Goal: Task Accomplishment & Management: Manage account settings

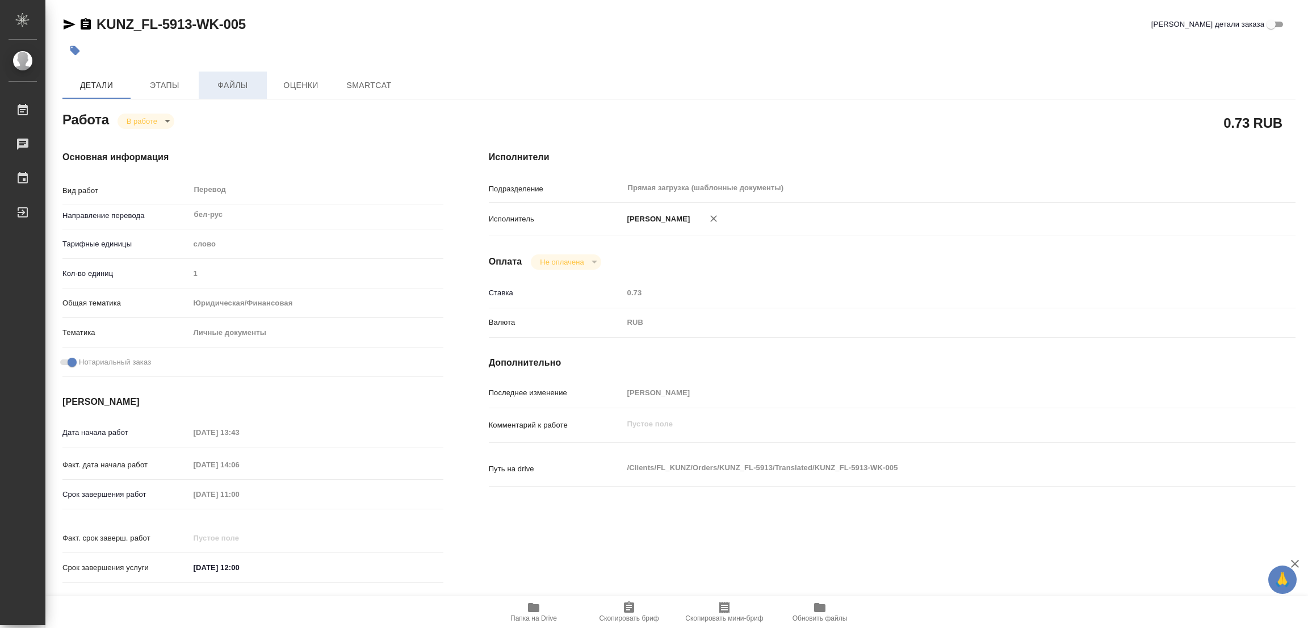
type textarea "x"
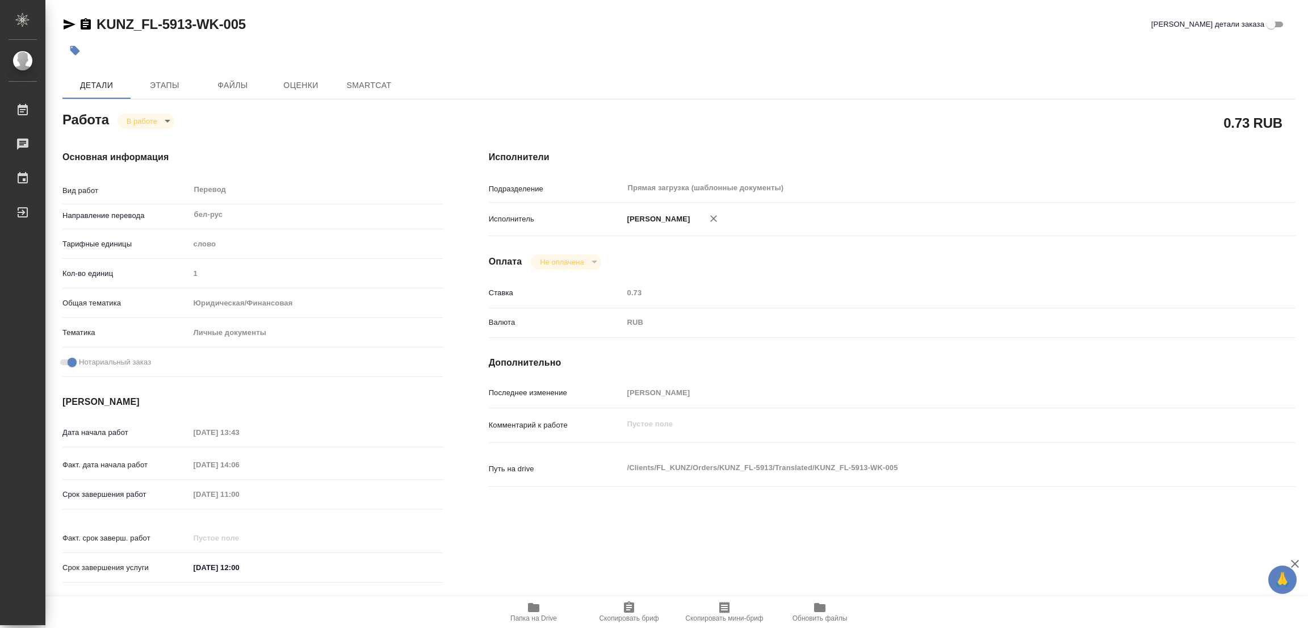
type textarea "x"
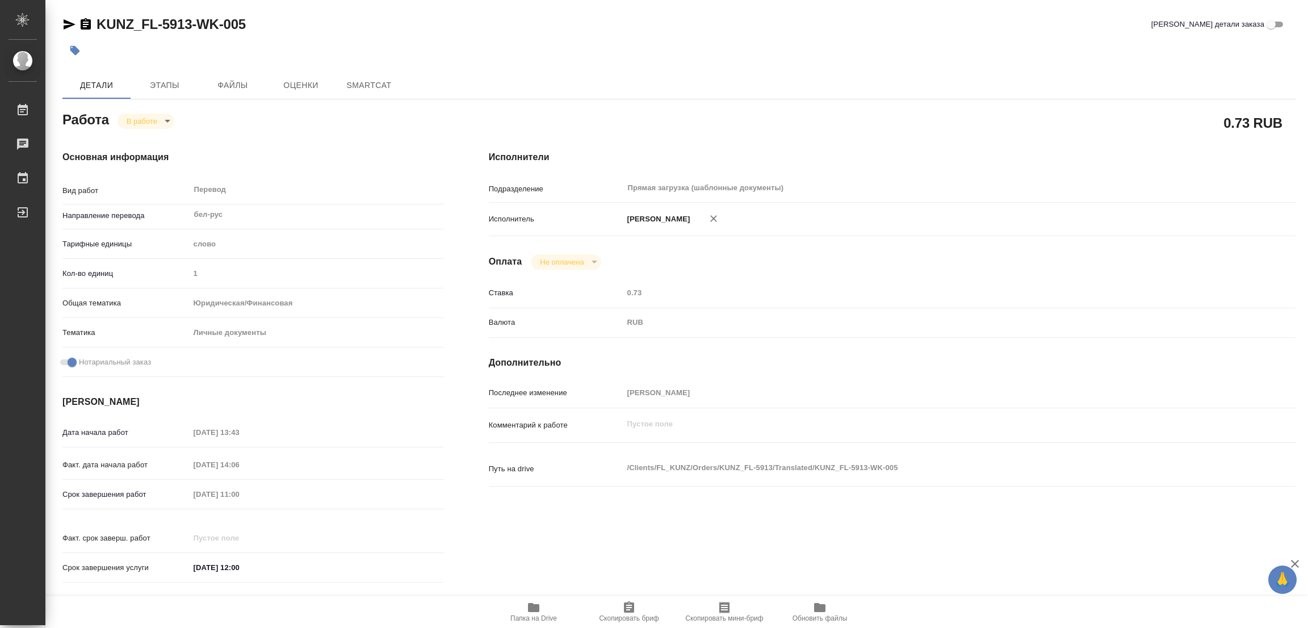
type textarea "x"
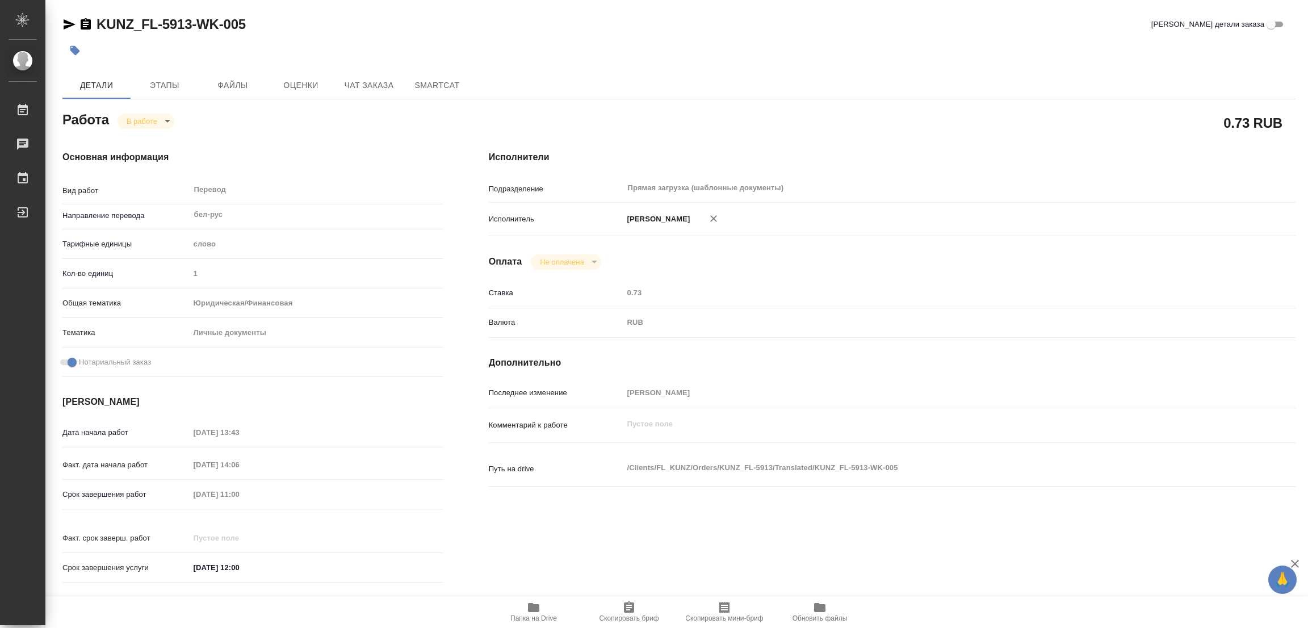
click at [537, 606] on icon "button" at bounding box center [533, 607] width 11 height 9
type textarea "x"
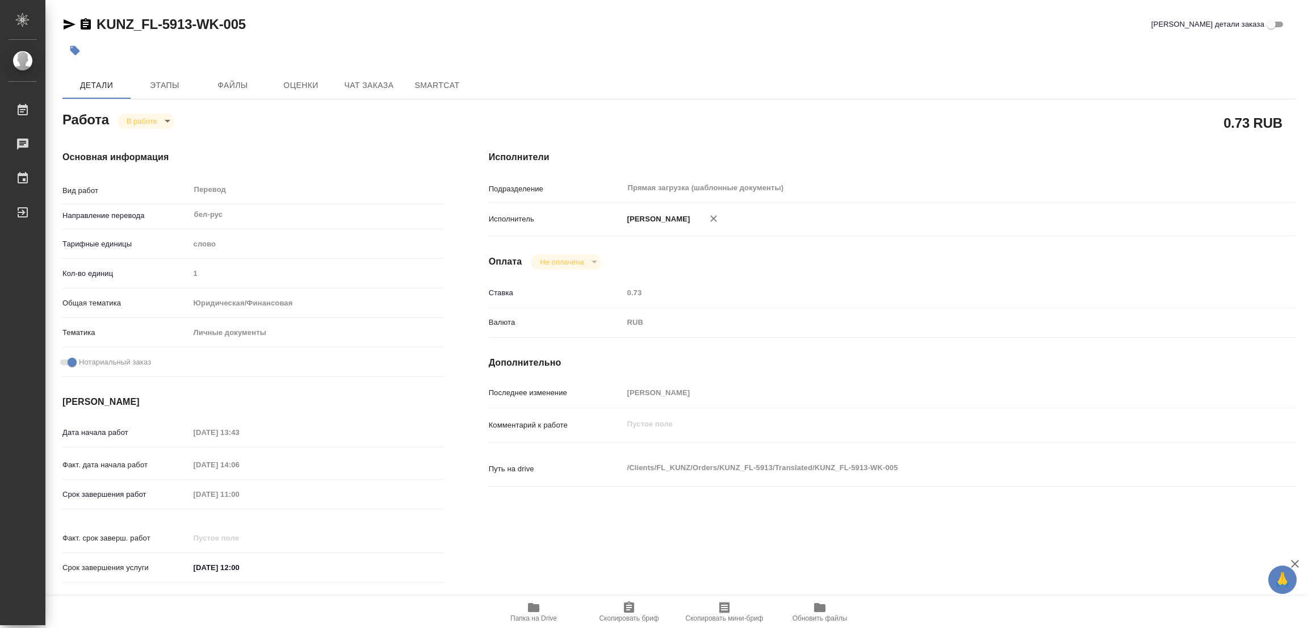
type textarea "x"
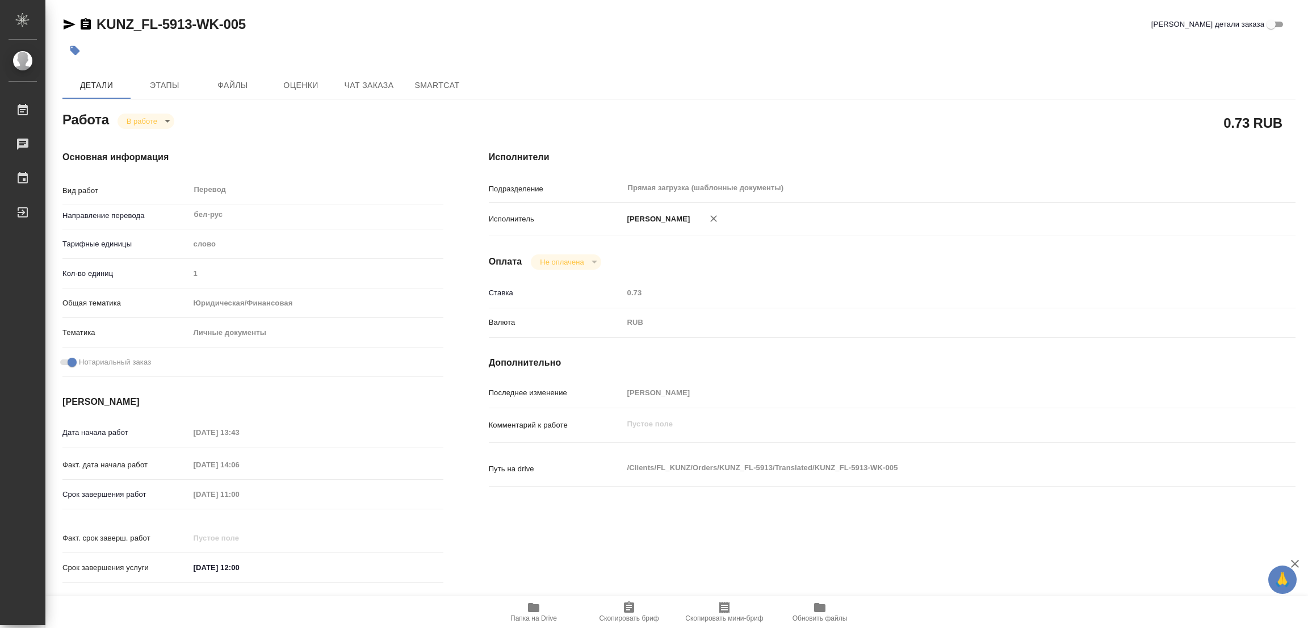
type textarea "x"
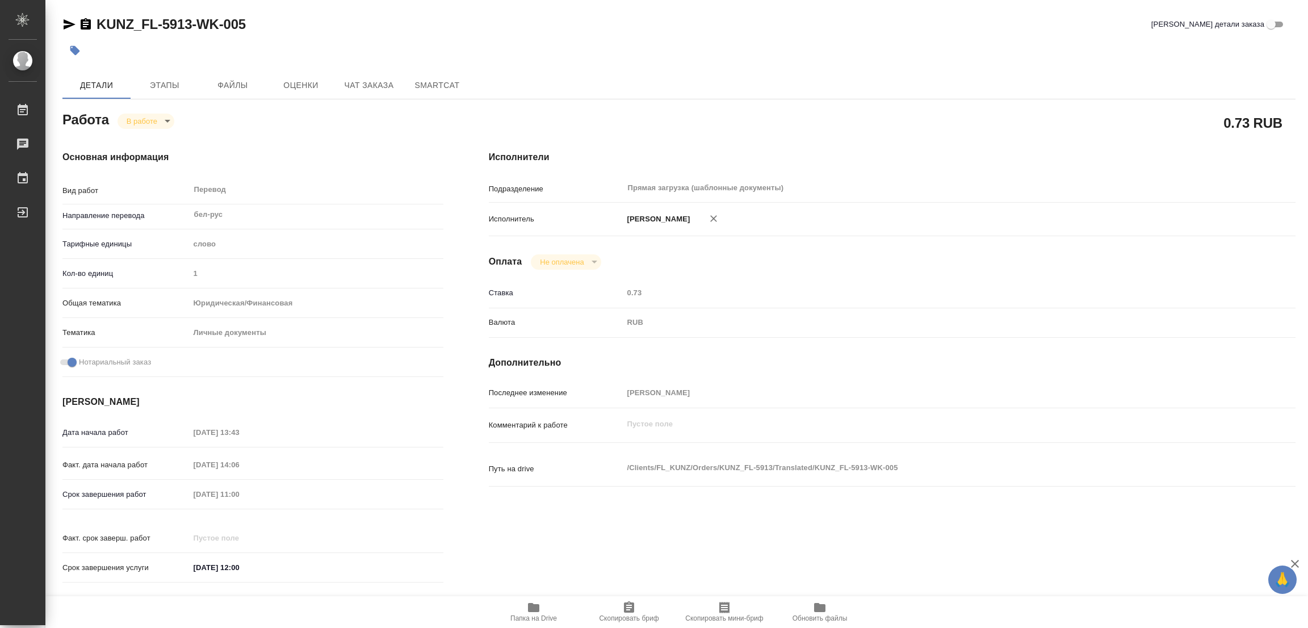
type textarea "x"
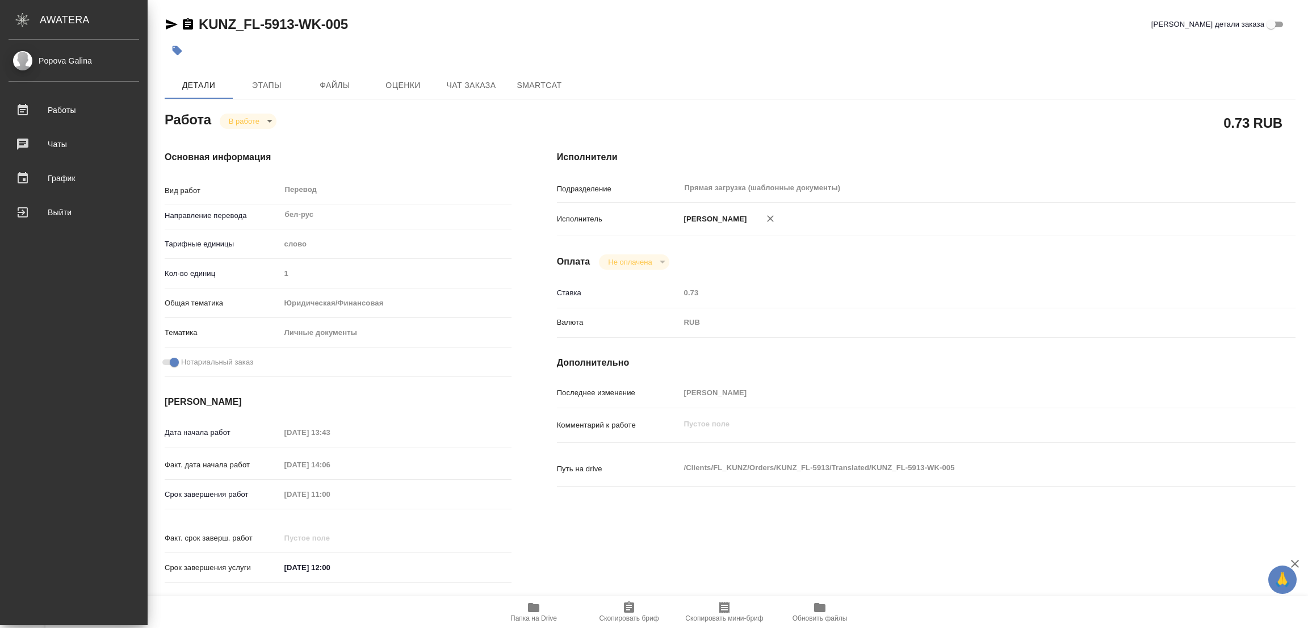
type textarea "x"
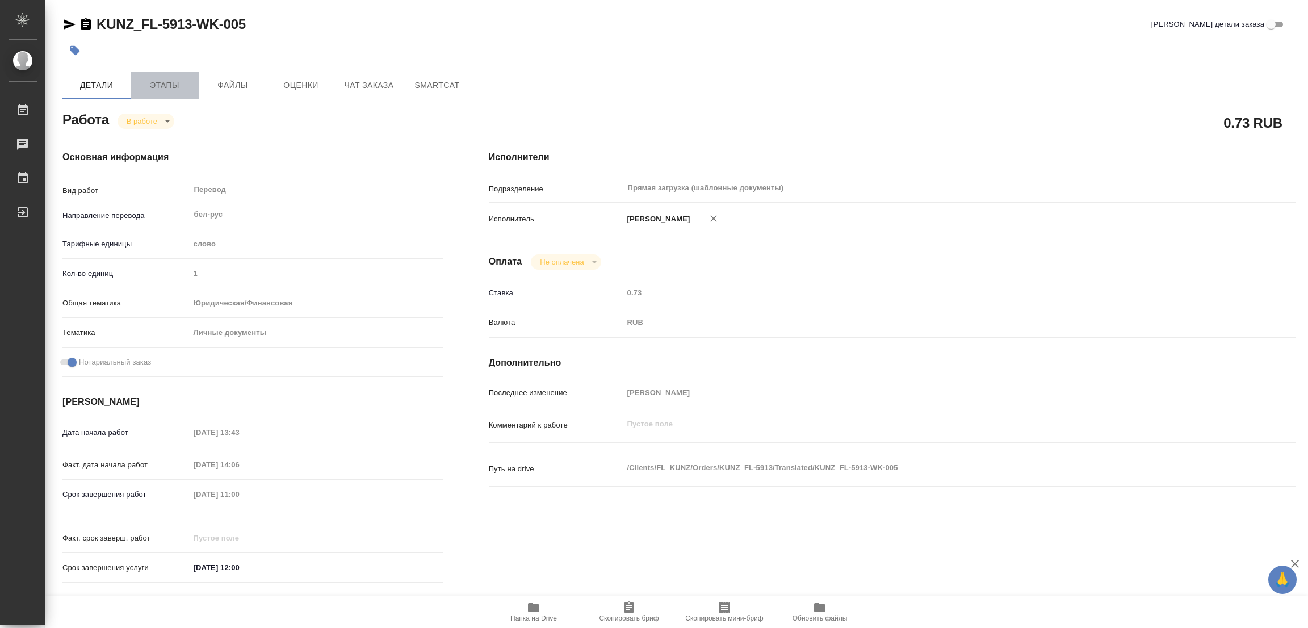
click at [162, 85] on span "Этапы" at bounding box center [164, 85] width 55 height 14
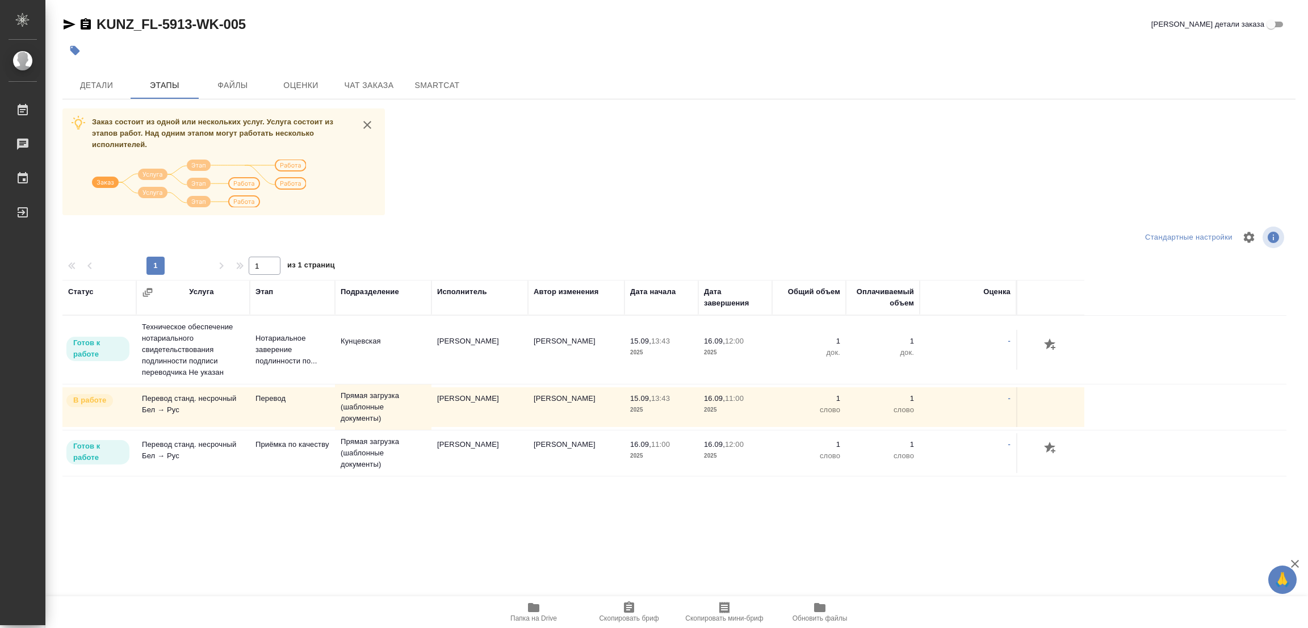
click at [529, 161] on div "Заказ состоит из одной или нескольких услуг. Услуга состоит из этапов работ. На…" at bounding box center [678, 321] width 1233 height 427
click at [87, 85] on span "Детали" at bounding box center [96, 85] width 55 height 14
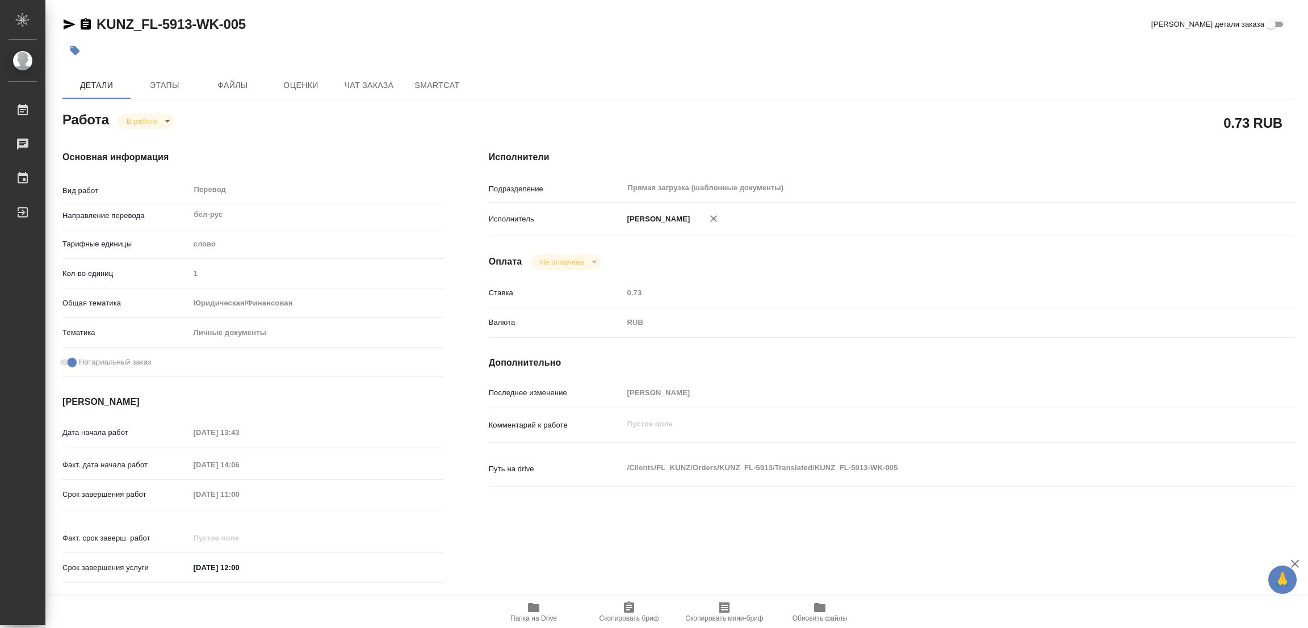
type textarea "x"
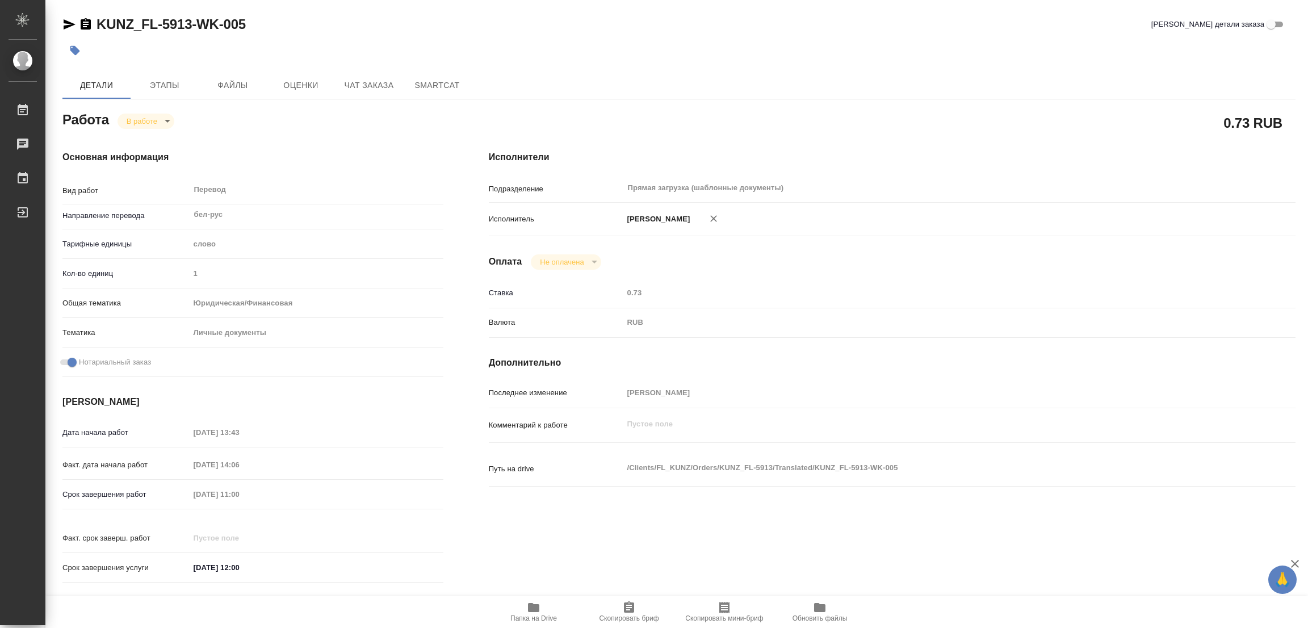
type textarea "x"
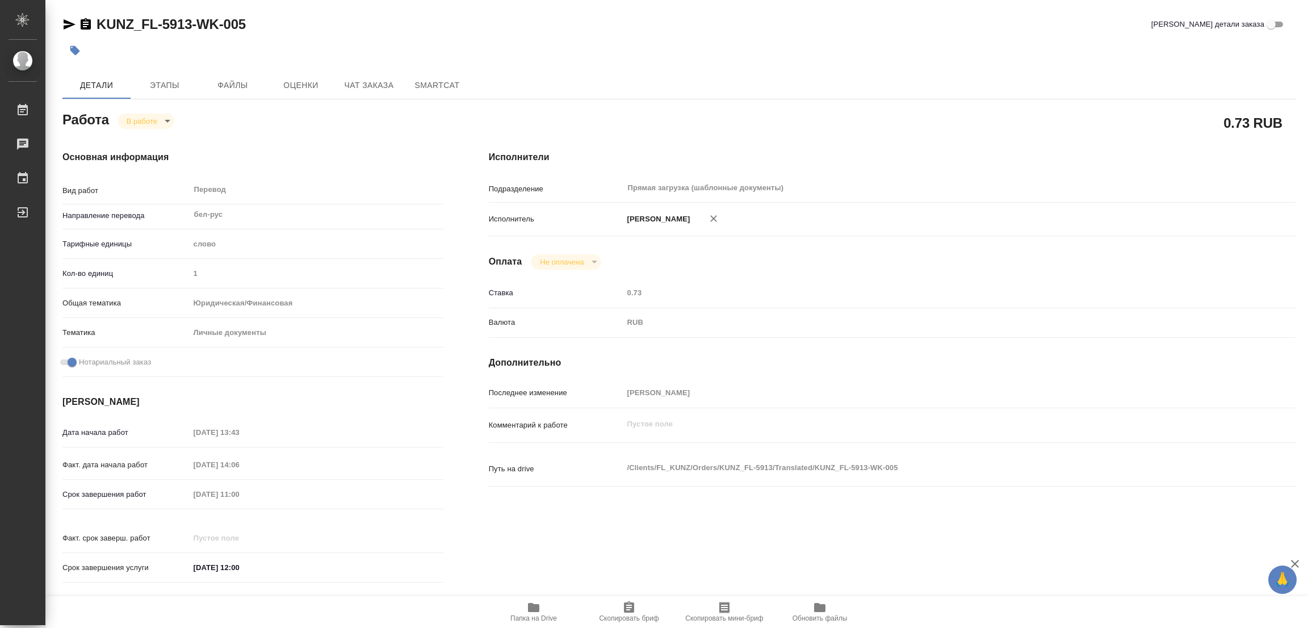
type textarea "x"
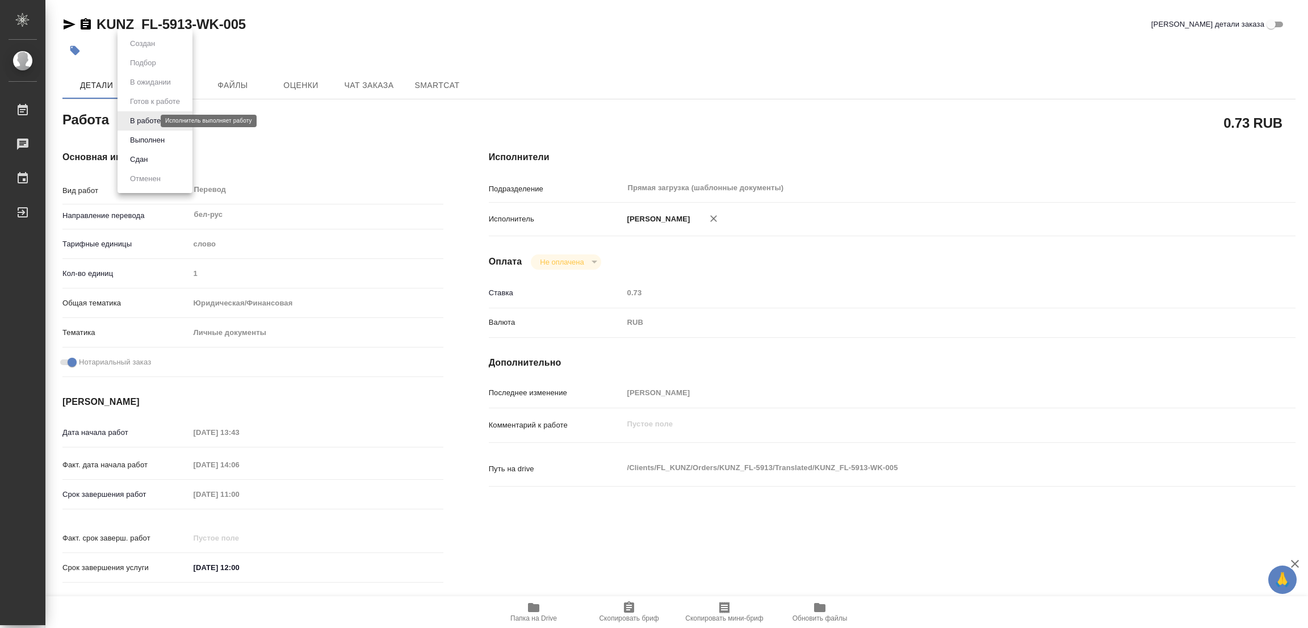
click at [137, 119] on body "🙏 .cls-1 fill:#fff; AWATERA Popova Galina Работы 0 Чаты График Выйти KUNZ_FL-59…" at bounding box center [654, 314] width 1308 height 628
click at [144, 135] on button "Выполнен" at bounding box center [147, 140] width 41 height 12
type textarea "x"
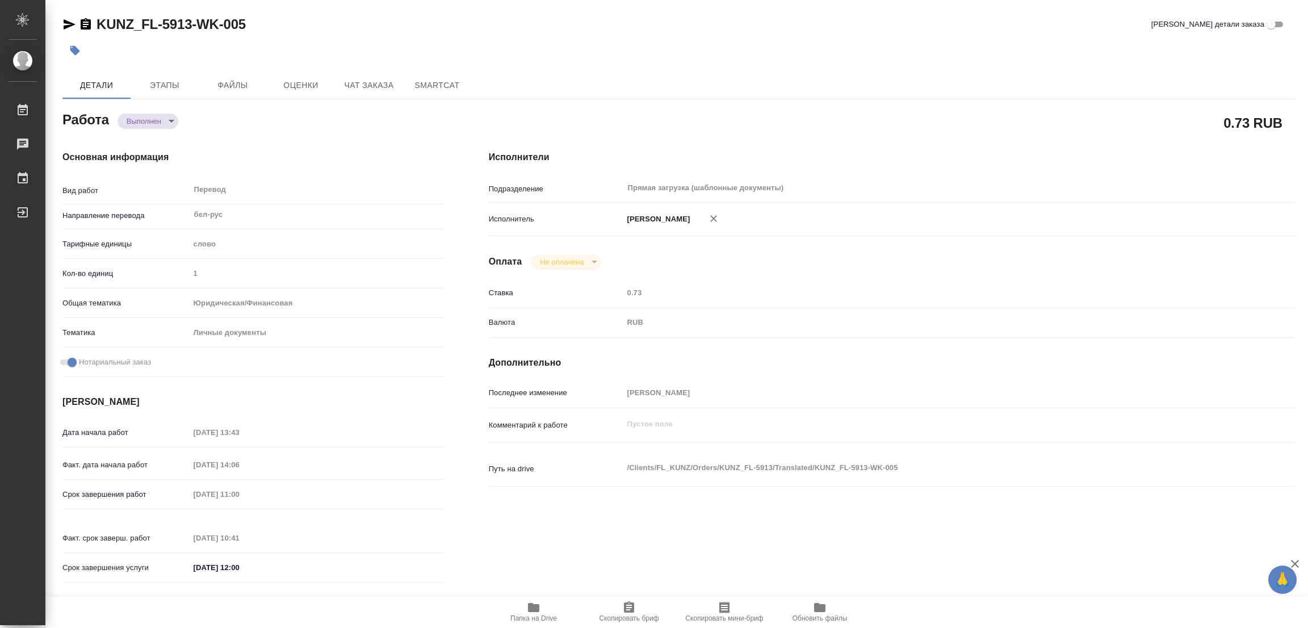
type textarea "x"
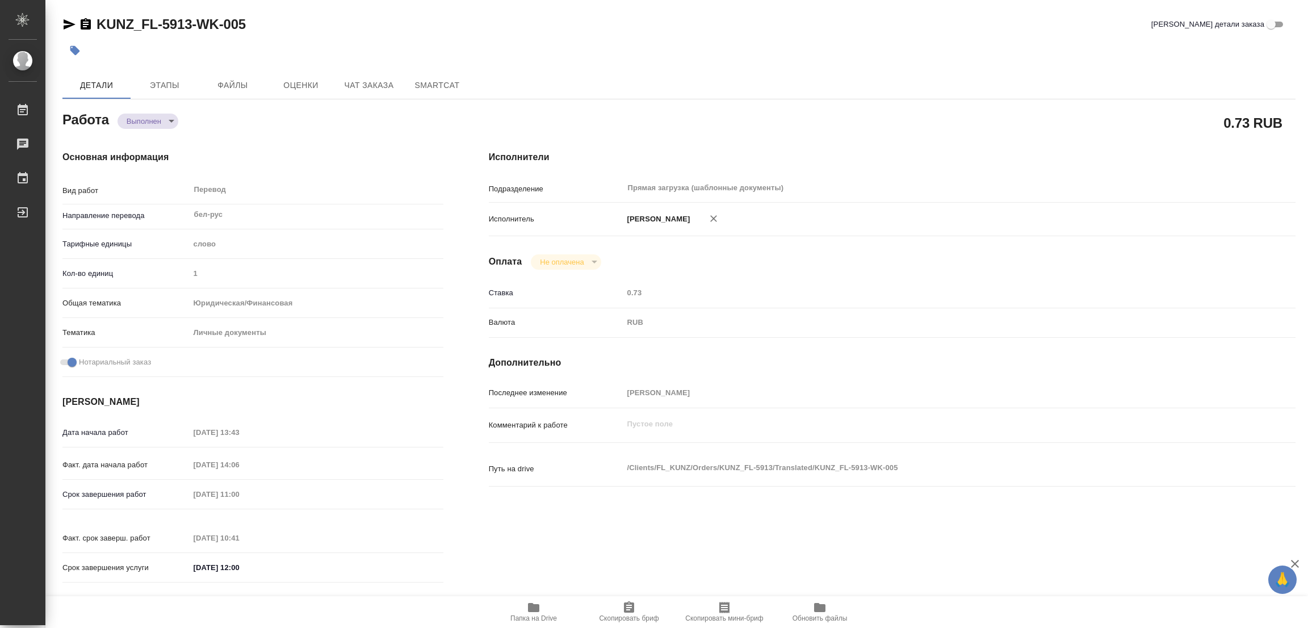
type textarea "x"
click at [78, 51] on icon "button" at bounding box center [75, 51] width 10 height 10
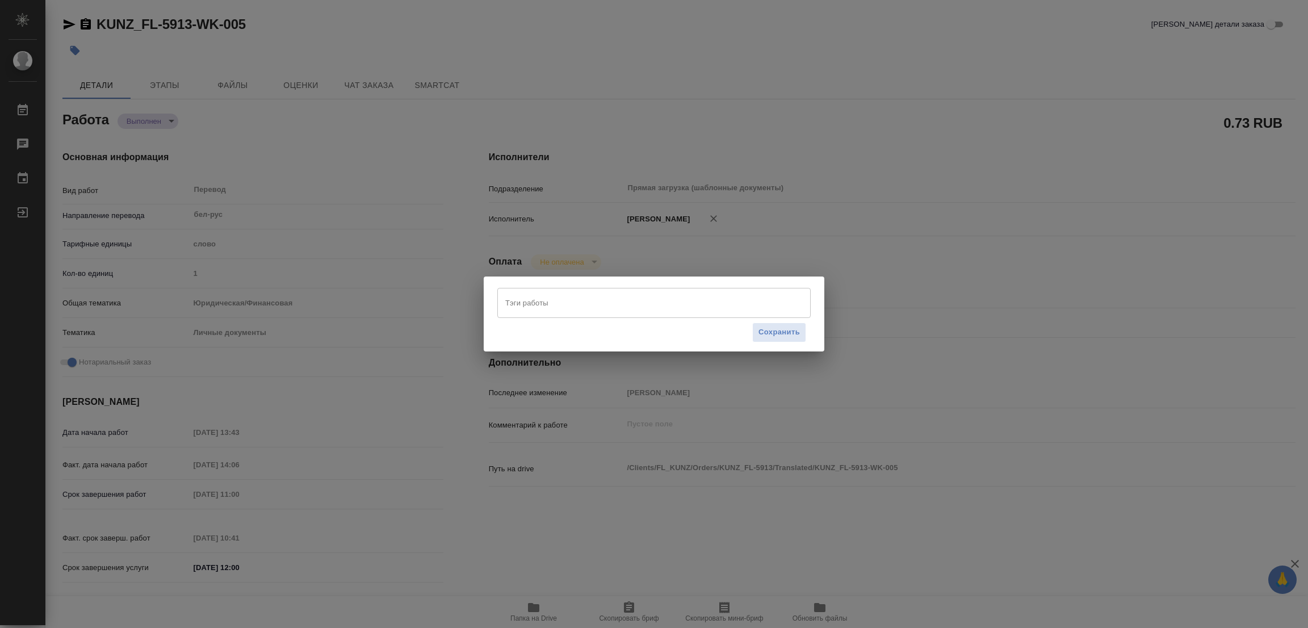
type textarea "x"
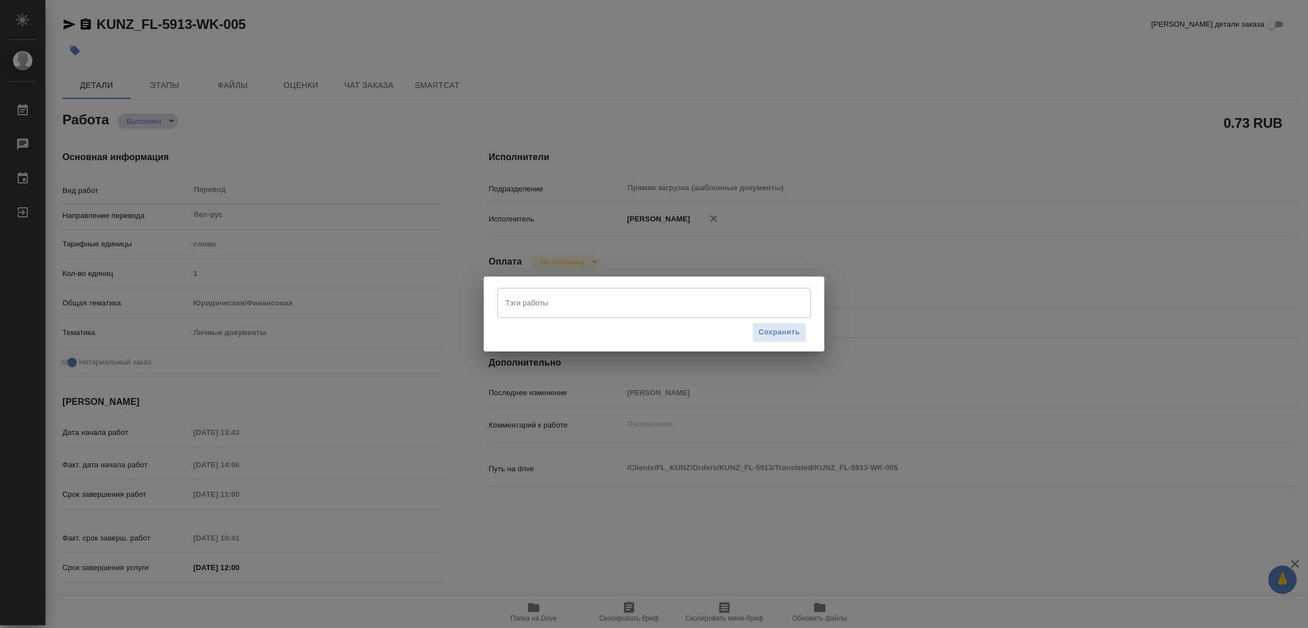
click at [547, 298] on input "Тэги работы" at bounding box center [644, 302] width 282 height 19
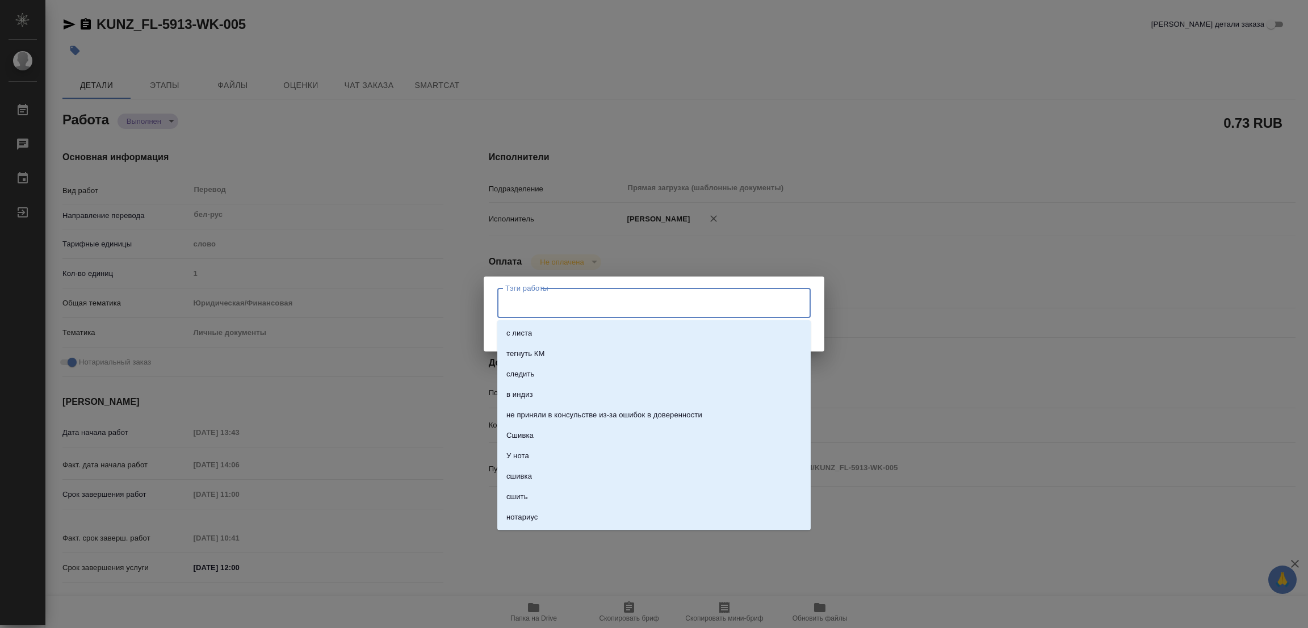
type input "C"
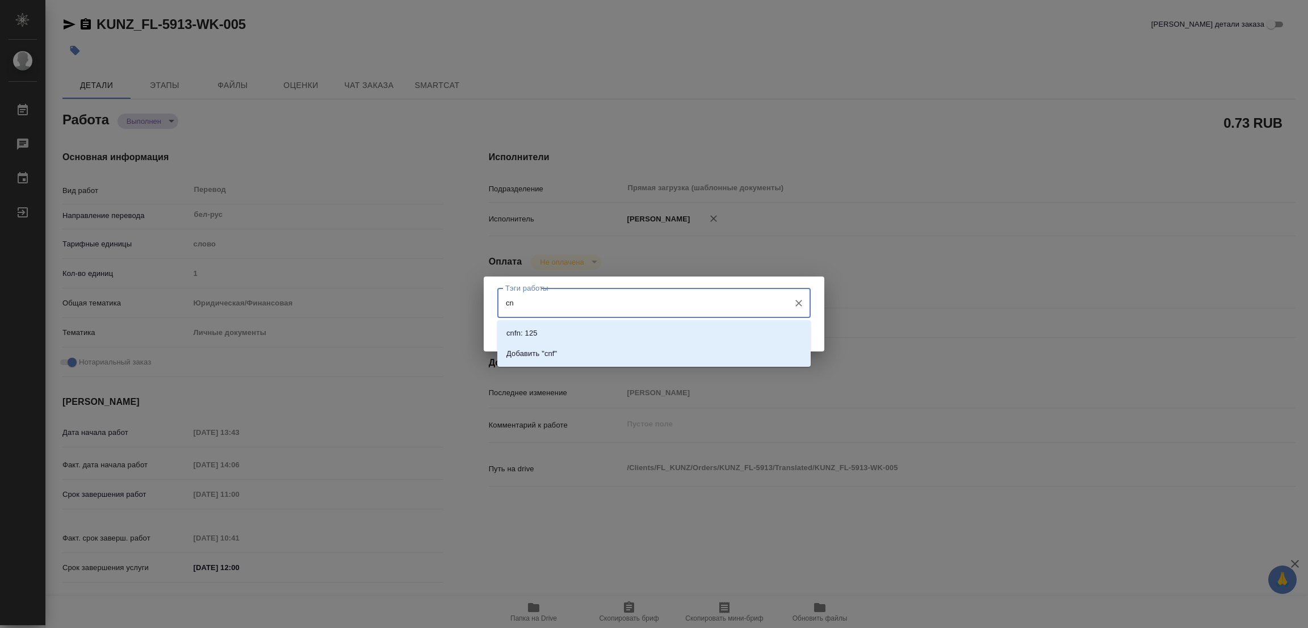
type input "c"
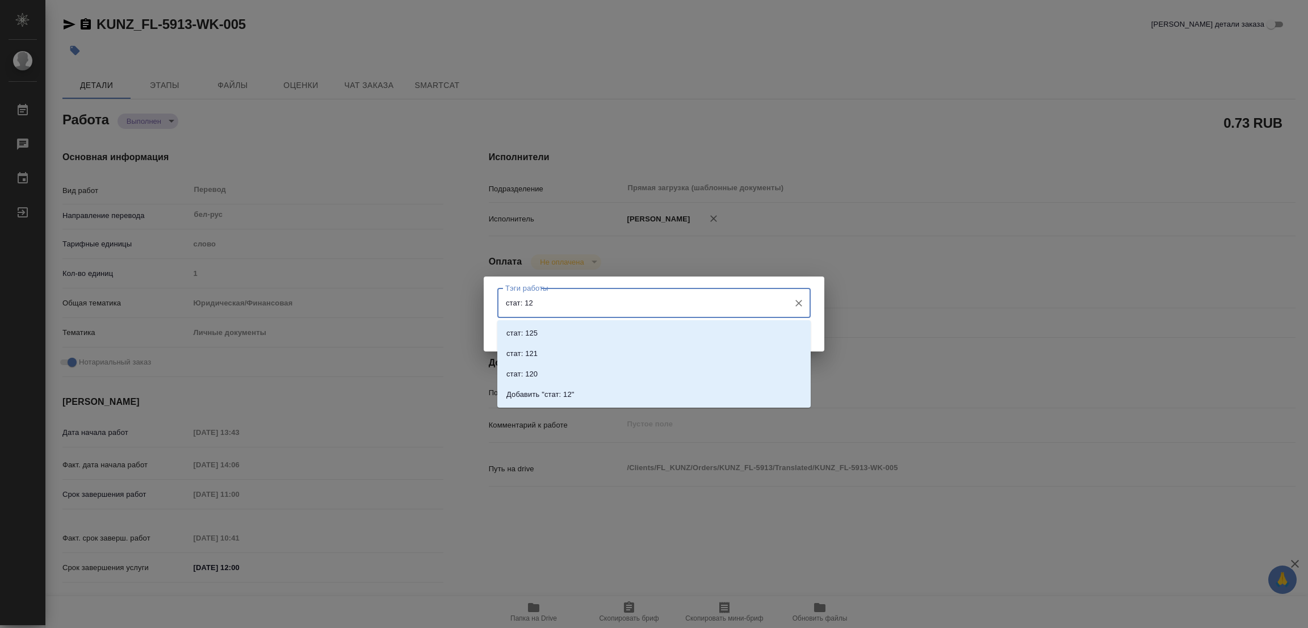
type input "стат: 125"
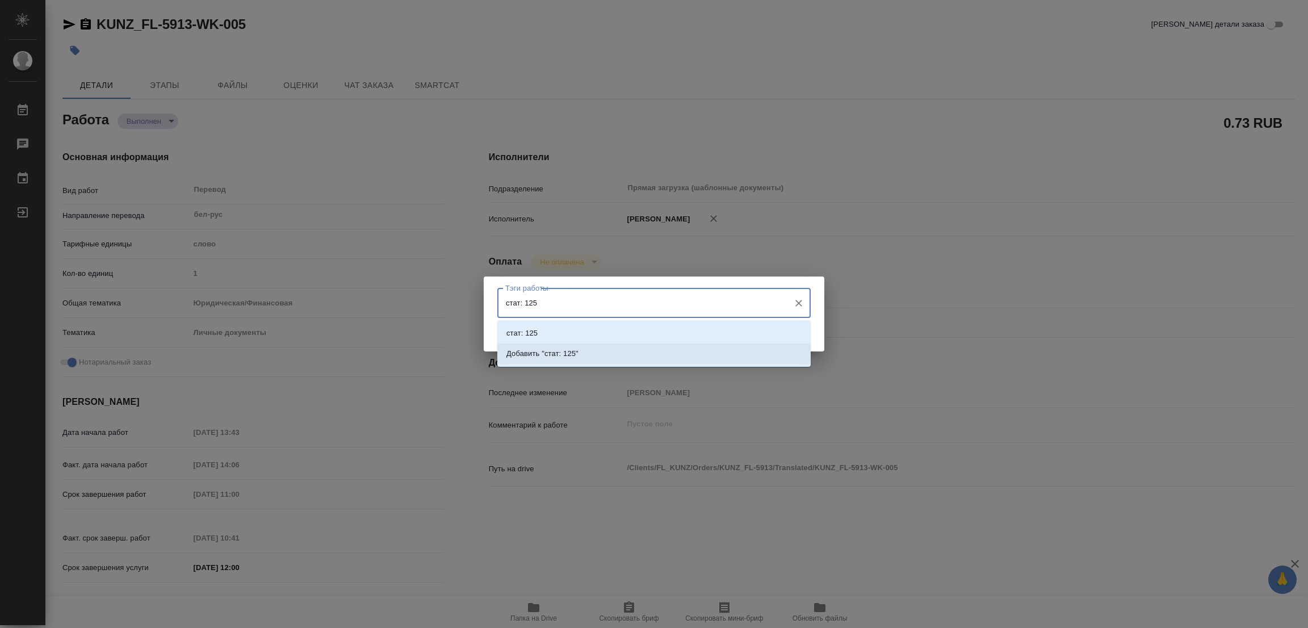
click at [561, 353] on p "Добавить "стат: 125"" at bounding box center [543, 353] width 72 height 11
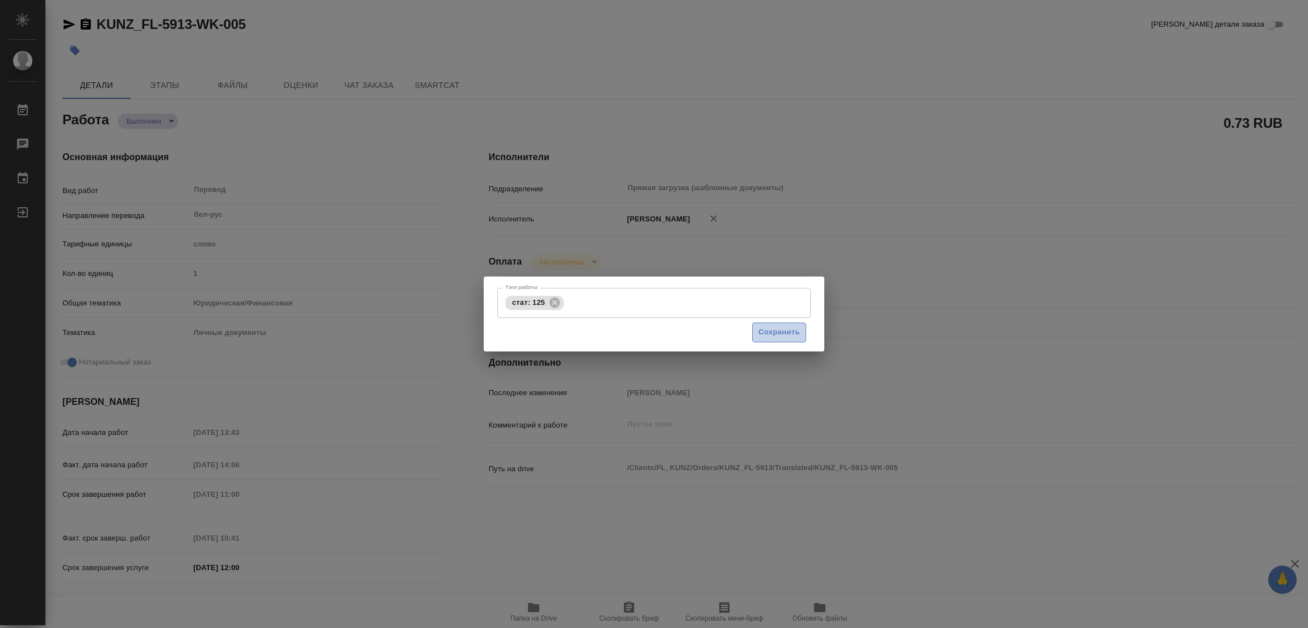
click at [778, 330] on span "Сохранить" at bounding box center [779, 332] width 41 height 13
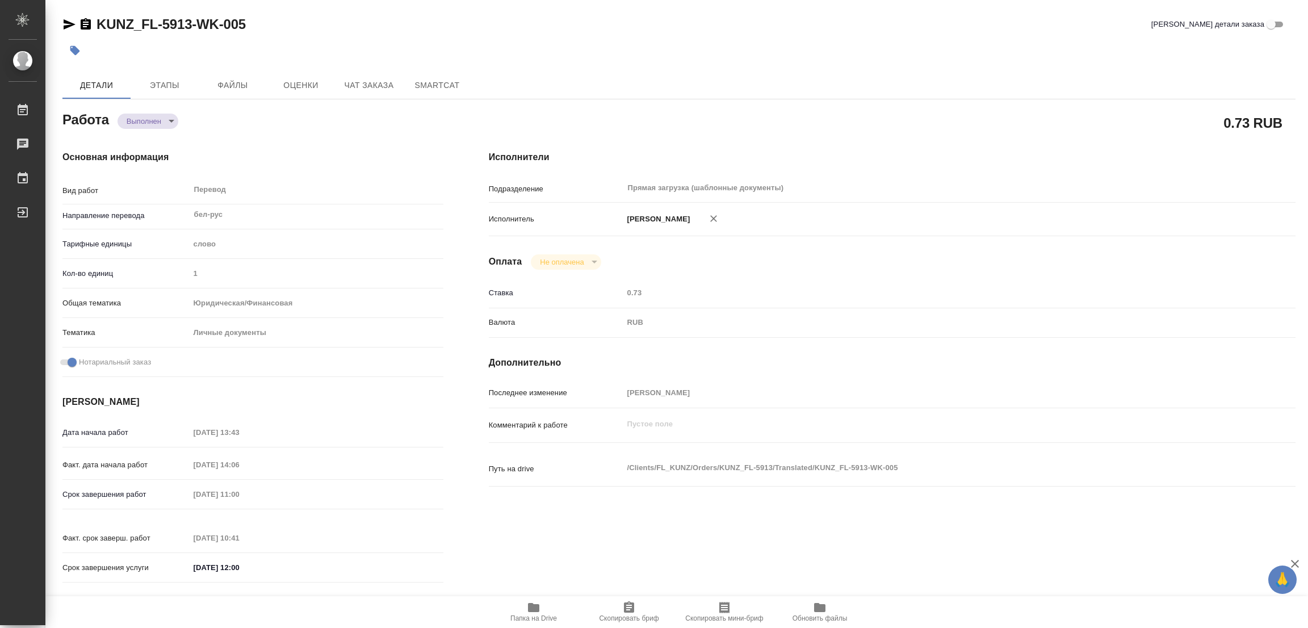
type input "completed"
type textarea "Перевод"
type textarea "x"
type input "бел-рус"
type input "5a8b1489cc6b4906c91bfd90"
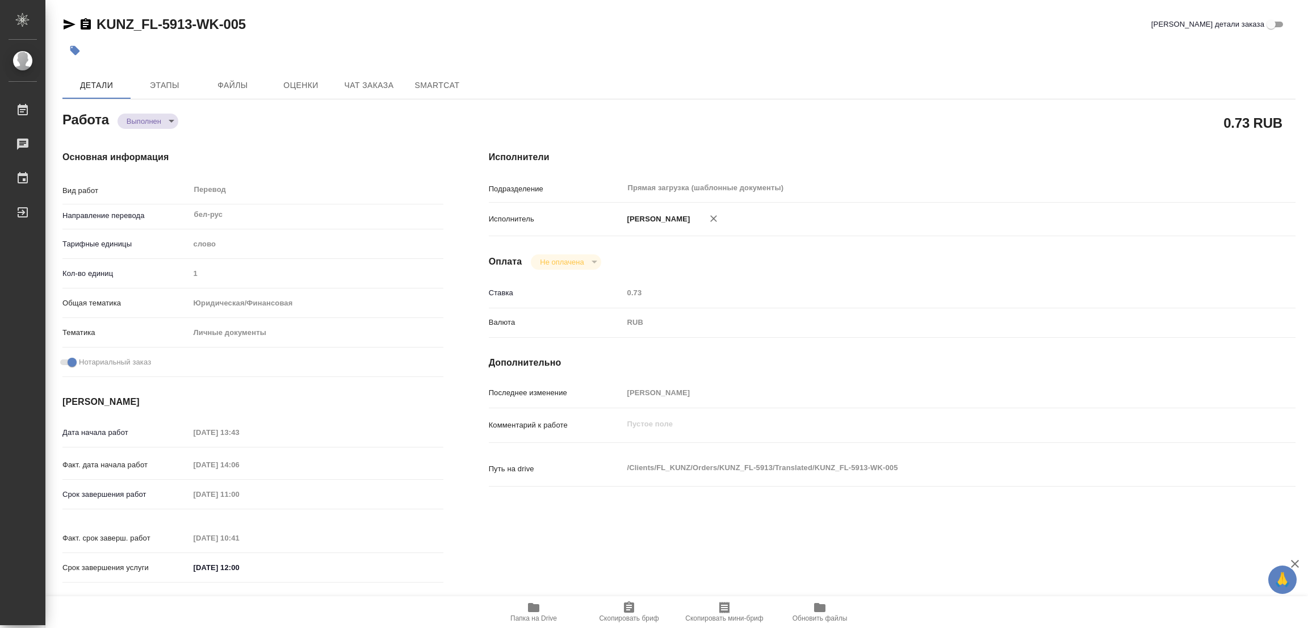
type input "1"
type input "yr-fn"
type input "5a8b8b956a9677013d343cfe"
checkbox input "true"
type input "15.09.2025 13:43"
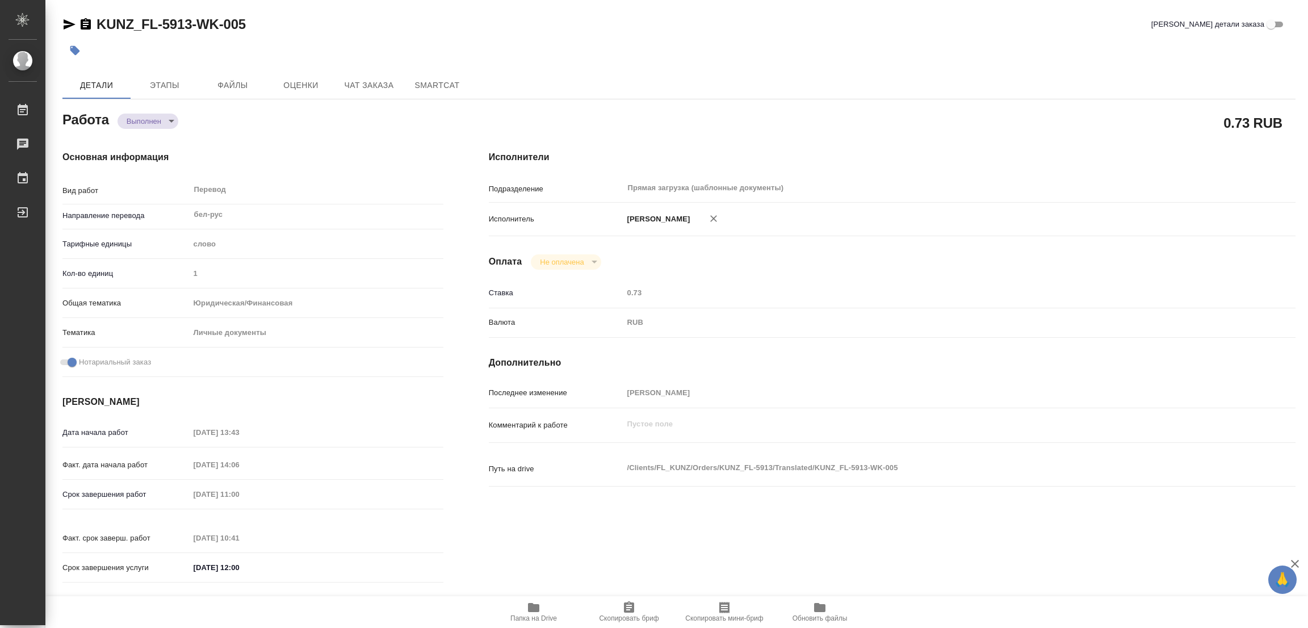
type input "15.09.2025 14:06"
type input "16.09.2025 11:00"
type input "16.09.2025 10:41"
type input "16.09.2025 12:00"
type input "Прямая загрузка (шаблонные документы)"
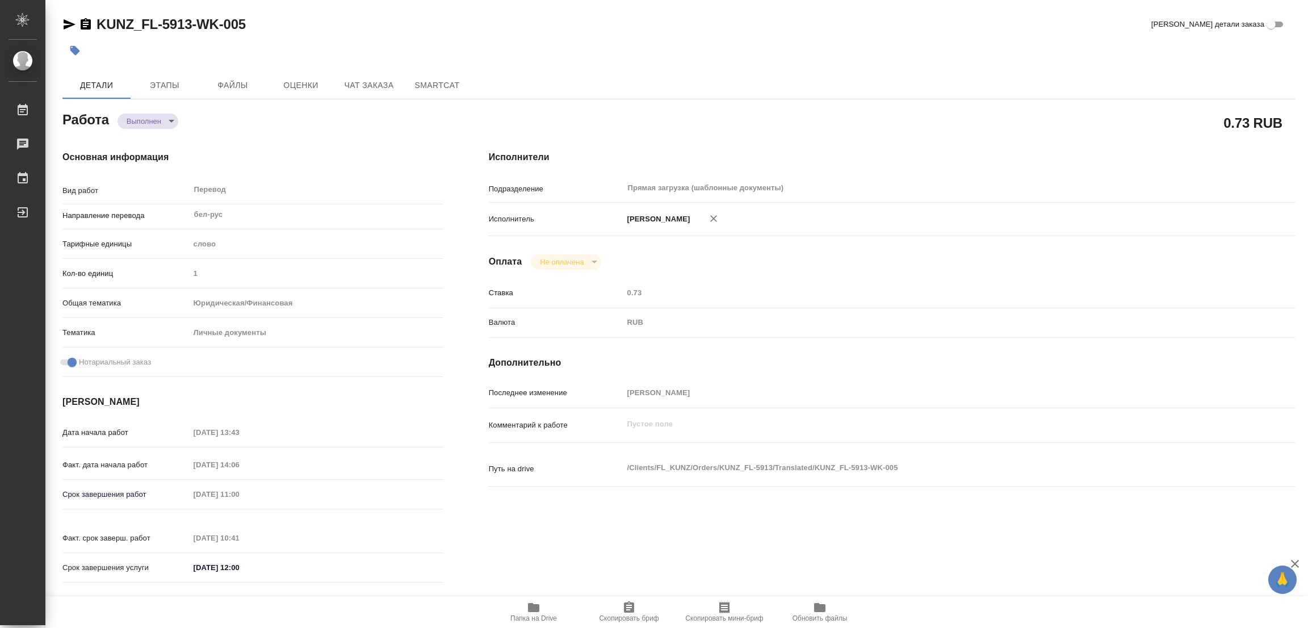
type input "notPayed"
type input "0.73"
type input "RUB"
type input "[PERSON_NAME]"
type textarea "x"
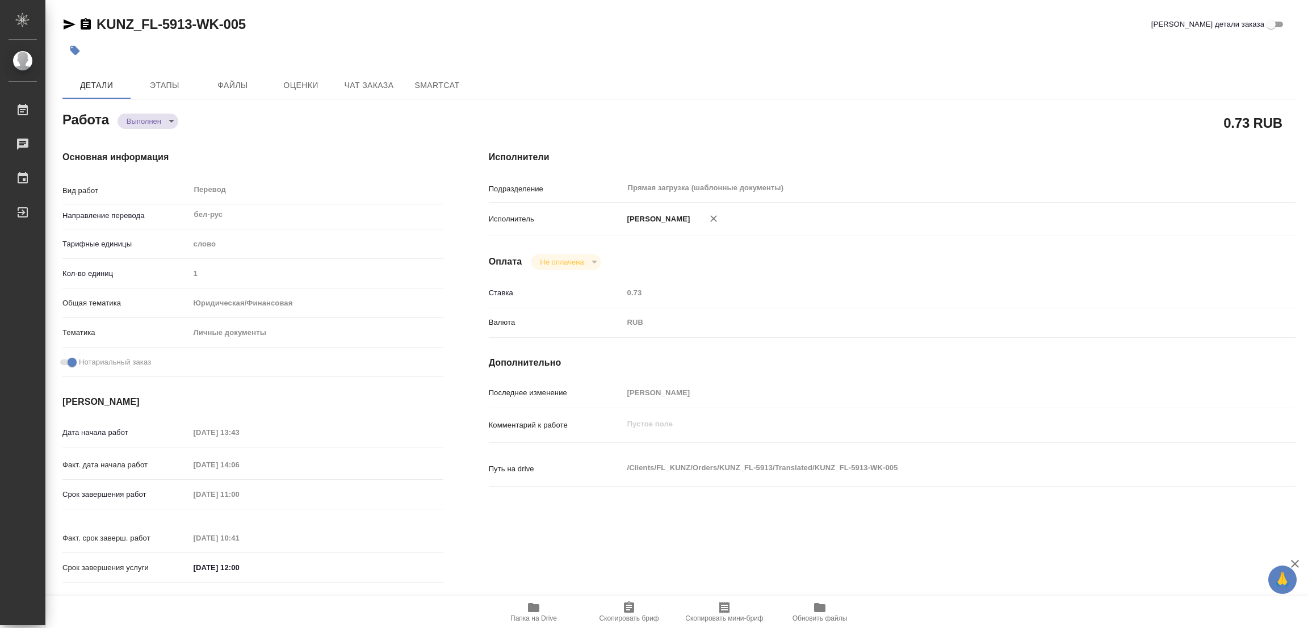
type textarea "/Clients/FL_KUNZ/Orders/KUNZ_FL-5913/Translated/KUNZ_FL-5913-WK-005"
type textarea "x"
type input "KUNZ_FL-5913"
type input "Перевод станд. несрочный"
type input "Постредактура машинного перевода, Редактура, Приёмка по качеству, Корректура, П…"
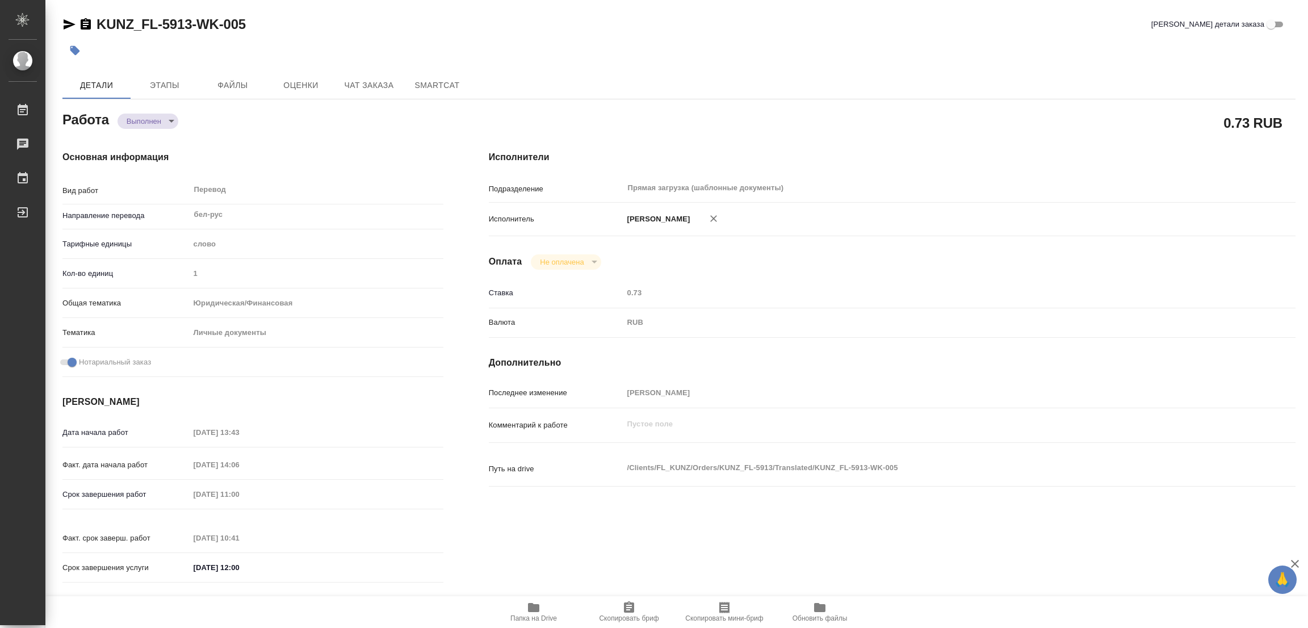
type input "[PERSON_NAME]"
type input "/Clients/FL_KUNZ/Orders/KUNZ_FL-5913"
type textarea "x"
type textarea "пасп бел-рус, под нот, для Сахар"
type textarea "x"
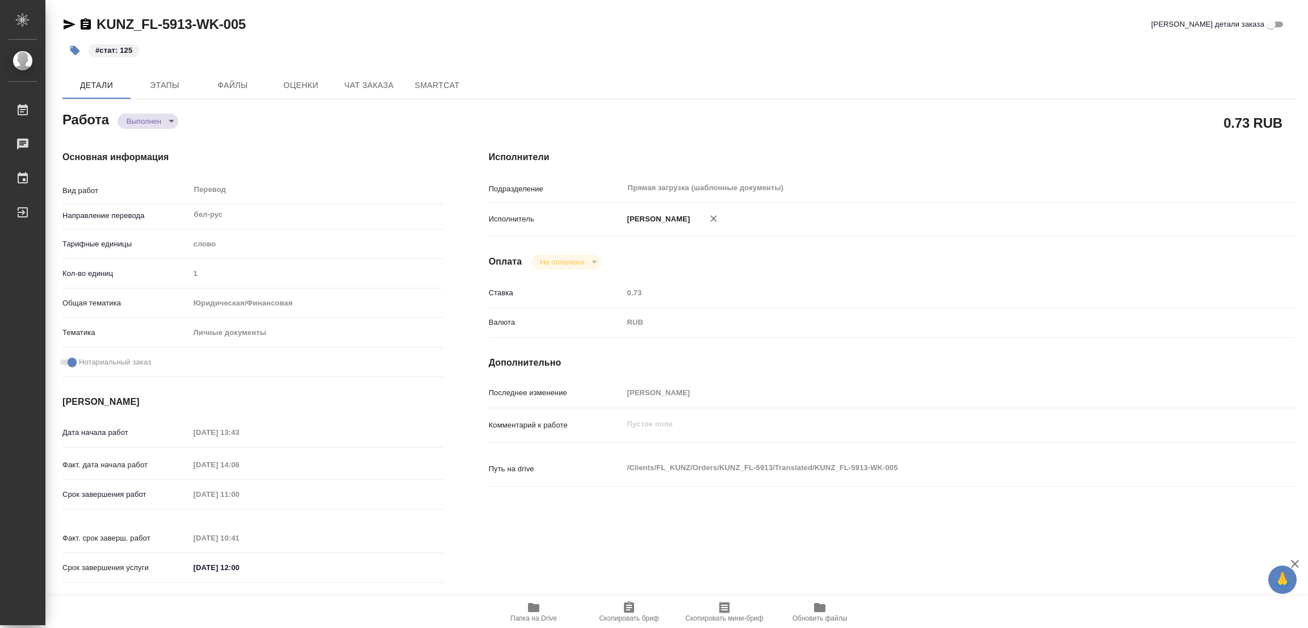
type textarea "x"
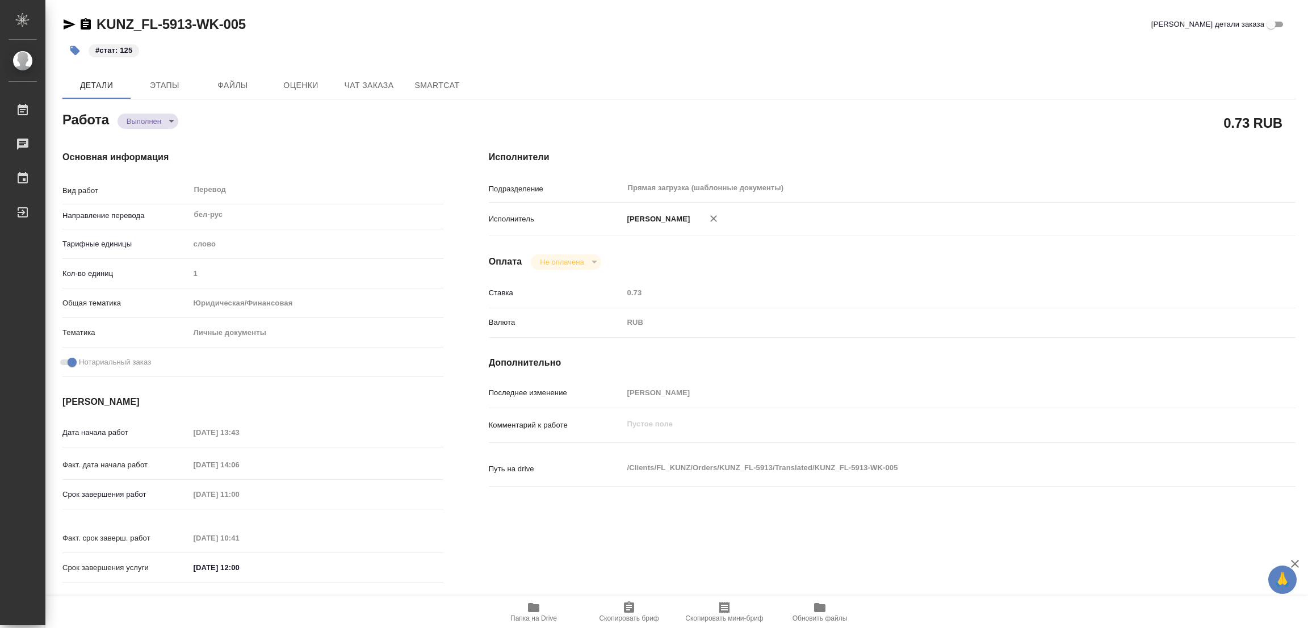
type textarea "x"
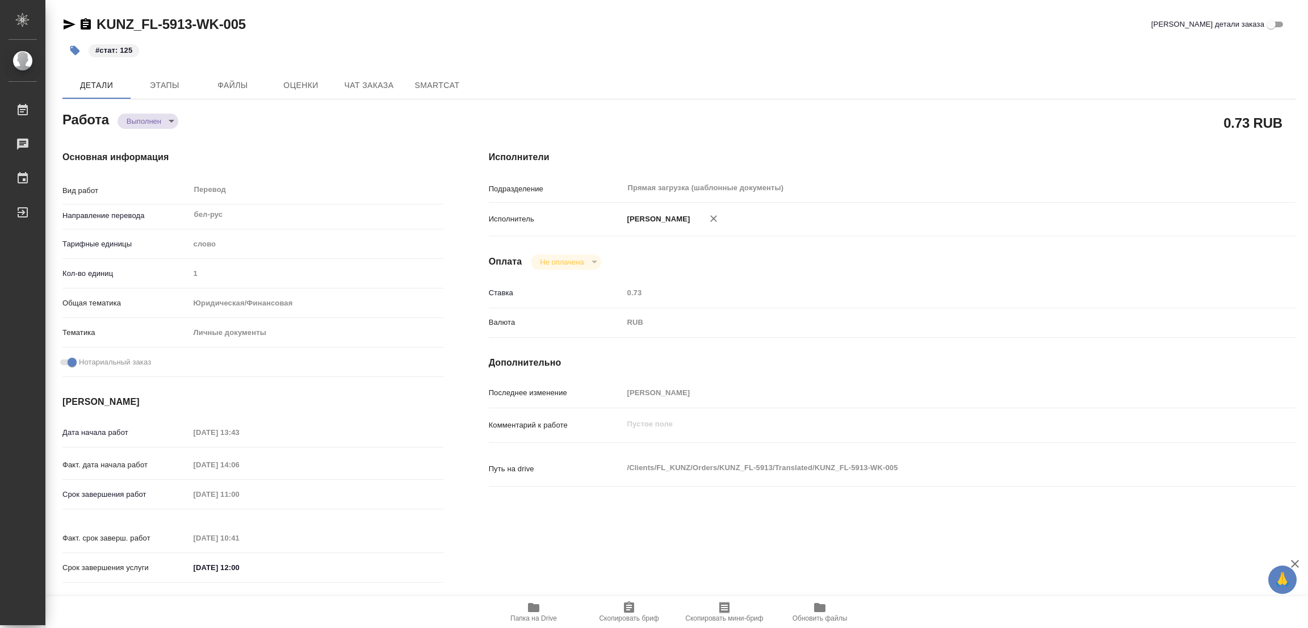
type textarea "x"
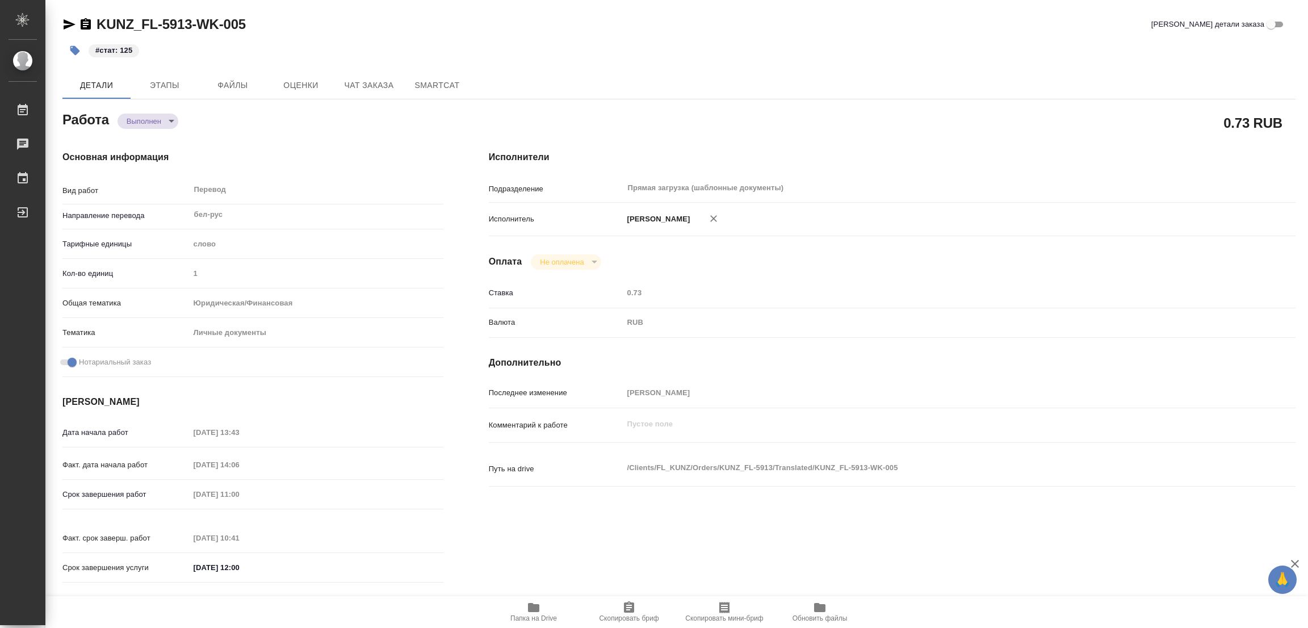
click at [1200, 440] on div "Комментарий к работе x" at bounding box center [892, 435] width 807 height 44
click at [719, 361] on h4 "Дополнительно" at bounding box center [892, 363] width 807 height 14
type textarea "x"
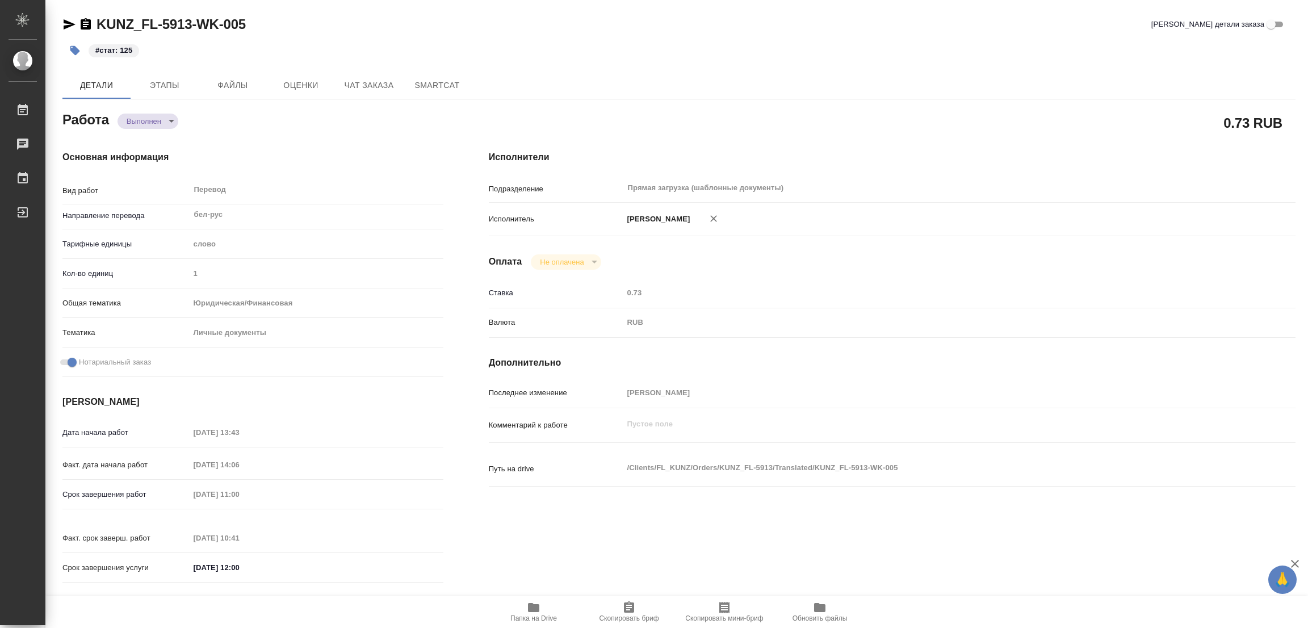
type textarea "x"
drag, startPoint x: 1008, startPoint y: 547, endPoint x: 363, endPoint y: 585, distance: 645.7
click at [1006, 547] on div "Исполнители Подразделение Прямая загрузка (шаблонные документы) ​ Исполнитель П…" at bounding box center [892, 370] width 852 height 485
type textarea "x"
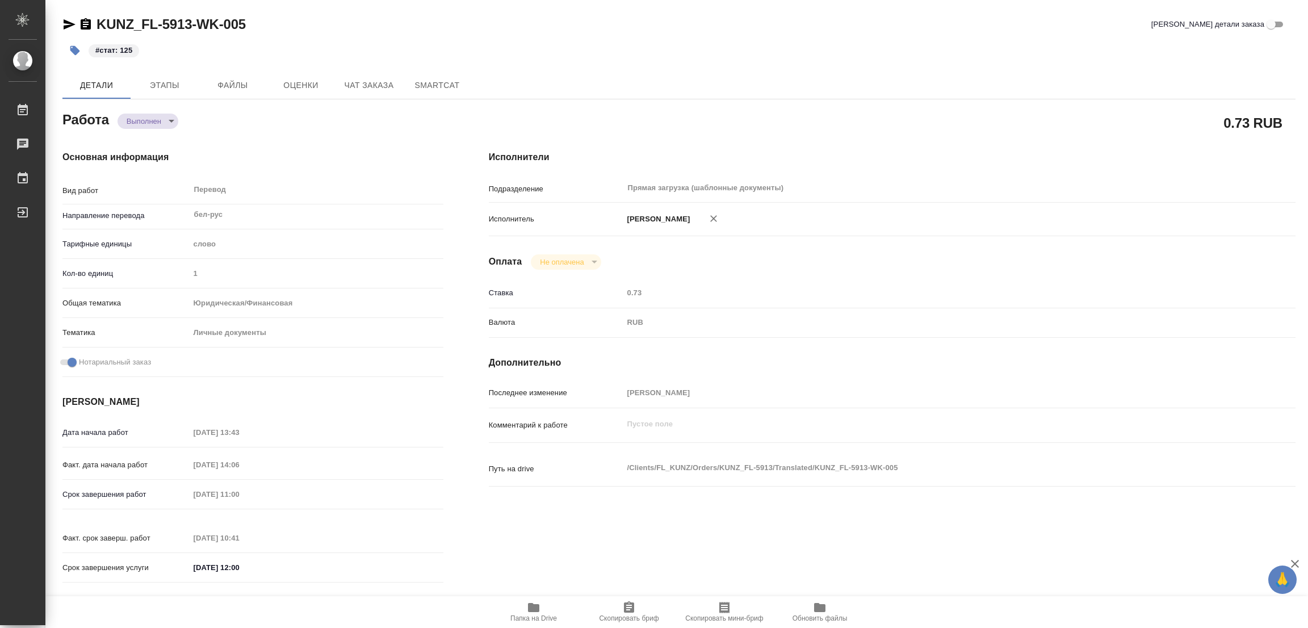
type textarea "x"
click at [943, 254] on div "Оплата Не оплачена notPayed" at bounding box center [892, 261] width 807 height 15
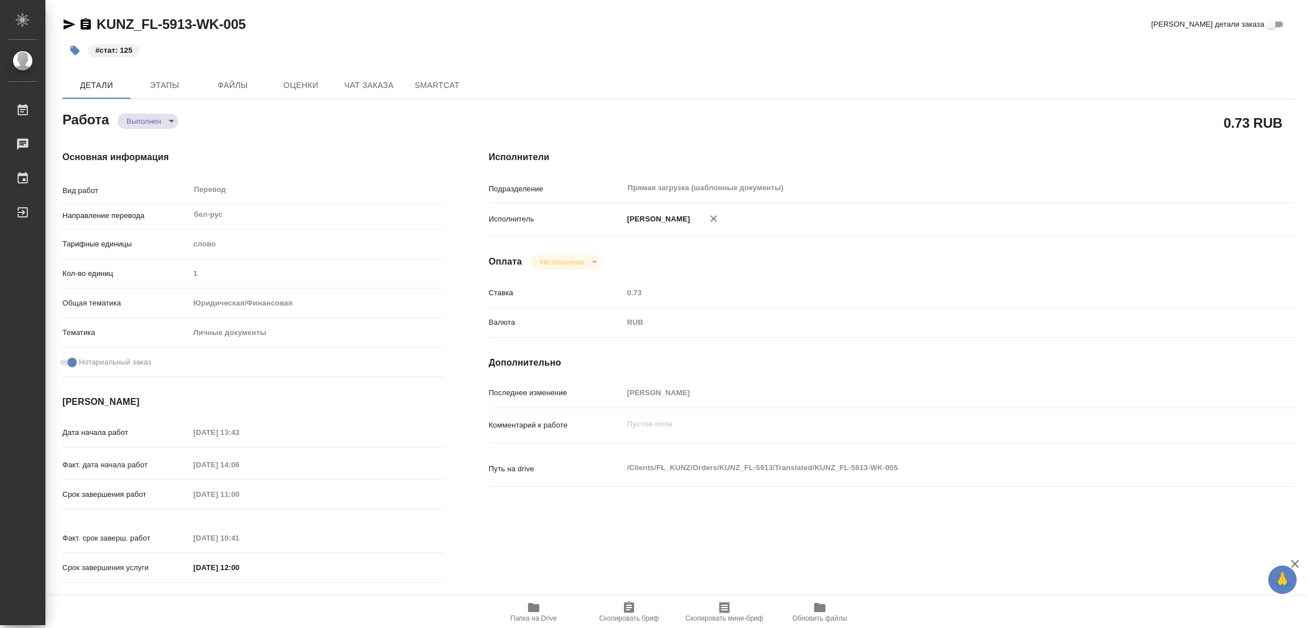
click at [898, 109] on div "0.73 RUB" at bounding box center [892, 122] width 807 height 28
type textarea "x"
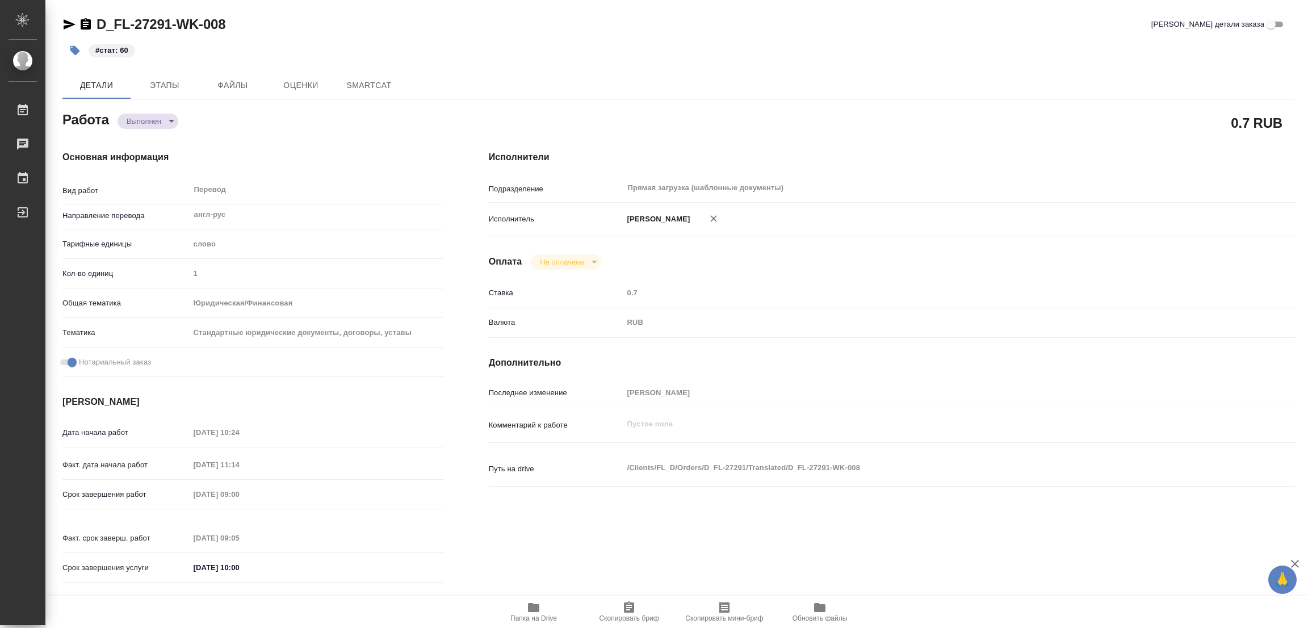
type textarea "x"
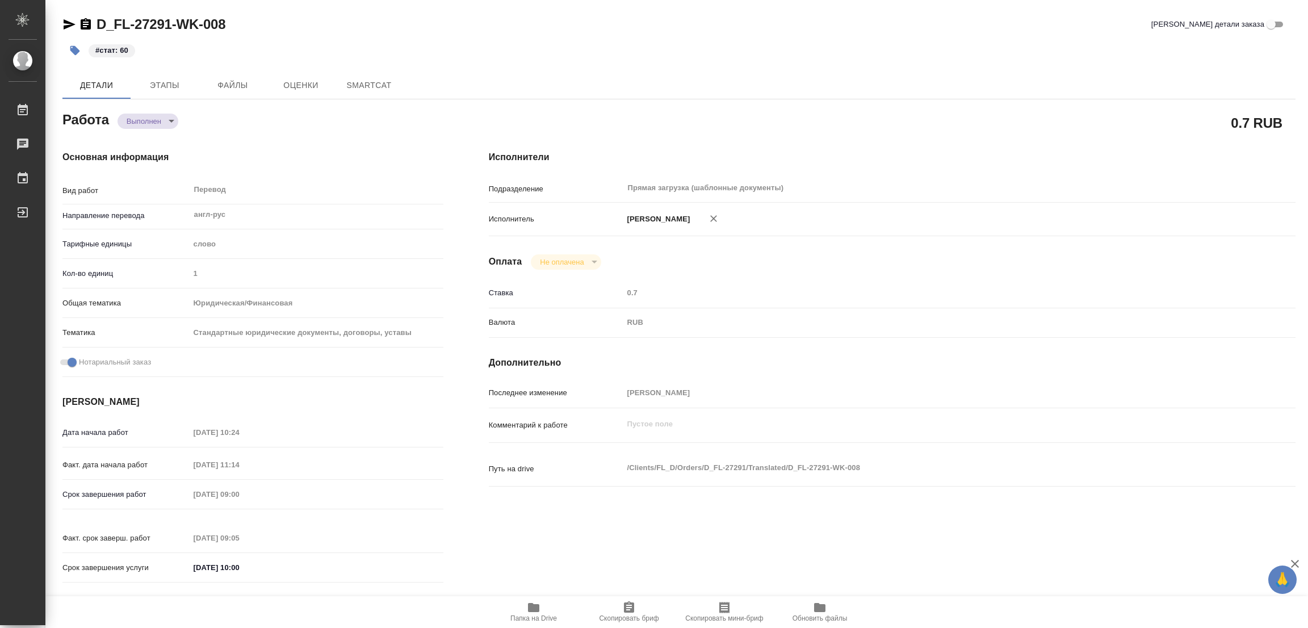
type textarea "x"
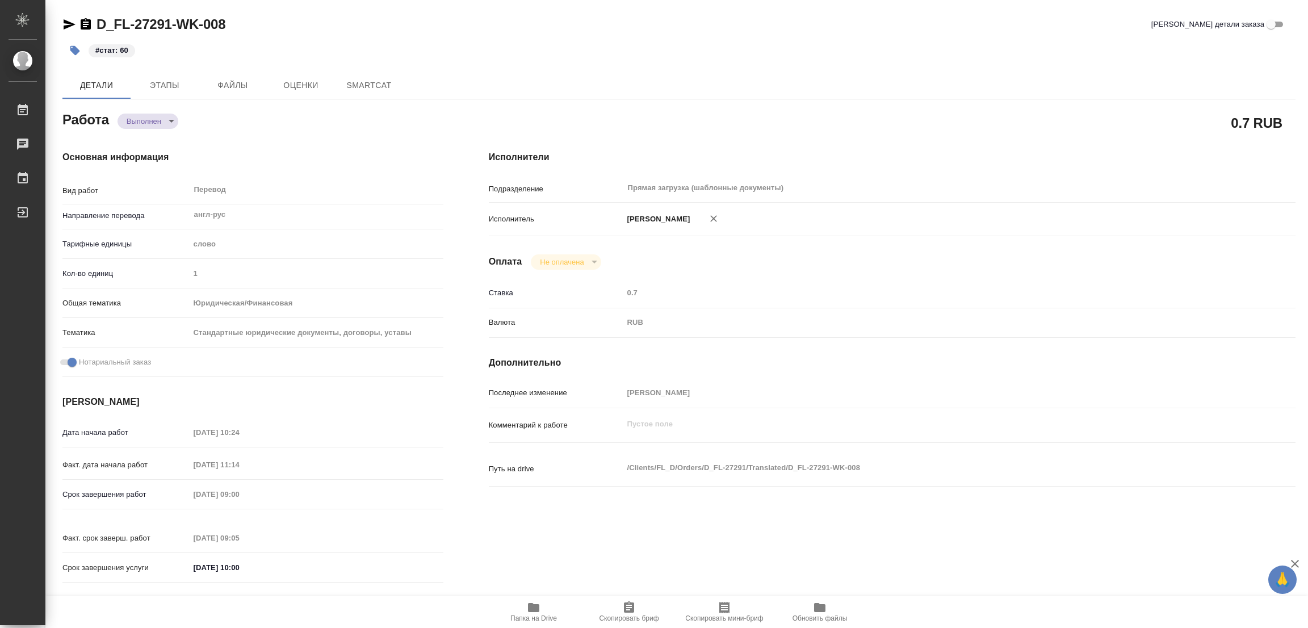
type textarea "x"
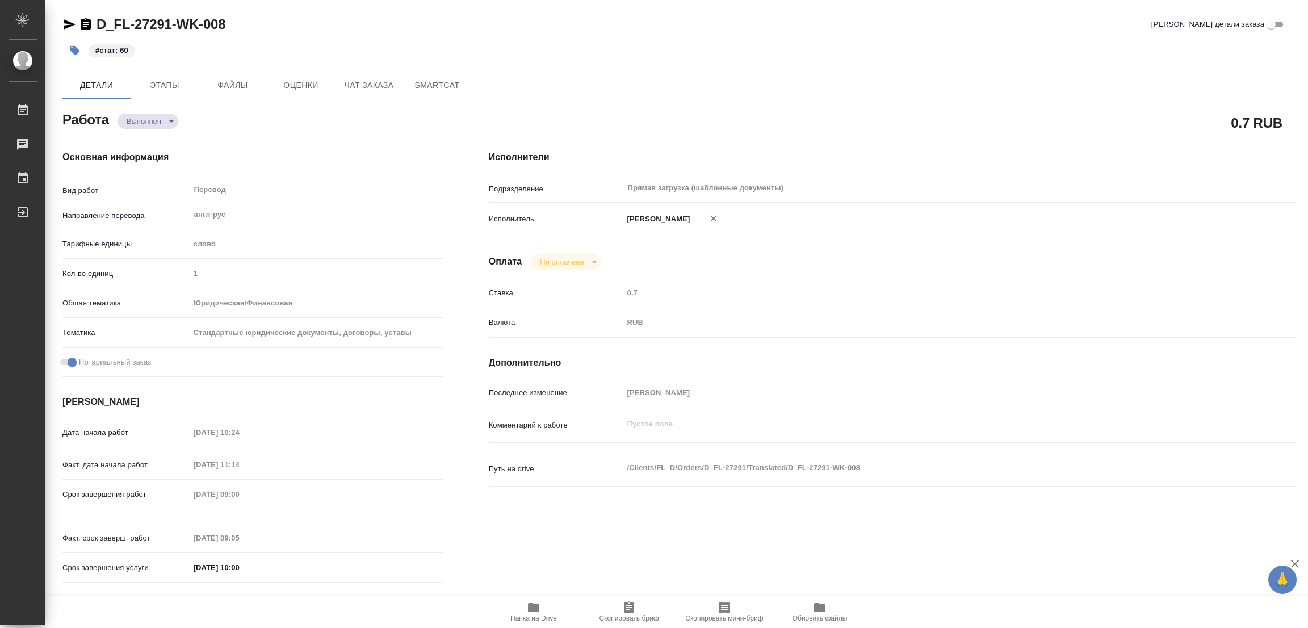
type textarea "x"
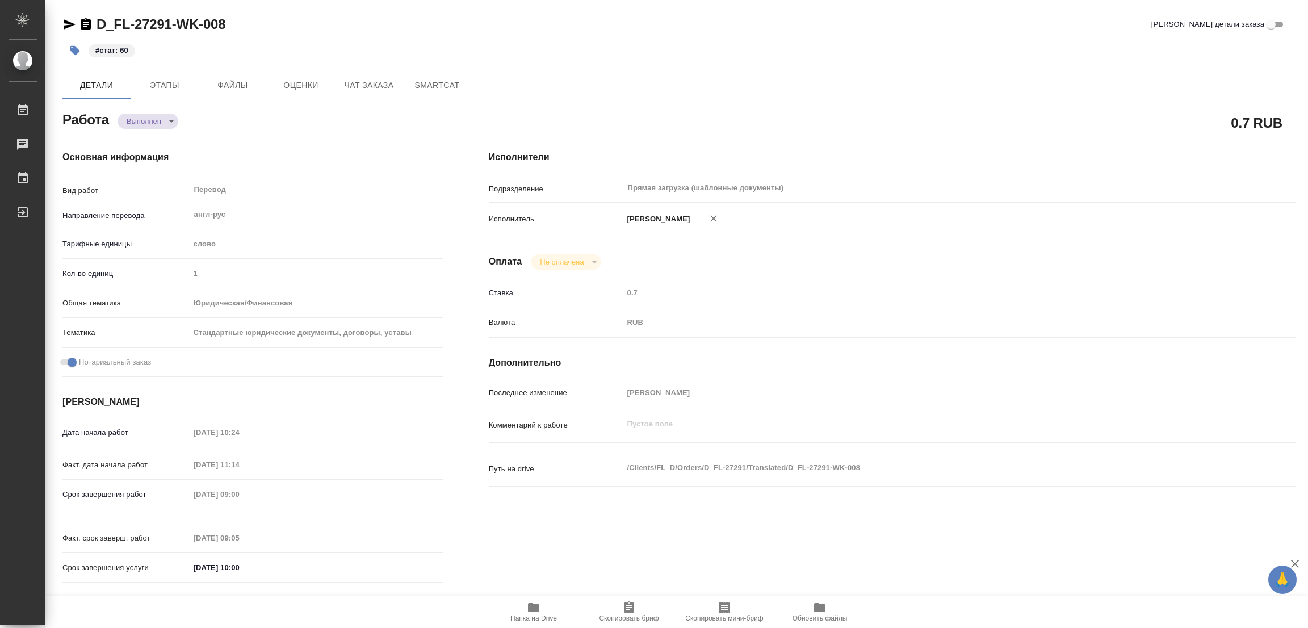
type textarea "x"
click at [529, 606] on icon "button" at bounding box center [533, 607] width 11 height 9
click at [165, 88] on span "Этапы" at bounding box center [164, 85] width 55 height 14
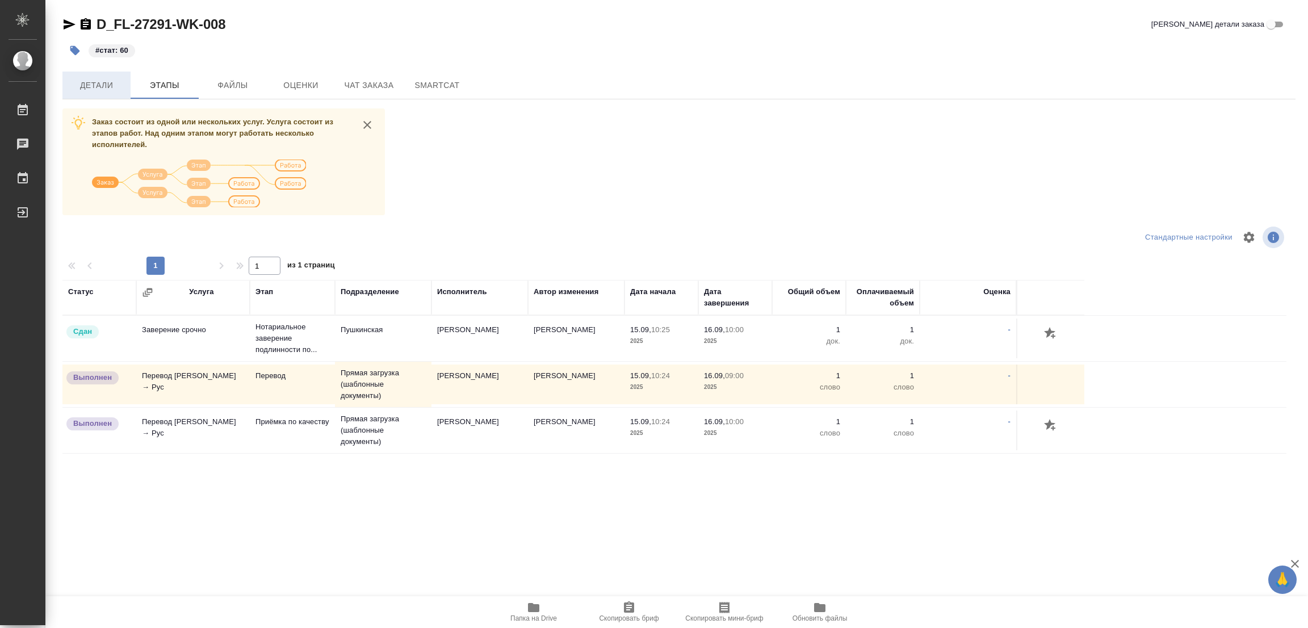
click at [94, 82] on span "Детали" at bounding box center [96, 85] width 55 height 14
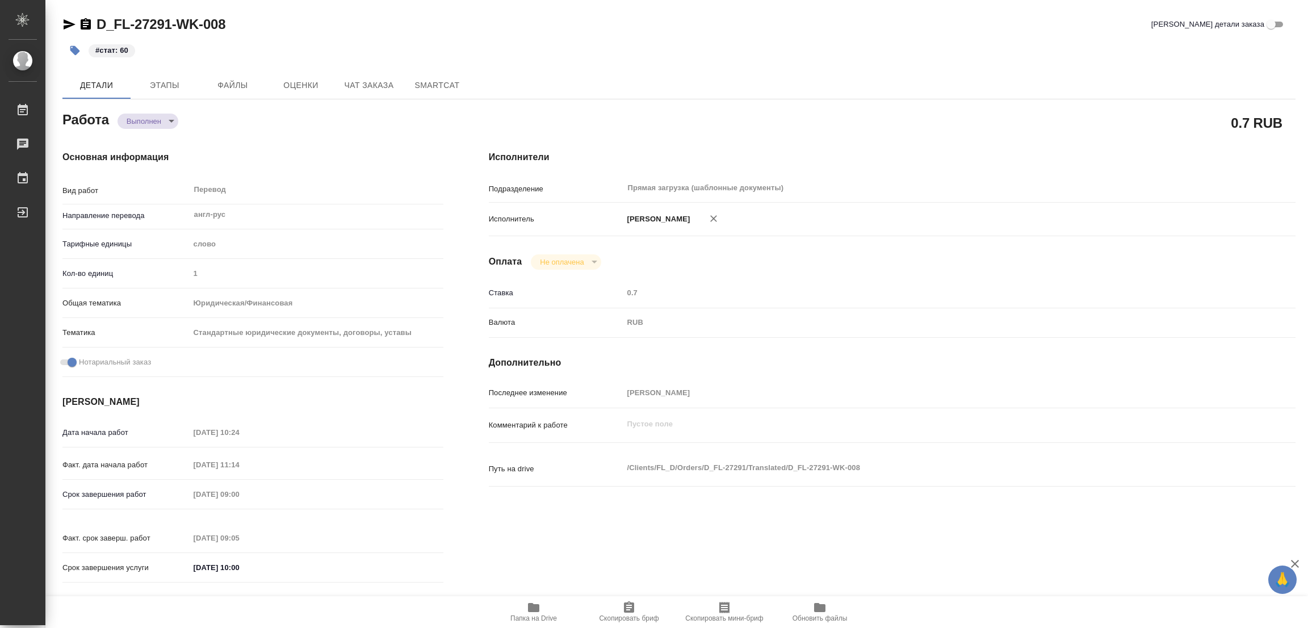
type textarea "x"
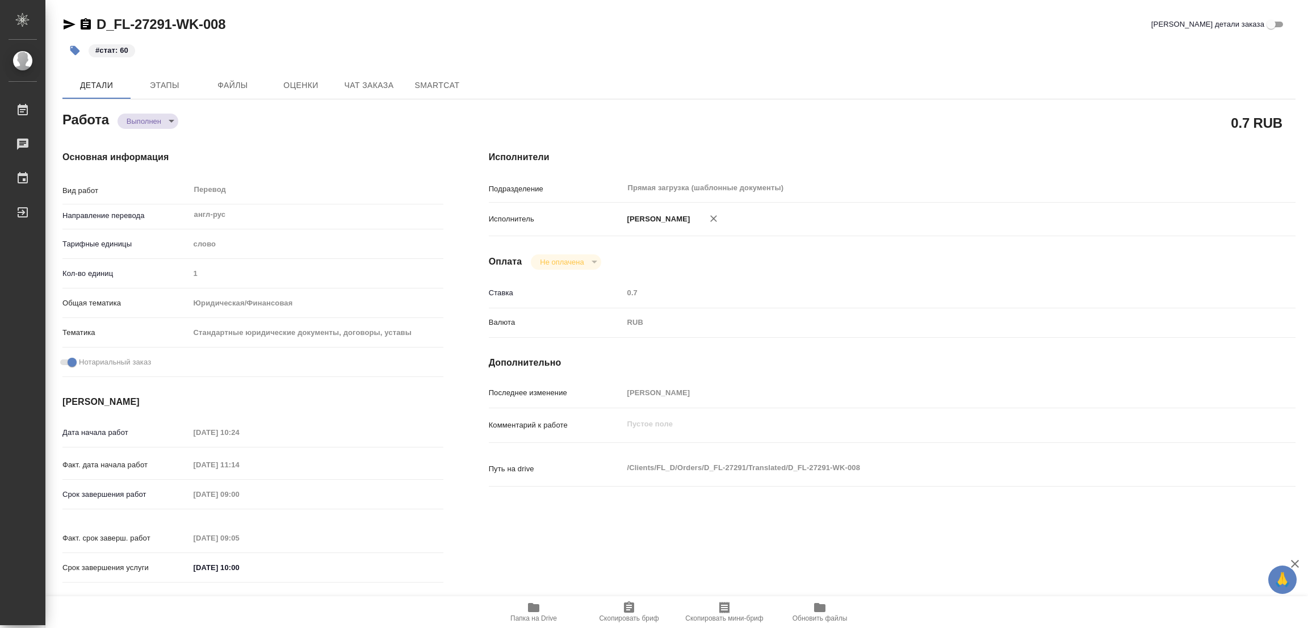
type textarea "x"
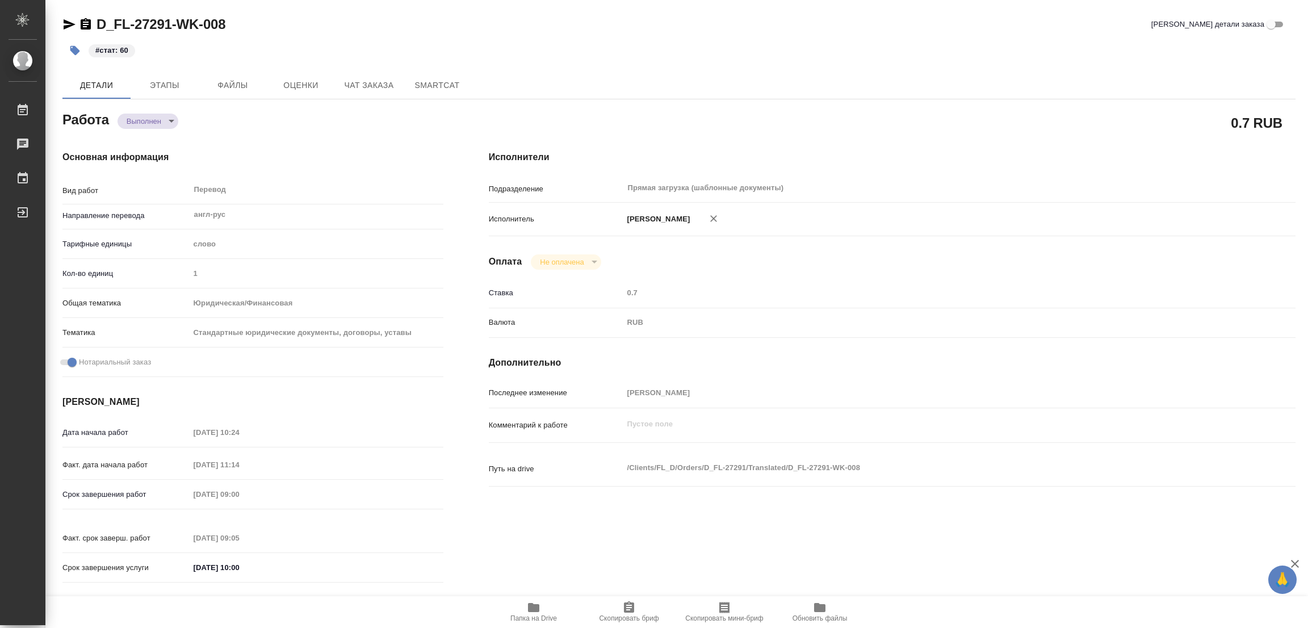
type textarea "x"
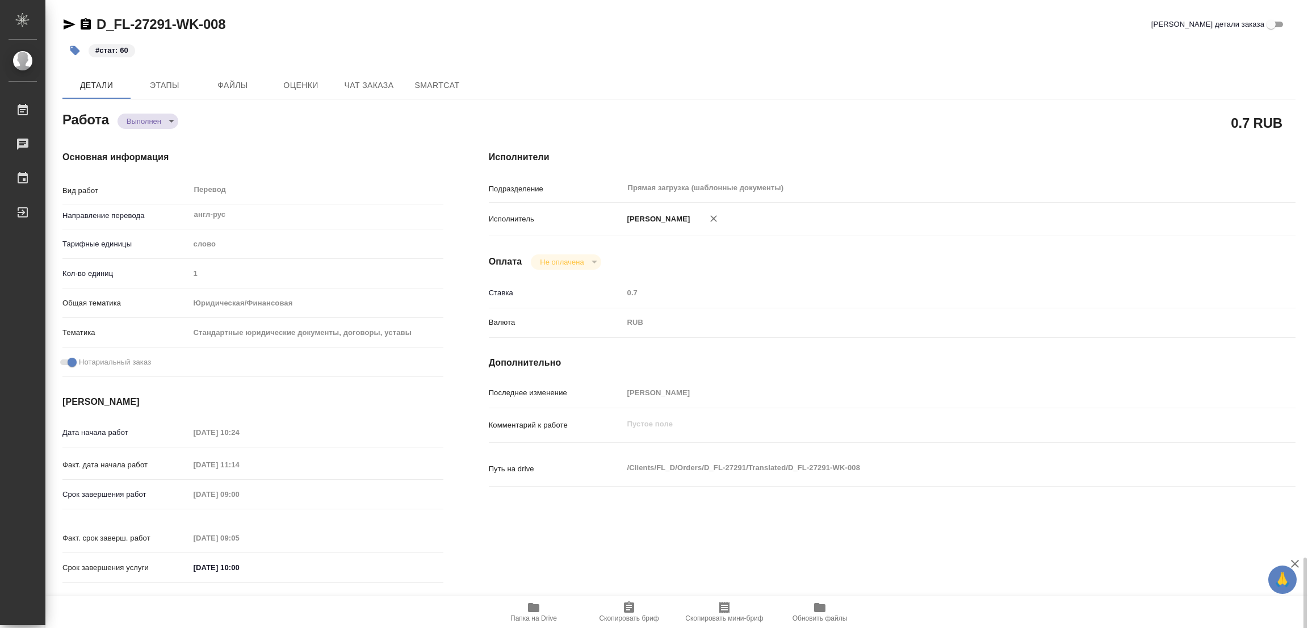
scroll to position [350, 0]
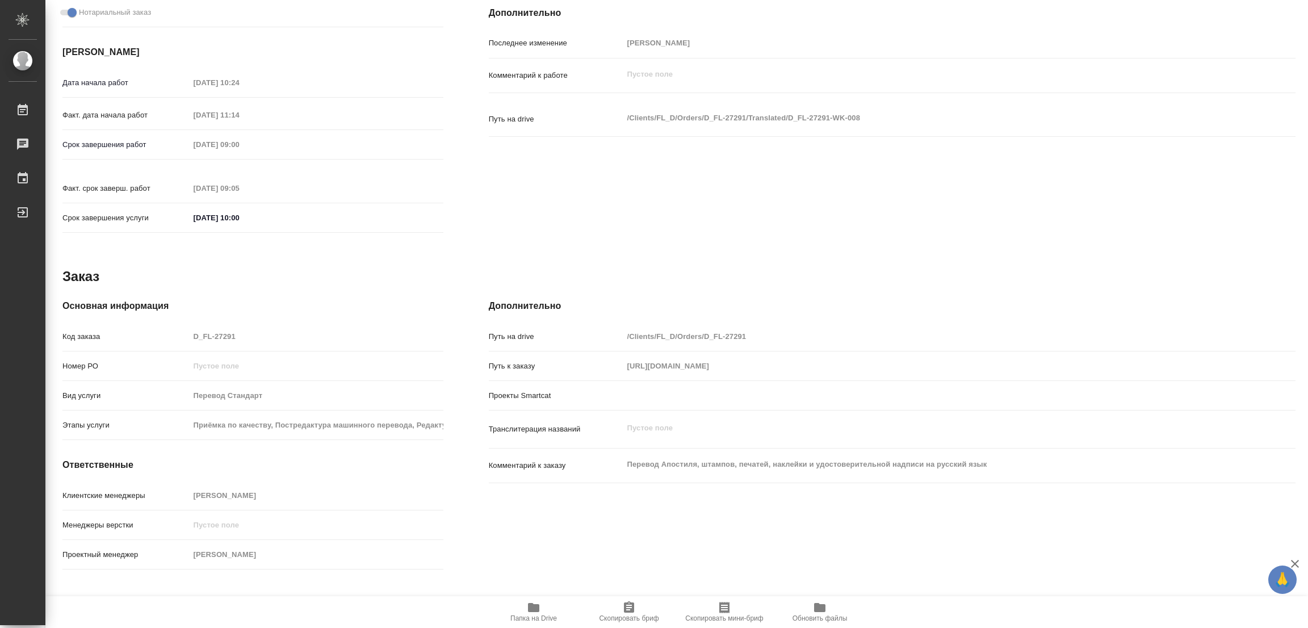
type textarea "x"
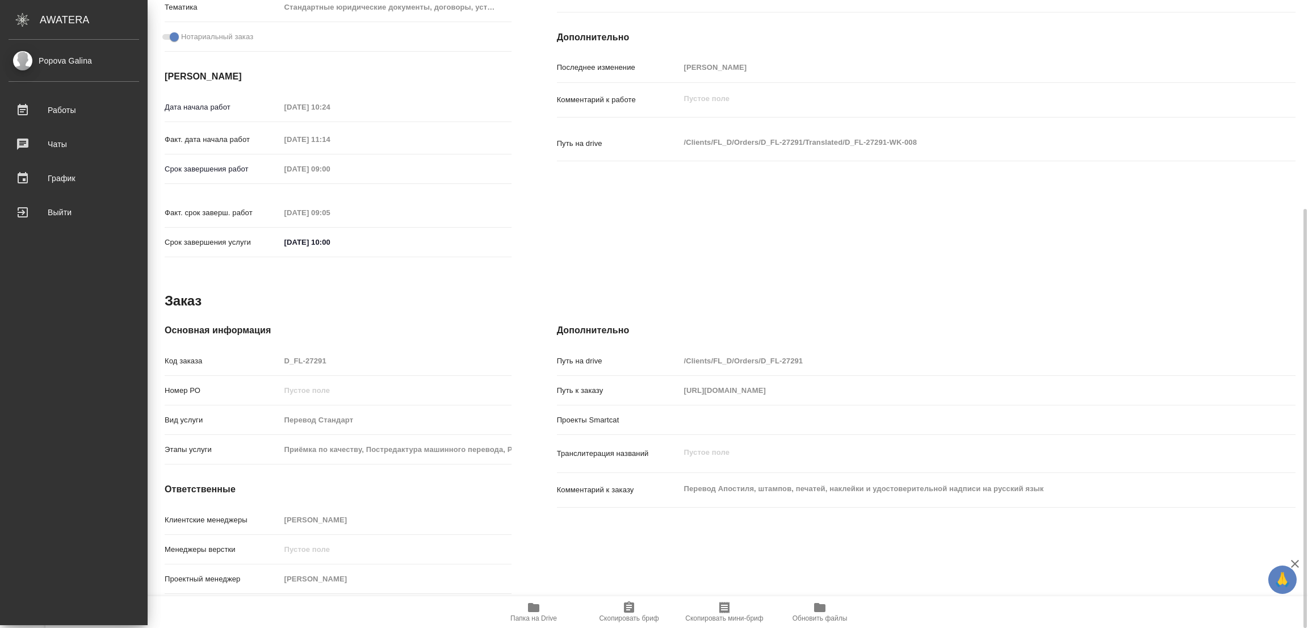
type textarea "x"
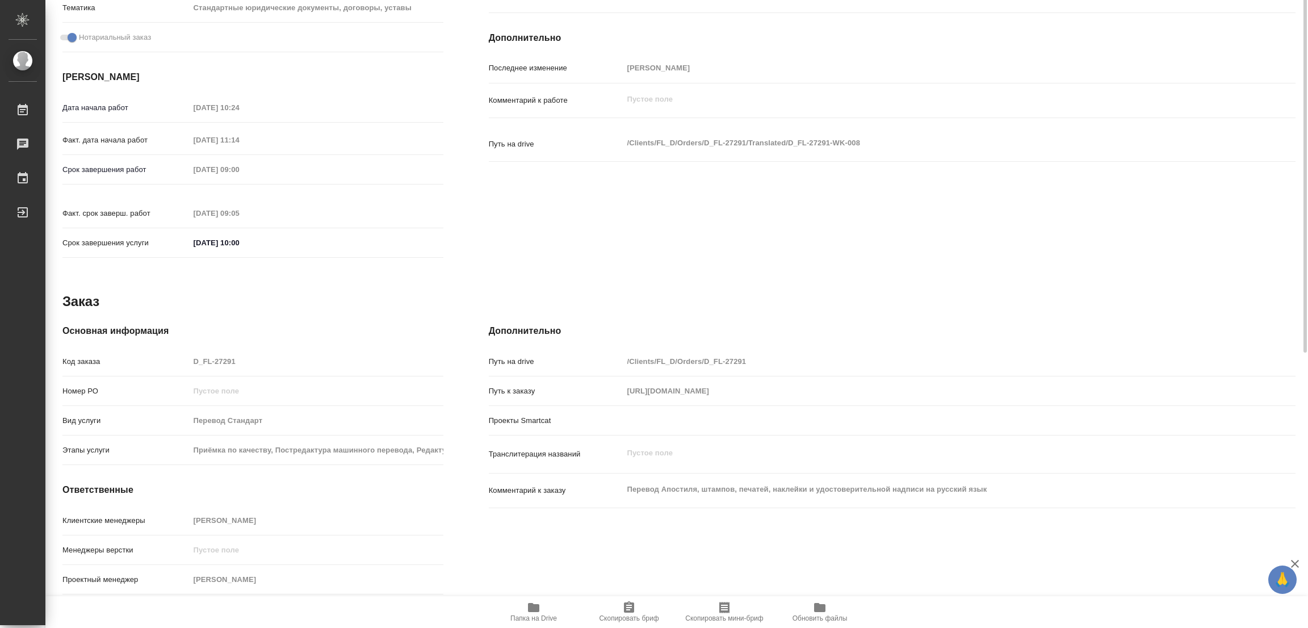
scroll to position [0, 0]
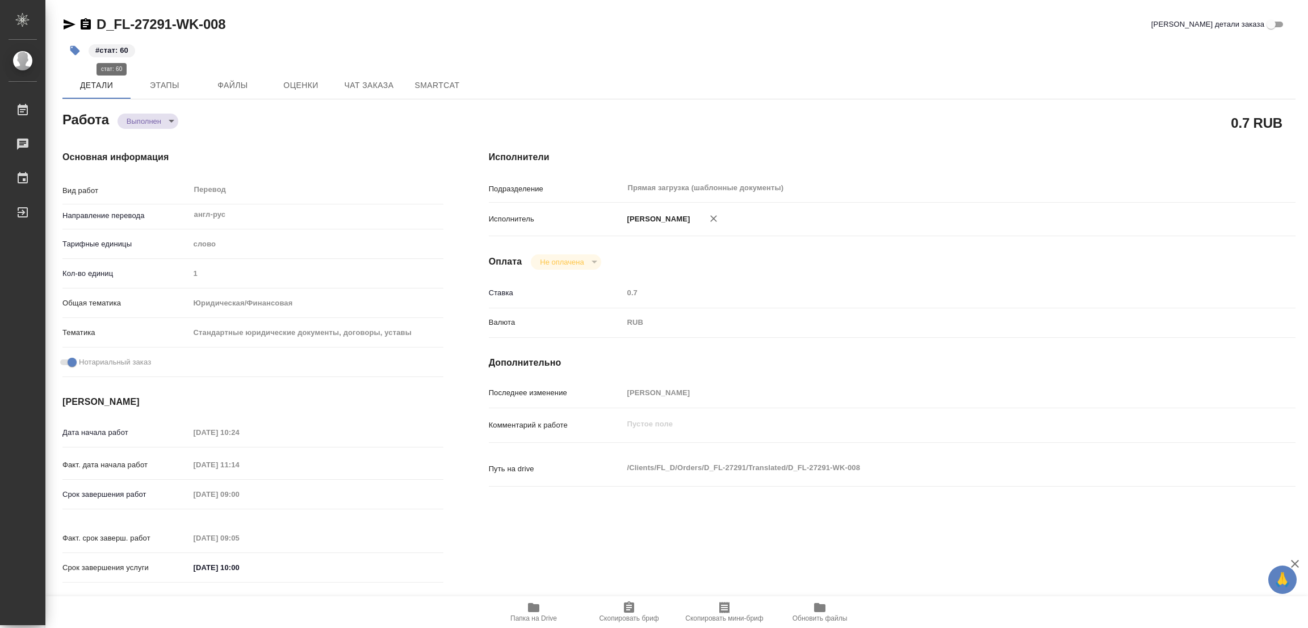
click at [103, 49] on p "#стат: 60" at bounding box center [111, 50] width 33 height 11
click at [120, 51] on p "#стат: 60" at bounding box center [111, 50] width 33 height 11
click at [78, 54] on icon "button" at bounding box center [74, 50] width 11 height 11
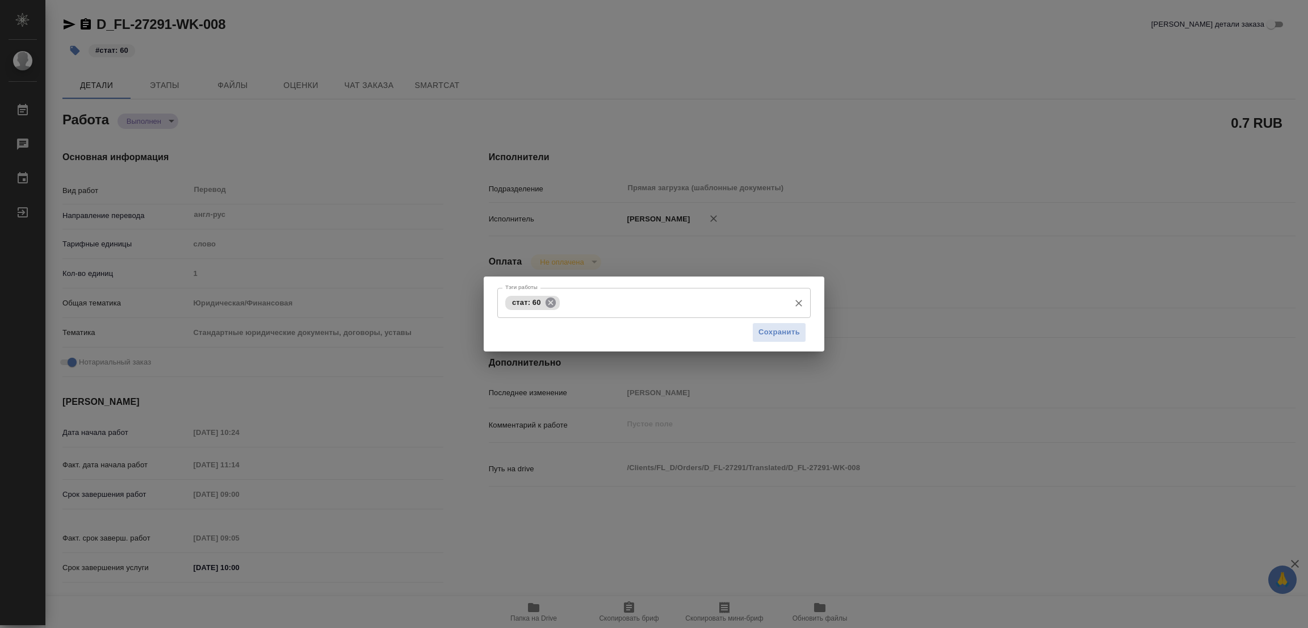
click at [550, 303] on icon at bounding box center [550, 302] width 10 height 10
click at [551, 303] on input "Тэги работы" at bounding box center [644, 302] width 282 height 19
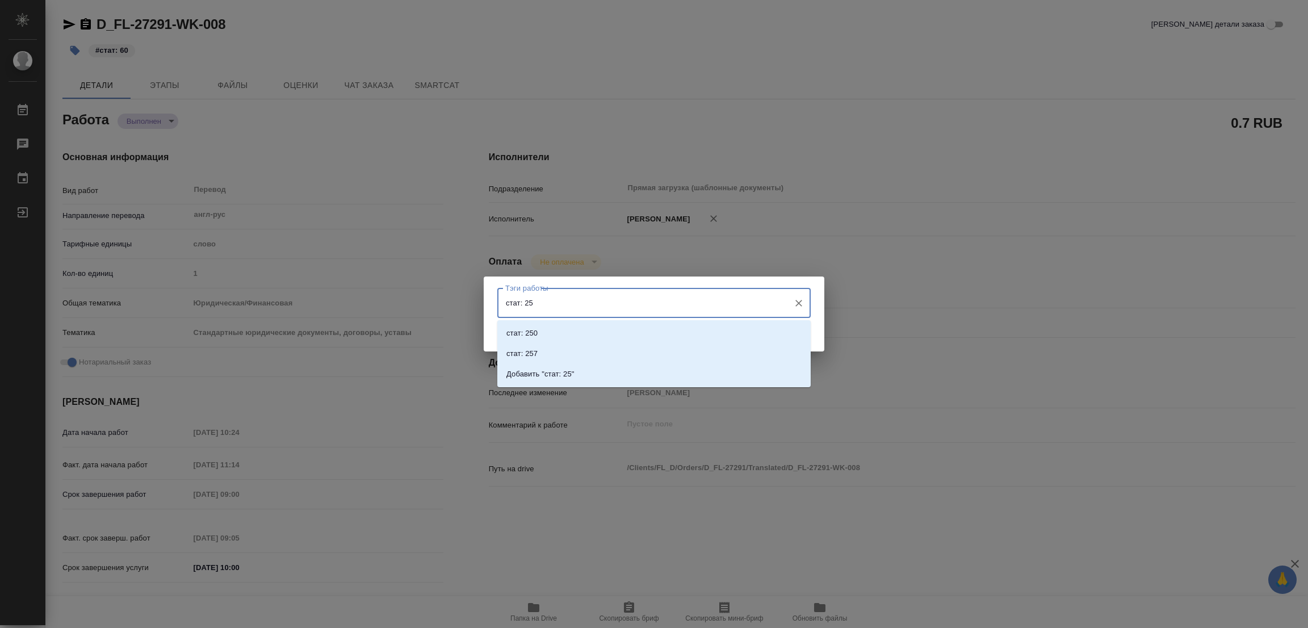
type input "стат: 250"
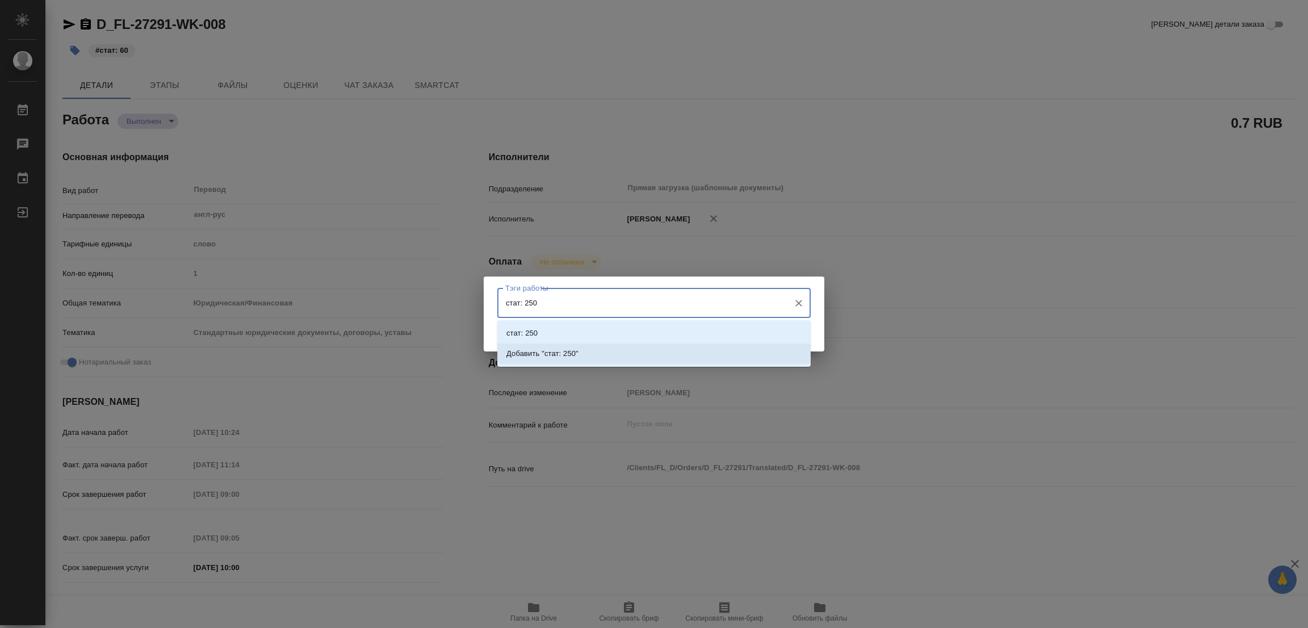
click at [561, 355] on p "Добавить "стат: 250"" at bounding box center [543, 353] width 72 height 11
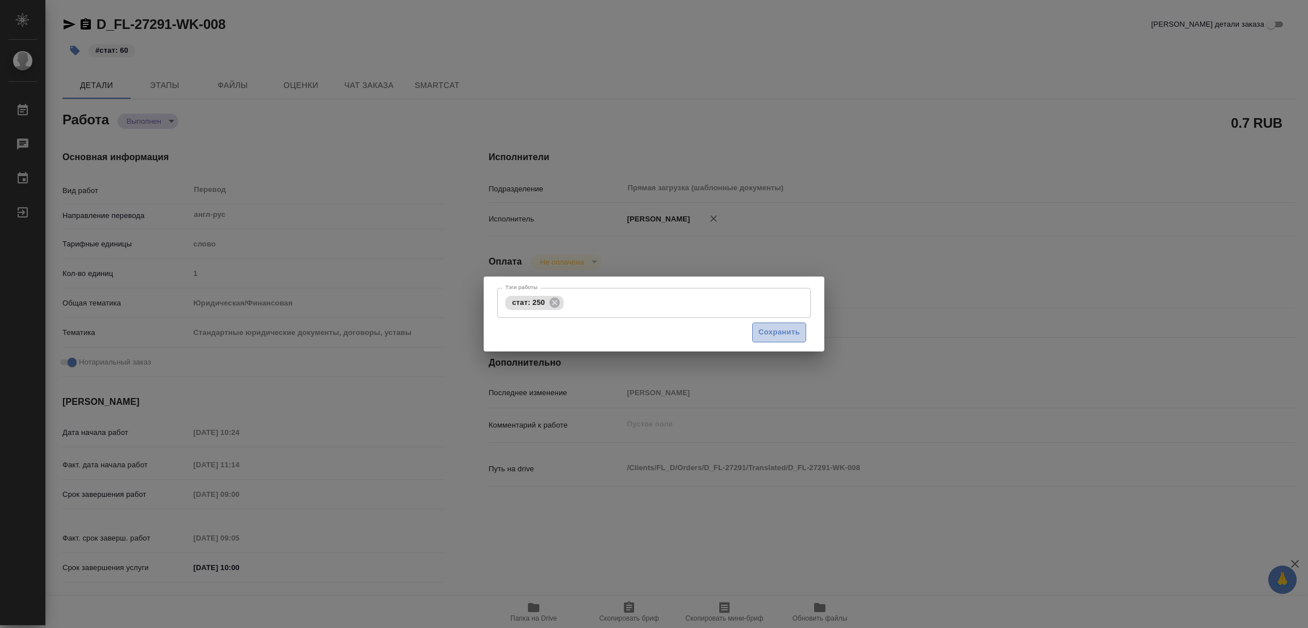
click at [783, 330] on span "Сохранить" at bounding box center [779, 332] width 41 height 13
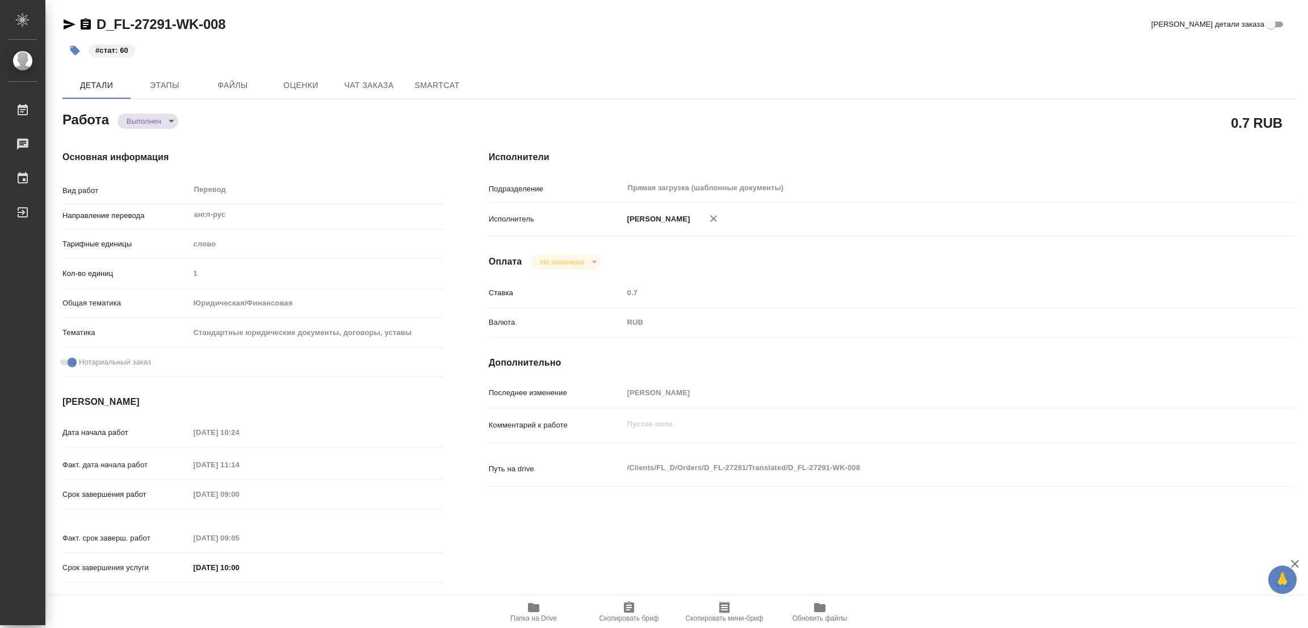
type input "completed"
type textarea "Перевод"
type textarea "x"
type input "англ-рус"
type input "5a8b1489cc6b4906c91bfd90"
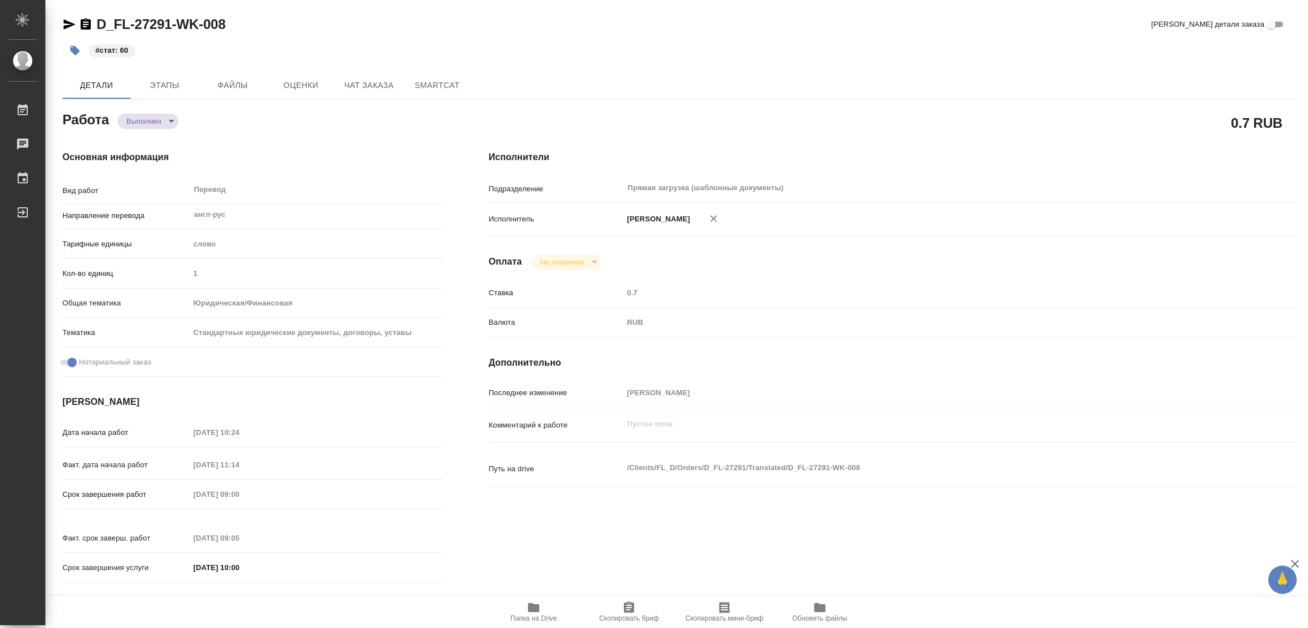
type input "1"
type input "yr-fn"
type input "5f647205b73bc97568ca66bf"
checkbox input "true"
type input "15.09.2025 10:24"
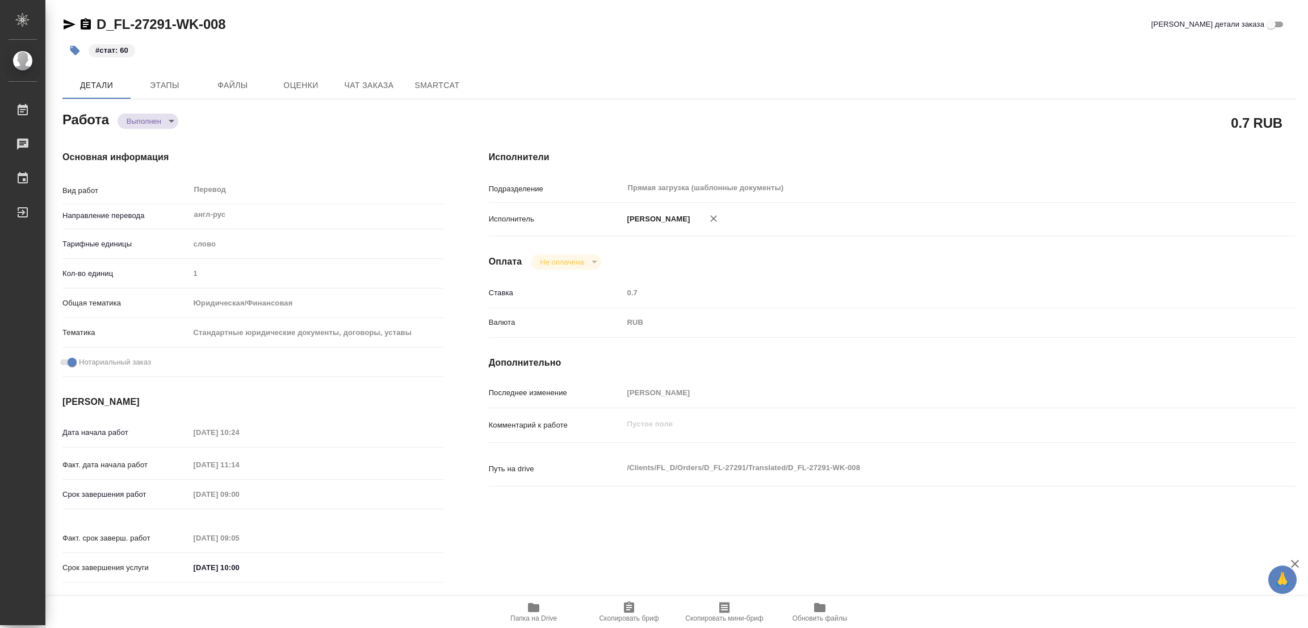
type input "15.09.2025 11:14"
type input "16.09.2025 09:00"
type input "16.09.2025 09:05"
type input "16.09.2025 10:00"
type input "Прямая загрузка (шаблонные документы)"
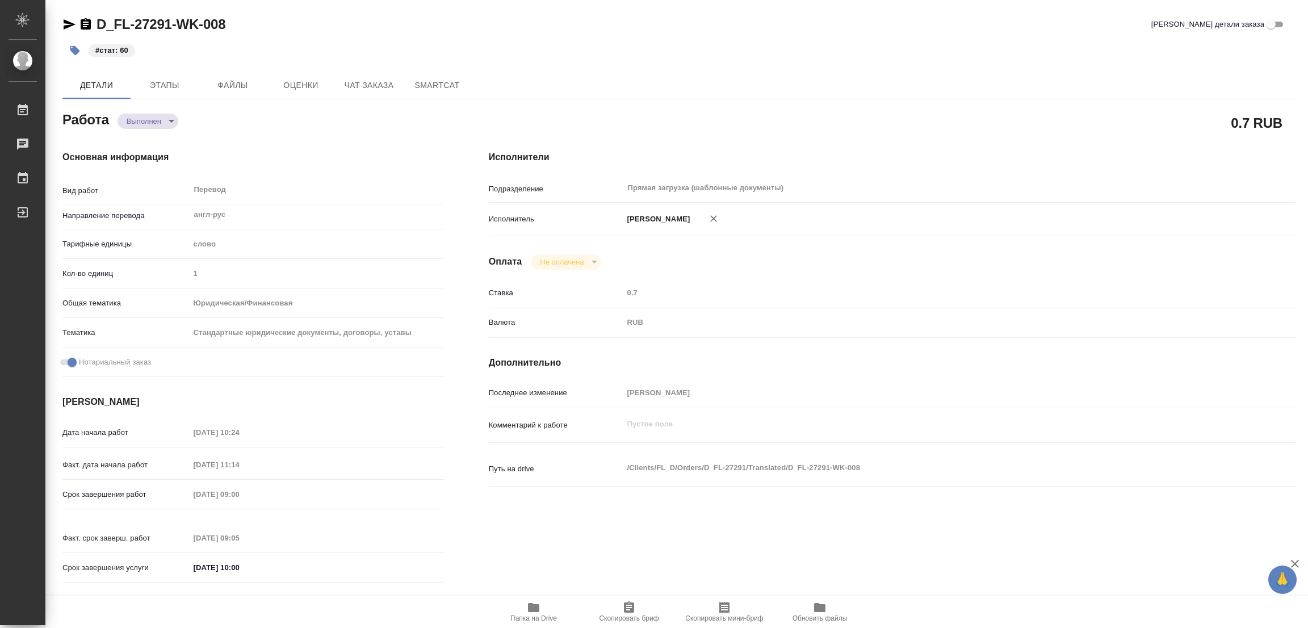
type input "notPayed"
type input "0.7"
type input "RUB"
type input "Попова Галина"
type textarea "x"
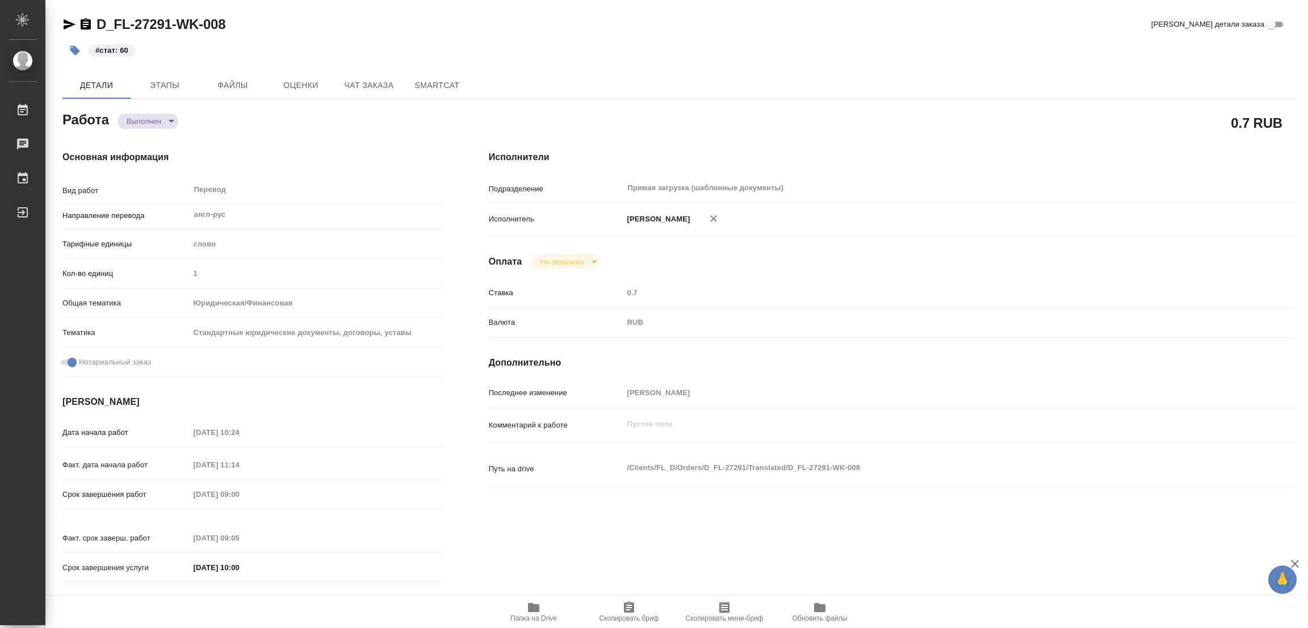
type textarea "/Clients/FL_D/Orders/D_FL-27291/Translated/D_FL-27291-WK-008"
type textarea "x"
type input "D_FL-27291"
type input "Перевод Стандарт"
type input "Приёмка по качеству, Постредактура машинного перевода, Редактура, Корректура, П…"
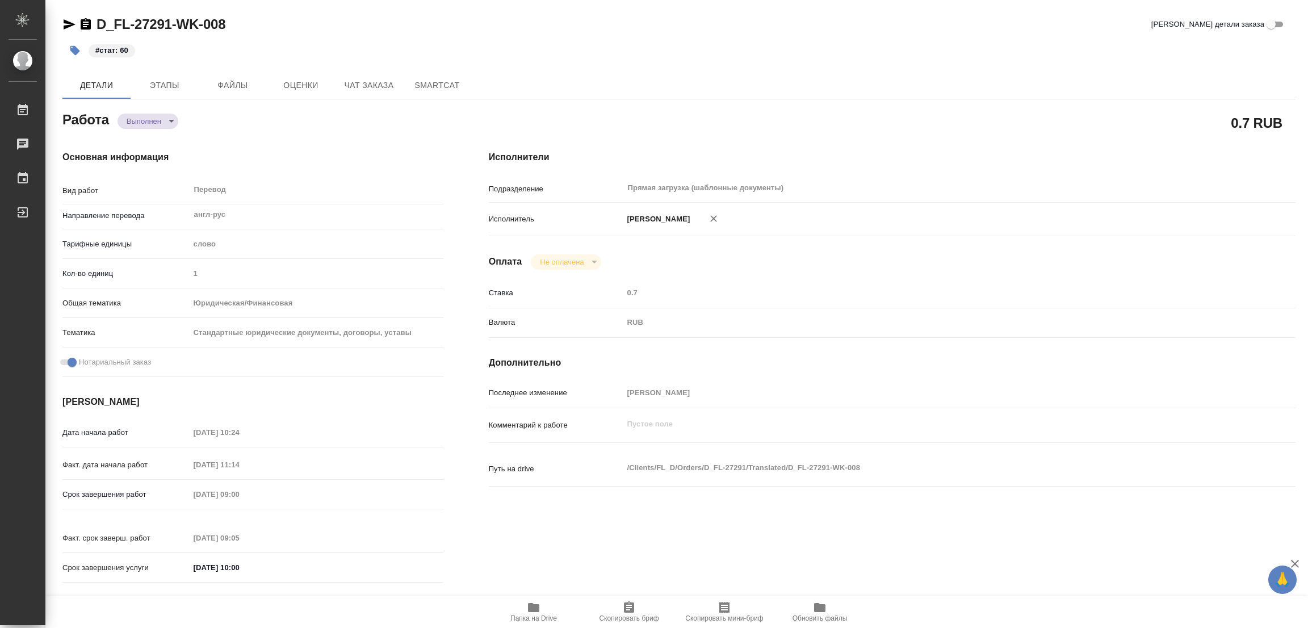
type input "Давыдова Елена"
type input "/Clients/FL_D/Orders/D_FL-27291"
type input "https://drive.awatera.com/s/D6M8yJgQygjqo2c"
type textarea "x"
type textarea "Перевод Апостиля, штампов, печатей, наклейки и удостоверительной надписи на рус…"
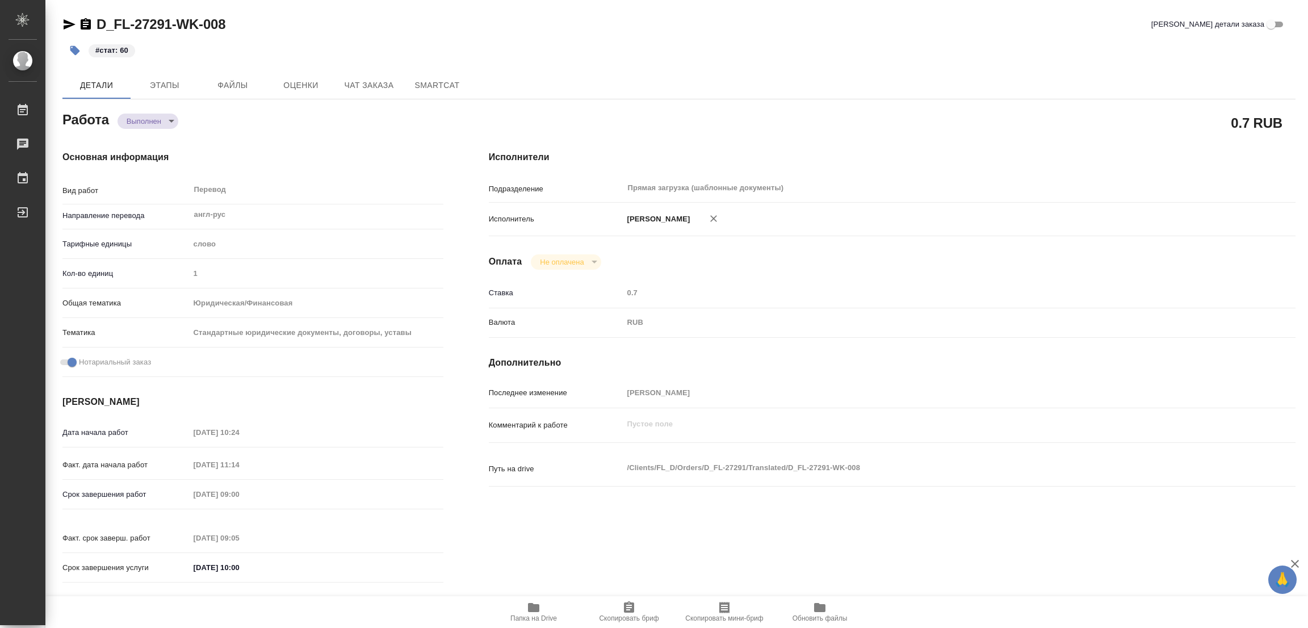
type textarea "x"
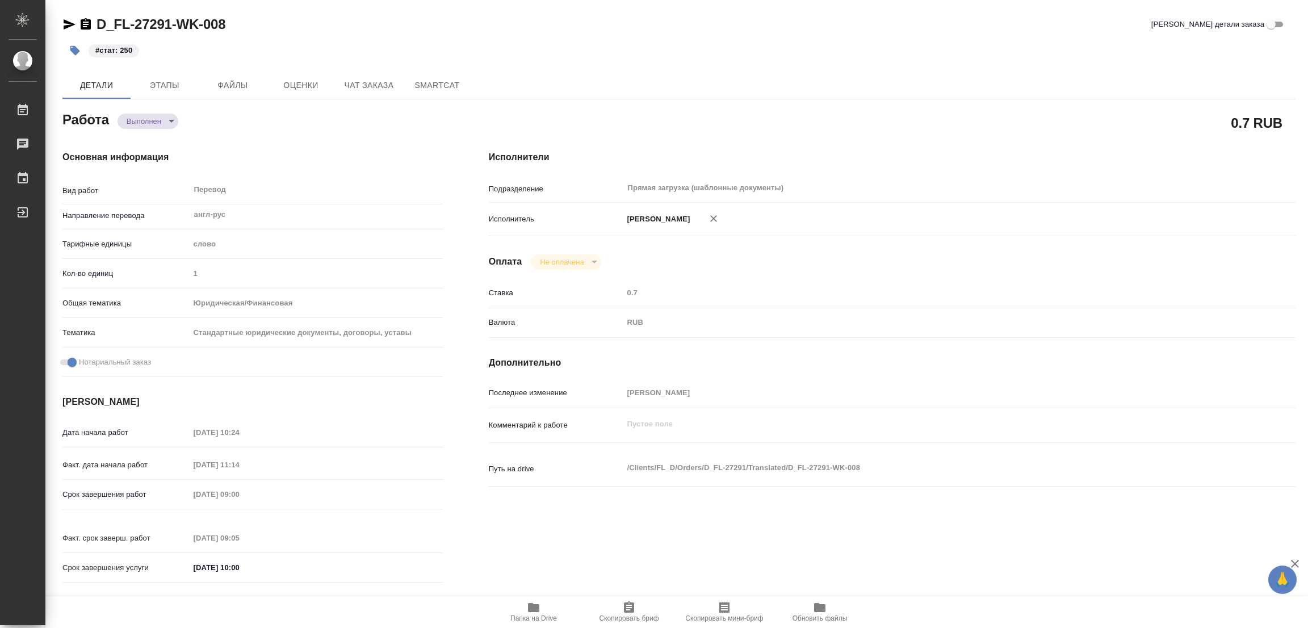
type textarea "x"
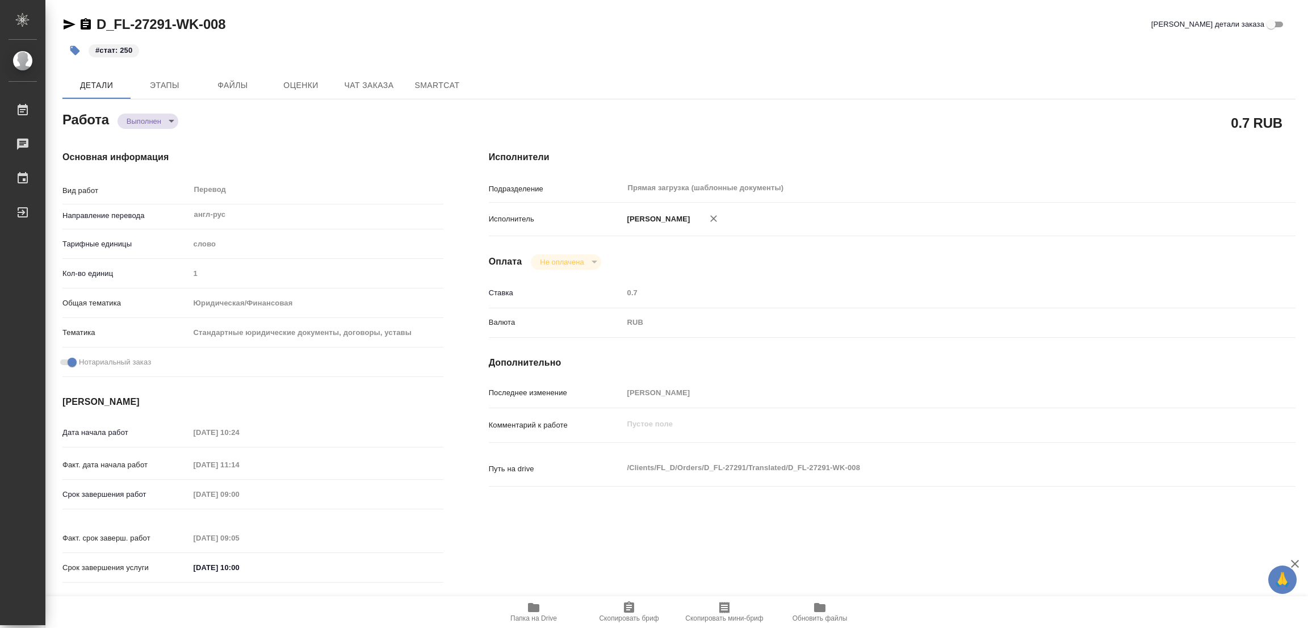
type textarea "x"
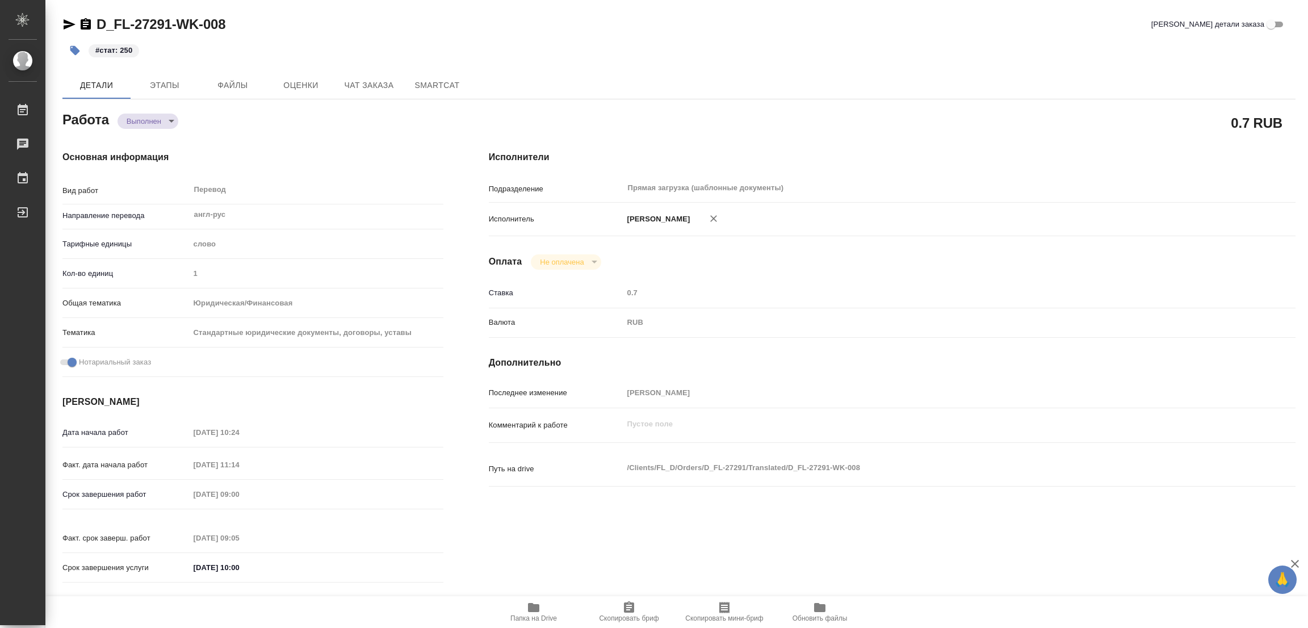
type textarea "x"
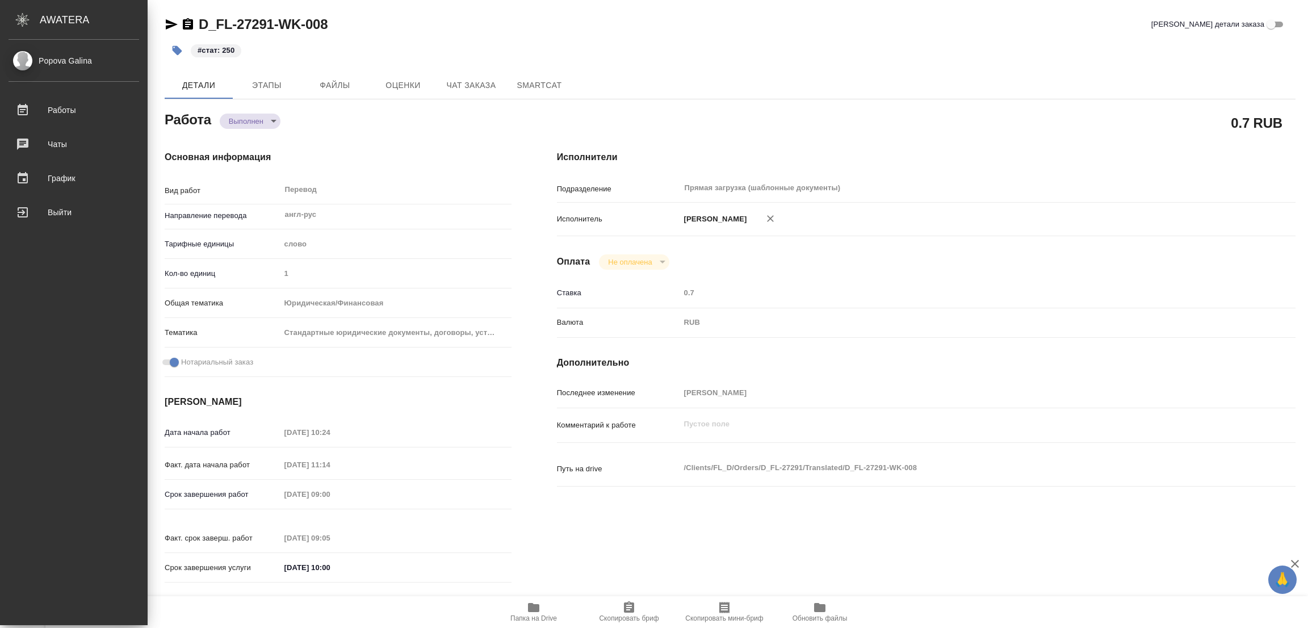
type textarea "x"
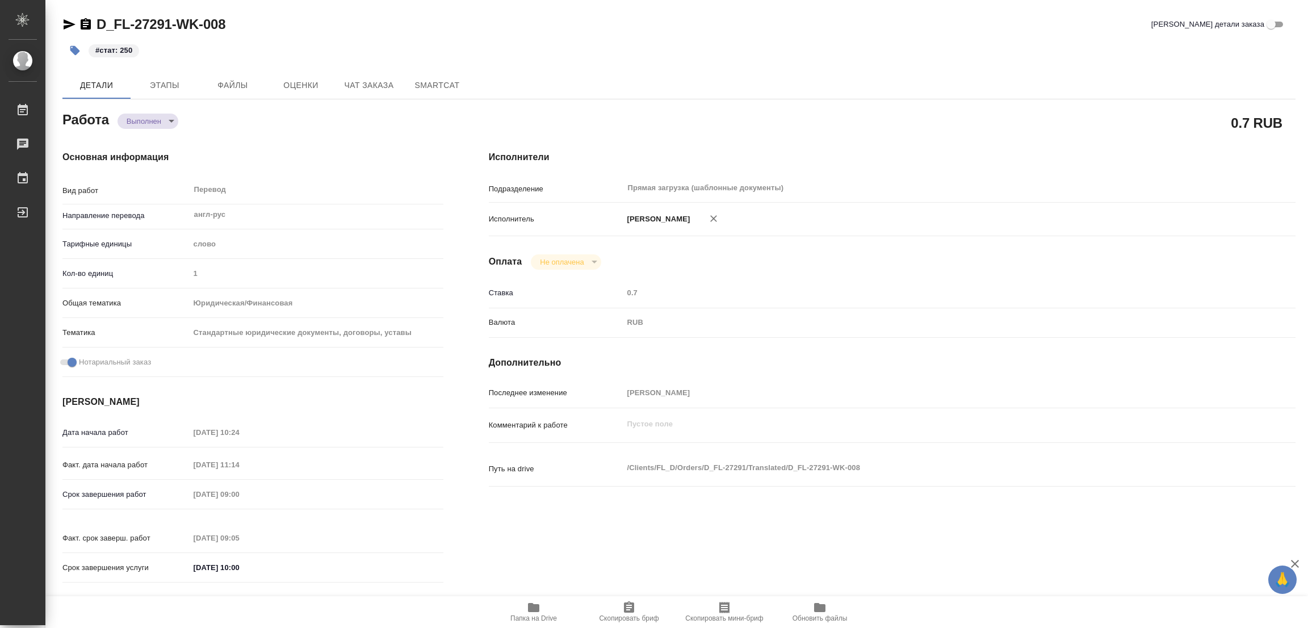
click at [685, 59] on div "#стат: 250" at bounding box center [473, 50] width 822 height 25
type textarea "x"
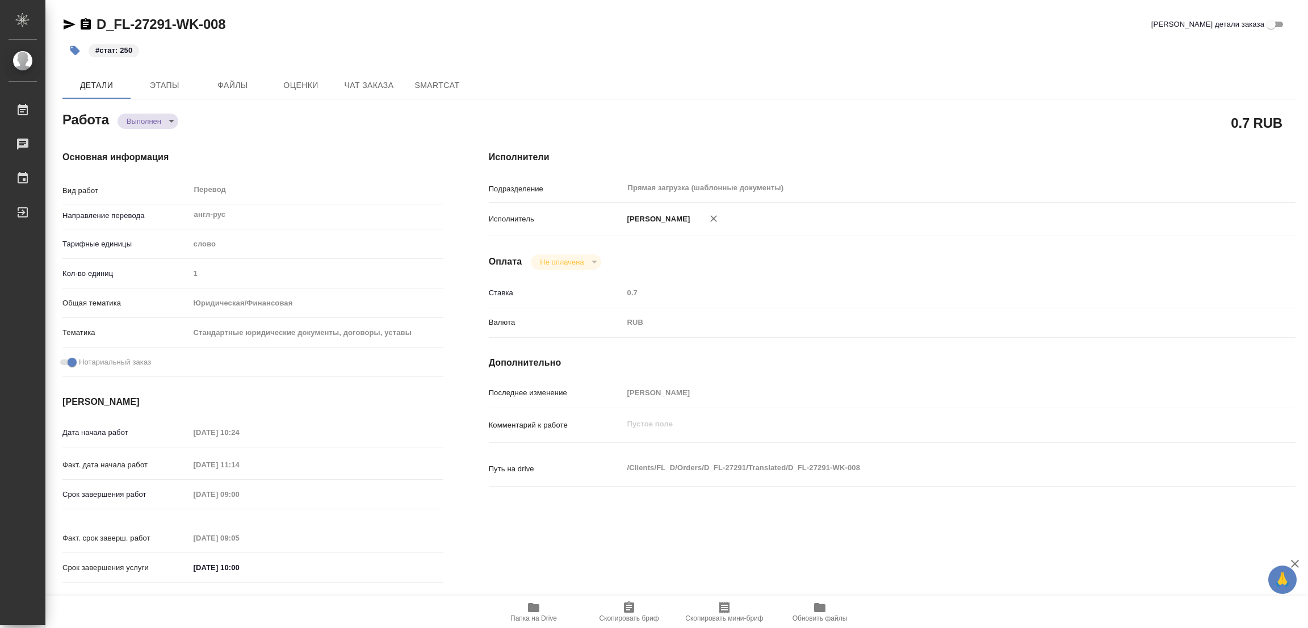
type textarea "x"
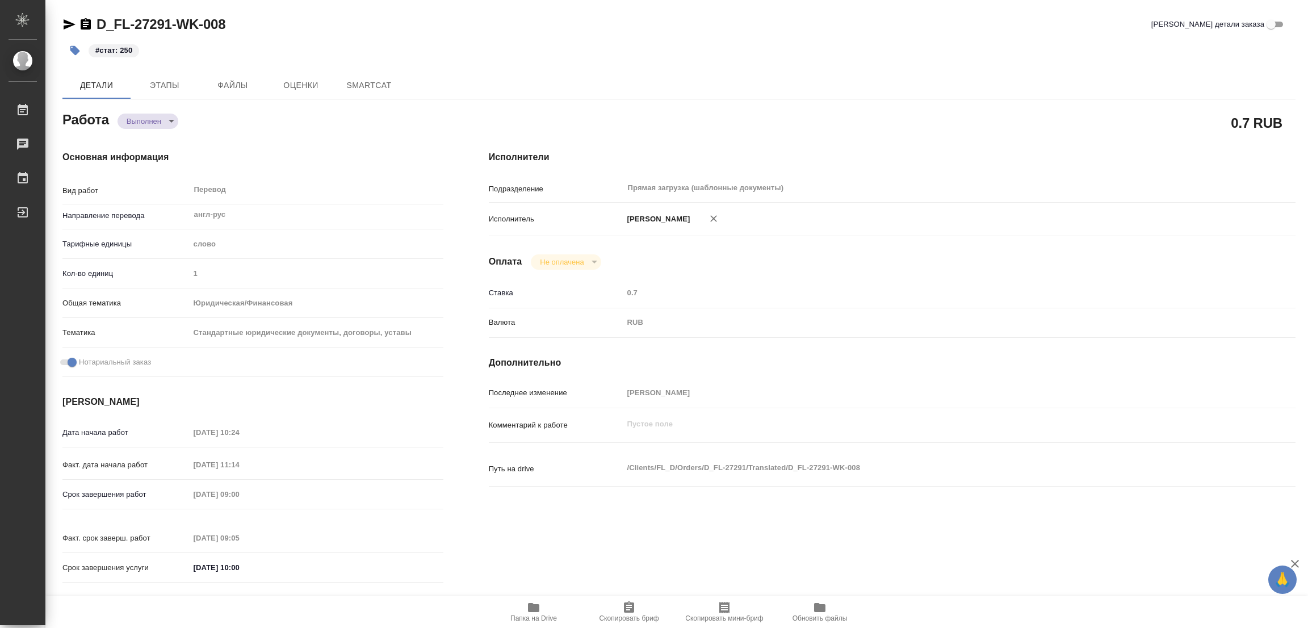
type textarea "x"
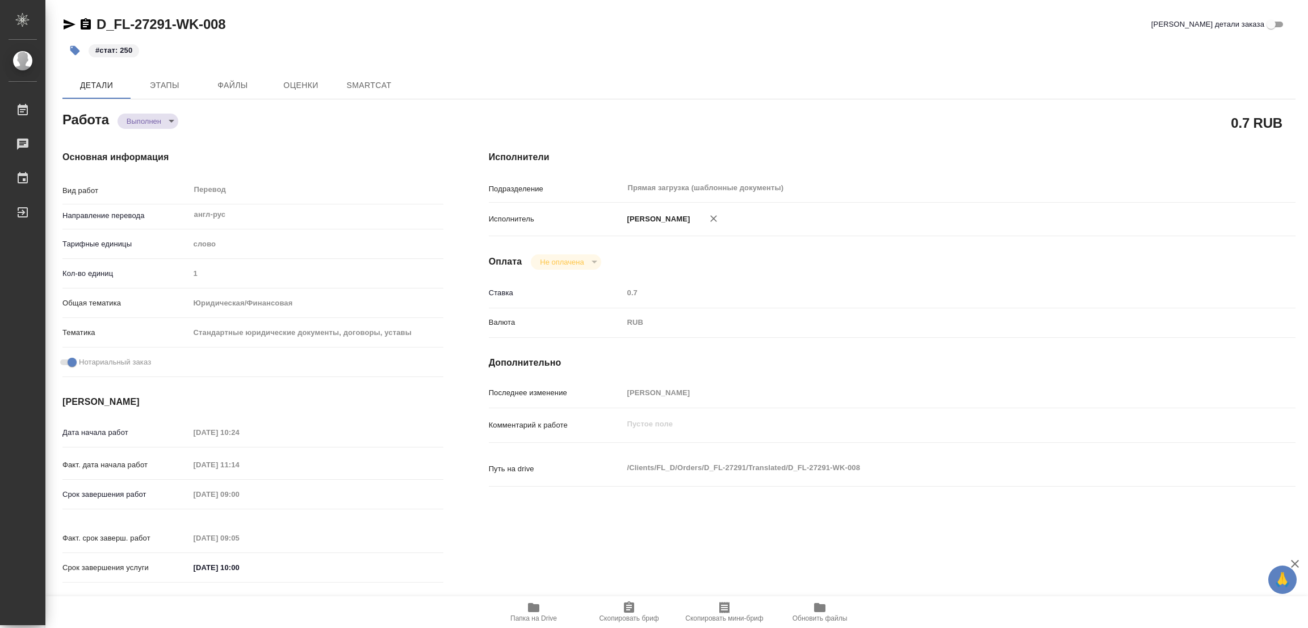
type textarea "x"
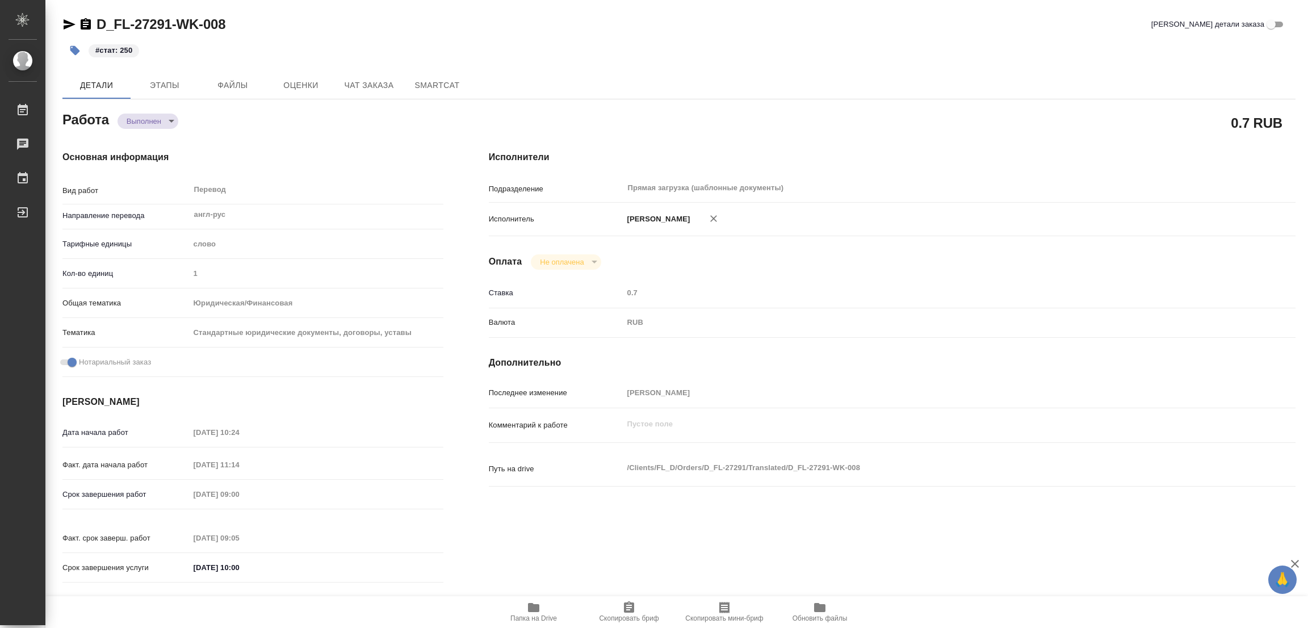
type textarea "x"
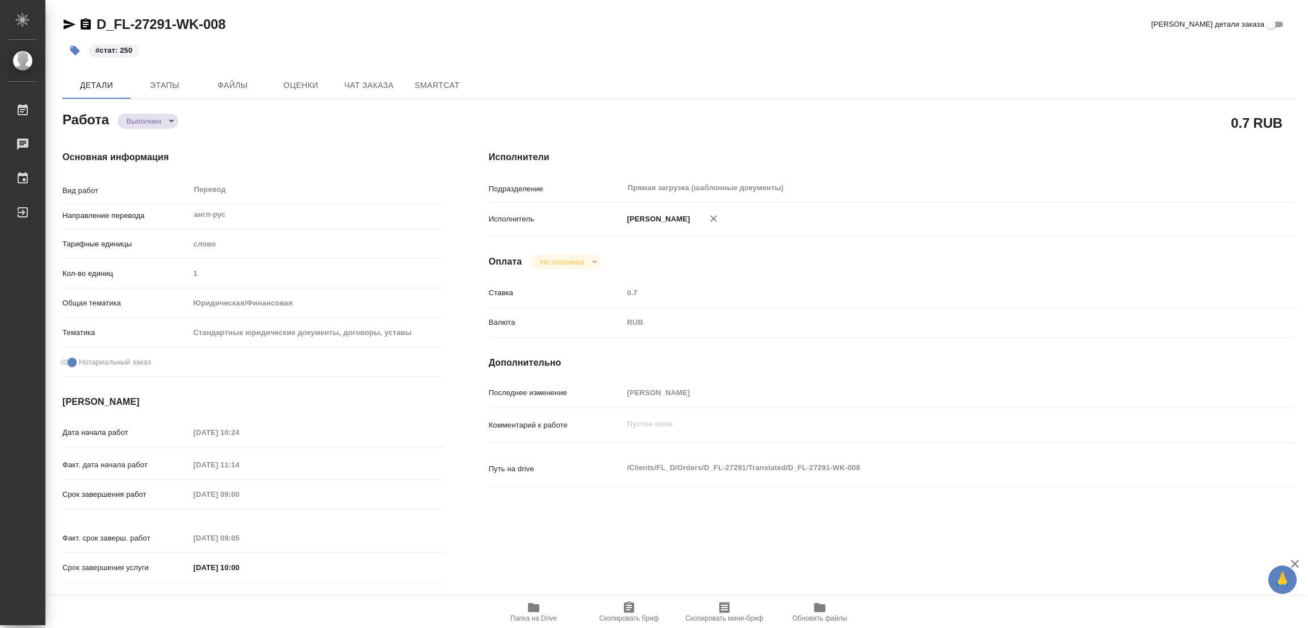
type textarea "x"
click at [873, 31] on div "D_FL-27291-WK-008 Кратко детали заказа" at bounding box center [678, 24] width 1233 height 18
click at [631, 60] on div "#стат: 250" at bounding box center [473, 50] width 822 height 25
type textarea "x"
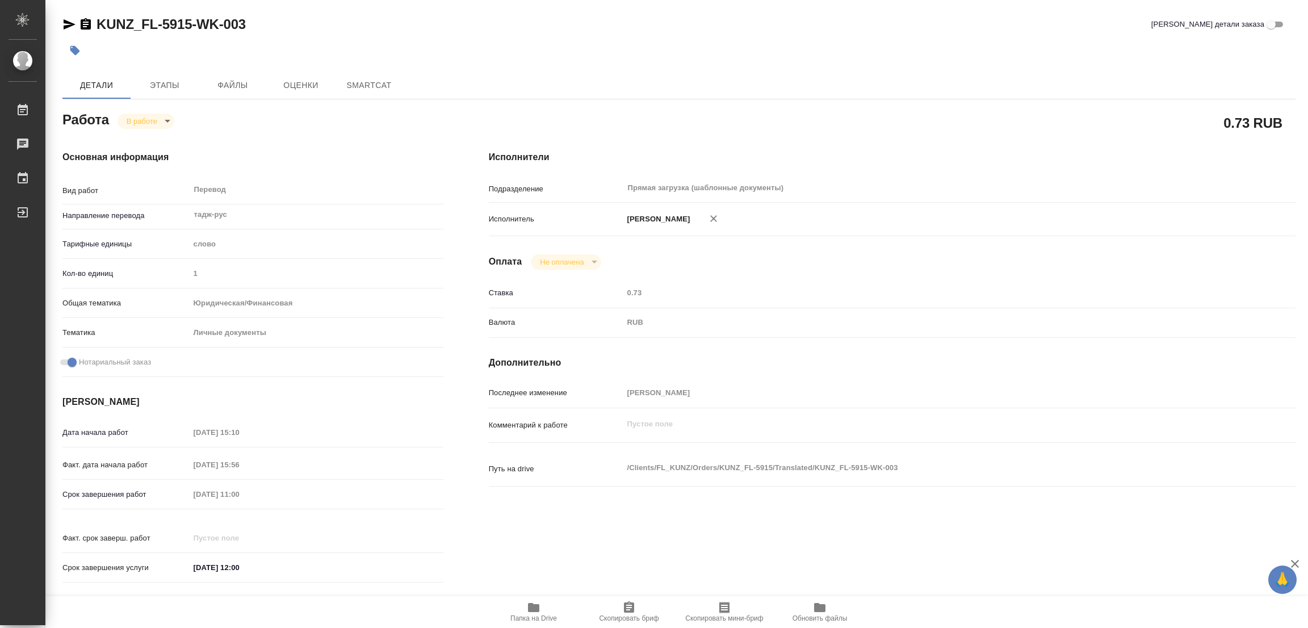
type textarea "x"
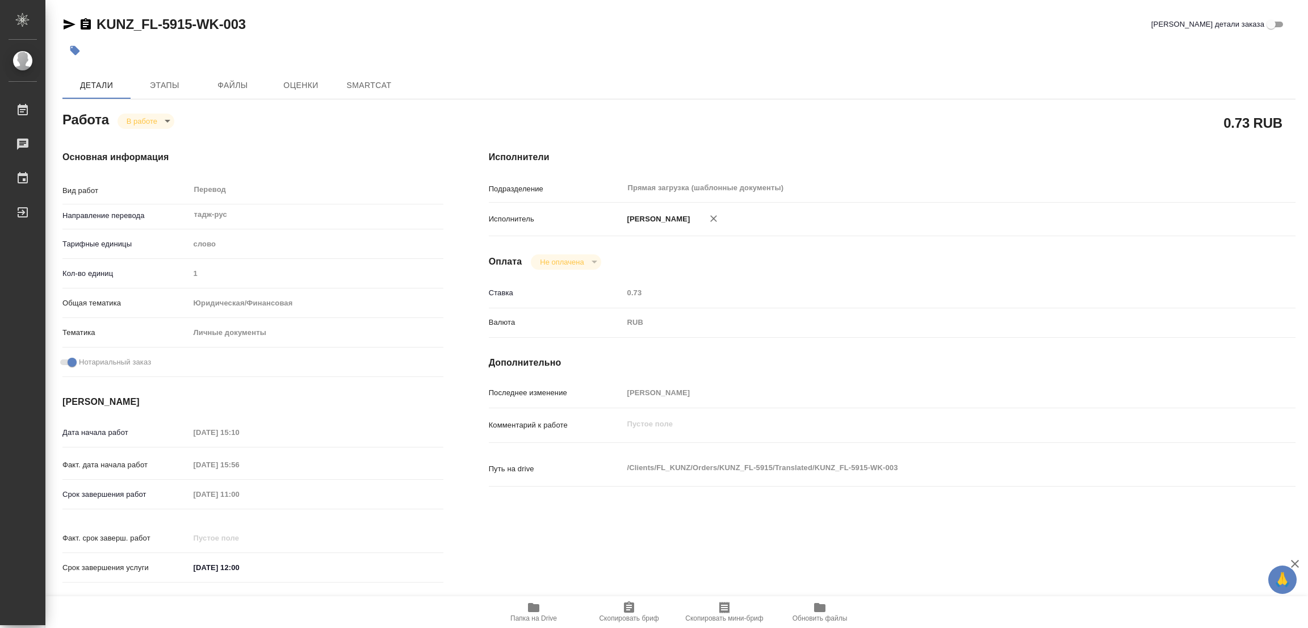
type textarea "x"
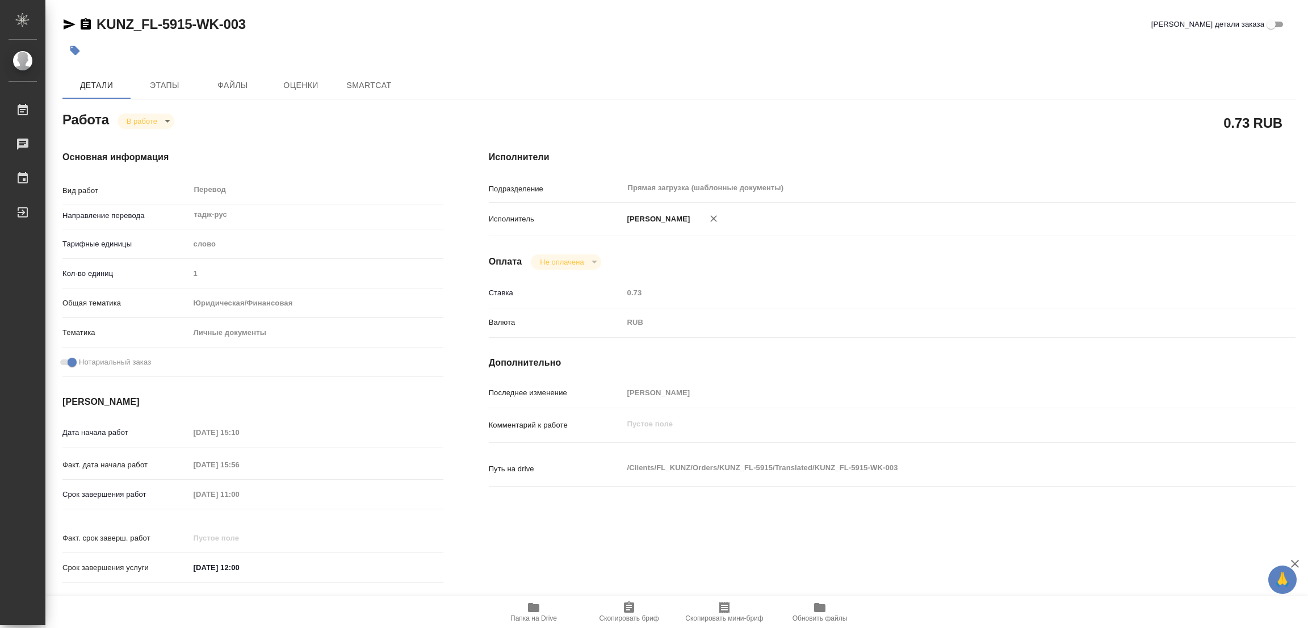
type textarea "x"
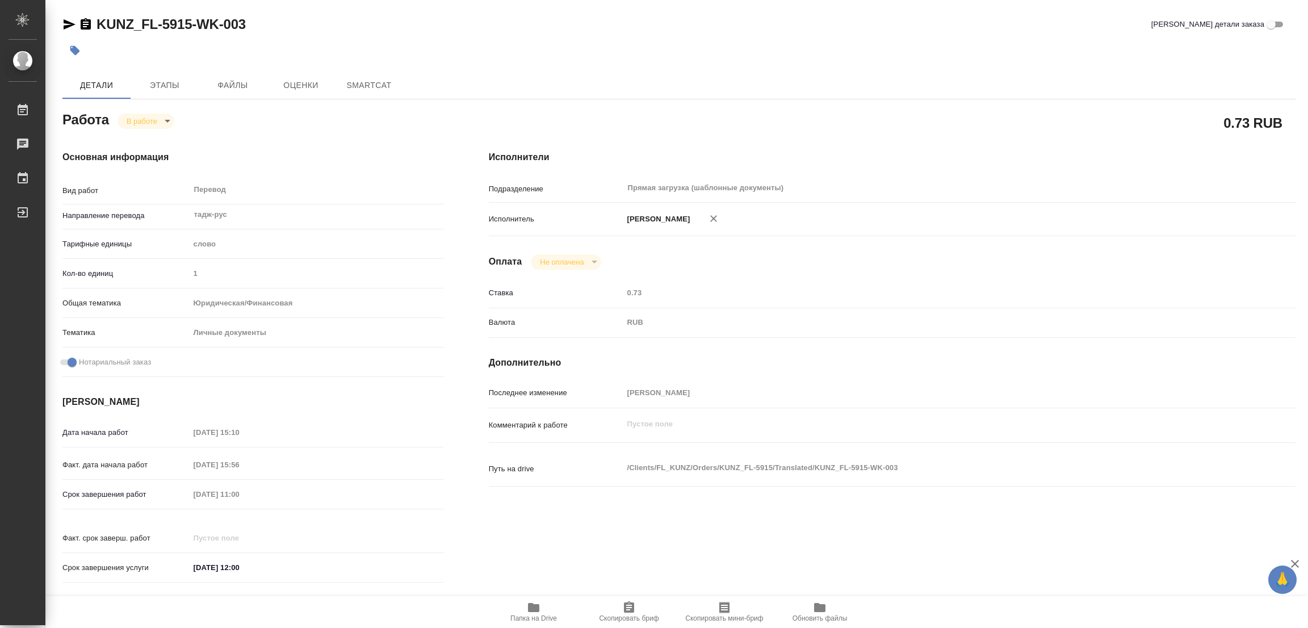
type textarea "x"
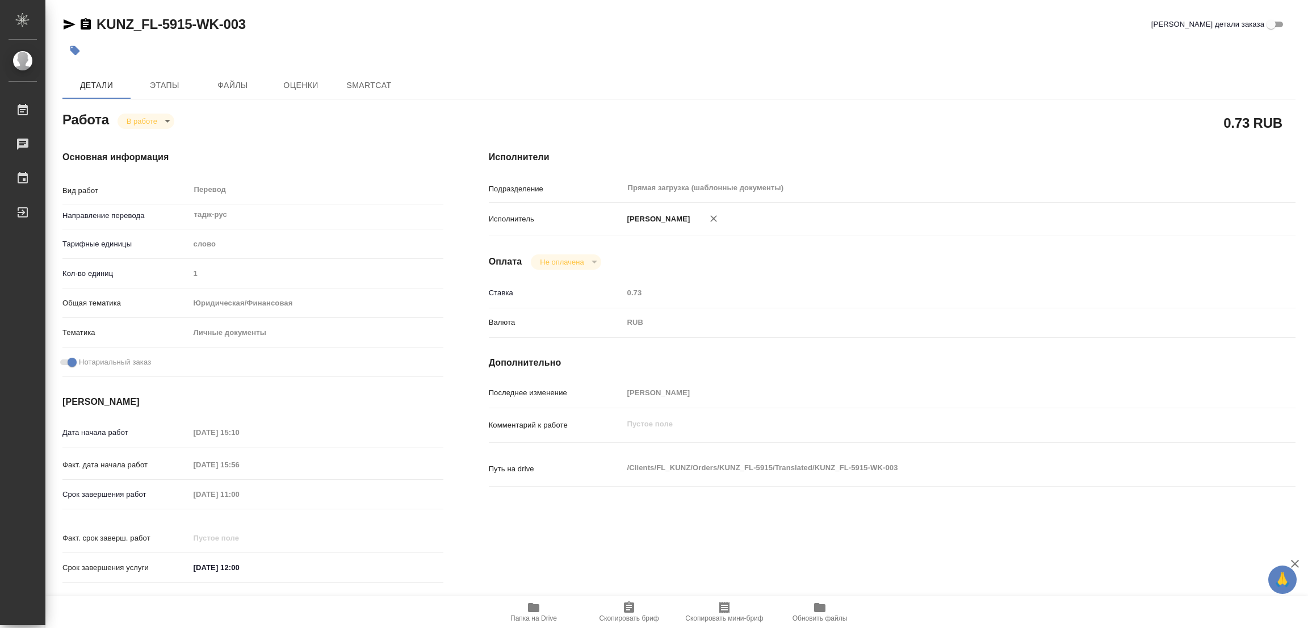
type textarea "x"
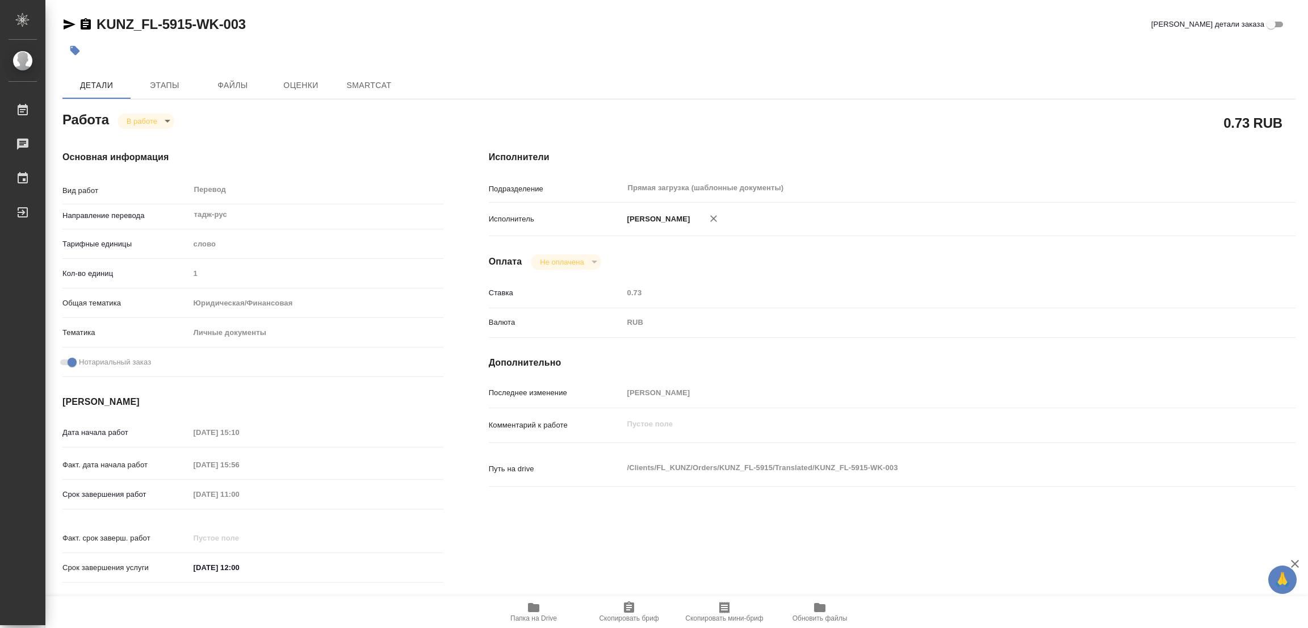
type textarea "x"
click at [526, 606] on span "Папка на Drive" at bounding box center [534, 612] width 82 height 22
type textarea "x"
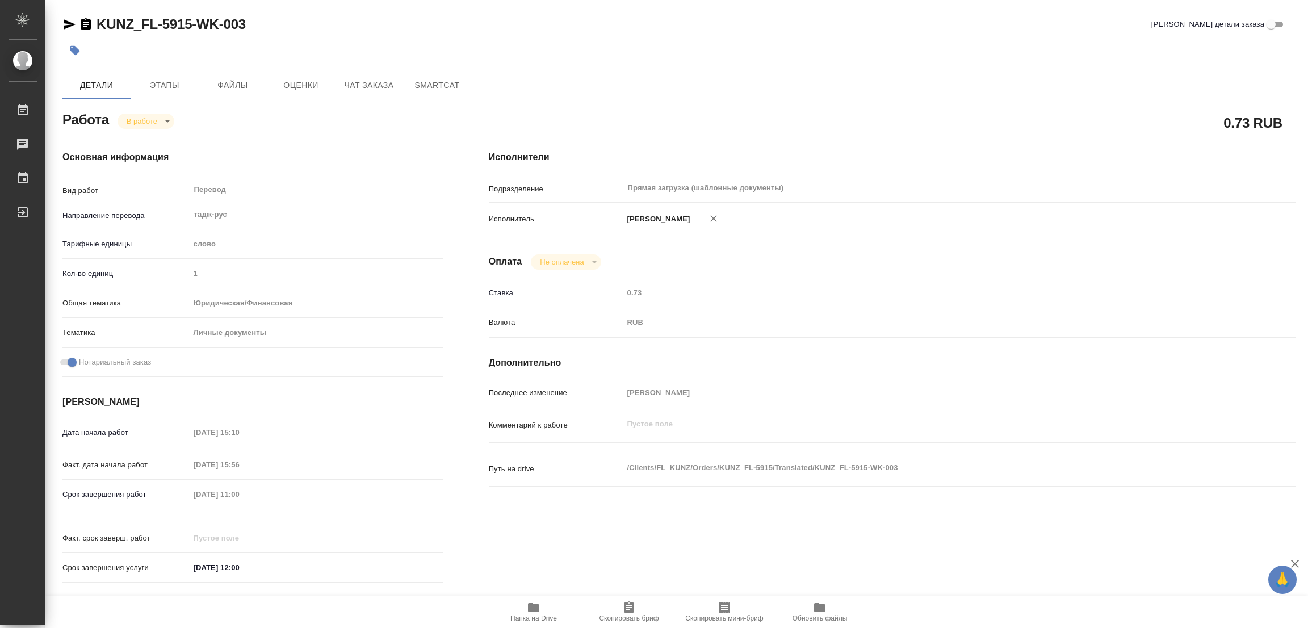
type textarea "x"
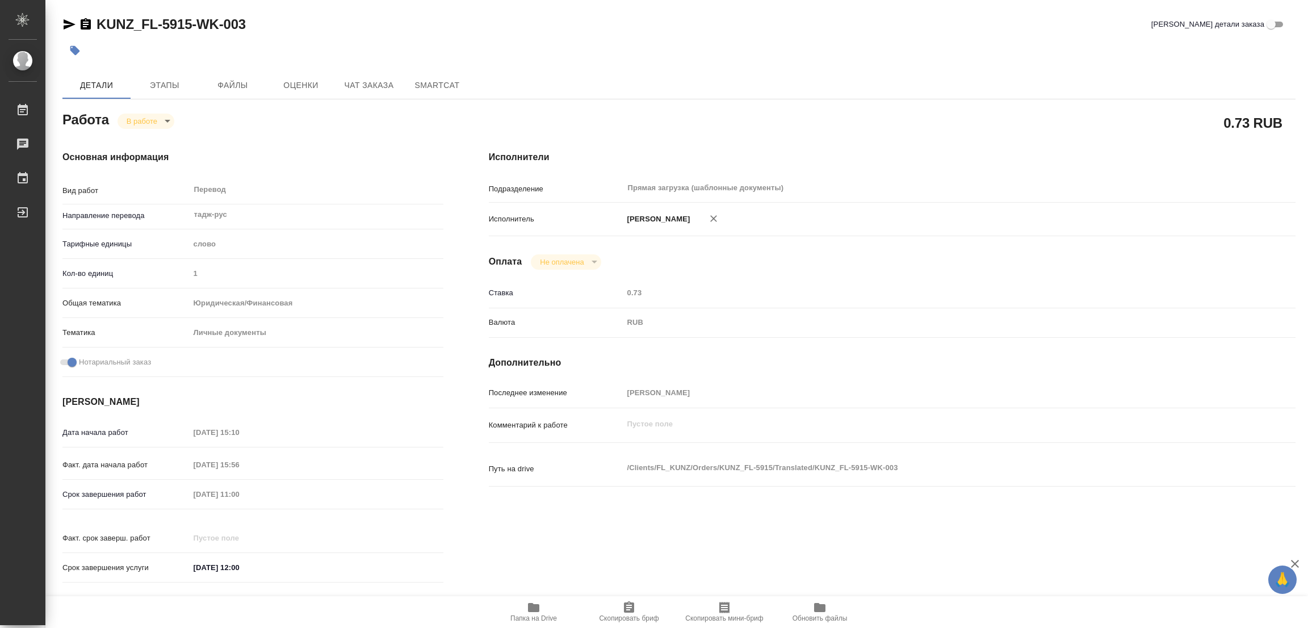
type textarea "x"
click at [177, 83] on span "Этапы" at bounding box center [164, 85] width 55 height 14
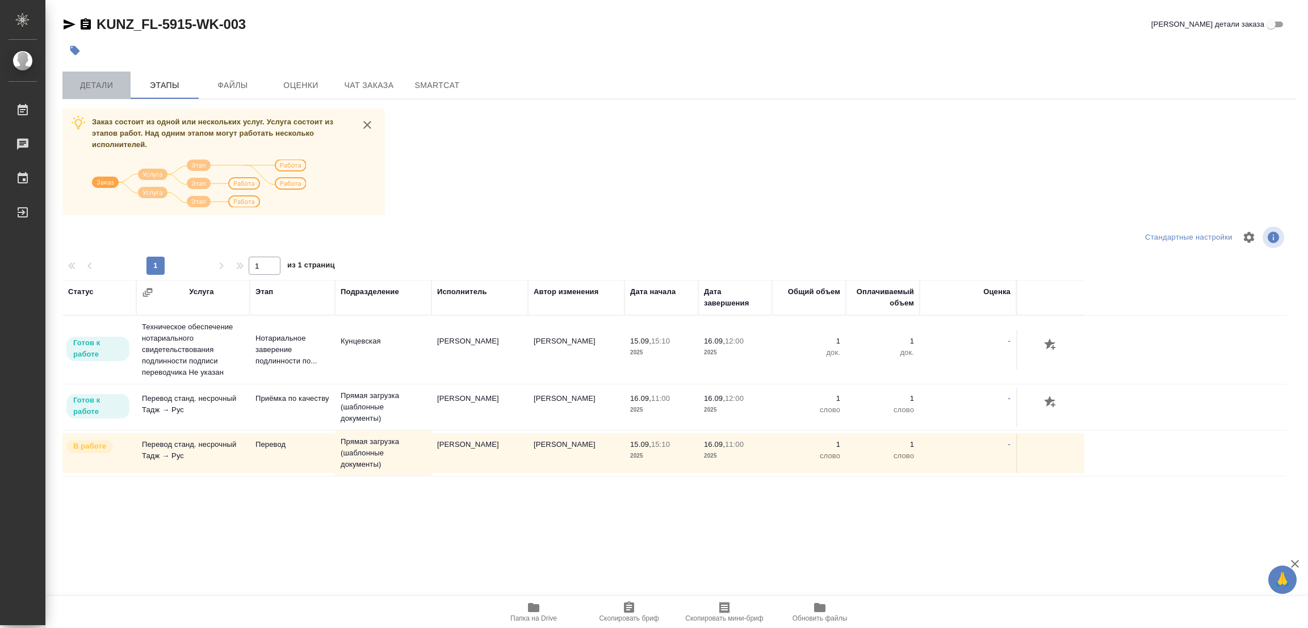
click at [86, 81] on span "Детали" at bounding box center [96, 85] width 55 height 14
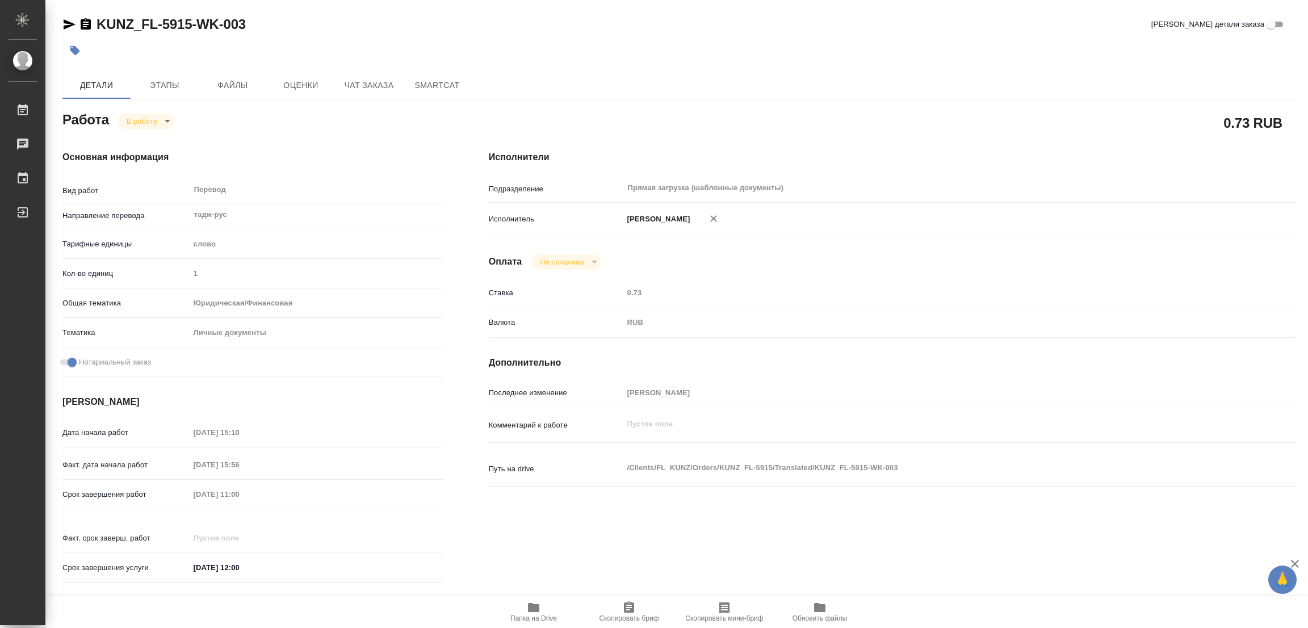
type textarea "x"
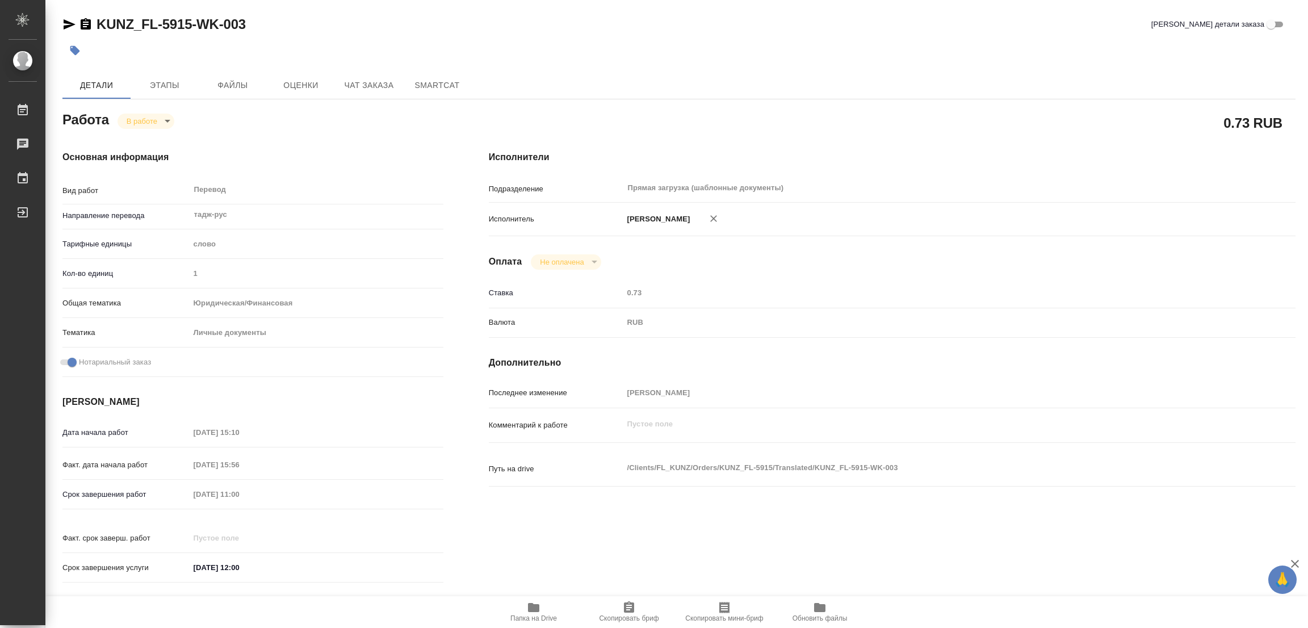
type textarea "x"
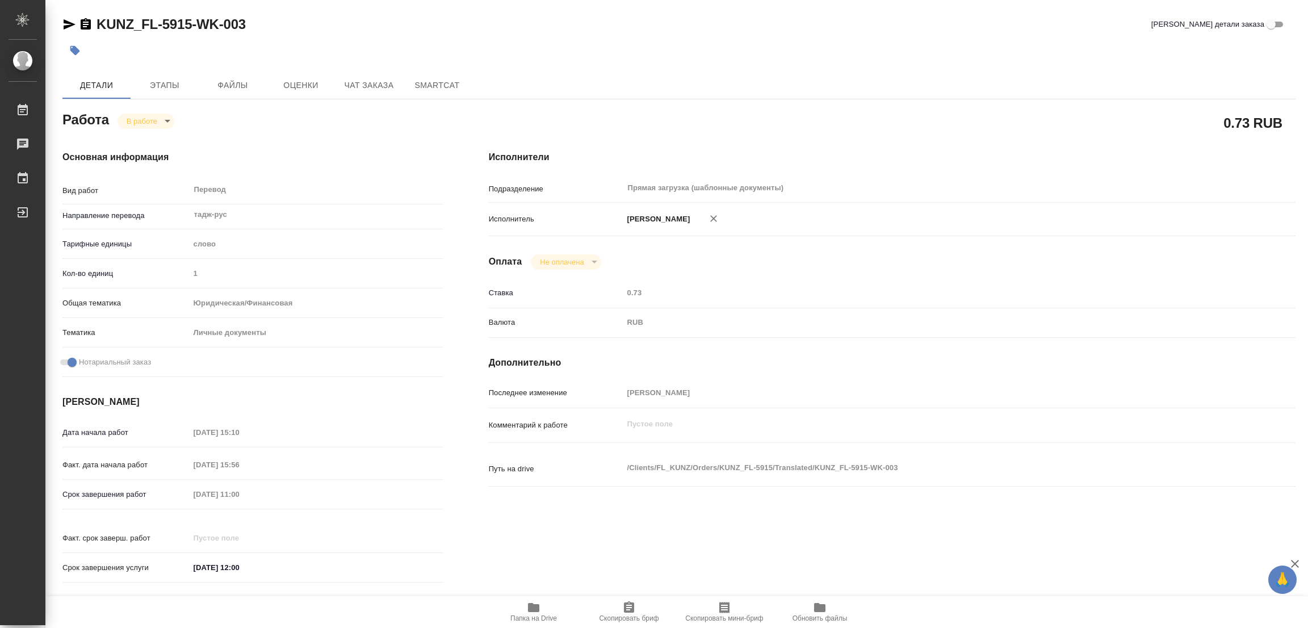
click at [155, 126] on body "🙏 .cls-1 fill:#fff; AWATERA Popova Galina Работы 0 Чаты График Выйти KUNZ_FL-59…" at bounding box center [654, 314] width 1308 height 628
type textarea "x"
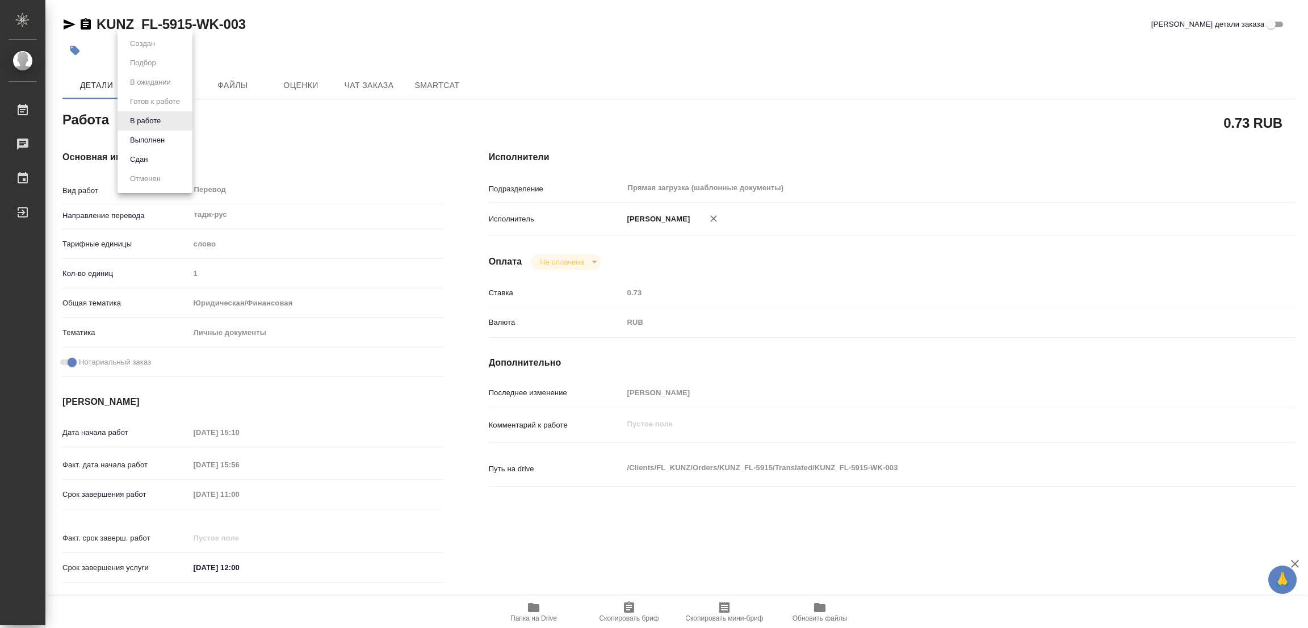
type textarea "x"
click at [150, 135] on button "Выполнен" at bounding box center [147, 140] width 41 height 12
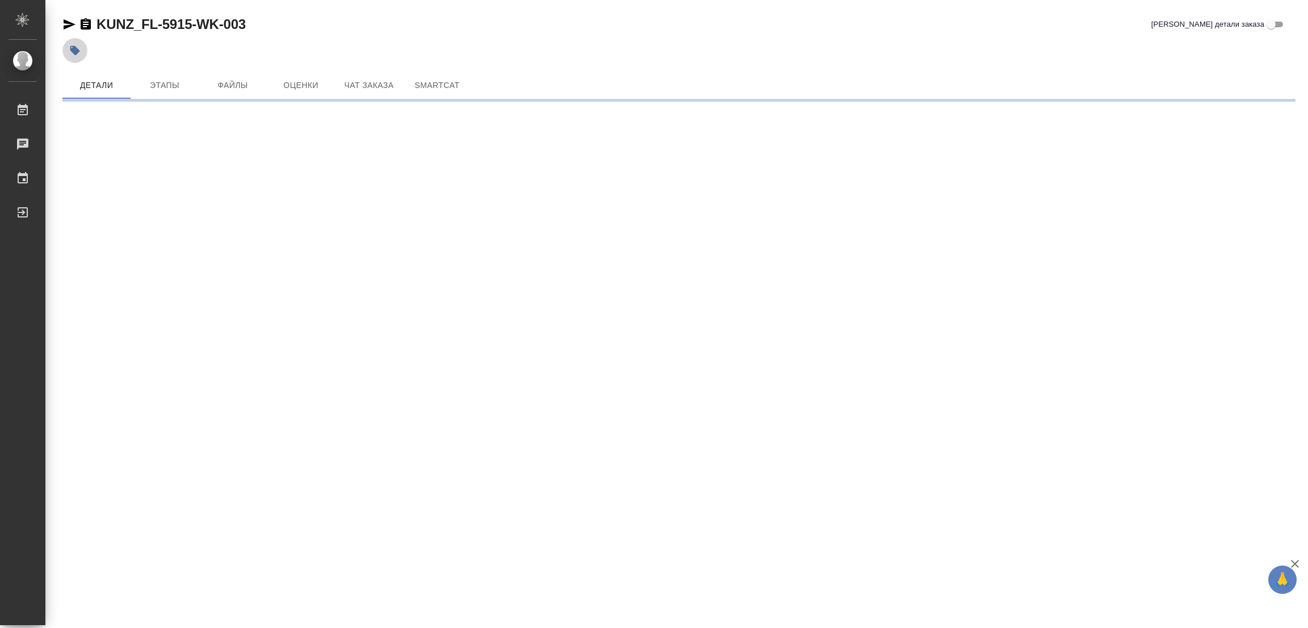
click at [74, 52] on icon "button" at bounding box center [75, 51] width 10 height 10
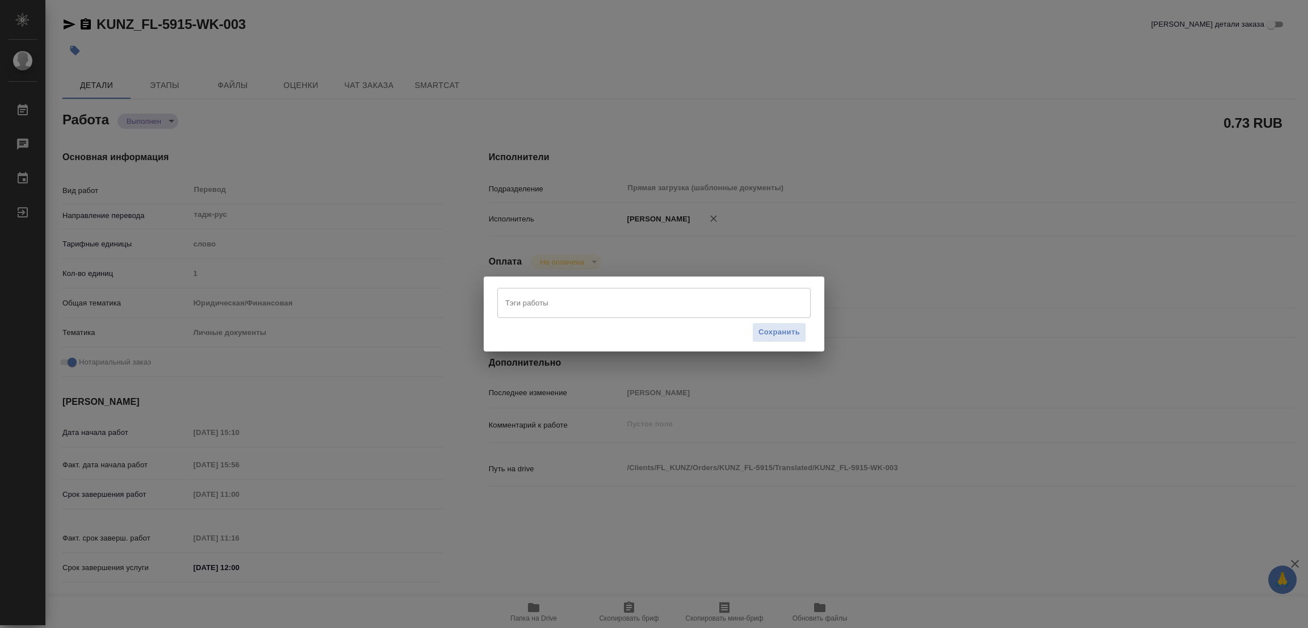
type textarea "x"
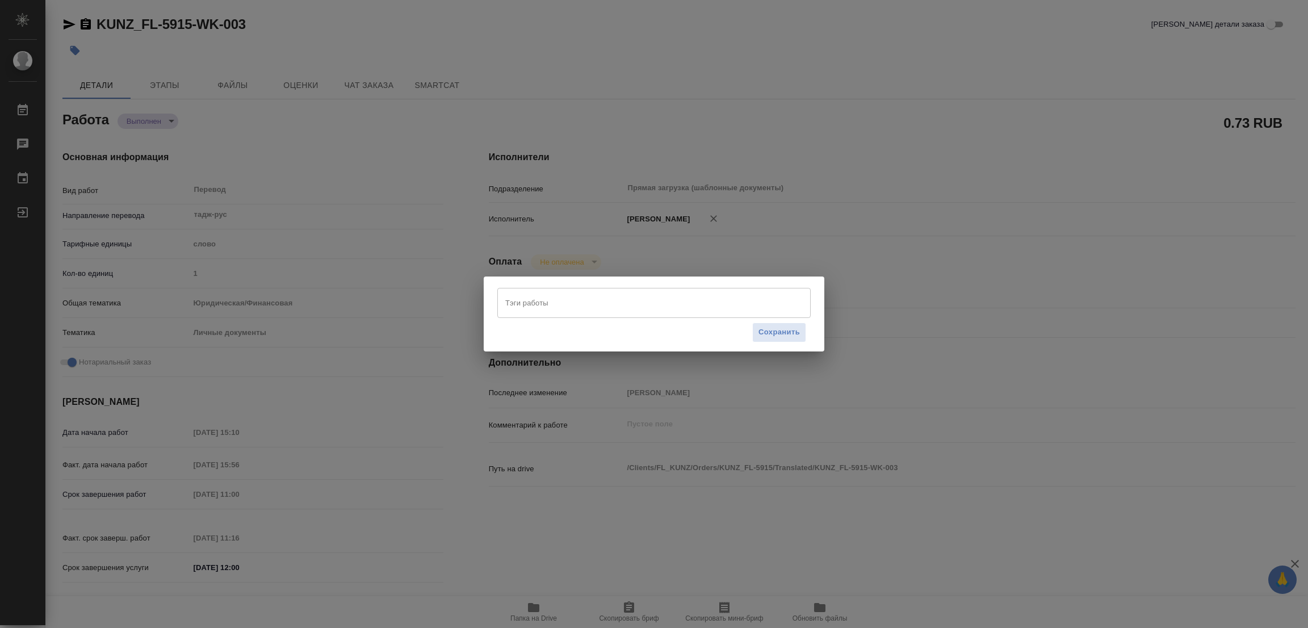
type textarea "x"
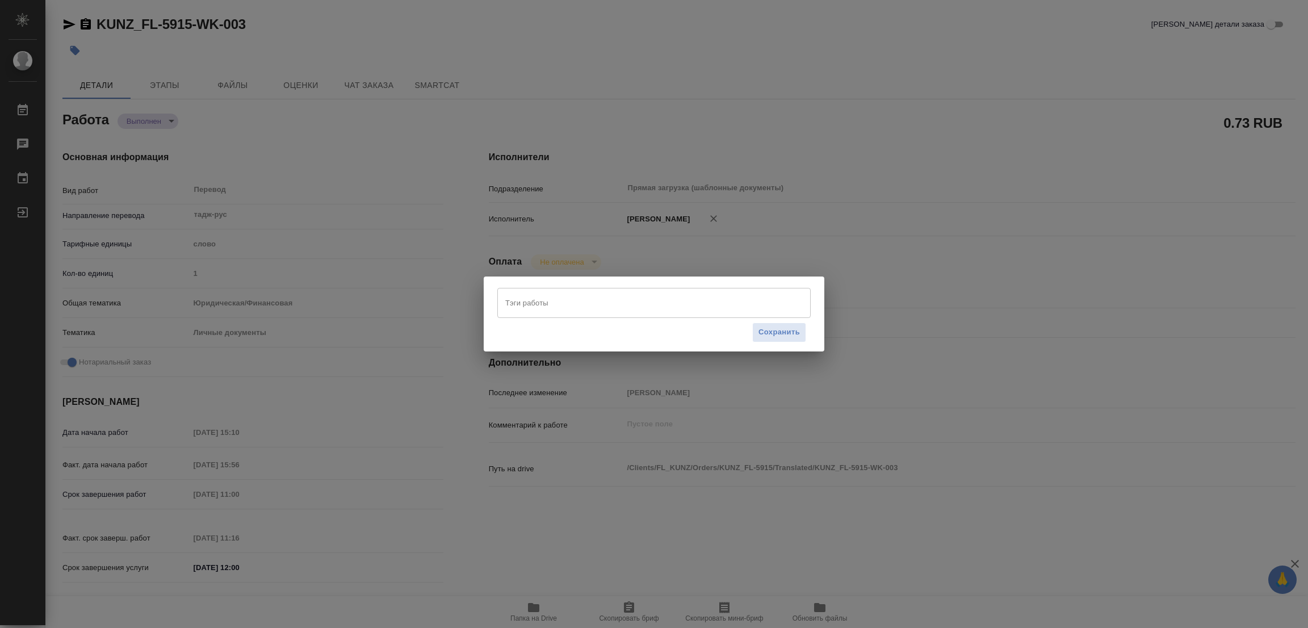
click at [525, 295] on input "Тэги работы" at bounding box center [644, 302] width 282 height 19
type textarea "x"
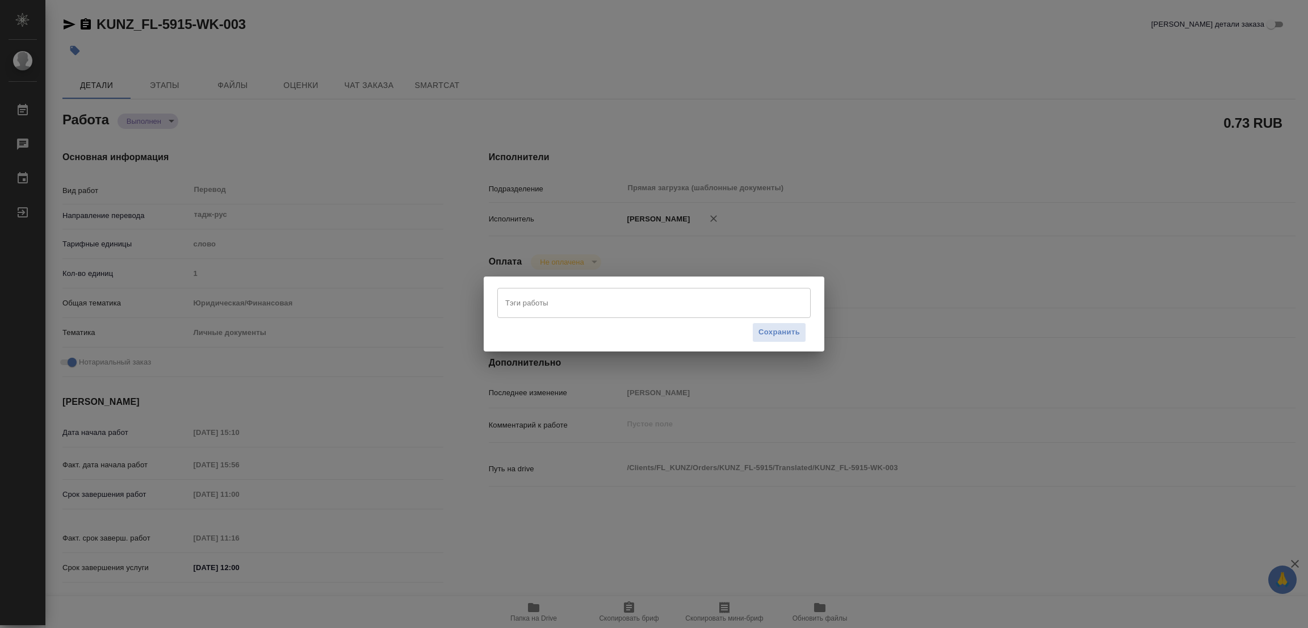
type textarea "x"
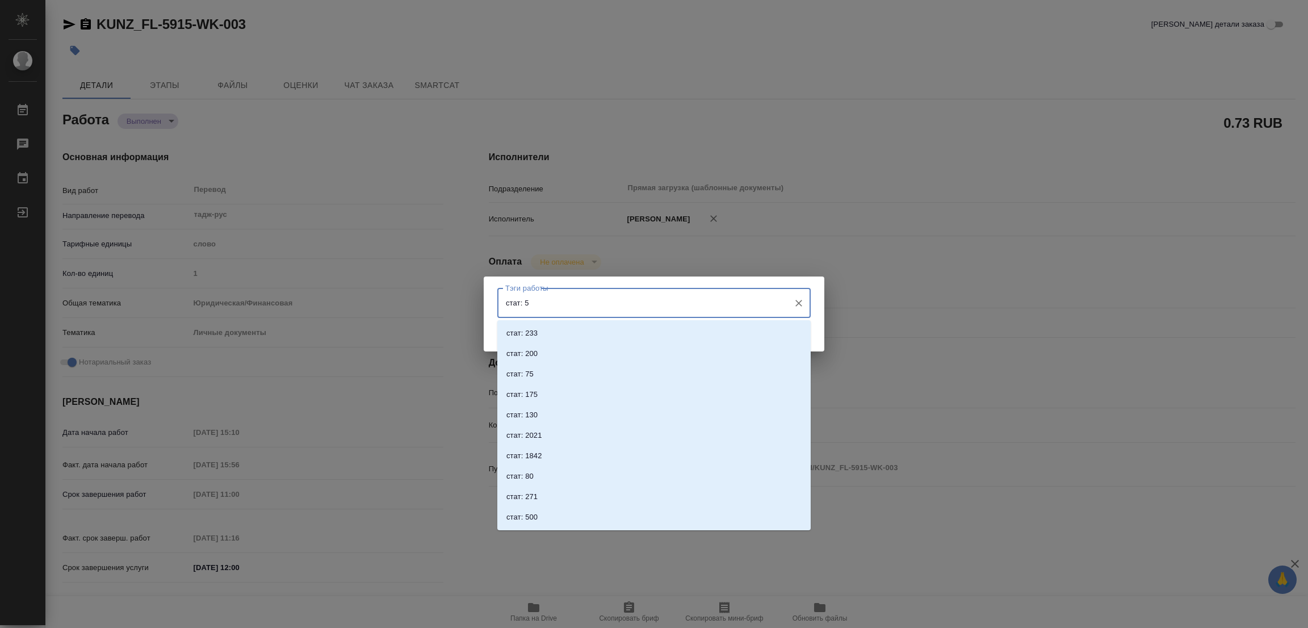
type input "стат: 58"
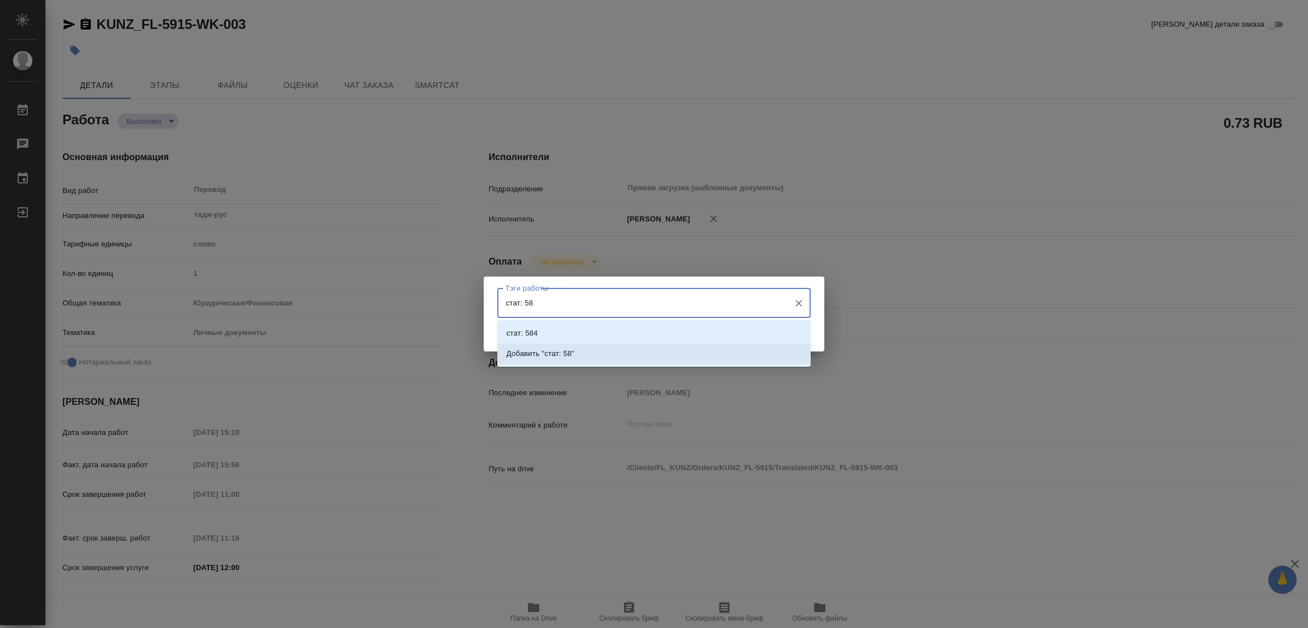
click at [563, 354] on p "Добавить "стат: 58"" at bounding box center [541, 353] width 68 height 11
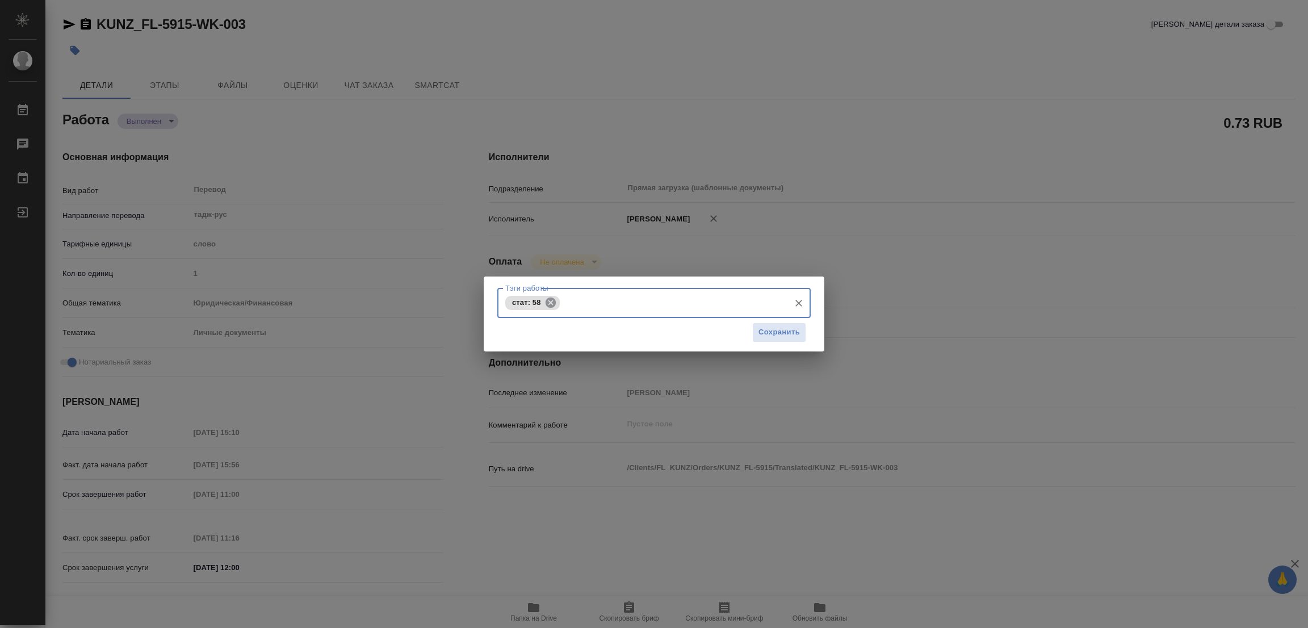
click at [548, 303] on icon at bounding box center [550, 302] width 10 height 10
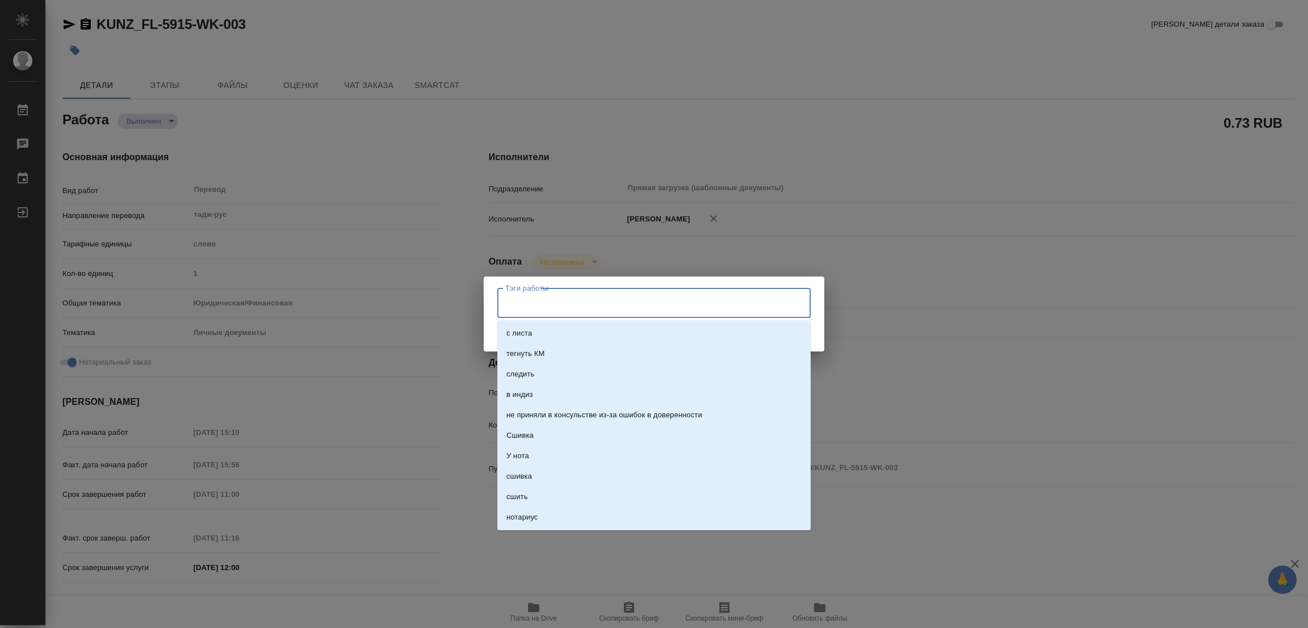
click at [534, 303] on input "Тэги работы" at bounding box center [644, 302] width 282 height 19
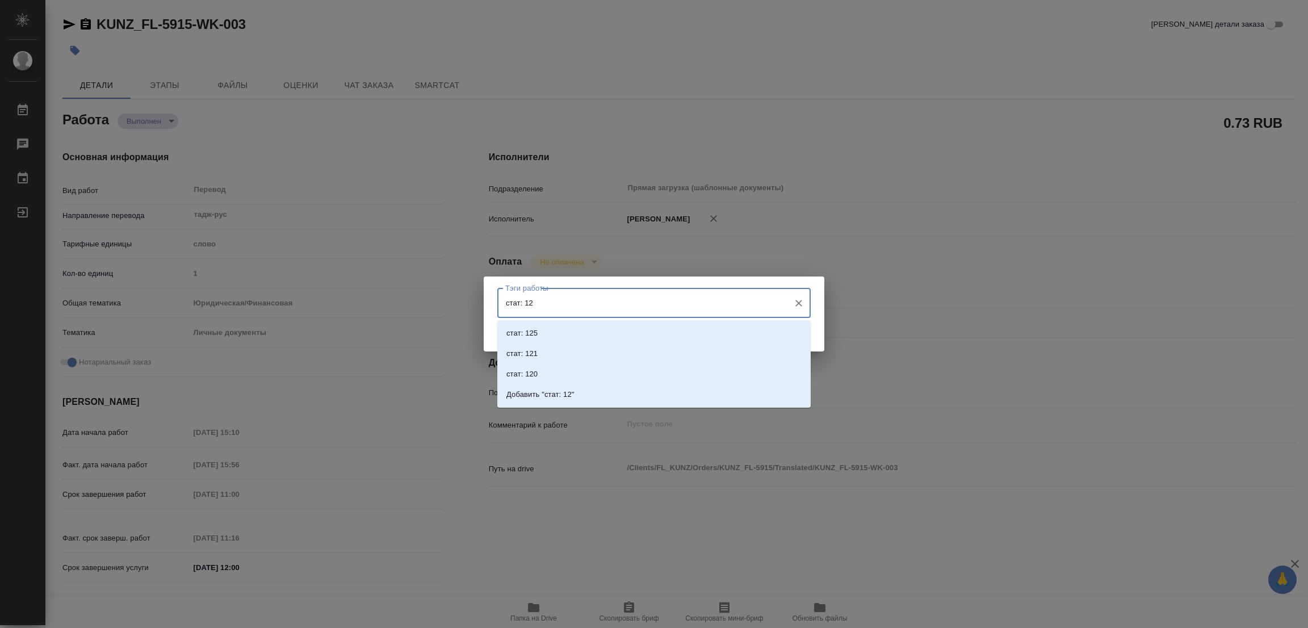
type input "стат: 125"
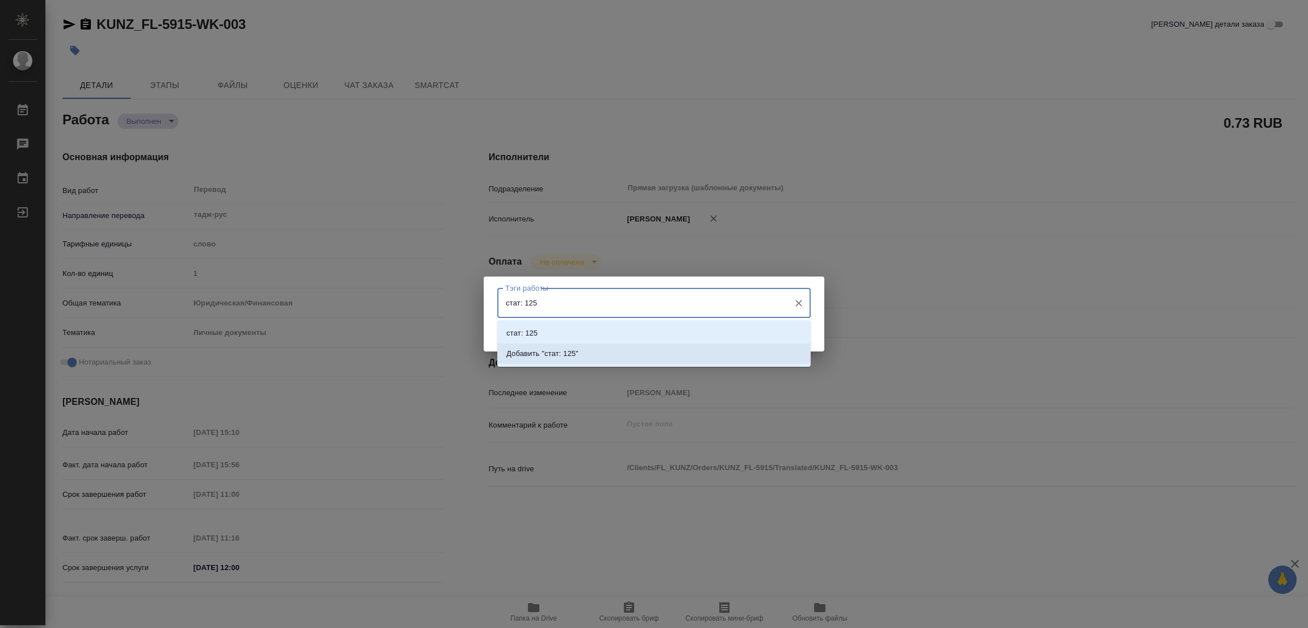
click at [571, 351] on p "Добавить "стат: 125"" at bounding box center [543, 353] width 72 height 11
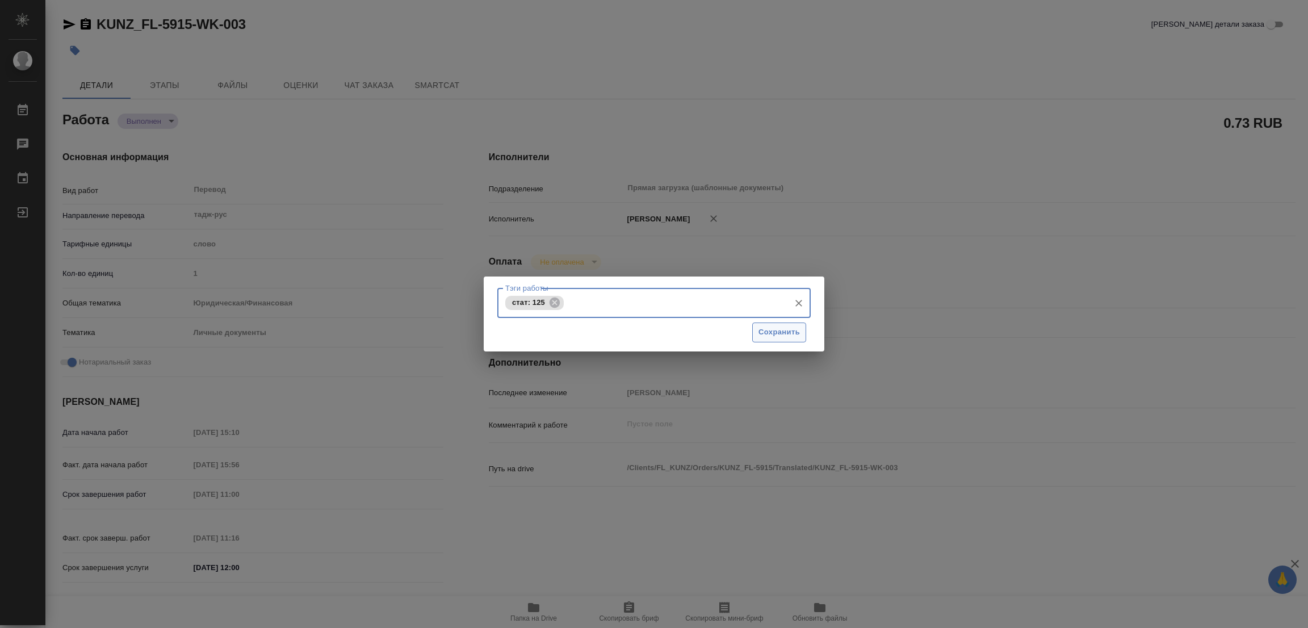
click at [789, 328] on span "Сохранить" at bounding box center [779, 332] width 41 height 13
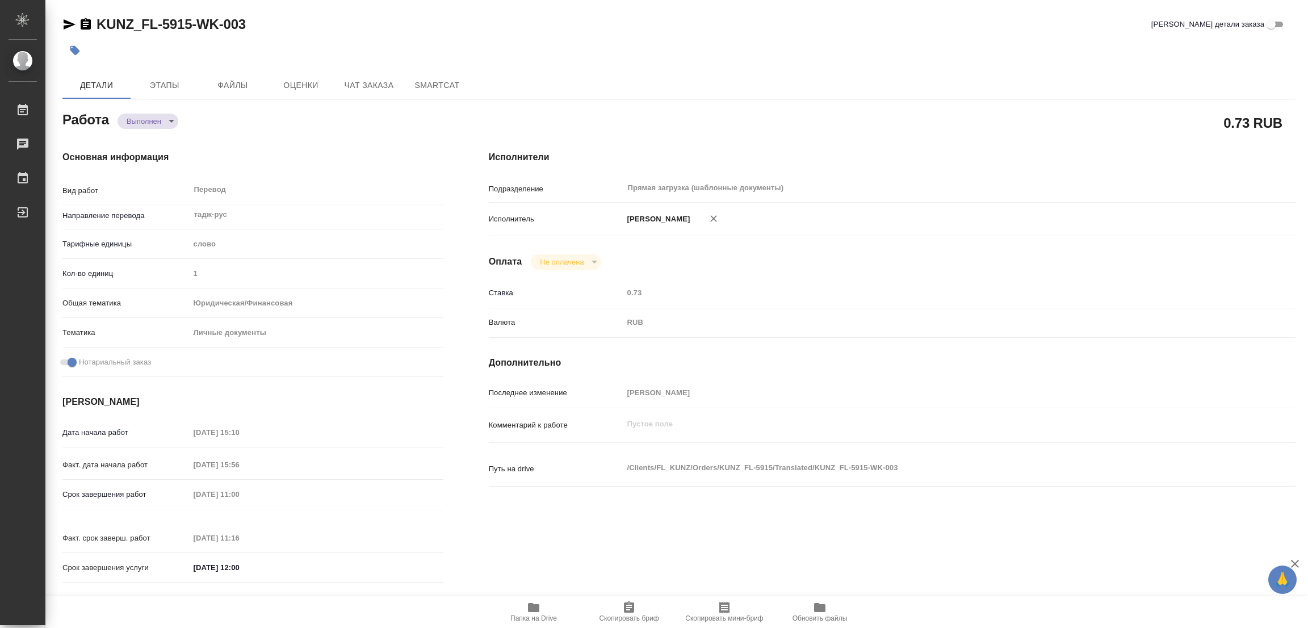
type input "completed"
type textarea "Перевод"
type textarea "x"
type input "тадж-рус"
type input "5a8b1489cc6b4906c91bfd90"
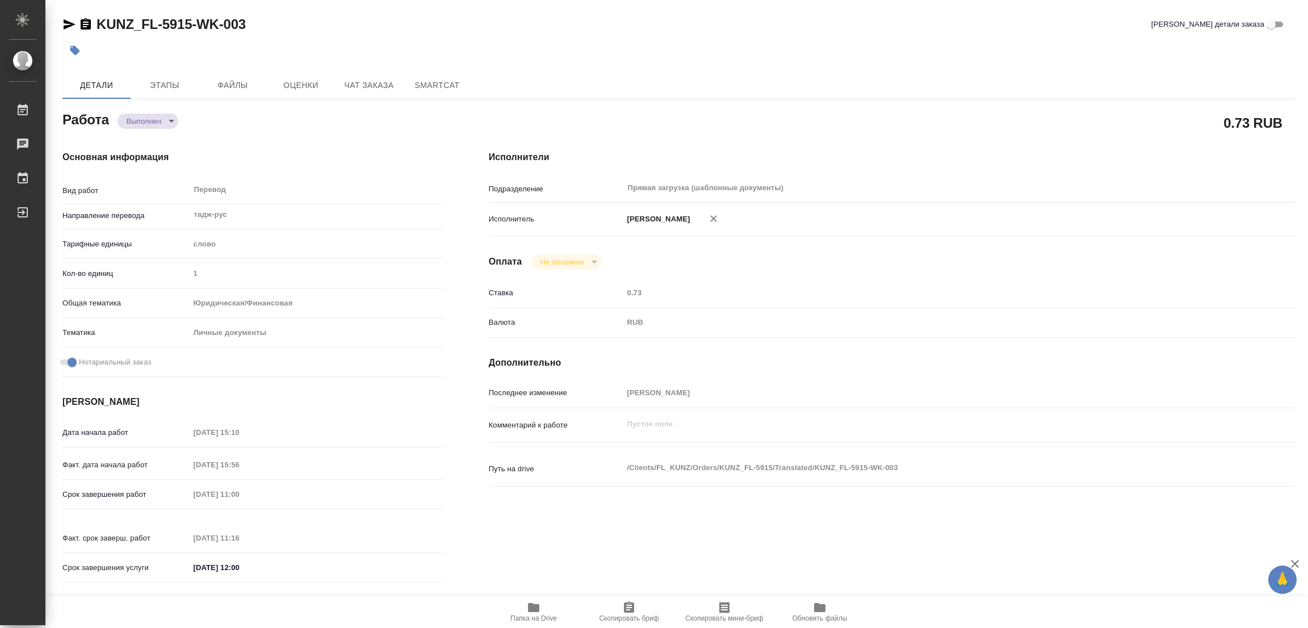
type input "1"
type input "yr-fn"
type input "5a8b8b956a9677013d343cfe"
checkbox input "true"
type input "15.09.2025 15:10"
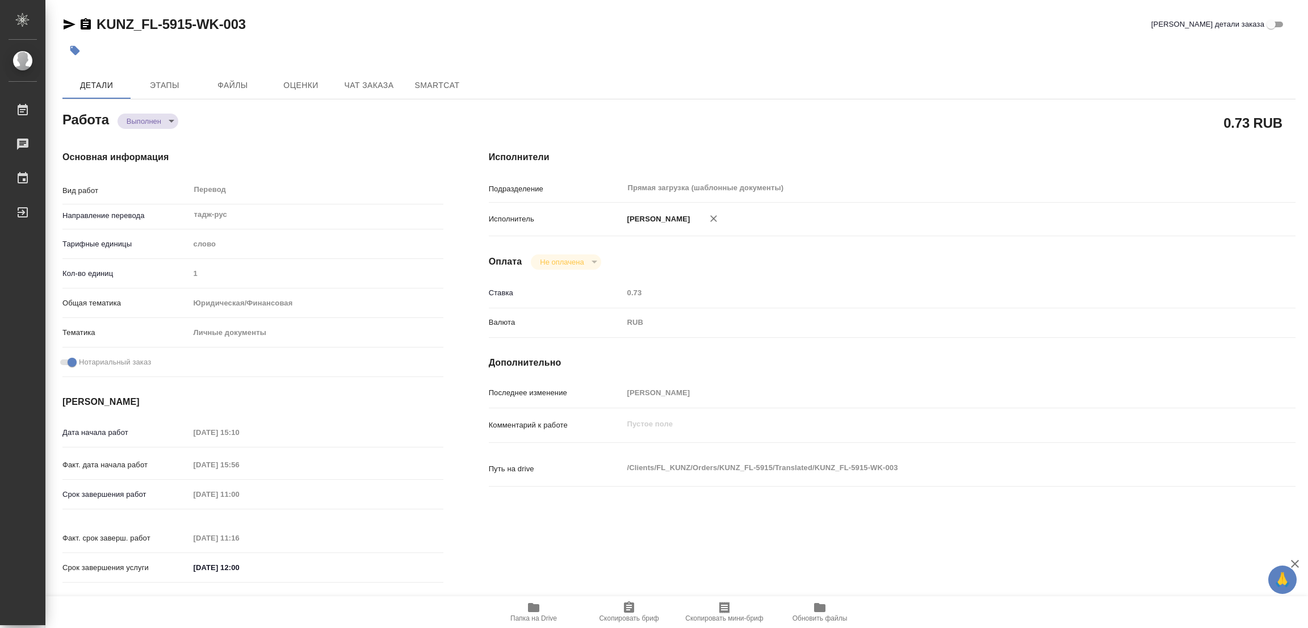
type input "15.09.2025 15:56"
type input "16.09.2025 11:00"
type input "16.09.2025 11:16"
type input "16.09.2025 12:00"
type input "Прямая загрузка (шаблонные документы)"
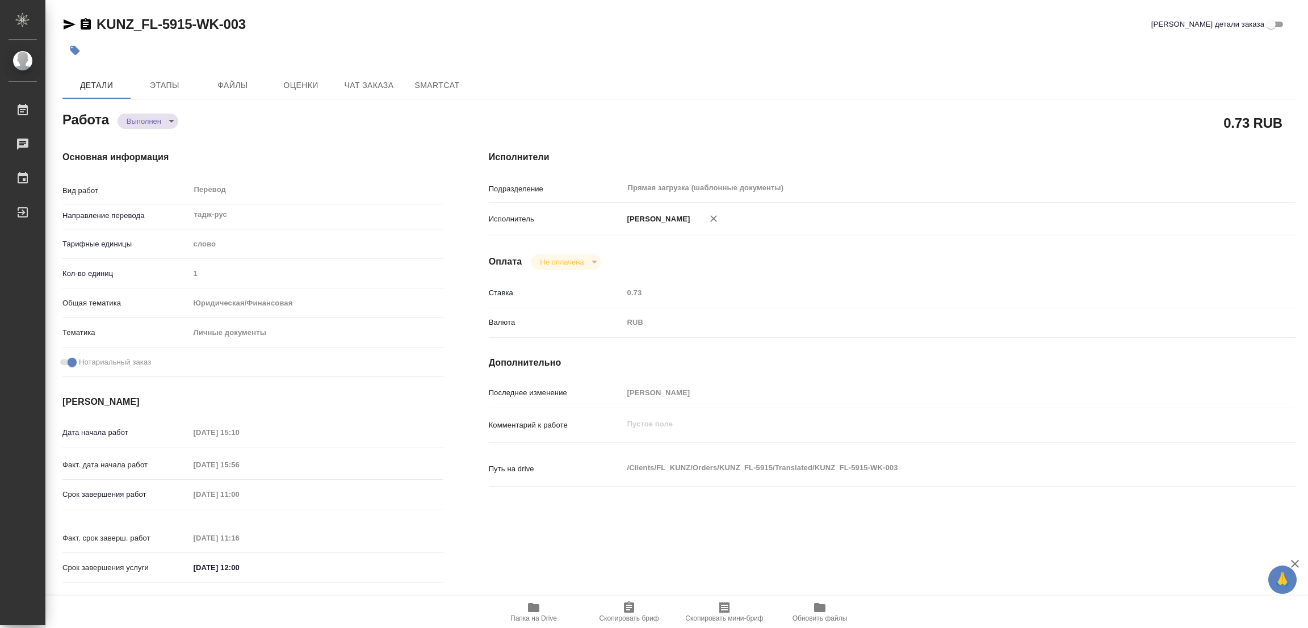
type input "notPayed"
type input "0.73"
type input "RUB"
type input "Попова Галина"
type textarea "x"
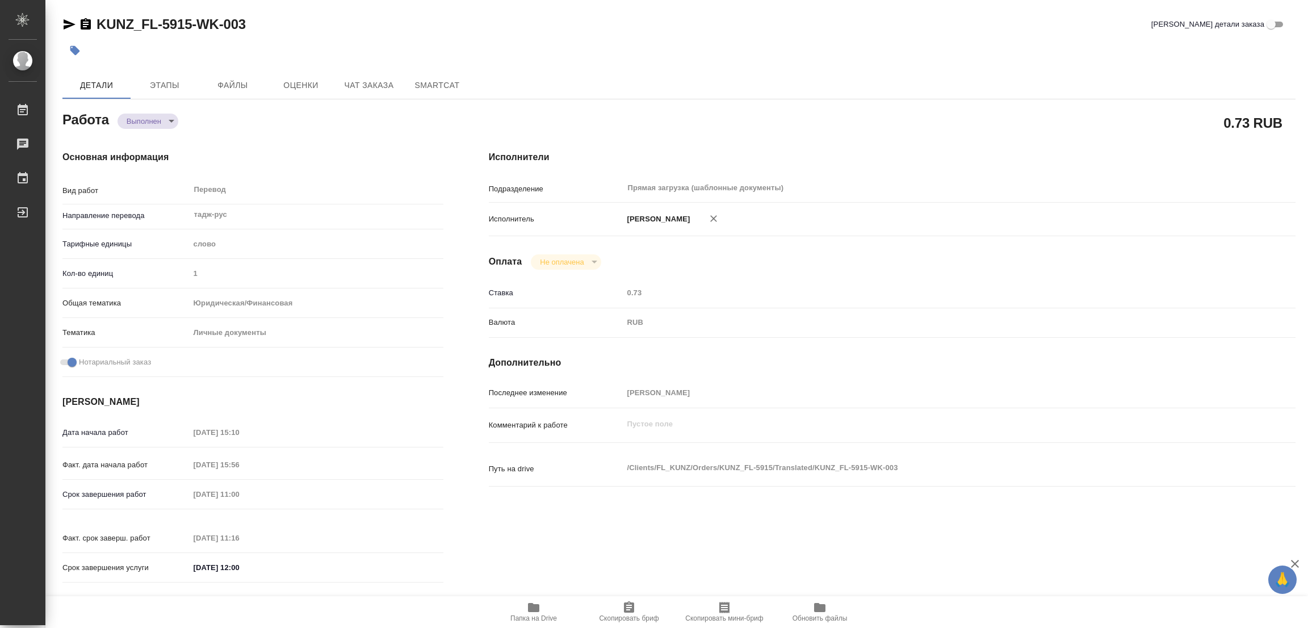
type textarea "/Clients/FL_KUNZ/Orders/KUNZ_FL-5915/Translated/KUNZ_FL-5915-WK-003"
type textarea "x"
type input "KUNZ_FL-5915"
type input "Перевод станд. несрочный"
type input "Корректура, Редактура, Перевод, Постредактура машинного перевода, Приёмка по ка…"
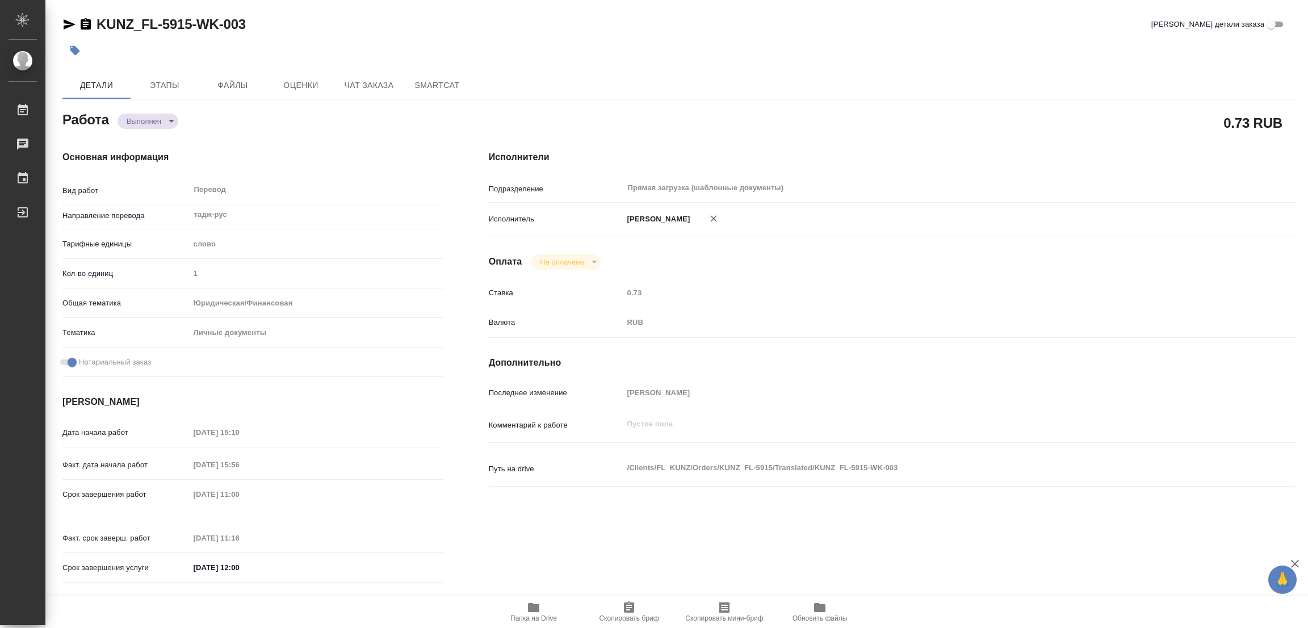
type input "Веселова Юлия"
type input "/Clients/FL_KUNZ/Orders/KUNZ_FL-5915"
type textarea "x"
type textarea "пасп тадж-рус, под нот, для Сахар."
type textarea "x"
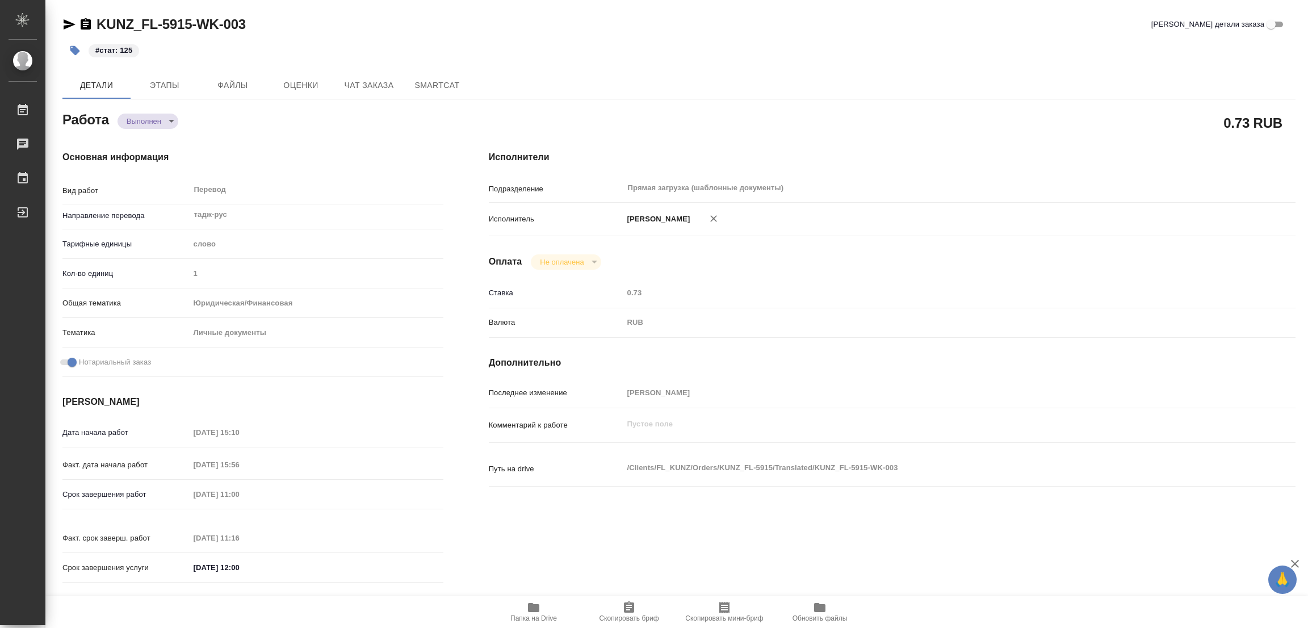
type textarea "x"
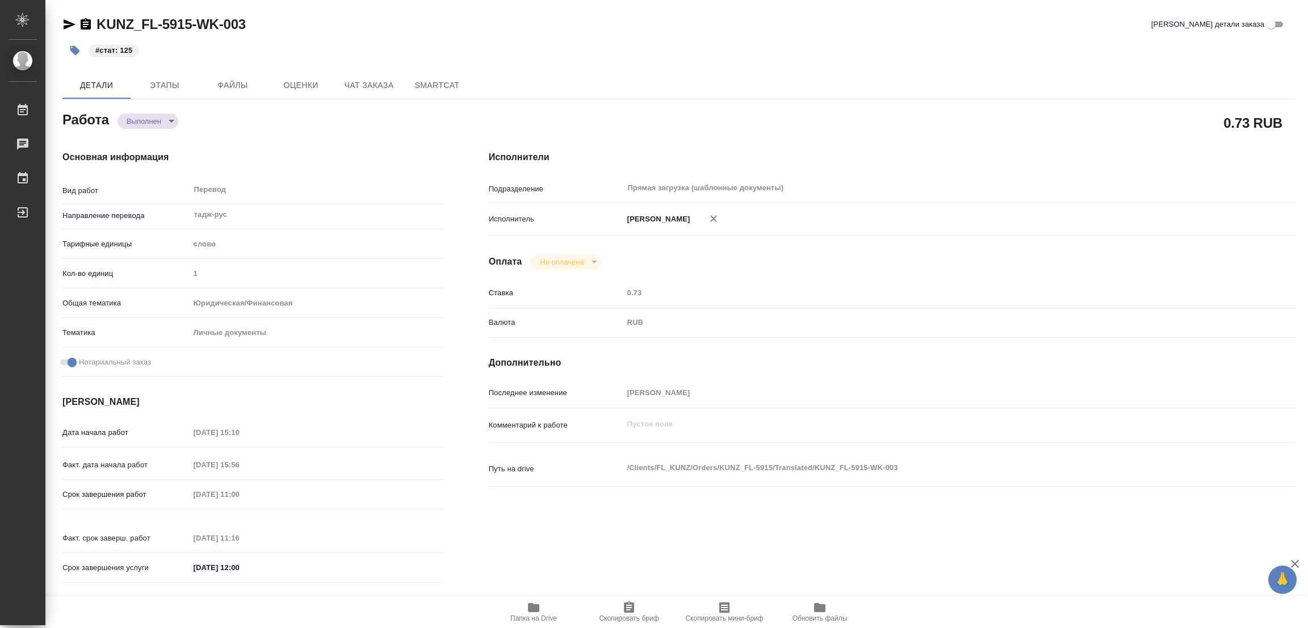
type textarea "x"
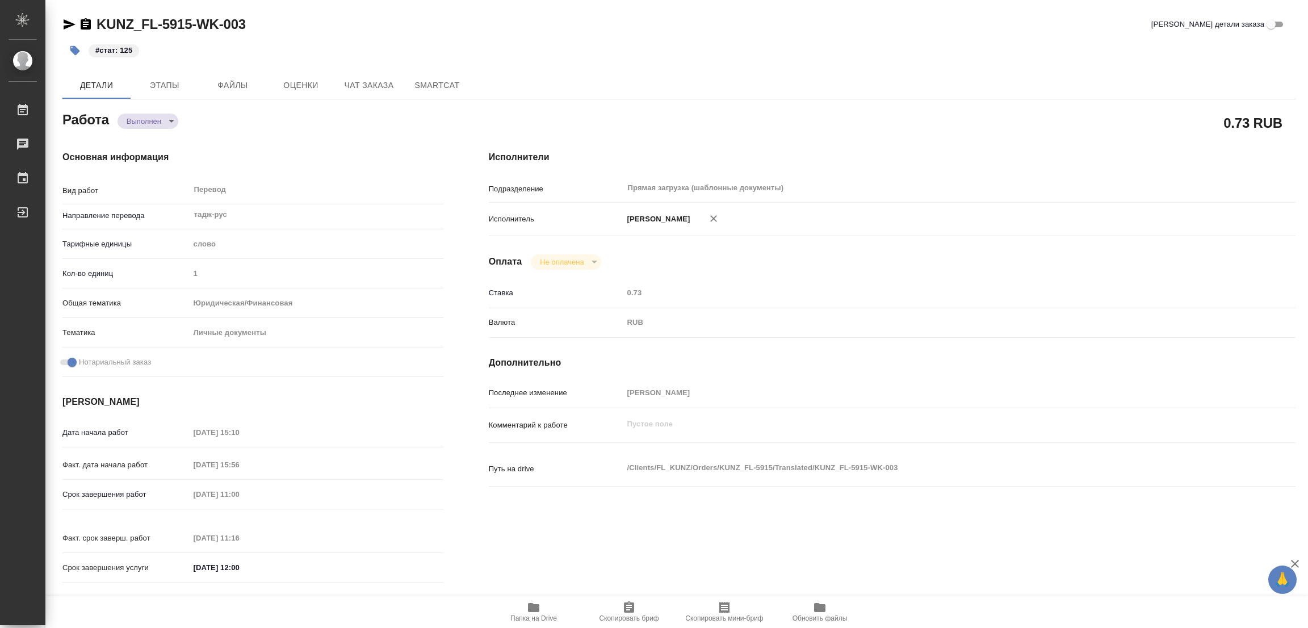
click at [312, 137] on div "Основная информация Вид работ Перевод x ​ Направление перевода тадж-рус ​ Тариф…" at bounding box center [253, 370] width 426 height 485
type textarea "x"
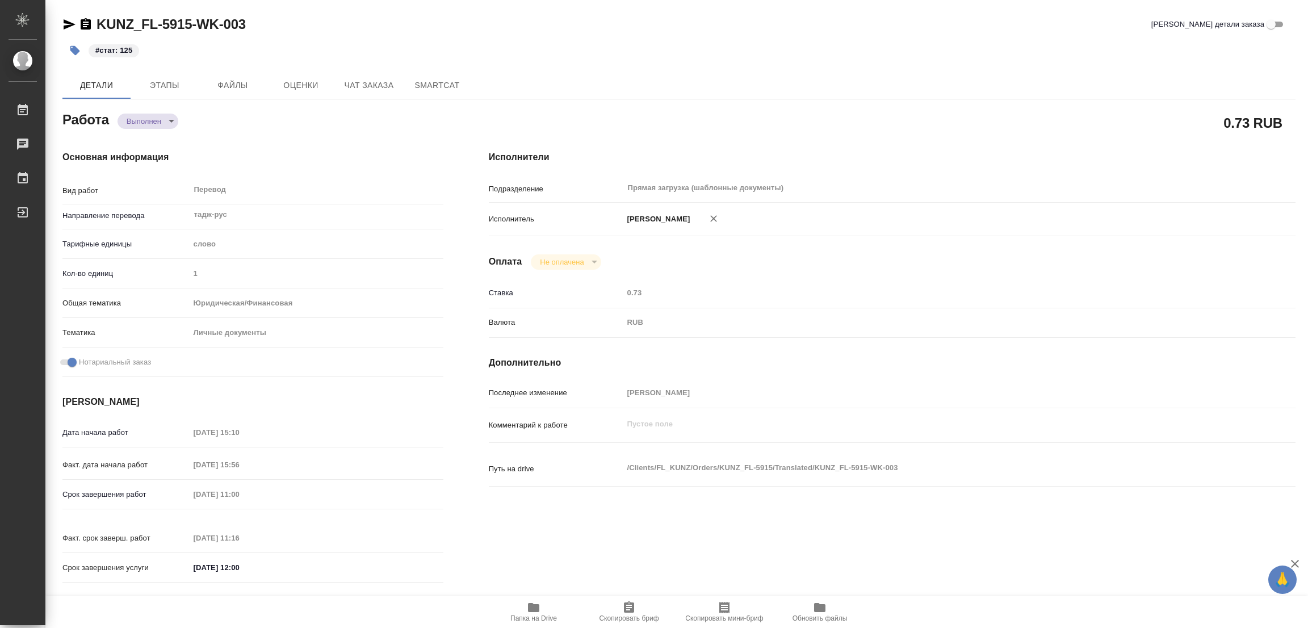
type textarea "x"
drag, startPoint x: 306, startPoint y: 35, endPoint x: 413, endPoint y: 4, distance: 111.2
click at [306, 35] on div "KUNZ_FL-5915-WK-003 Кратко детали заказа" at bounding box center [678, 26] width 1233 height 23
type textarea "x"
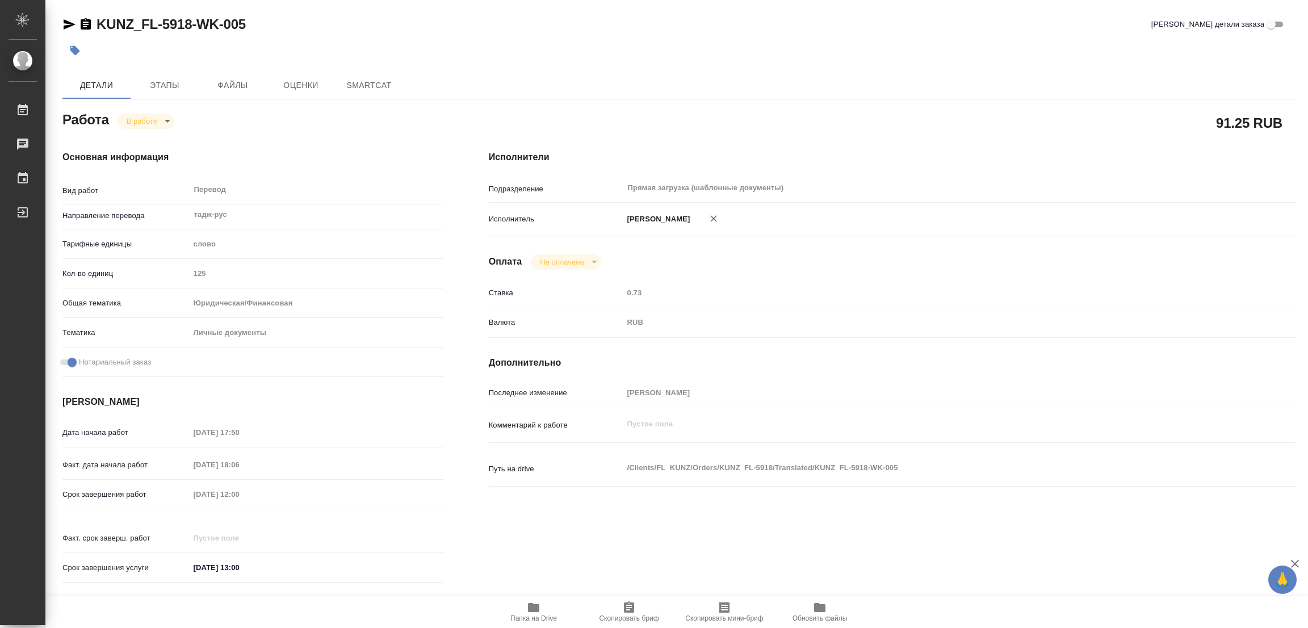
type textarea "x"
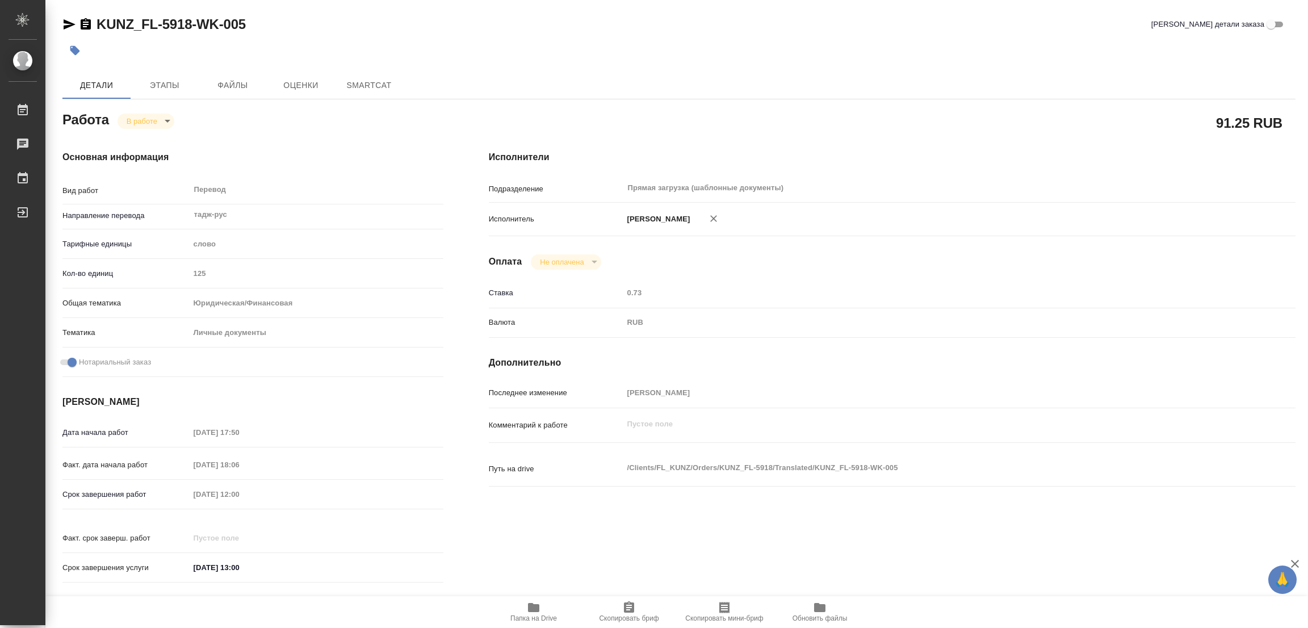
type textarea "x"
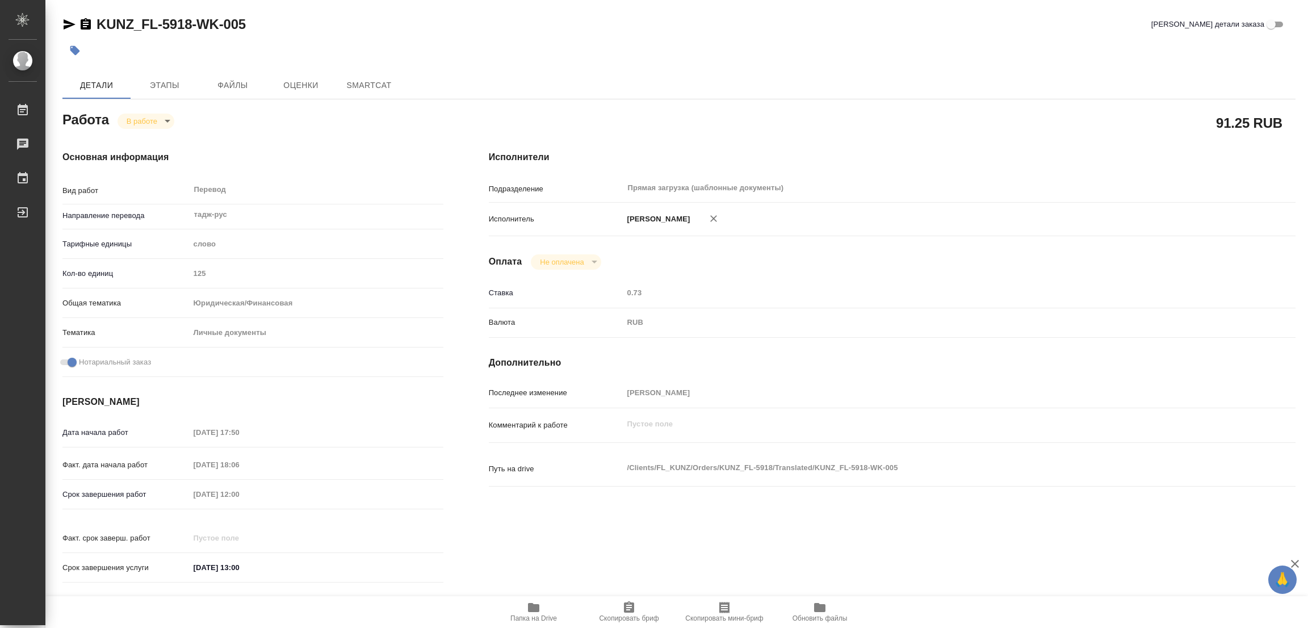
type textarea "x"
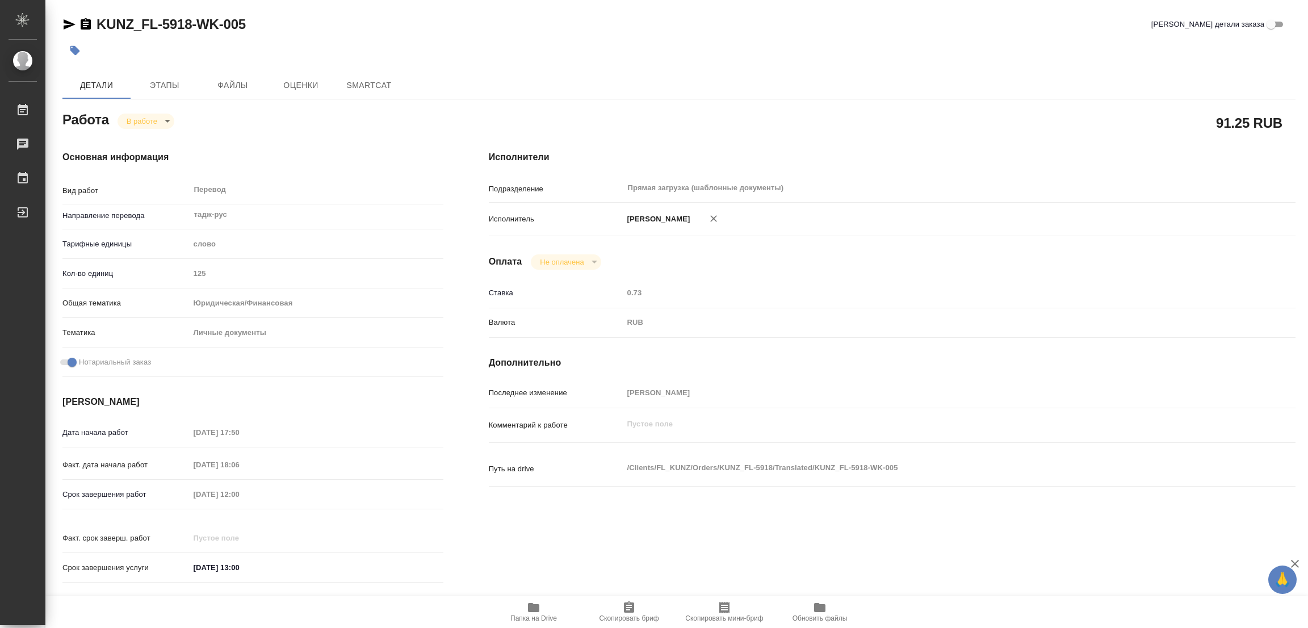
type textarea "x"
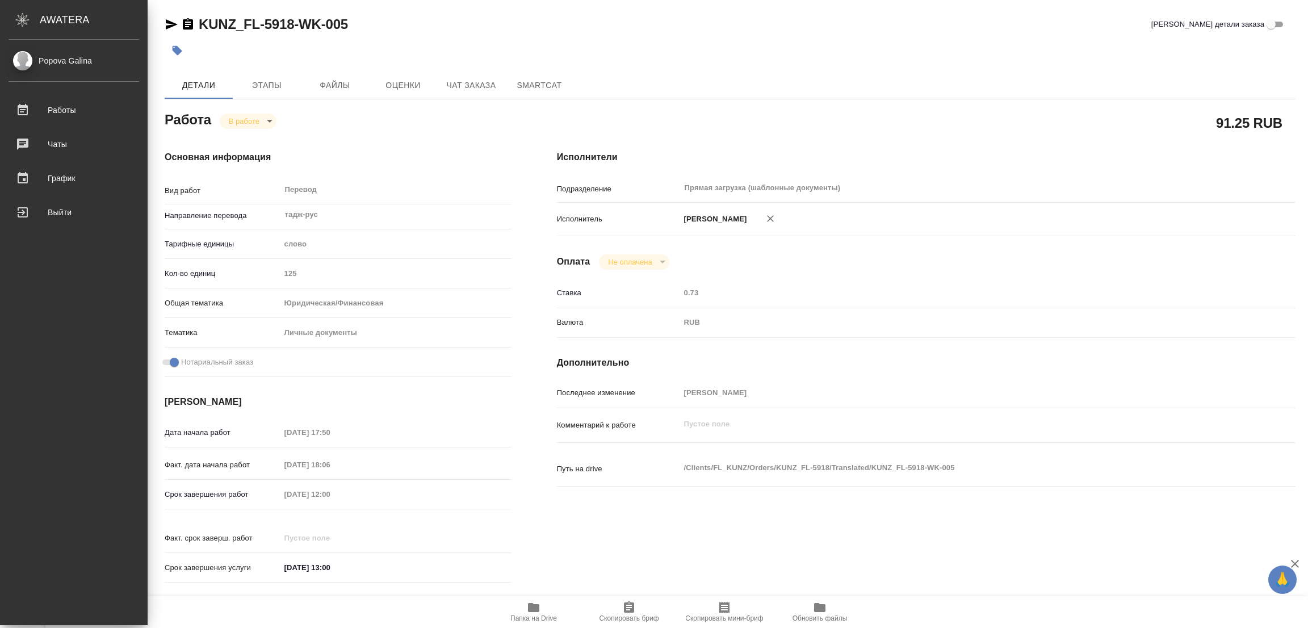
type textarea "x"
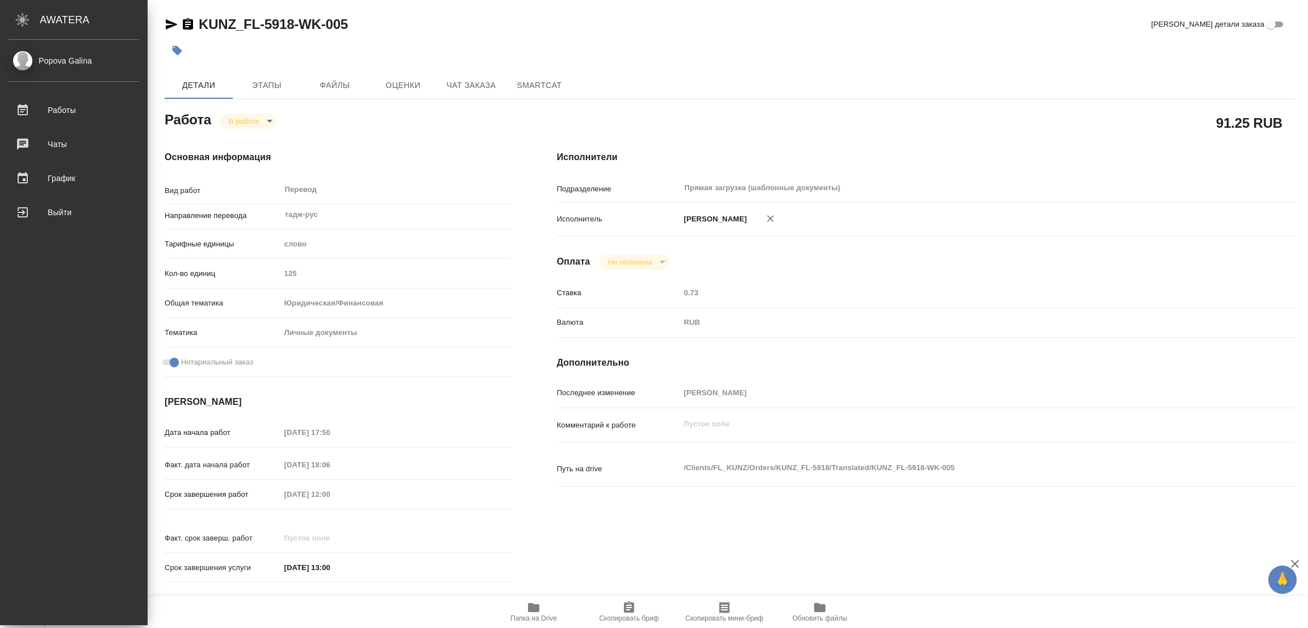
type textarea "x"
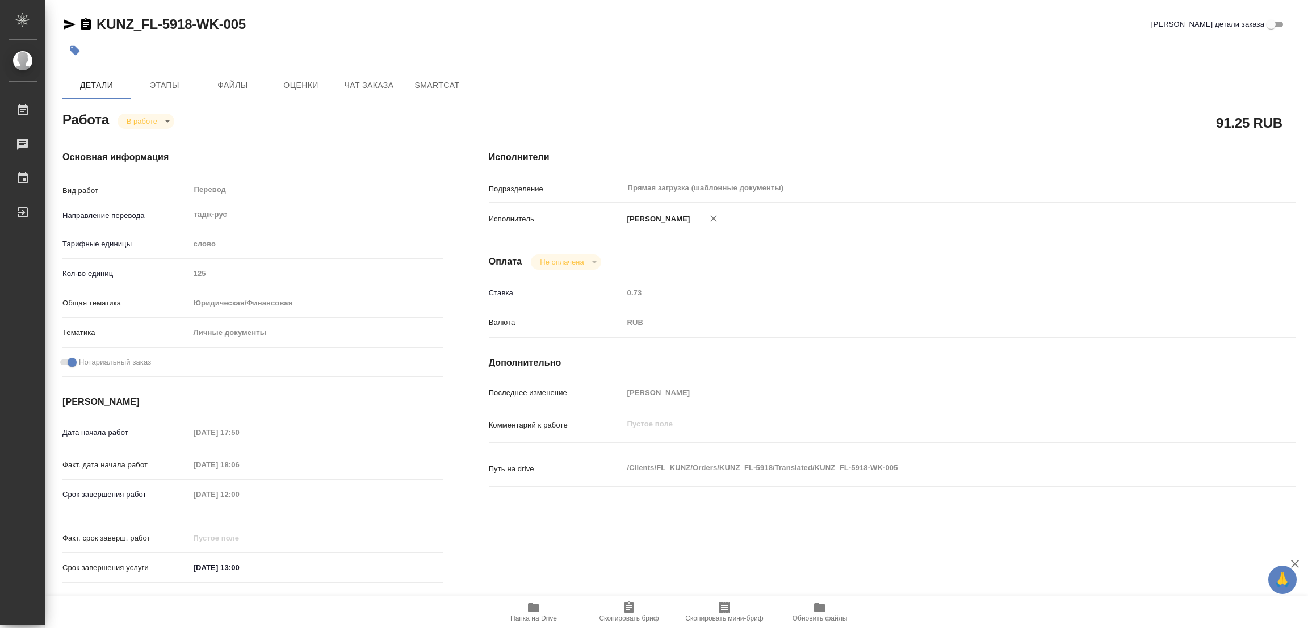
type textarea "x"
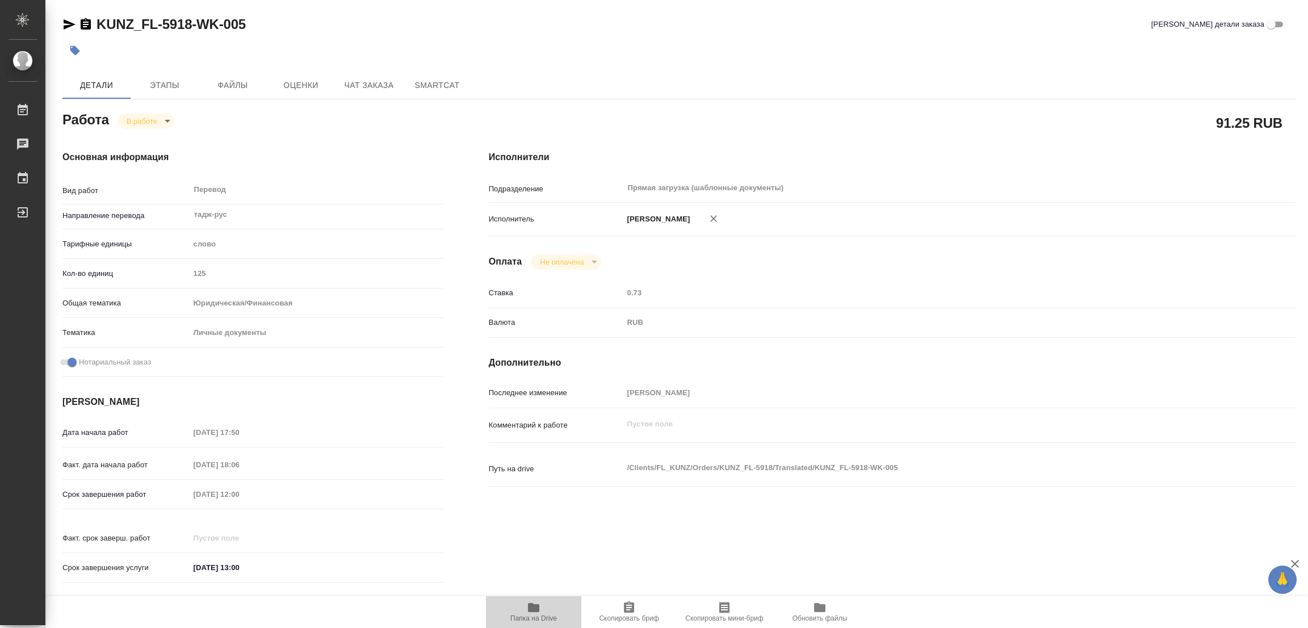
click at [534, 609] on icon "button" at bounding box center [533, 607] width 11 height 9
type textarea "x"
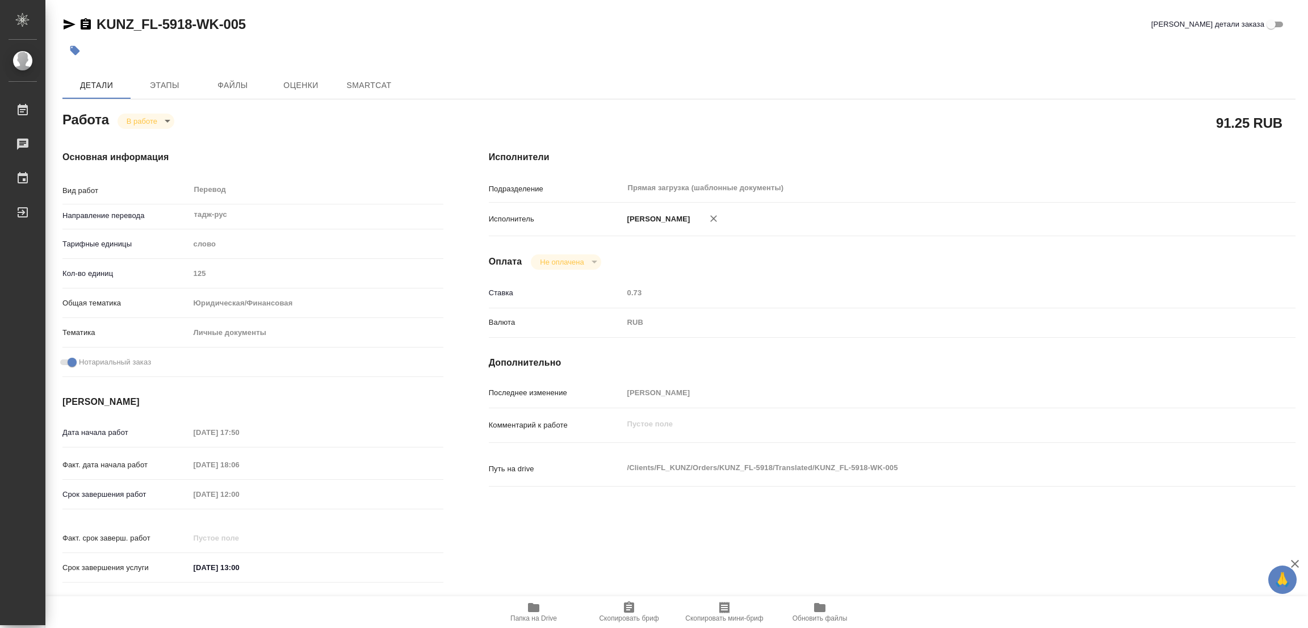
type textarea "x"
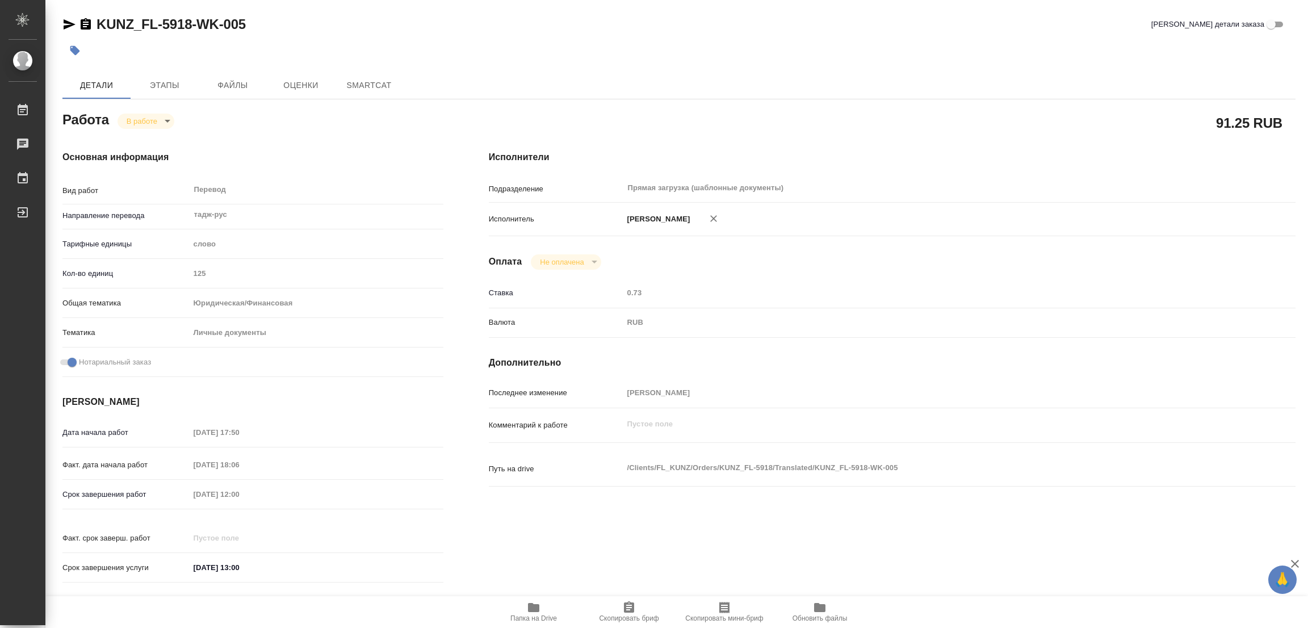
type textarea "x"
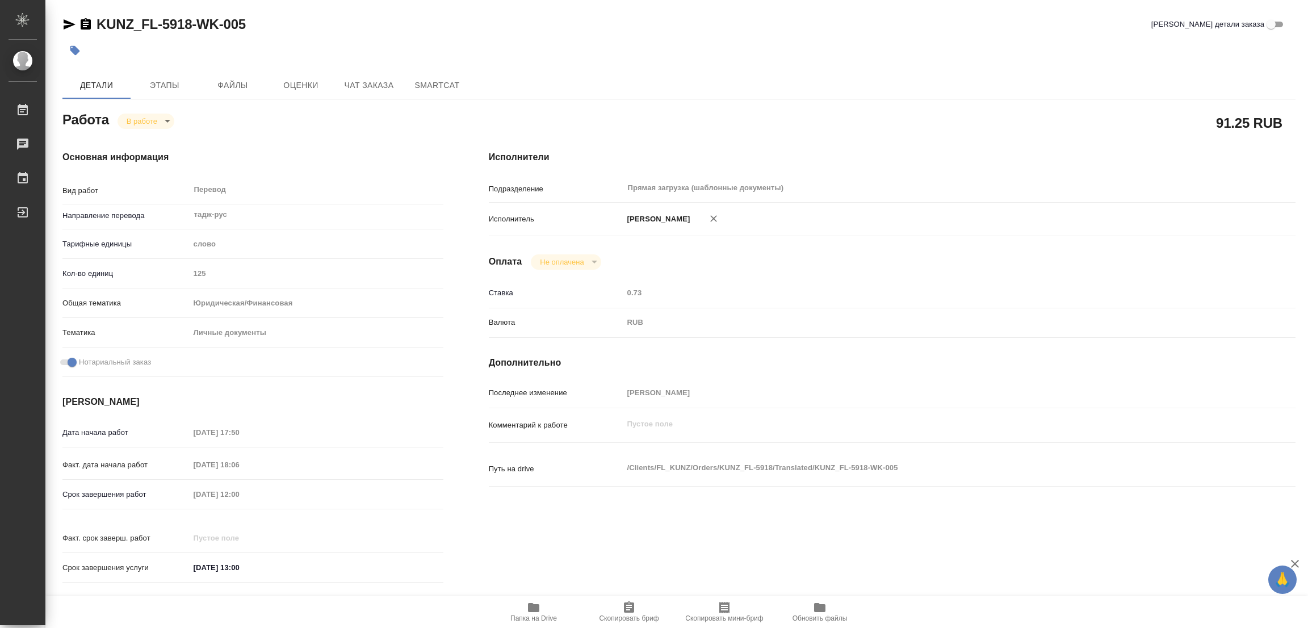
type textarea "x"
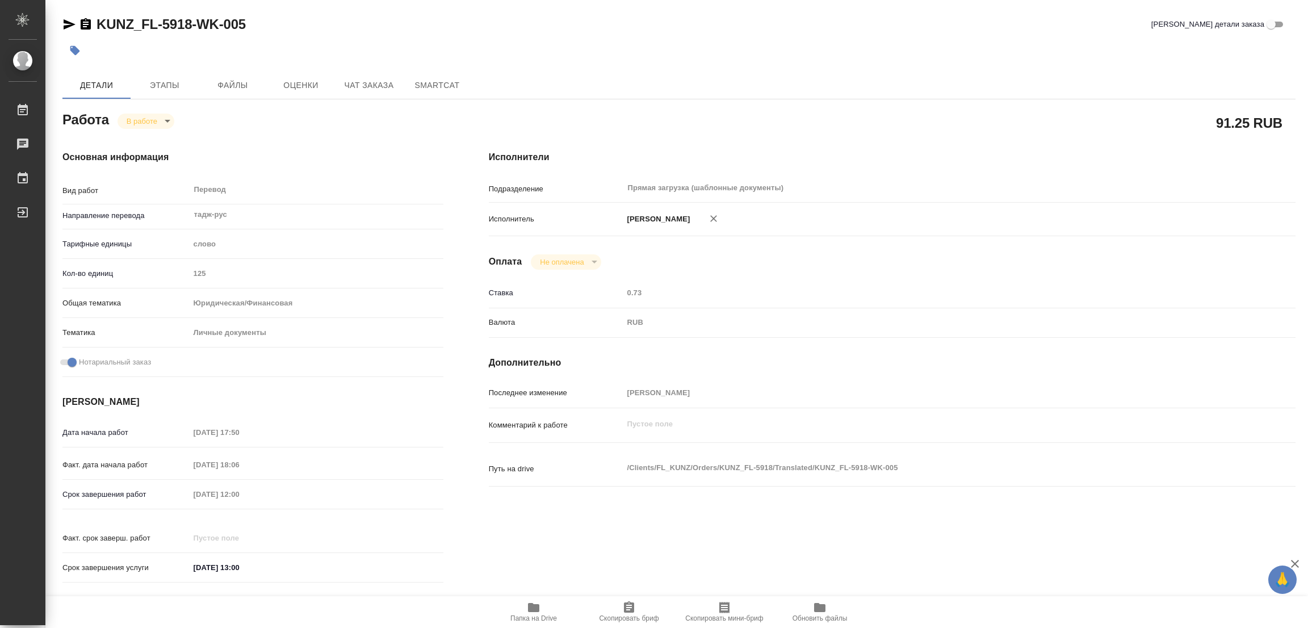
type textarea "x"
click at [530, 611] on icon "button" at bounding box center [533, 607] width 11 height 9
type textarea "x"
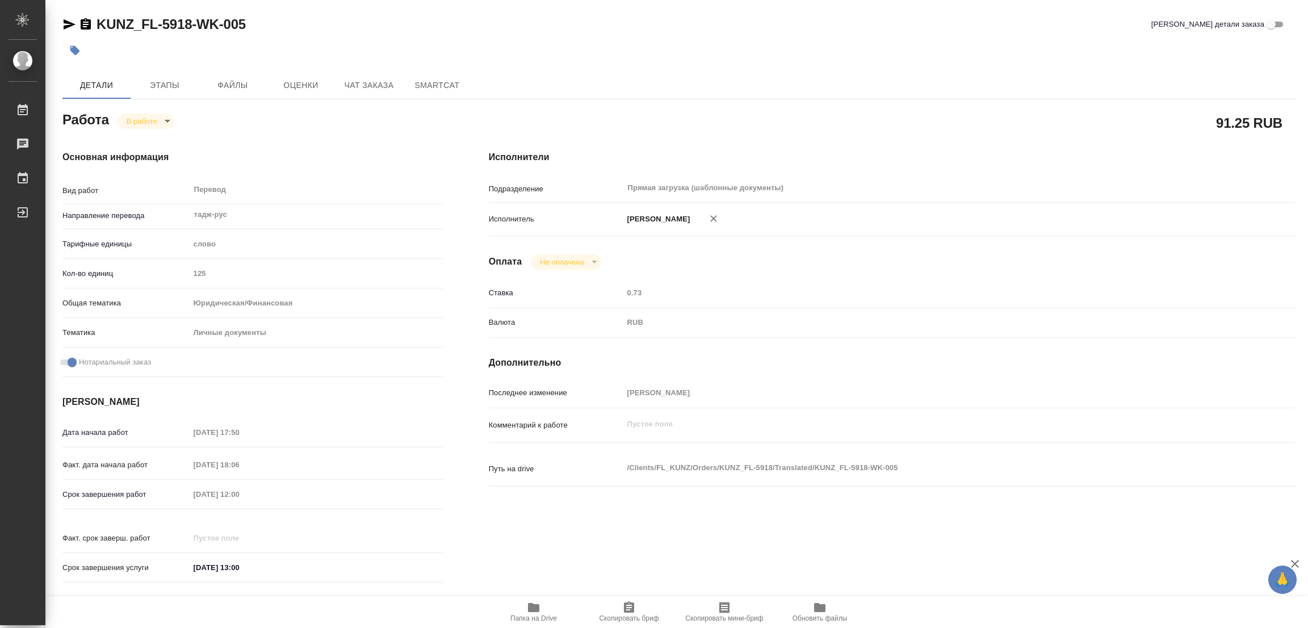
type textarea "x"
click at [164, 83] on span "Этапы" at bounding box center [164, 85] width 55 height 14
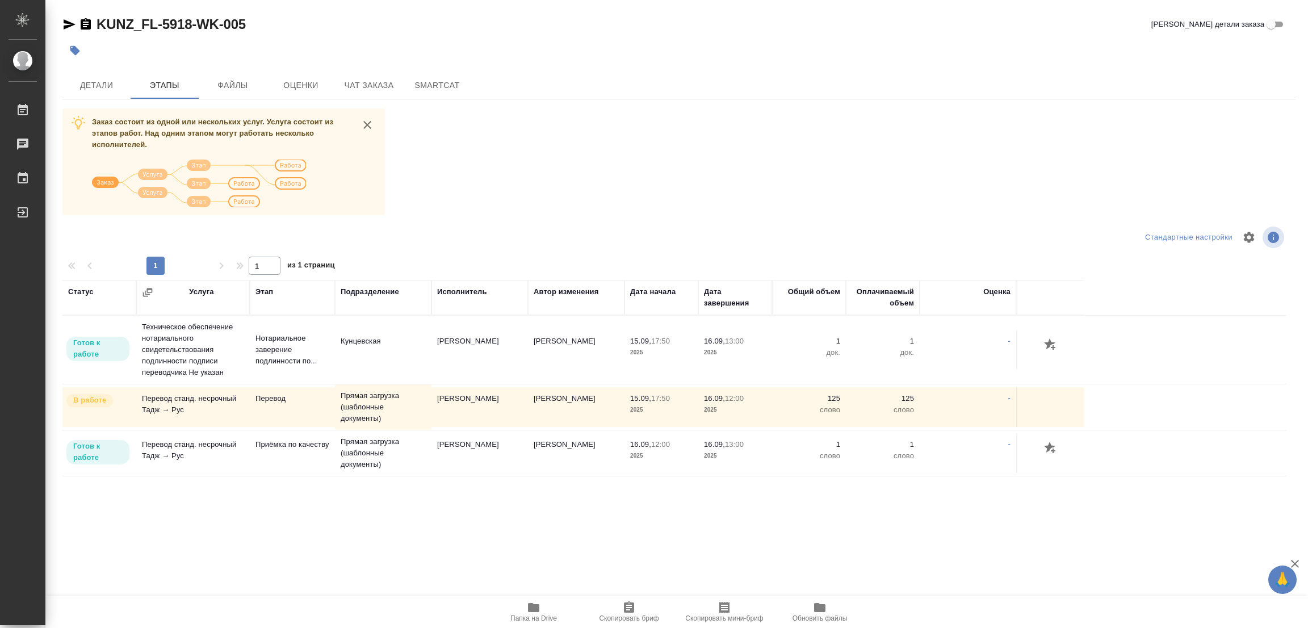
click at [719, 209] on div "Заказ состоит из одной или нескольких услуг. Услуга состоит из этапов работ. На…" at bounding box center [678, 321] width 1233 height 427
click at [104, 85] on span "Детали" at bounding box center [96, 85] width 55 height 14
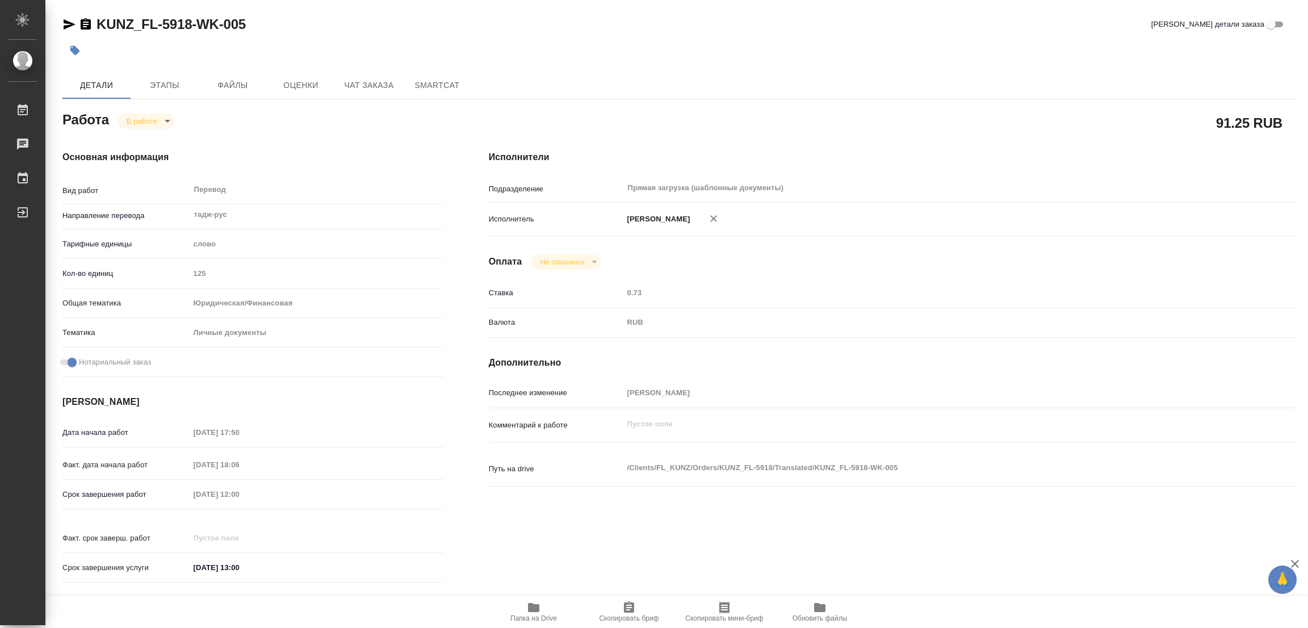
type textarea "x"
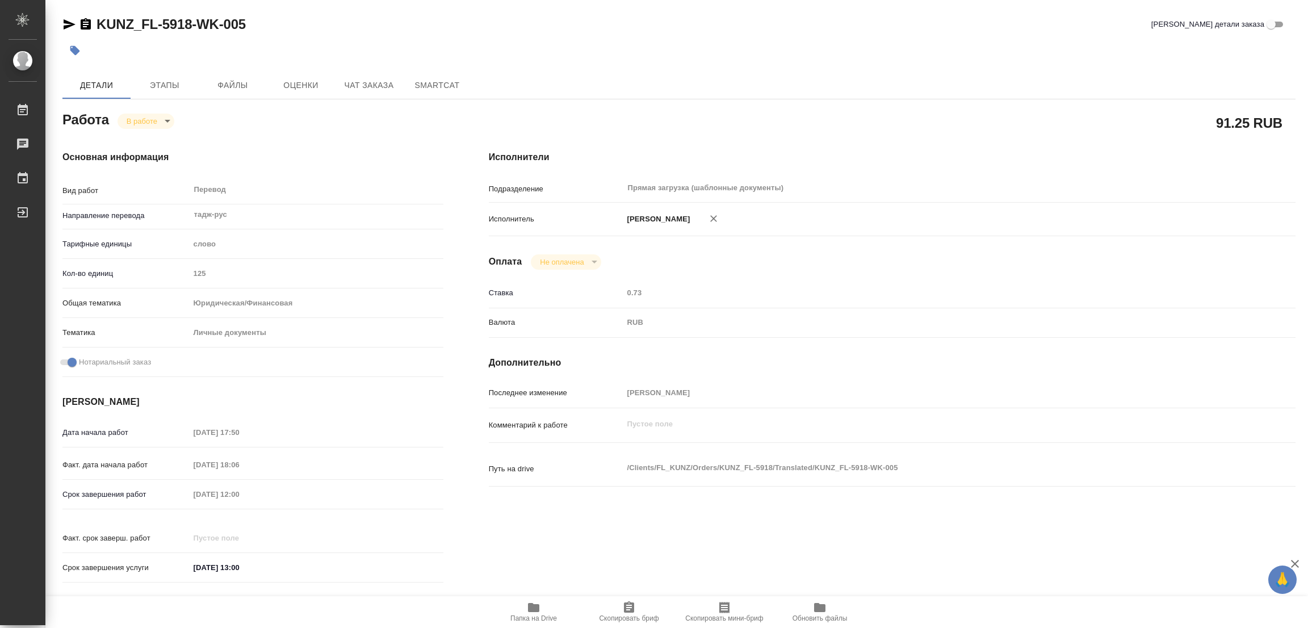
type textarea "x"
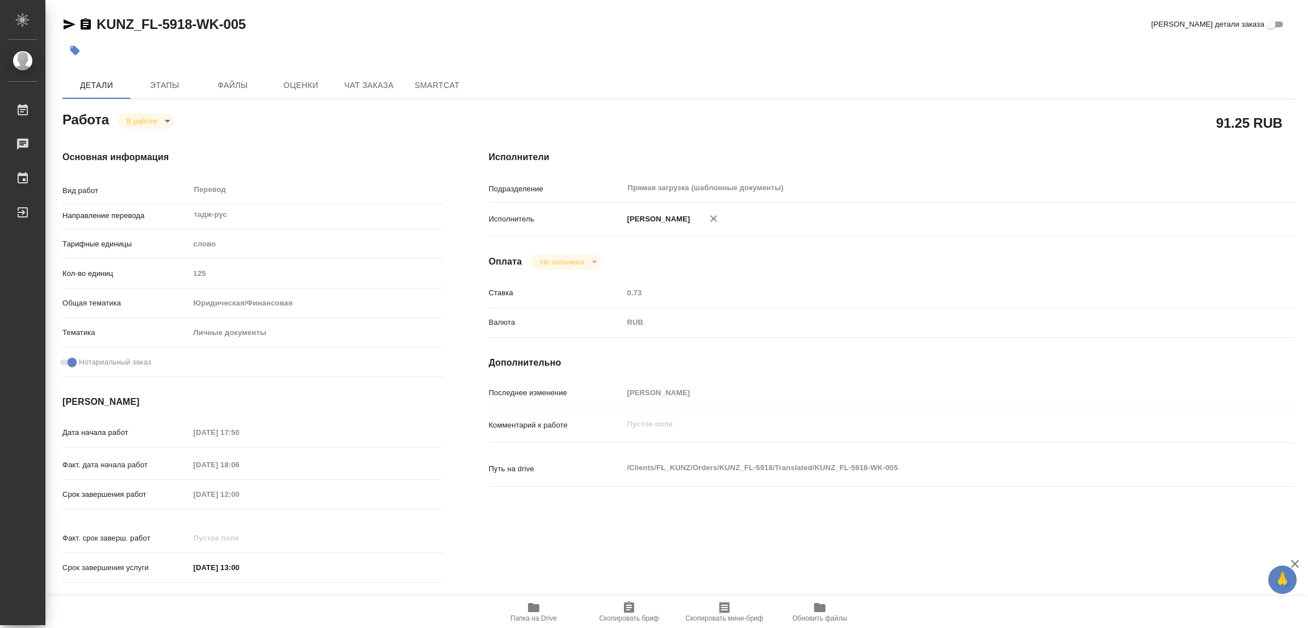
type textarea "x"
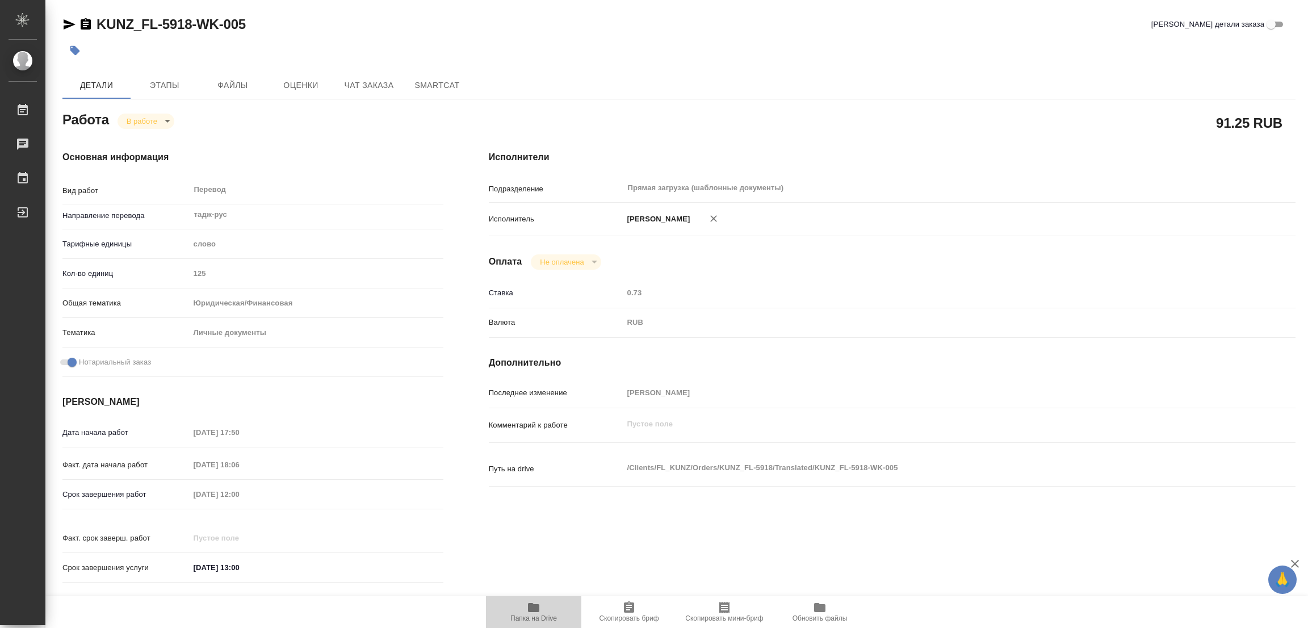
click at [529, 604] on icon "button" at bounding box center [533, 607] width 11 height 9
type textarea "x"
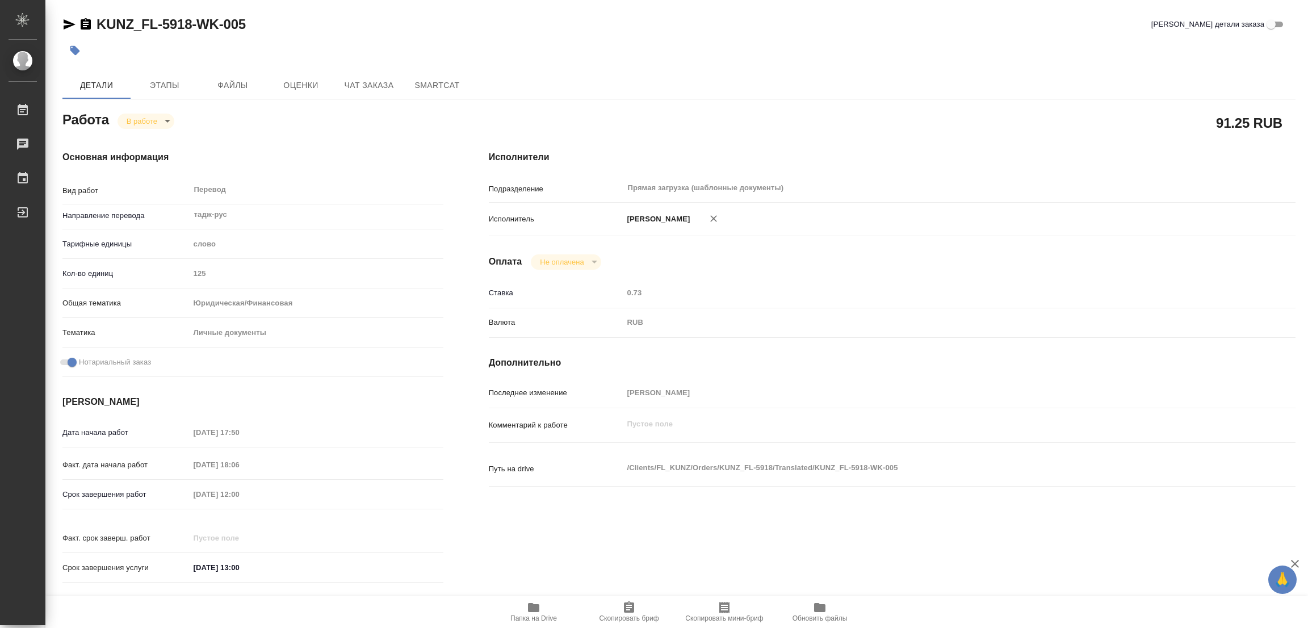
type textarea "x"
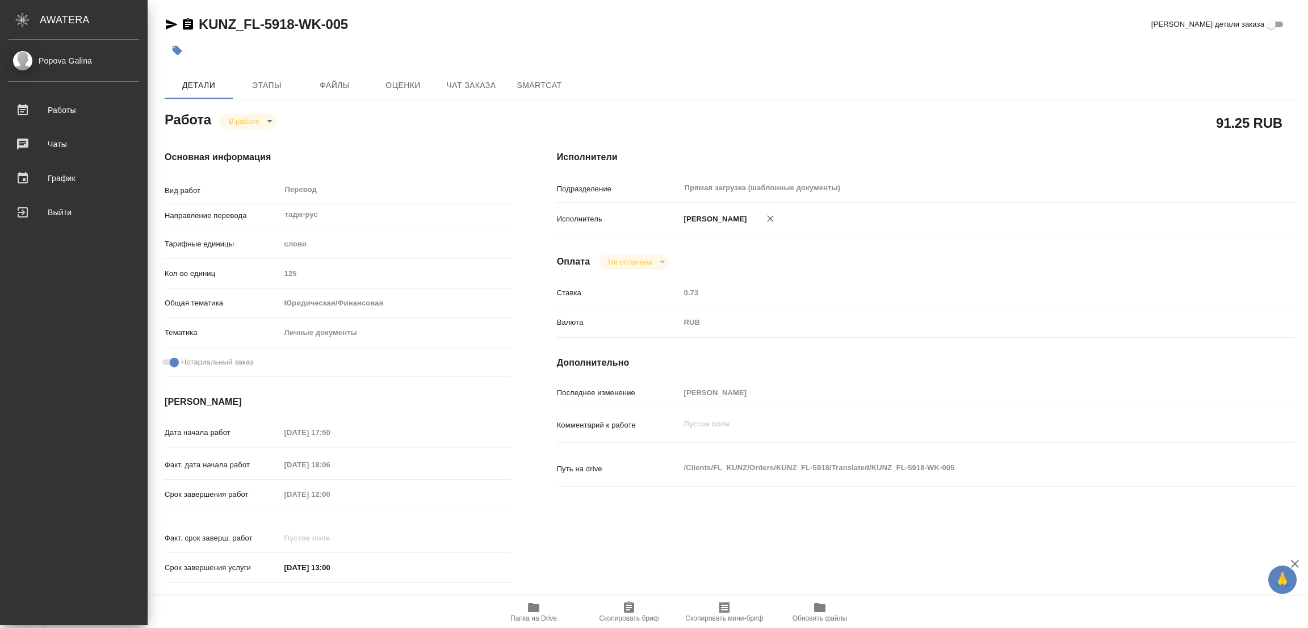
type textarea "x"
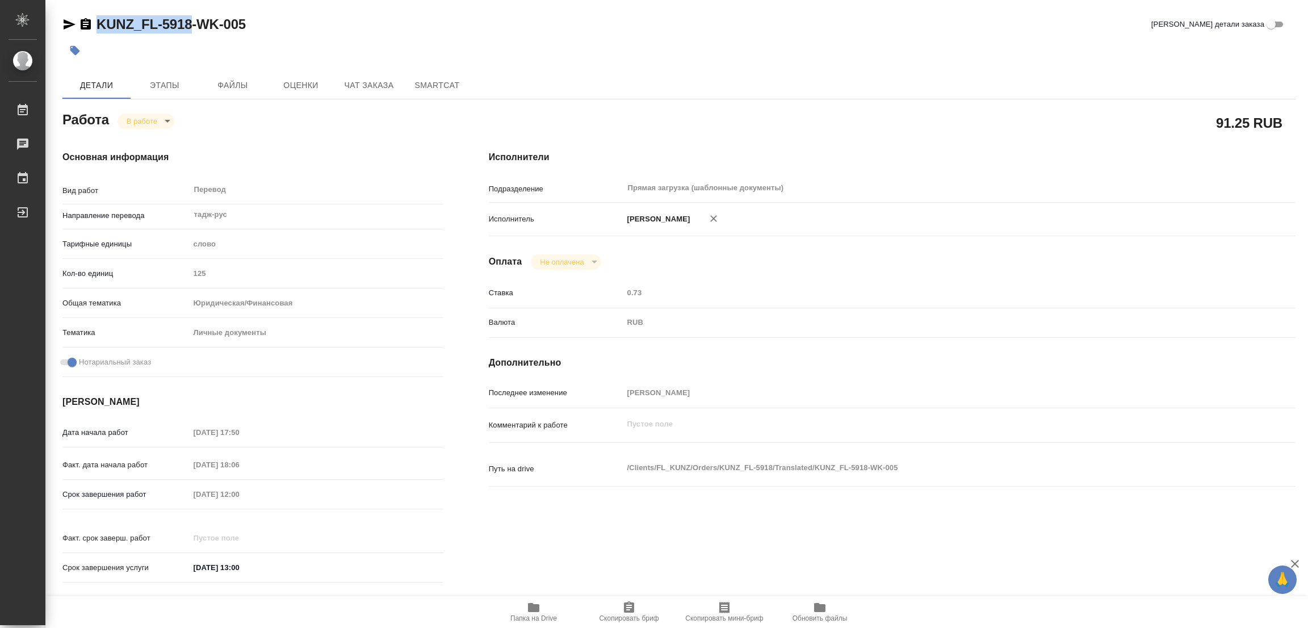
drag, startPoint x: 90, startPoint y: 10, endPoint x: 193, endPoint y: 27, distance: 104.2
click at [193, 27] on div "KUNZ_FL-5918-WK-005 Кратко детали заказа Детали Этапы Файлы Оценки Чат заказа S…" at bounding box center [679, 476] width 1246 height 953
copy link "KUNZ_FL-5918"
type textarea "x"
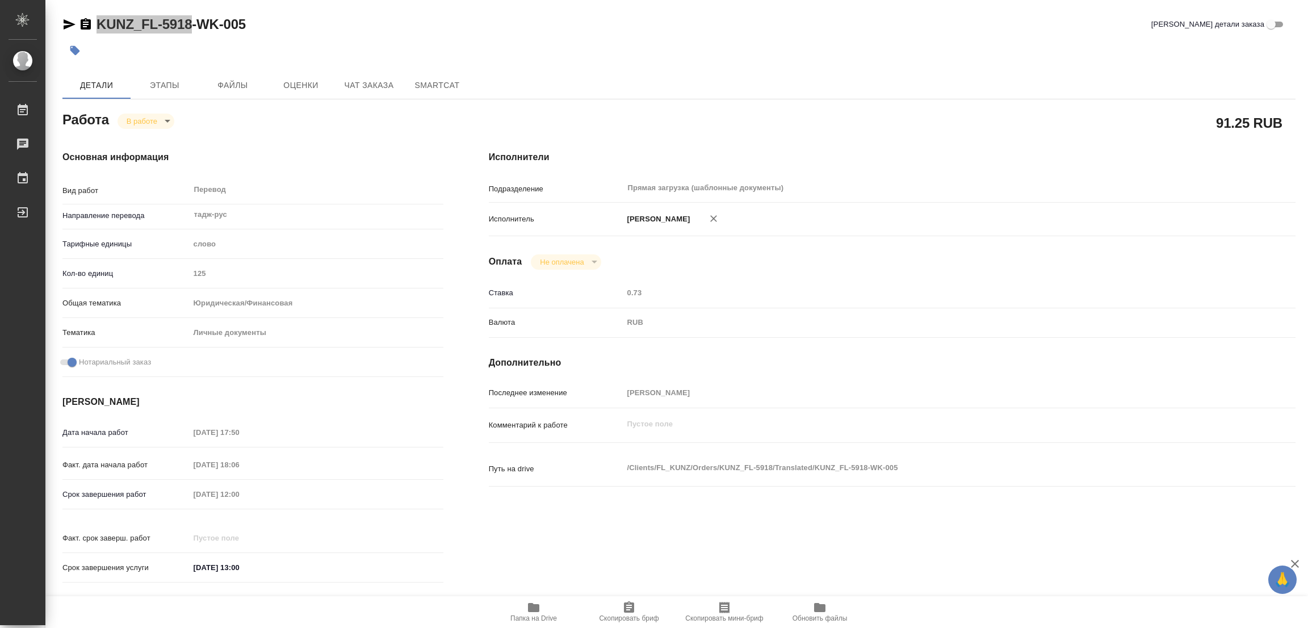
type textarea "x"
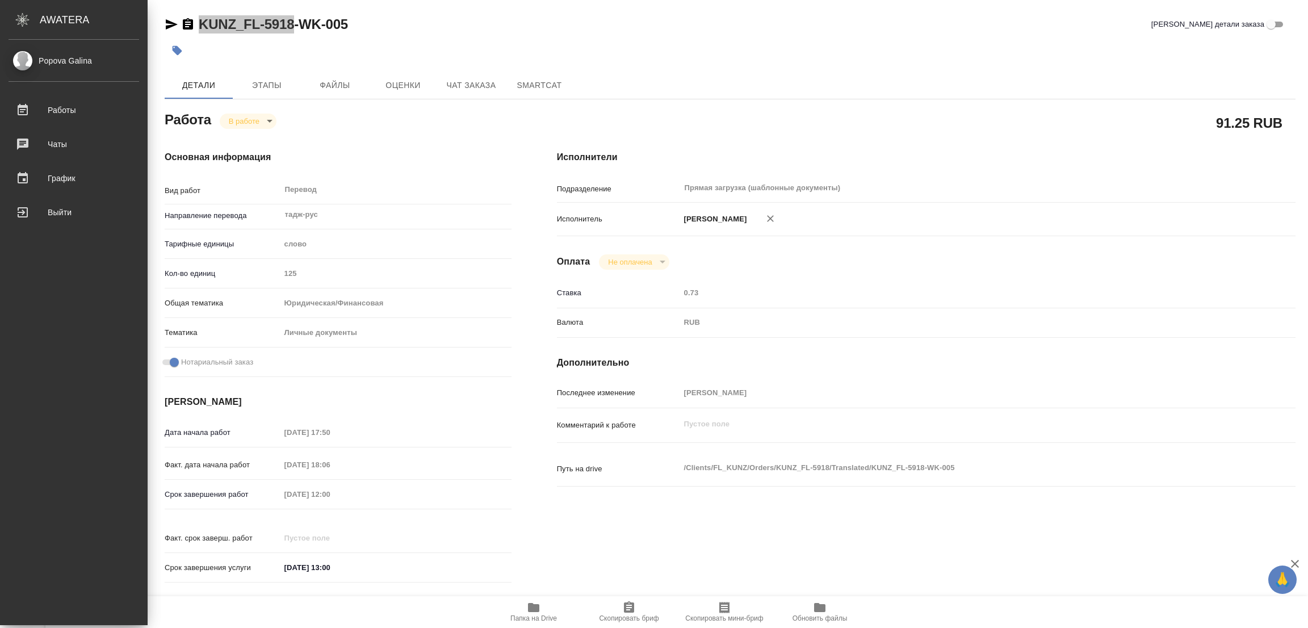
type textarea "x"
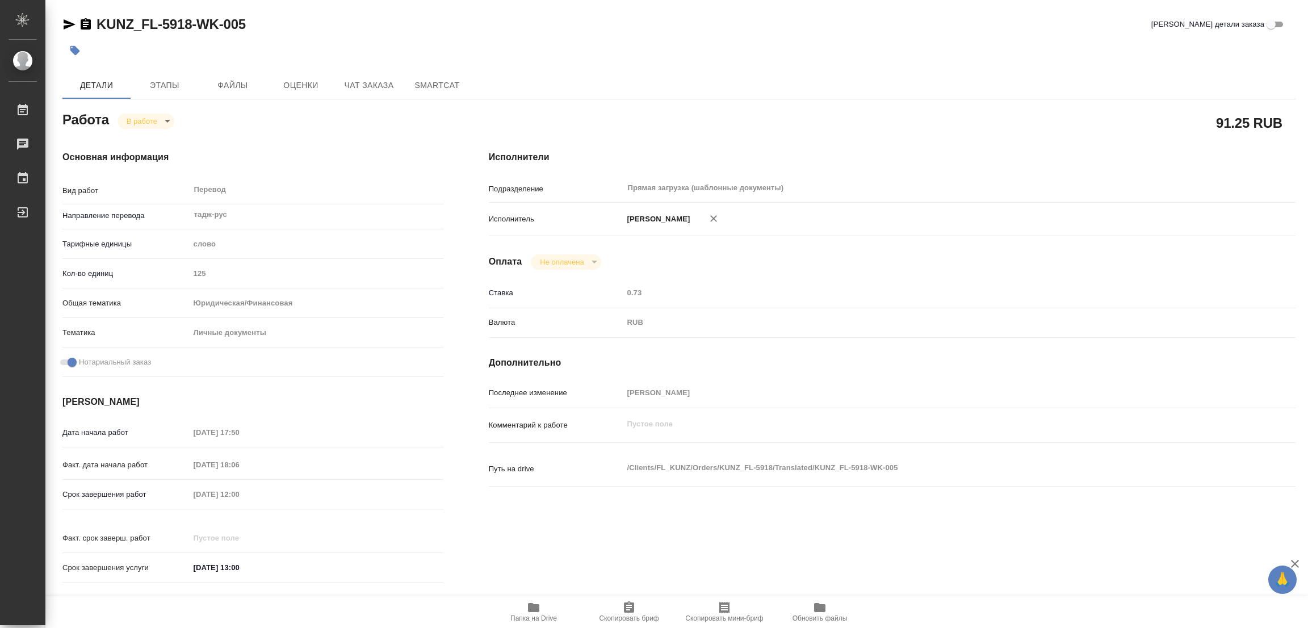
click at [323, 27] on div "KUNZ_FL-5918-WK-005 Кратко детали заказа" at bounding box center [678, 24] width 1233 height 18
click at [76, 49] on icon "button" at bounding box center [75, 51] width 10 height 10
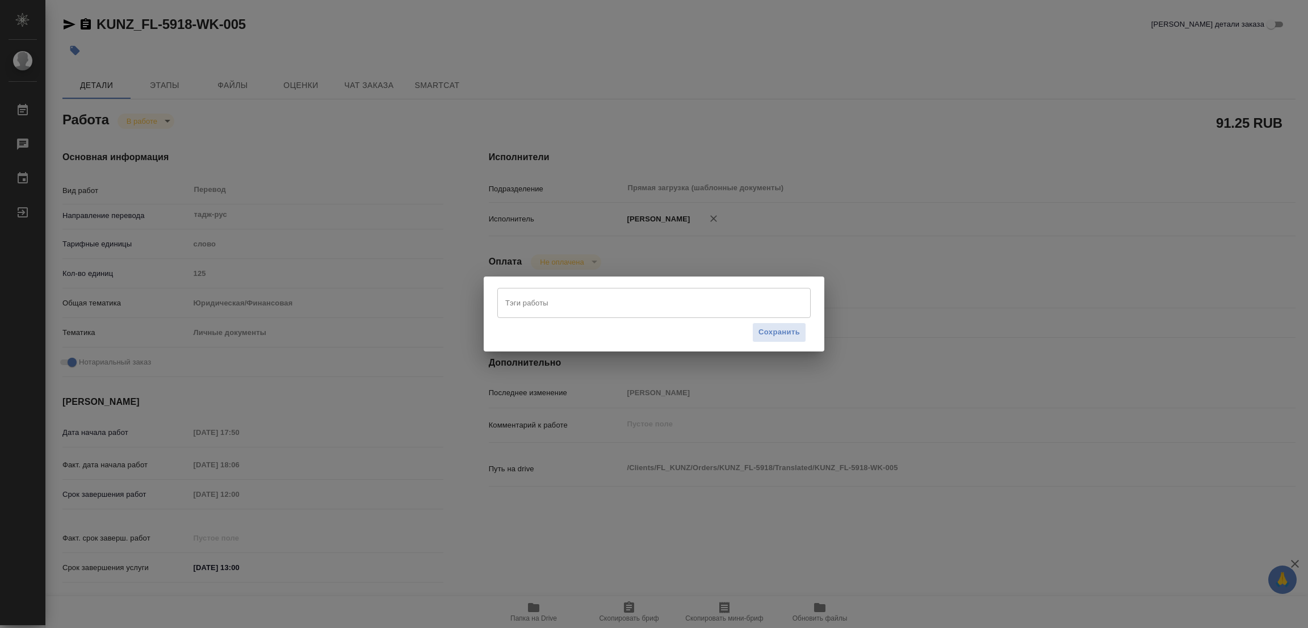
click at [507, 297] on input "Тэги работы" at bounding box center [644, 302] width 282 height 19
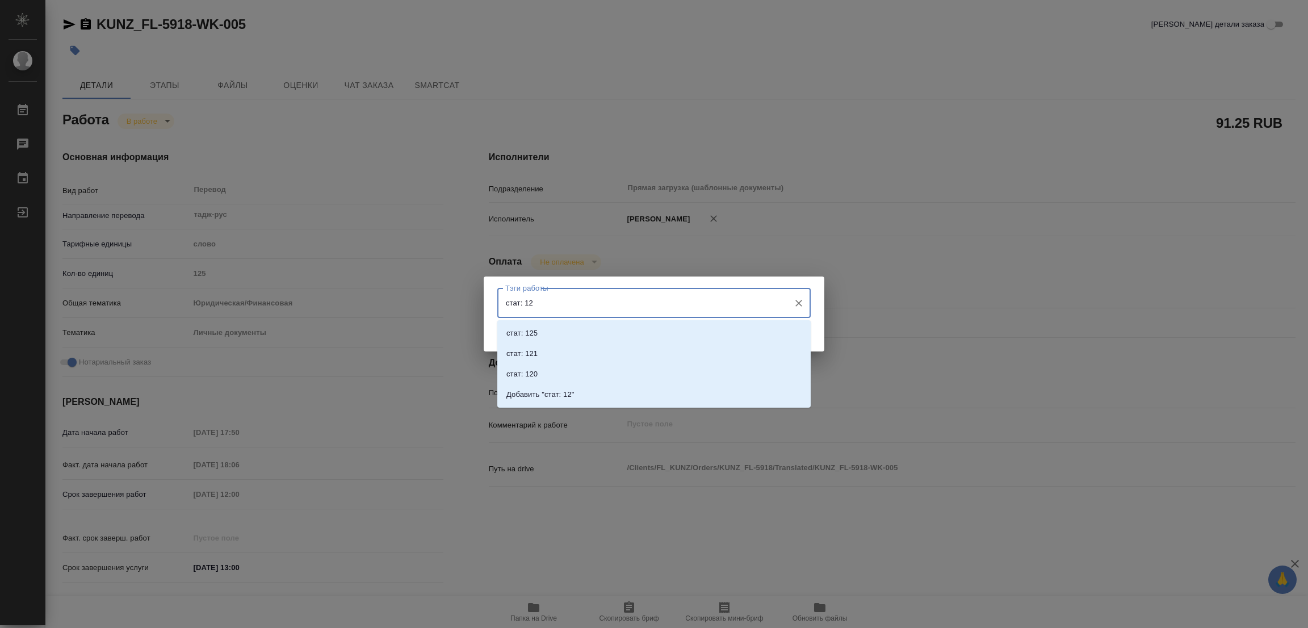
type input "стат: 125"
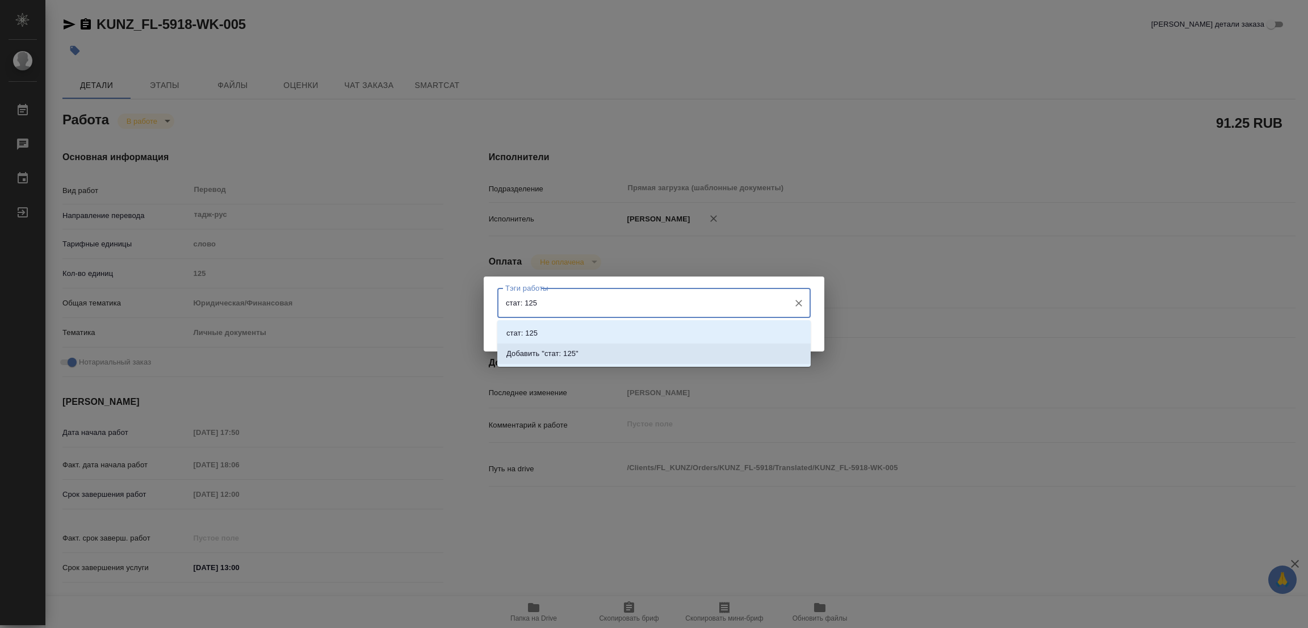
click at [556, 344] on li "Добавить "стат: 125"" at bounding box center [653, 354] width 313 height 20
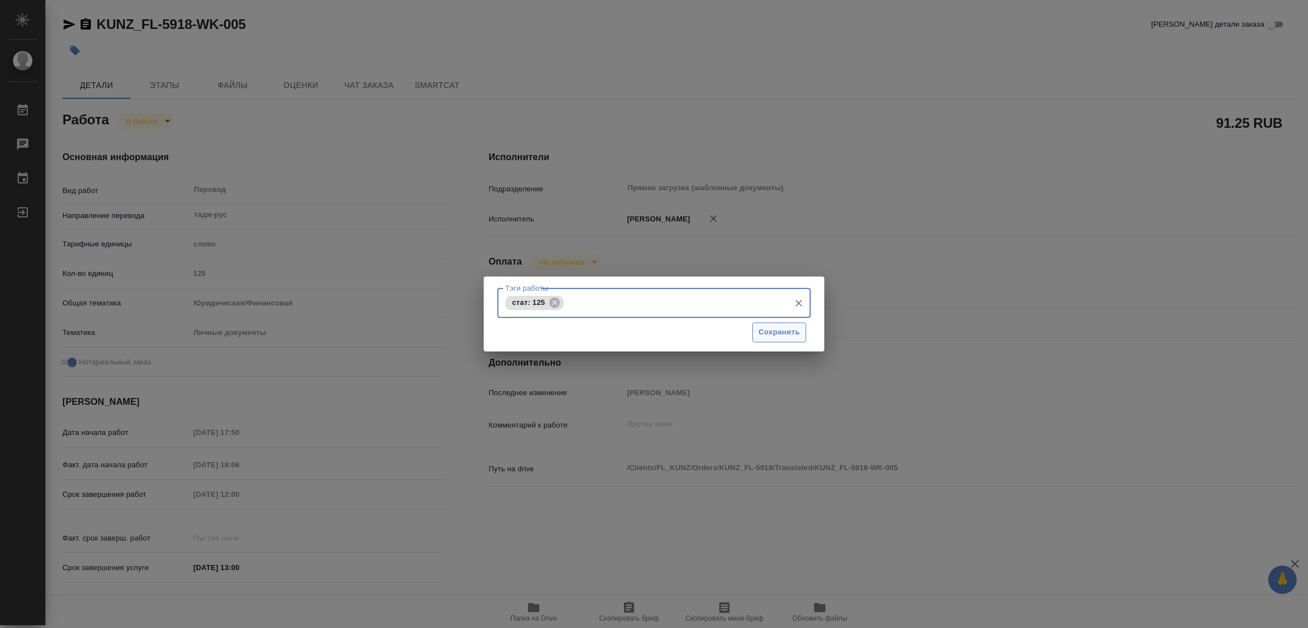
click at [771, 325] on button "Сохранить" at bounding box center [779, 333] width 54 height 20
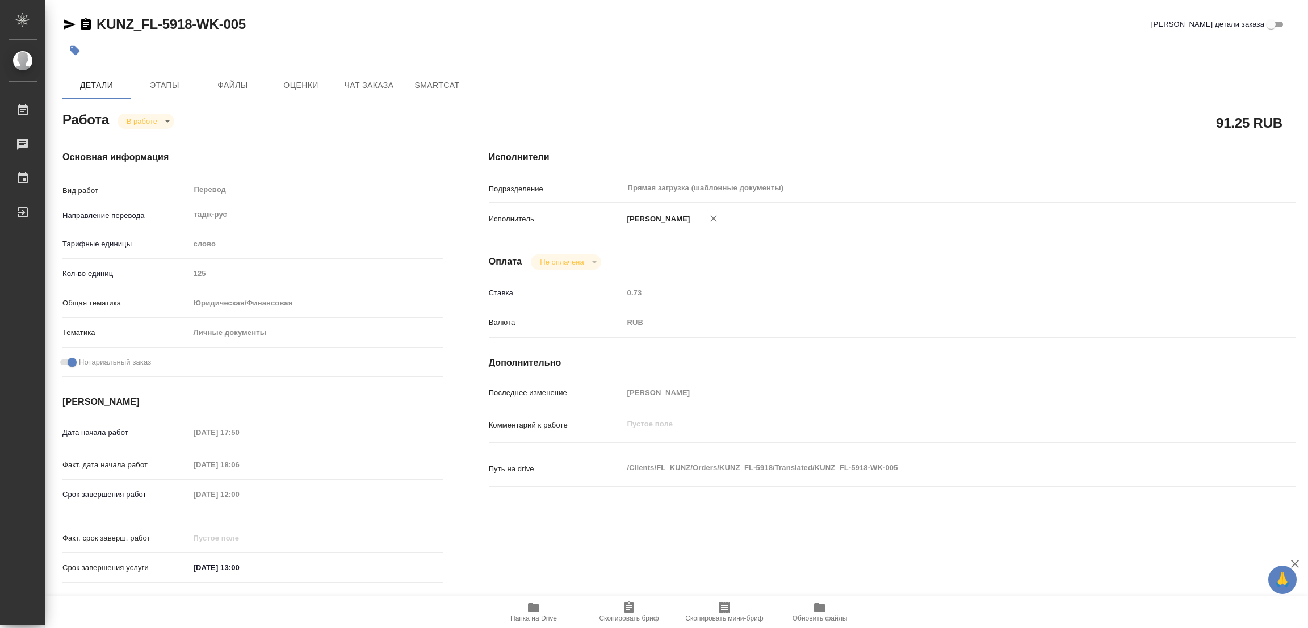
type input "inProgress"
type textarea "Перевод"
type textarea "x"
type input "тадж-рус"
type input "5a8b1489cc6b4906c91bfd90"
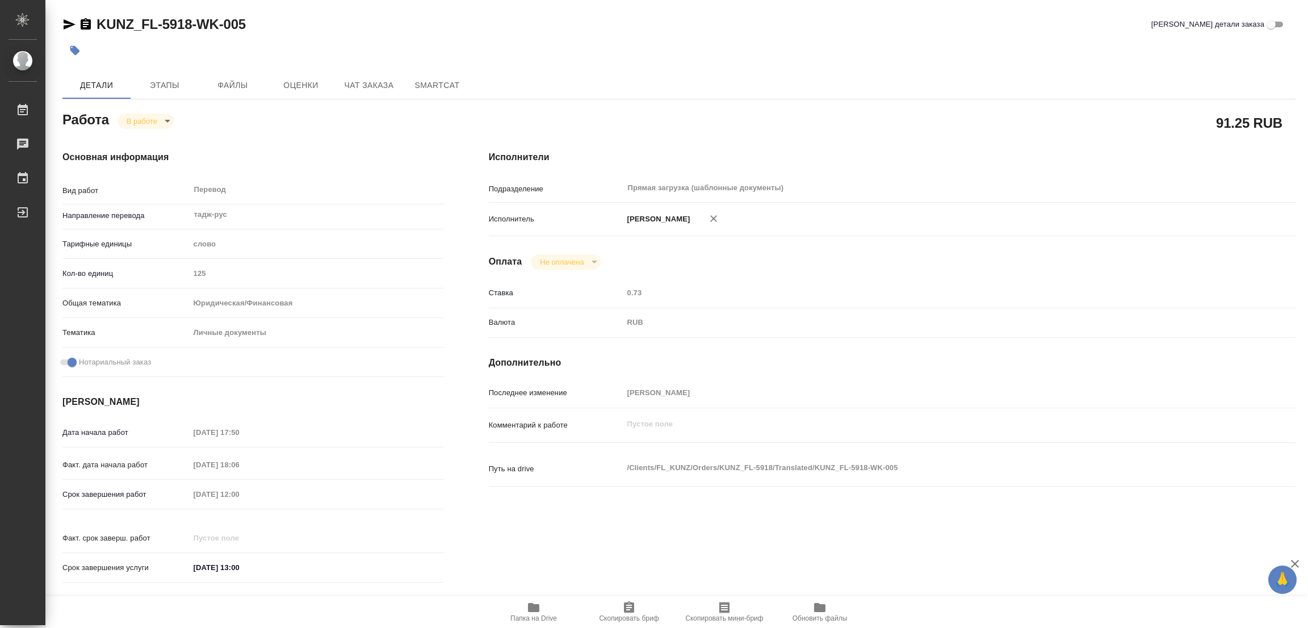
type input "125"
type input "yr-fn"
type input "5a8b8b956a9677013d343cfe"
checkbox input "true"
type input "15.09.2025 17:50"
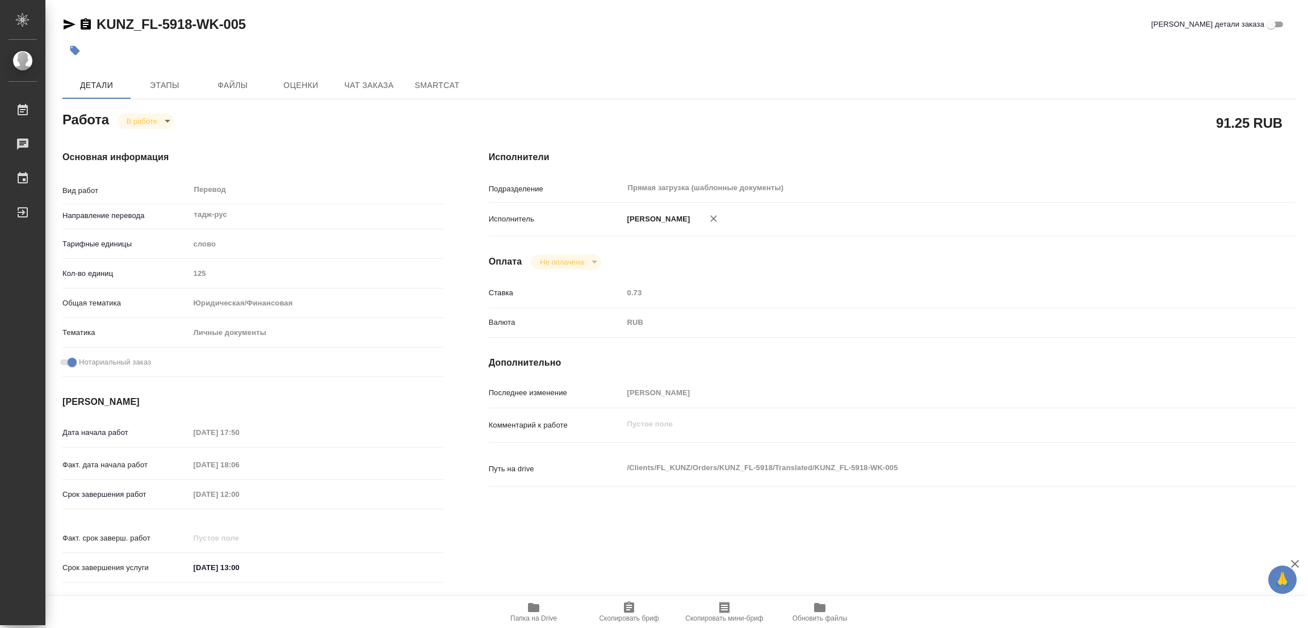
type input "15.09.2025 18:06"
type input "16.09.2025 12:00"
type input "16.09.2025 13:00"
type input "Прямая загрузка (шаблонные документы)"
type input "notPayed"
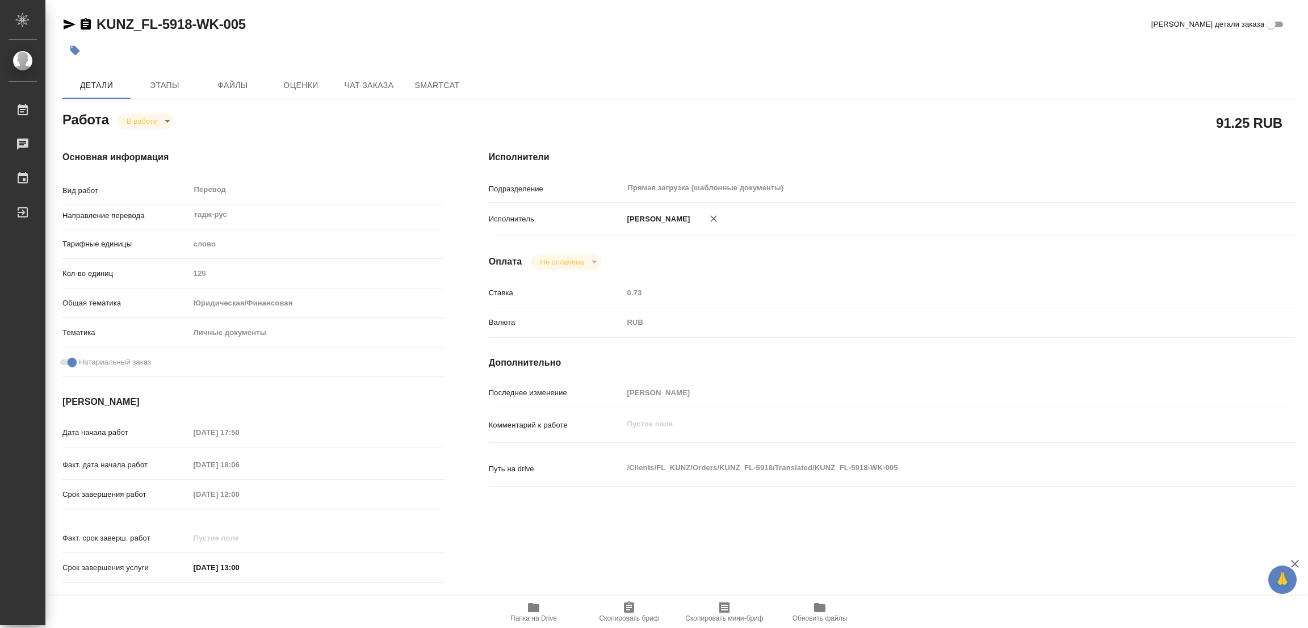
type input "0.73"
type input "RUB"
type input "Попова Галина"
type textarea "x"
type textarea "/Clients/FL_KUNZ/Orders/KUNZ_FL-5918/Translated/KUNZ_FL-5918-WK-005"
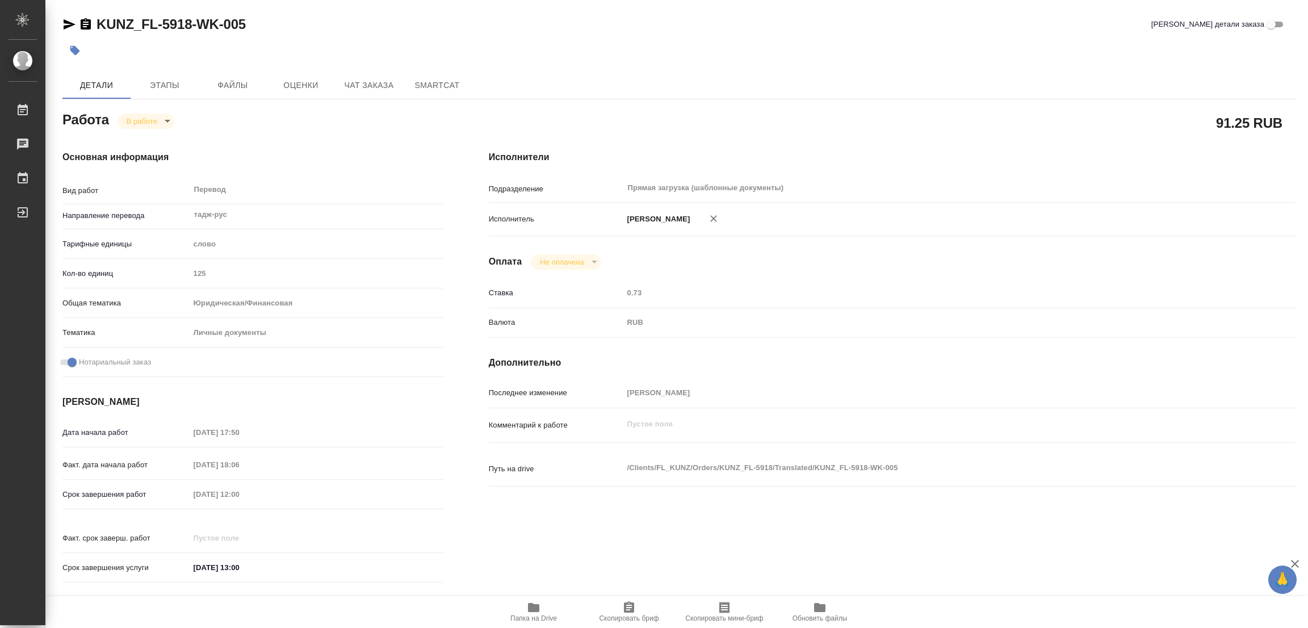
type textarea "x"
type input "KUNZ_FL-5918"
type input "Перевод станд. несрочный"
type input "Постредактура машинного перевода, Перевод, Приёмка по качеству, Редактура, Корр…"
type input "Веселова Юлия"
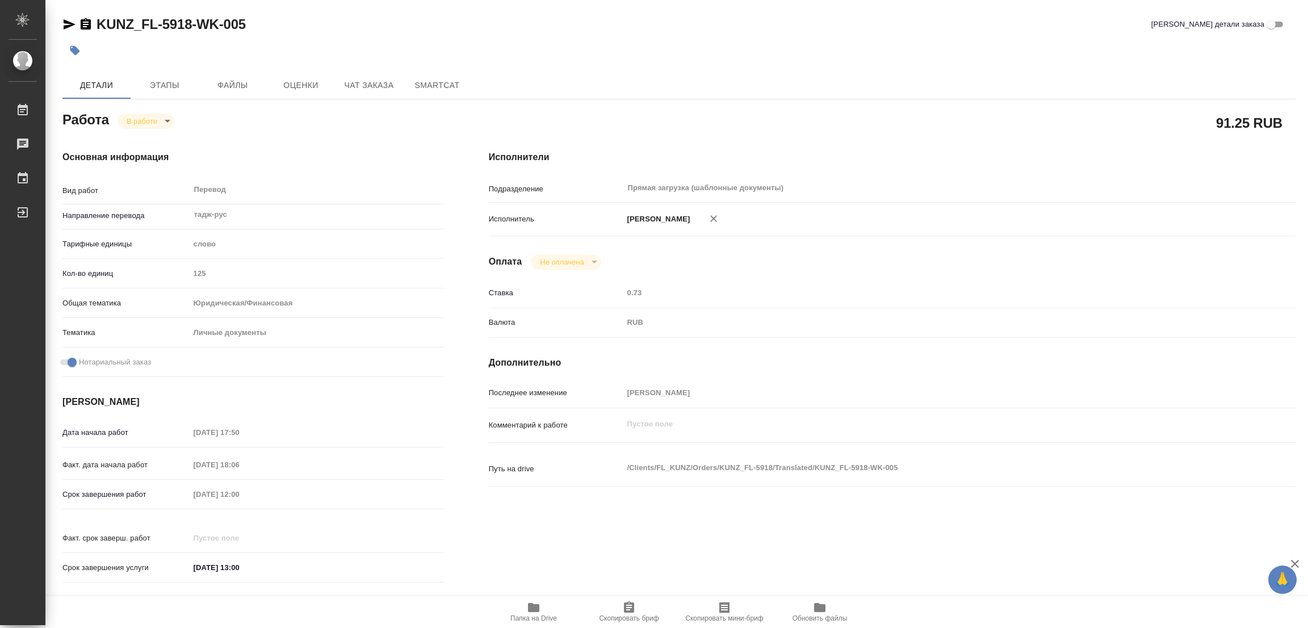
type input "/Clients/FL_KUNZ/Orders/KUNZ_FL-5918"
type textarea "x"
type textarea "пас тадж-рус. под нот, для сахар."
type textarea "x"
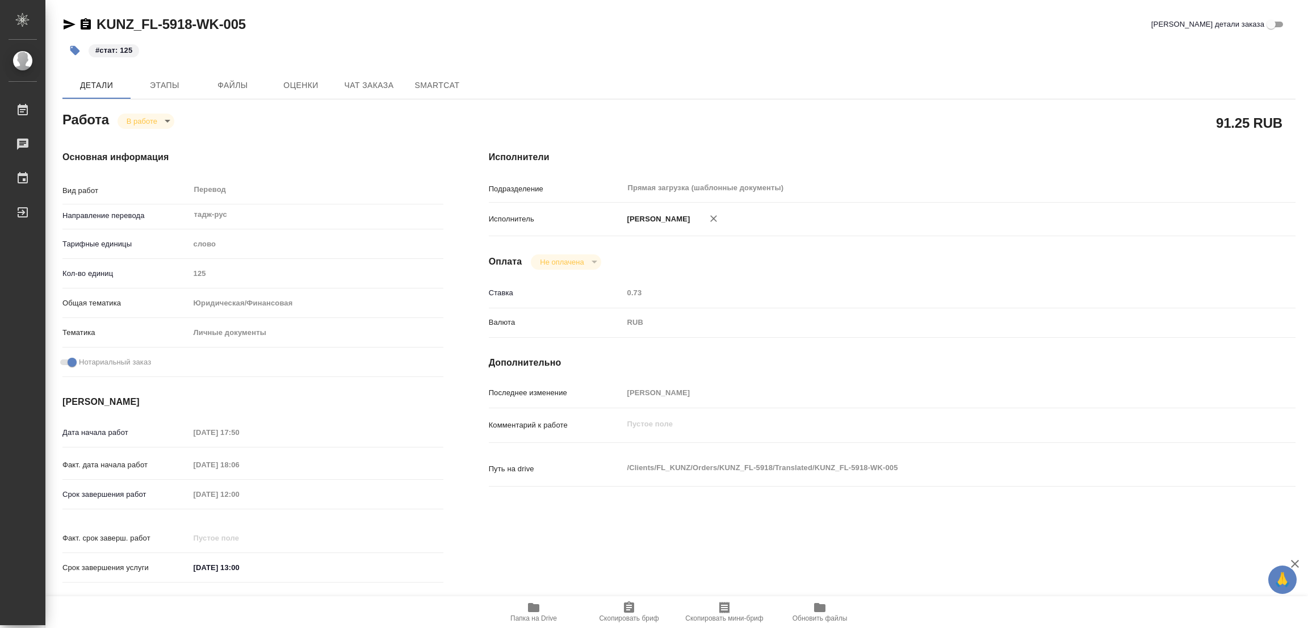
type textarea "x"
click at [555, 35] on div "KUNZ_FL-5918-WK-005 Кратко детали заказа" at bounding box center [678, 26] width 1233 height 23
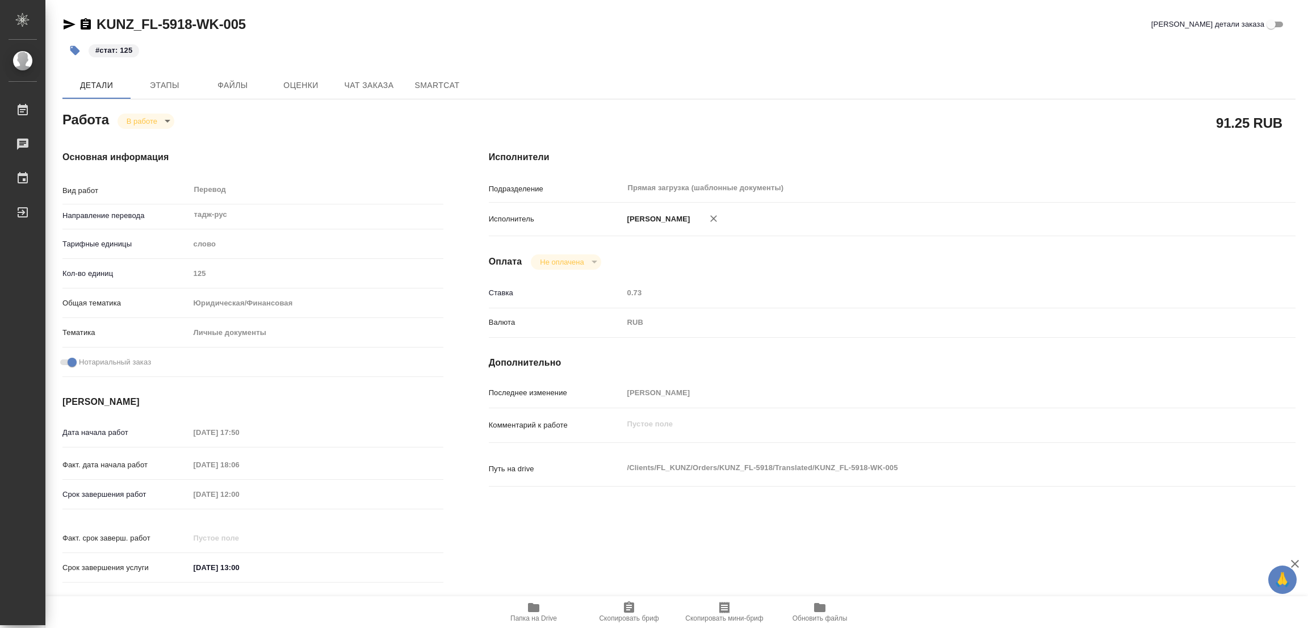
type textarea "x"
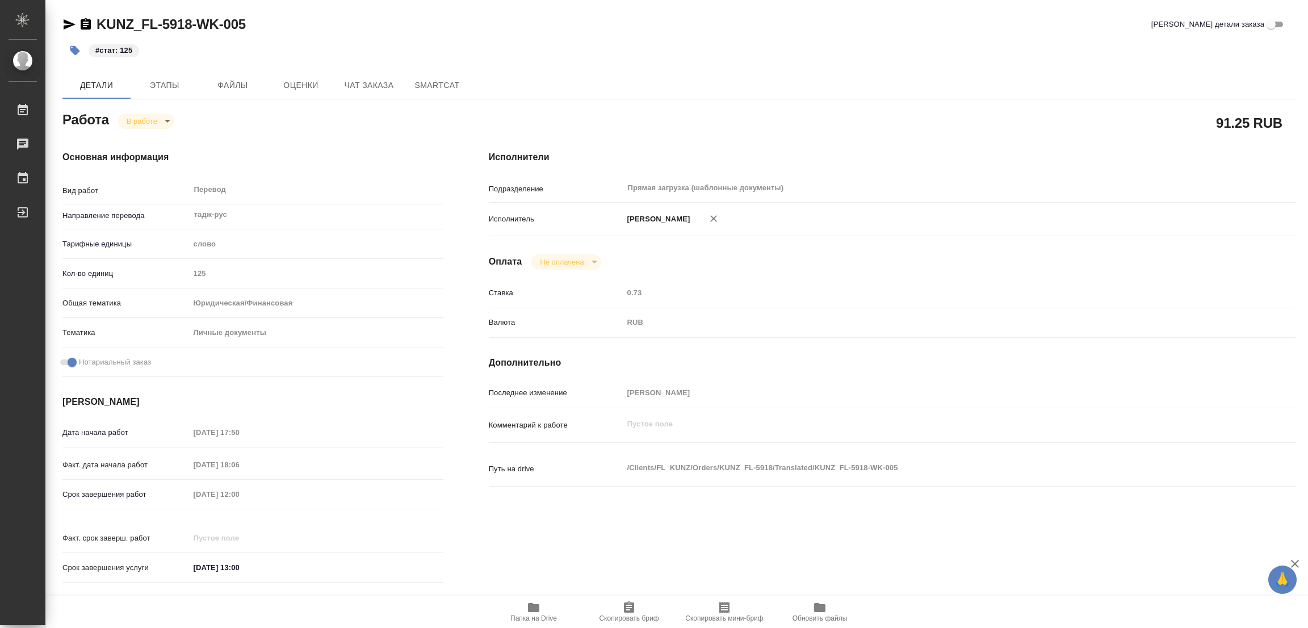
type textarea "x"
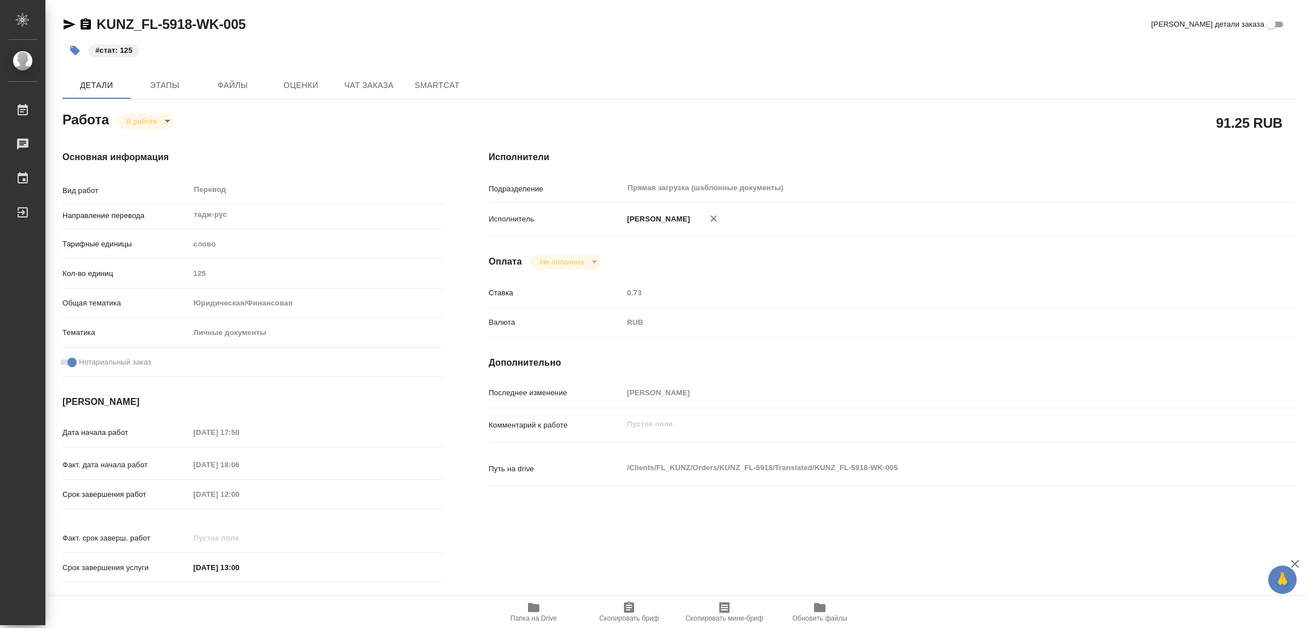
click at [583, 61] on div "#стат: 125" at bounding box center [473, 50] width 822 height 25
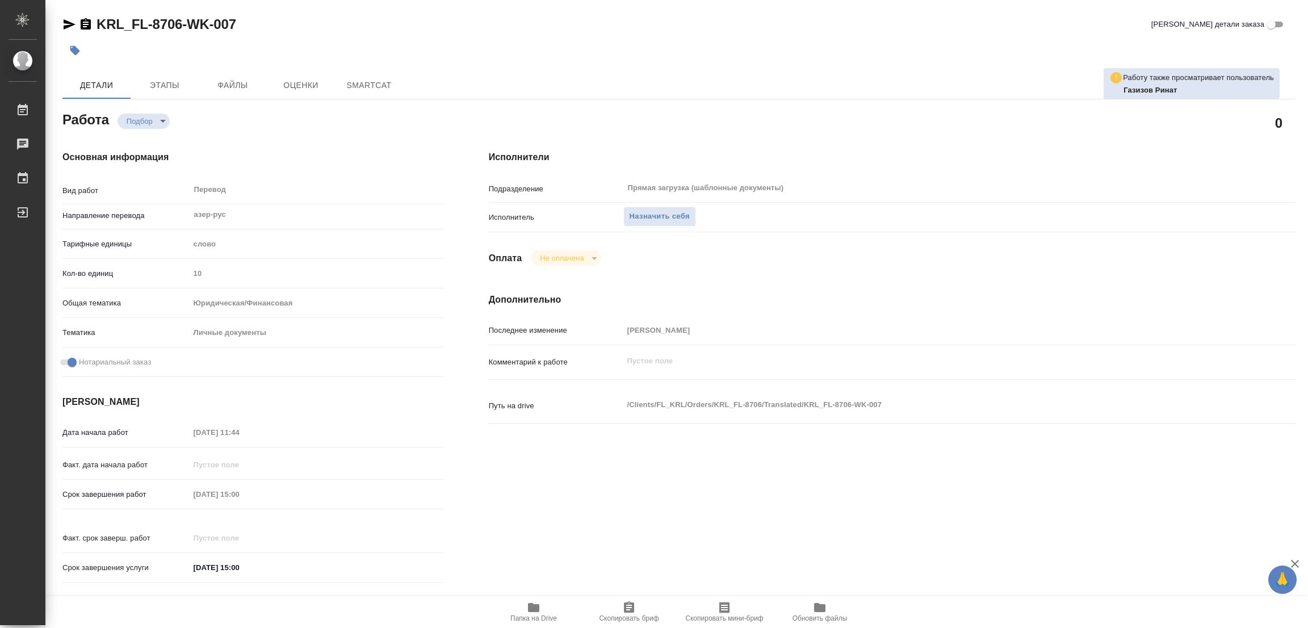
type textarea "x"
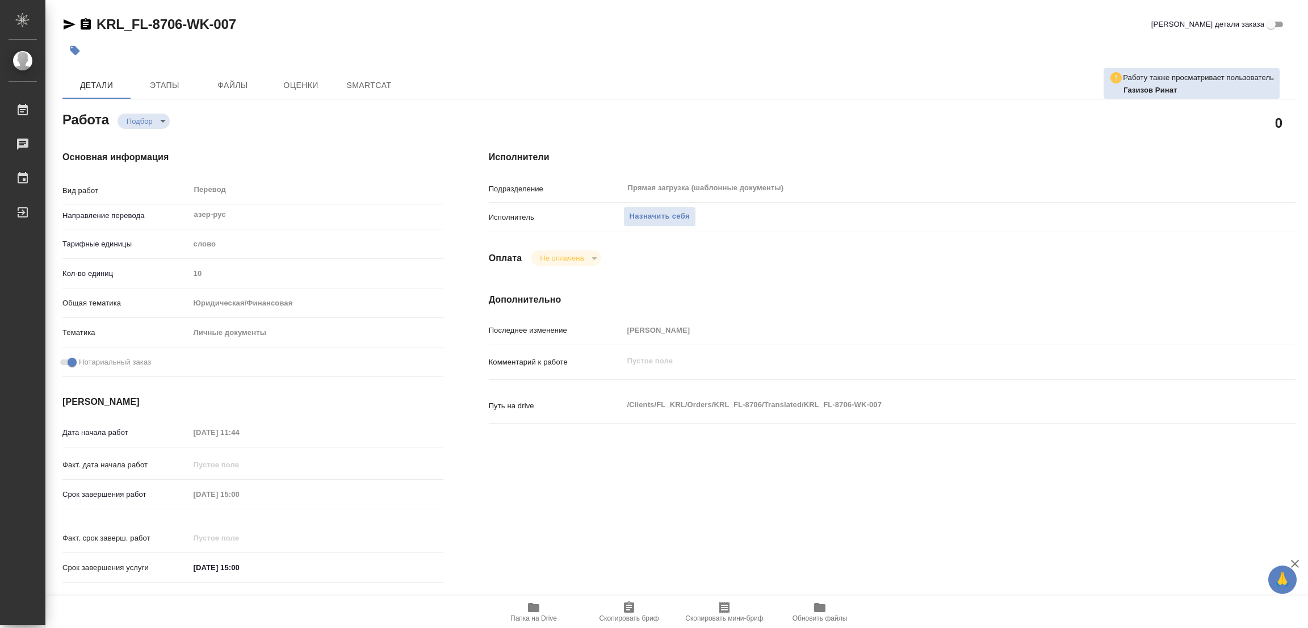
type textarea "x"
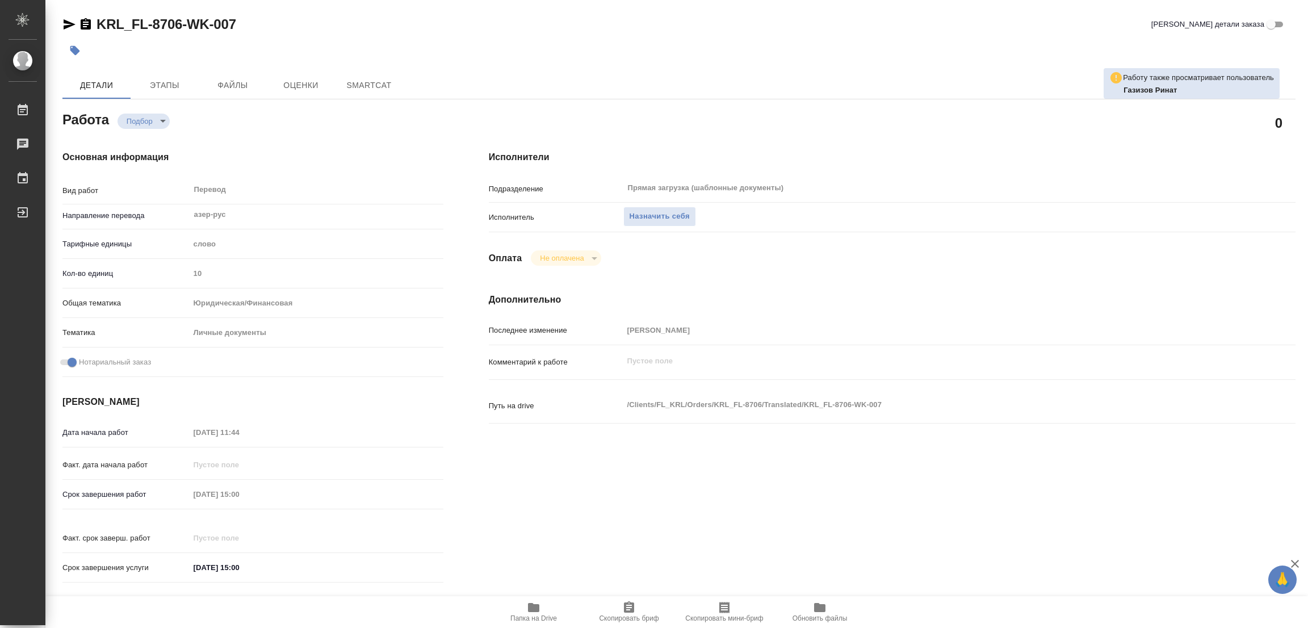
type textarea "x"
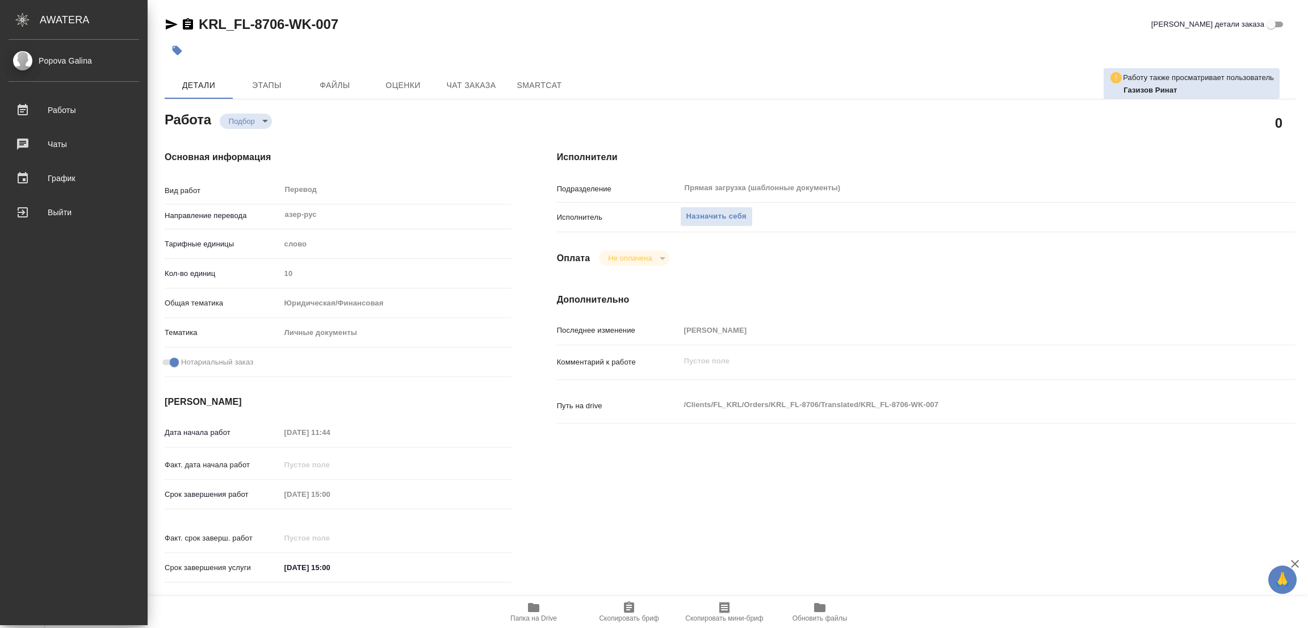
type textarea "x"
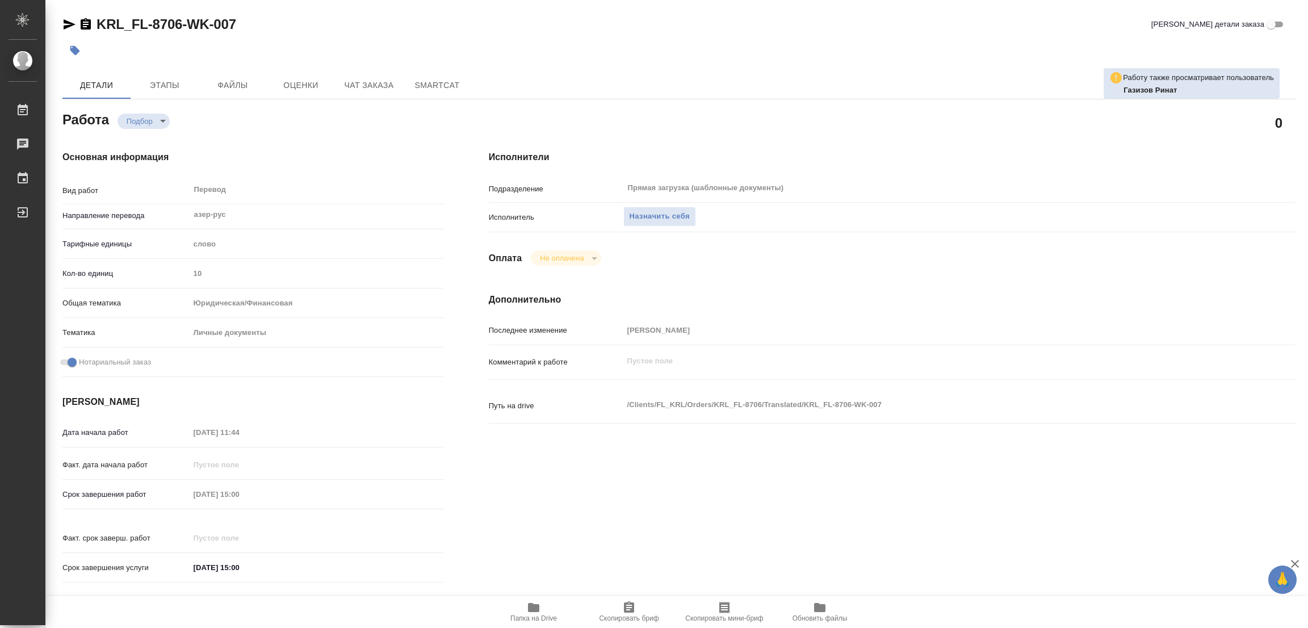
type textarea "x"
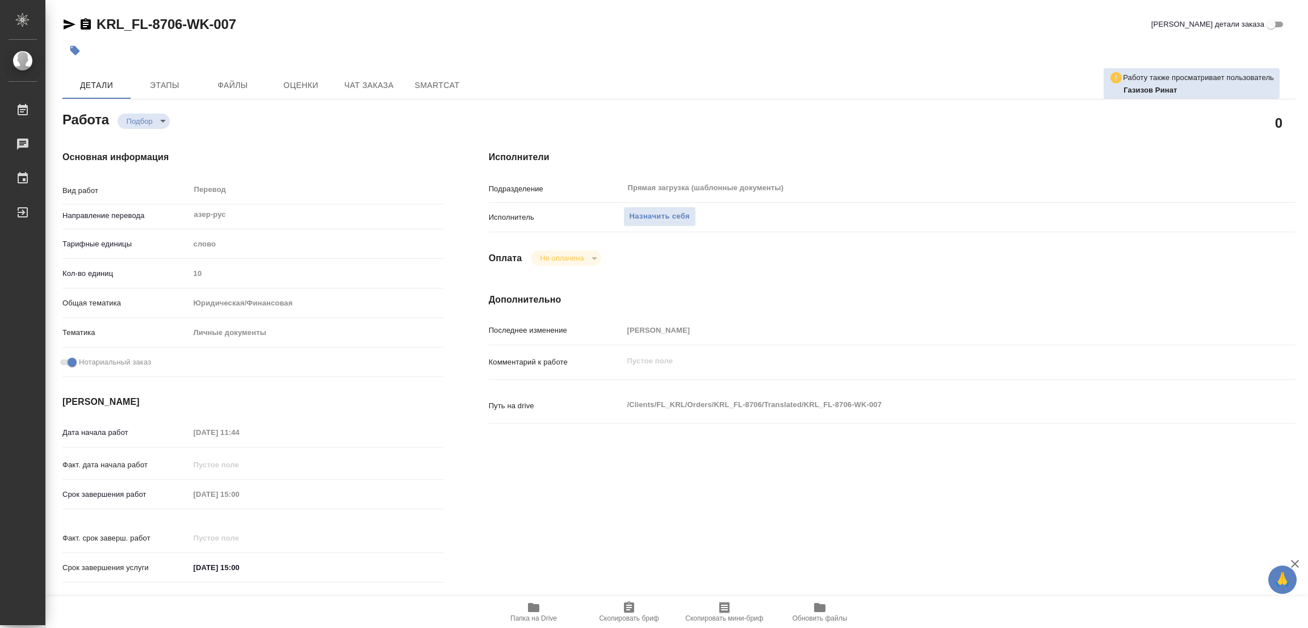
type textarea "x"
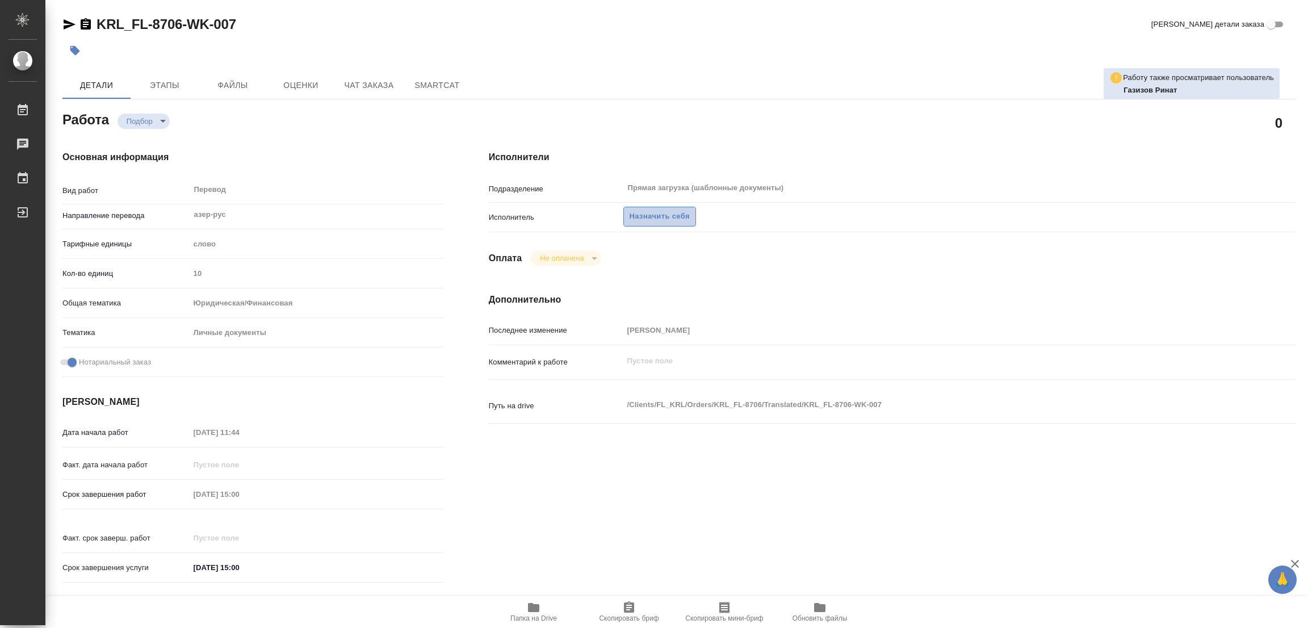
click at [645, 215] on span "Назначить себя" at bounding box center [660, 216] width 60 height 13
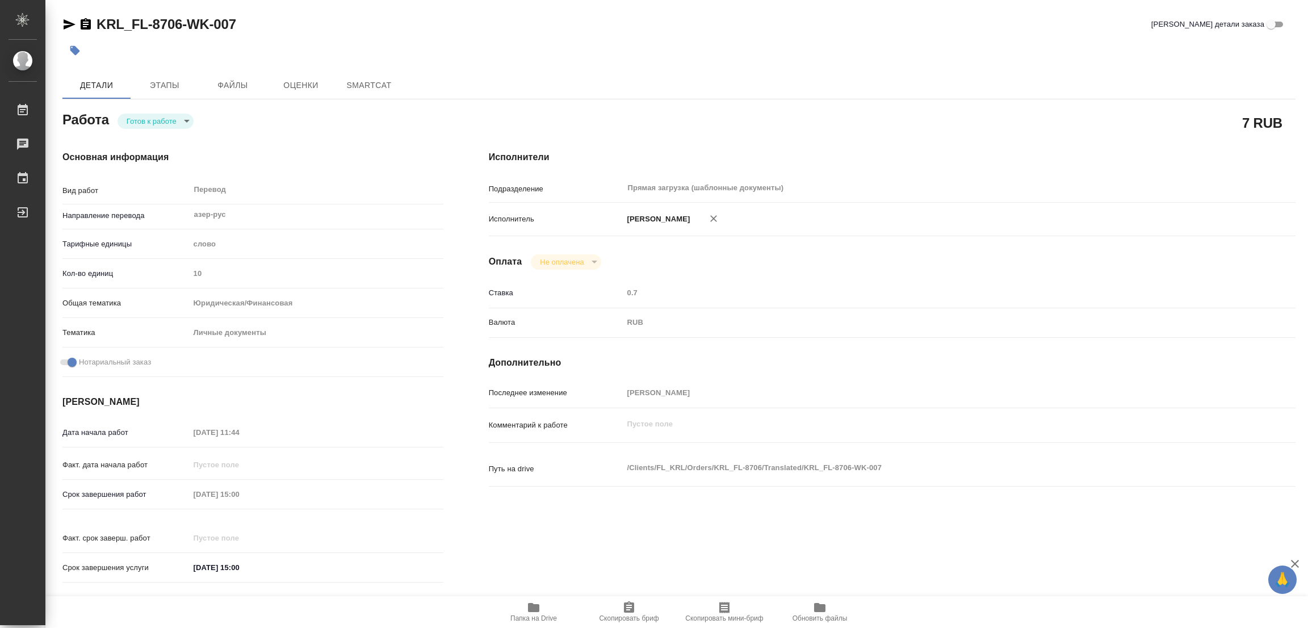
type textarea "x"
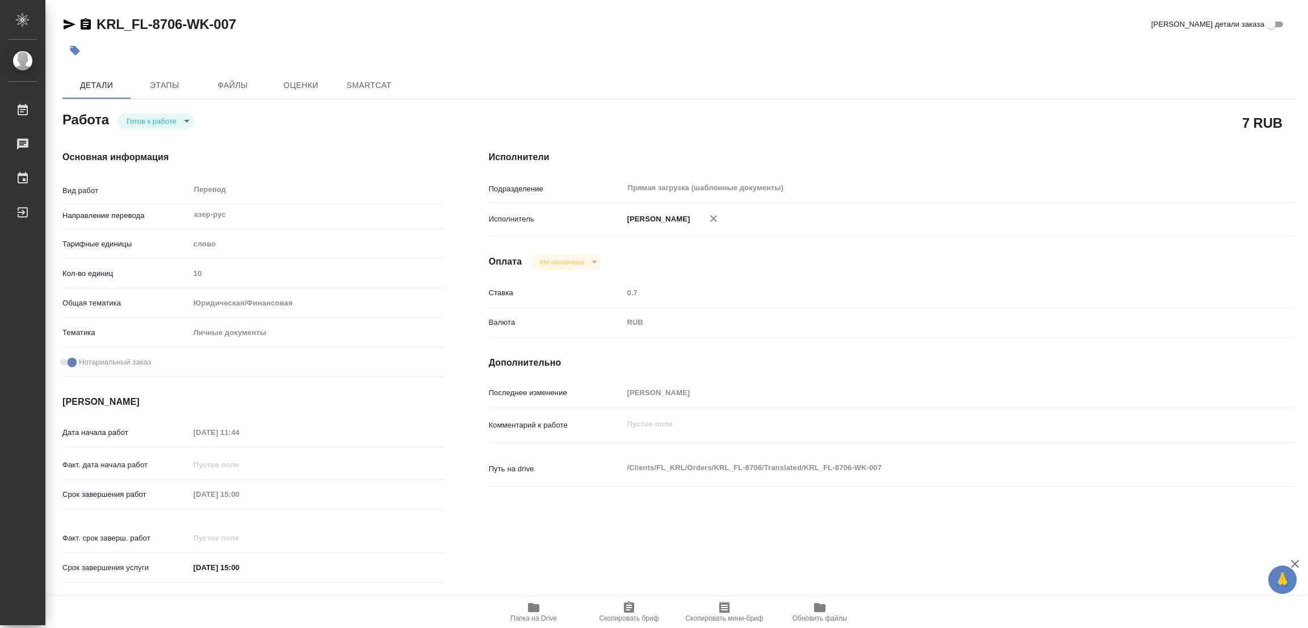
type textarea "x"
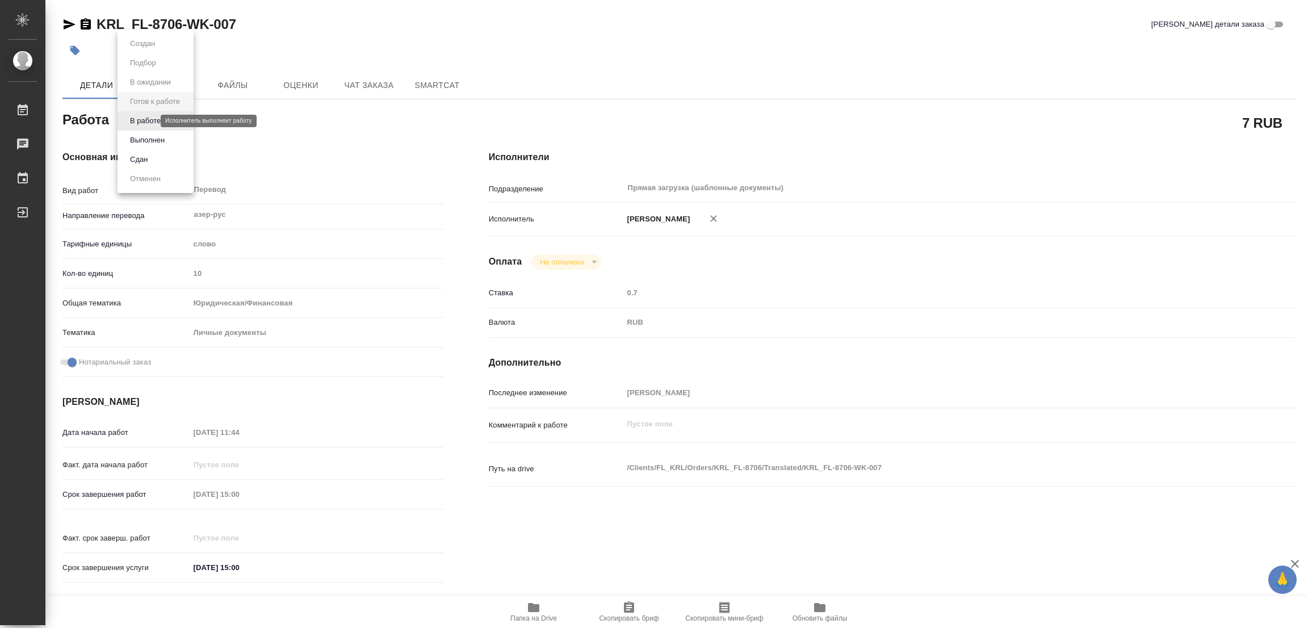
click at [137, 119] on body "🙏 .cls-1 fill:#fff; AWATERA Popova Galina Работы Чаты График Выйти KRL_FL-8706-…" at bounding box center [654, 314] width 1308 height 628
click at [137, 119] on button "В работе" at bounding box center [145, 121] width 37 height 12
type textarea "x"
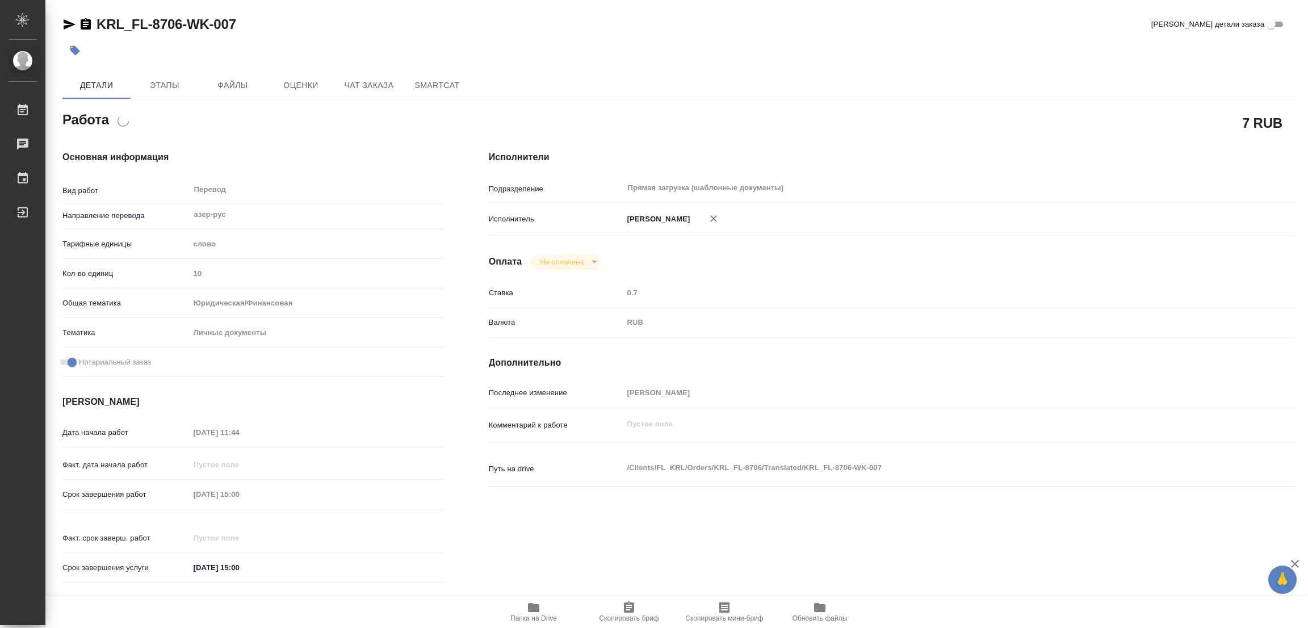
type textarea "x"
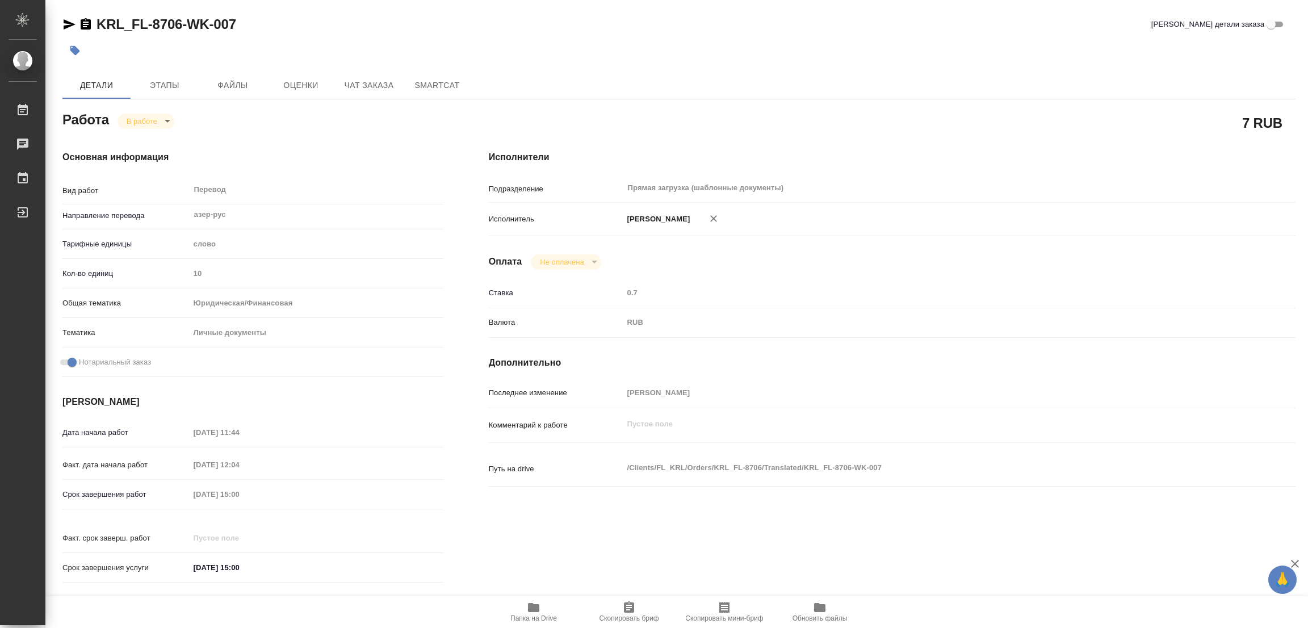
type textarea "x"
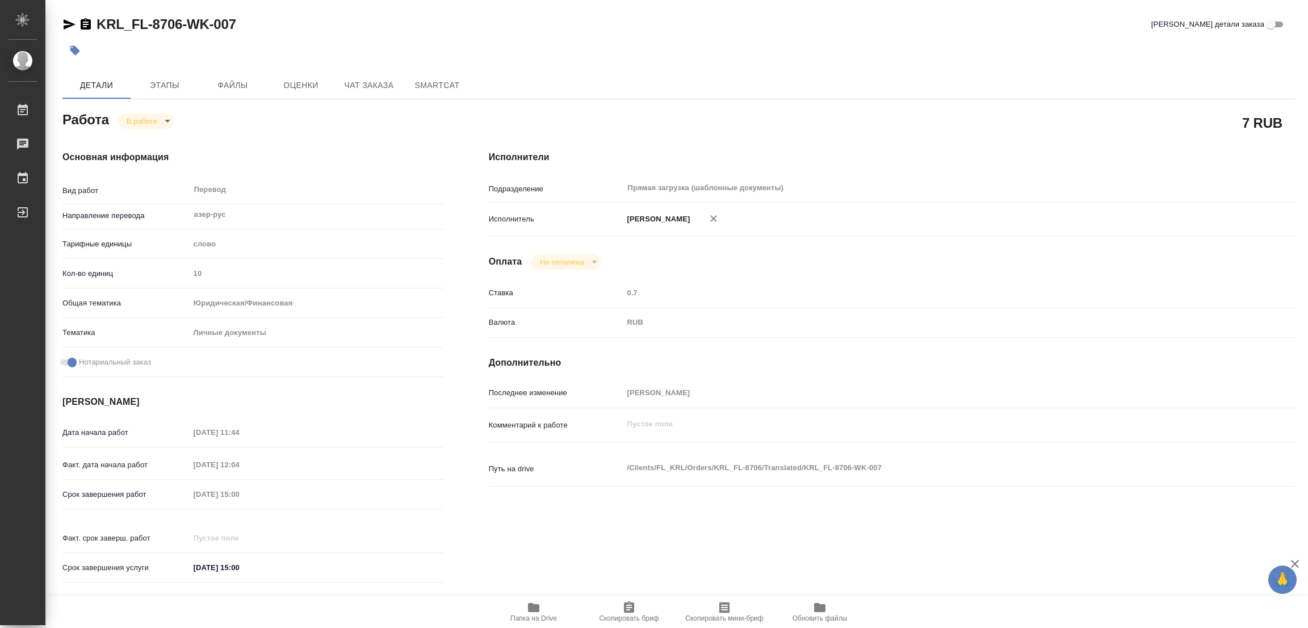
type textarea "x"
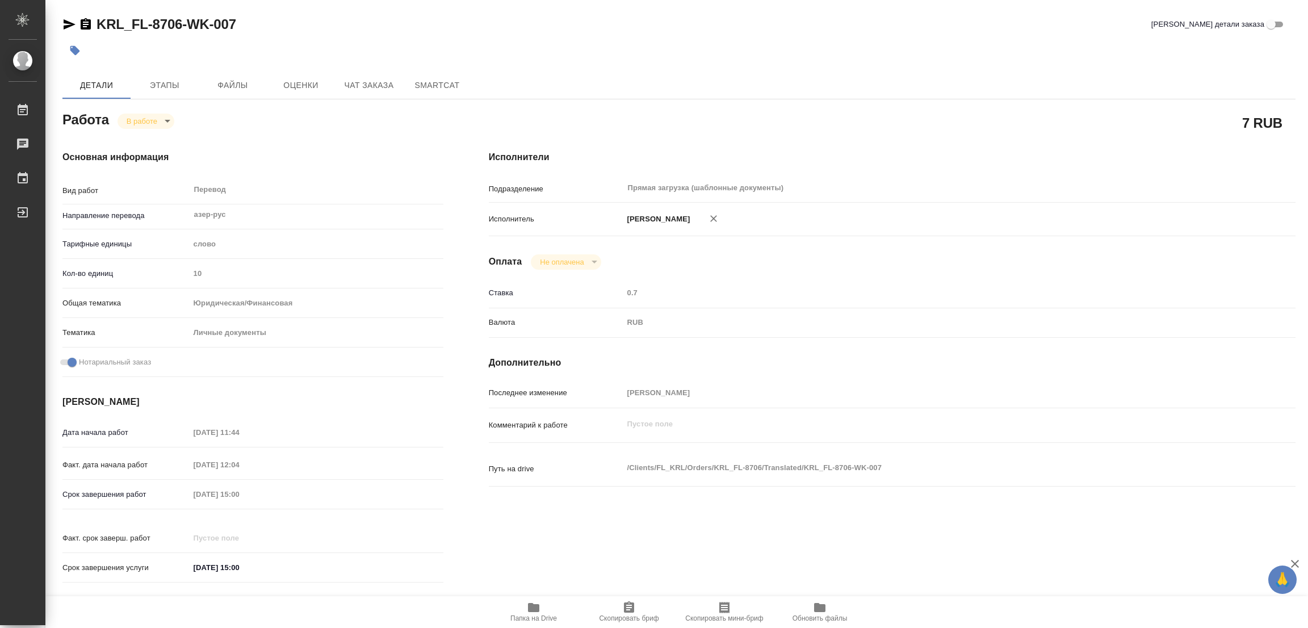
type textarea "x"
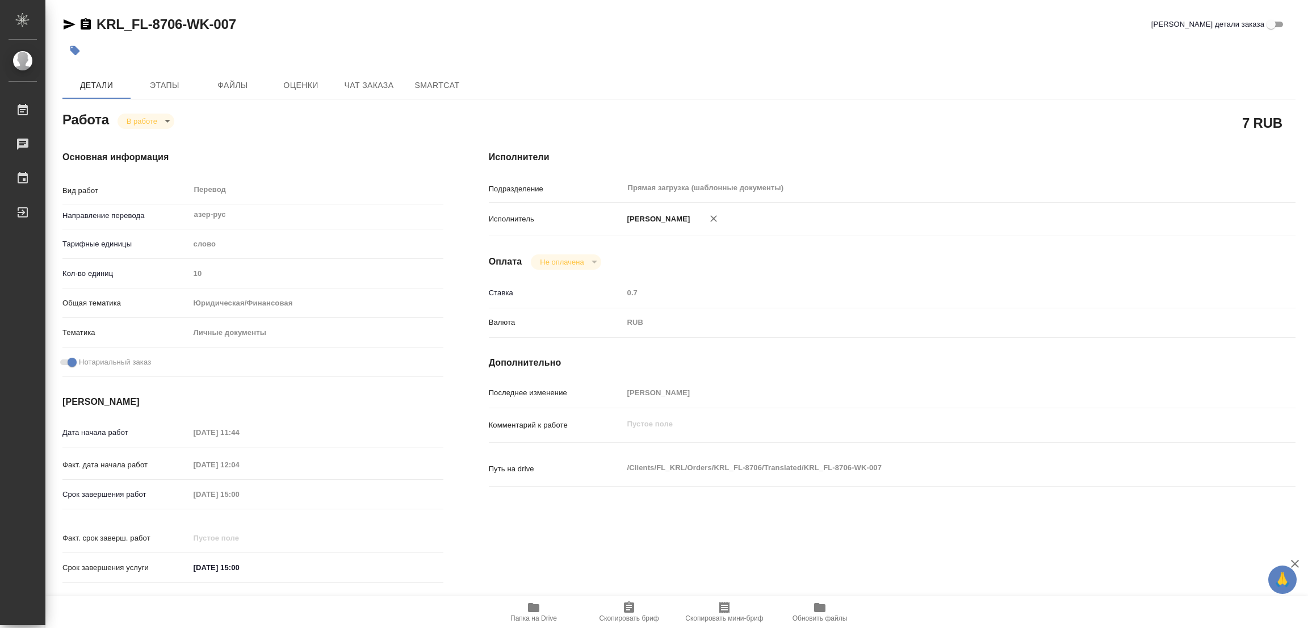
type textarea "x"
click at [321, 21] on div "KRL_FL-8706-WK-007 Кратко детали заказа" at bounding box center [678, 24] width 1233 height 18
click at [537, 607] on icon "button" at bounding box center [533, 607] width 11 height 9
drag, startPoint x: 91, startPoint y: 10, endPoint x: 174, endPoint y: 20, distance: 83.5
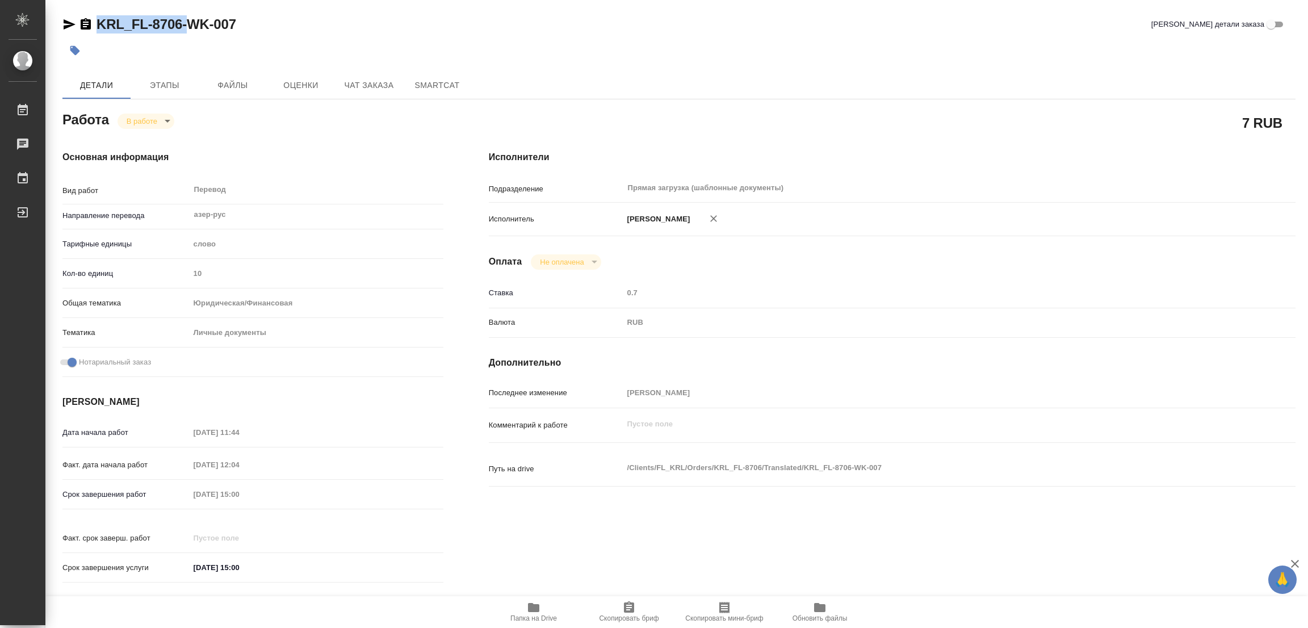
click at [183, 20] on div "KRL_FL-8706-WK-007 Кратко детали заказа Детали Этапы Файлы Оценки Чат заказа Sm…" at bounding box center [679, 476] width 1246 height 953
copy link "KRL_FL-8706"
drag, startPoint x: 626, startPoint y: 608, endPoint x: 555, endPoint y: 624, distance: 73.2
click at [626, 608] on icon "button" at bounding box center [629, 606] width 10 height 11
copy link "KRL_FL-8706"
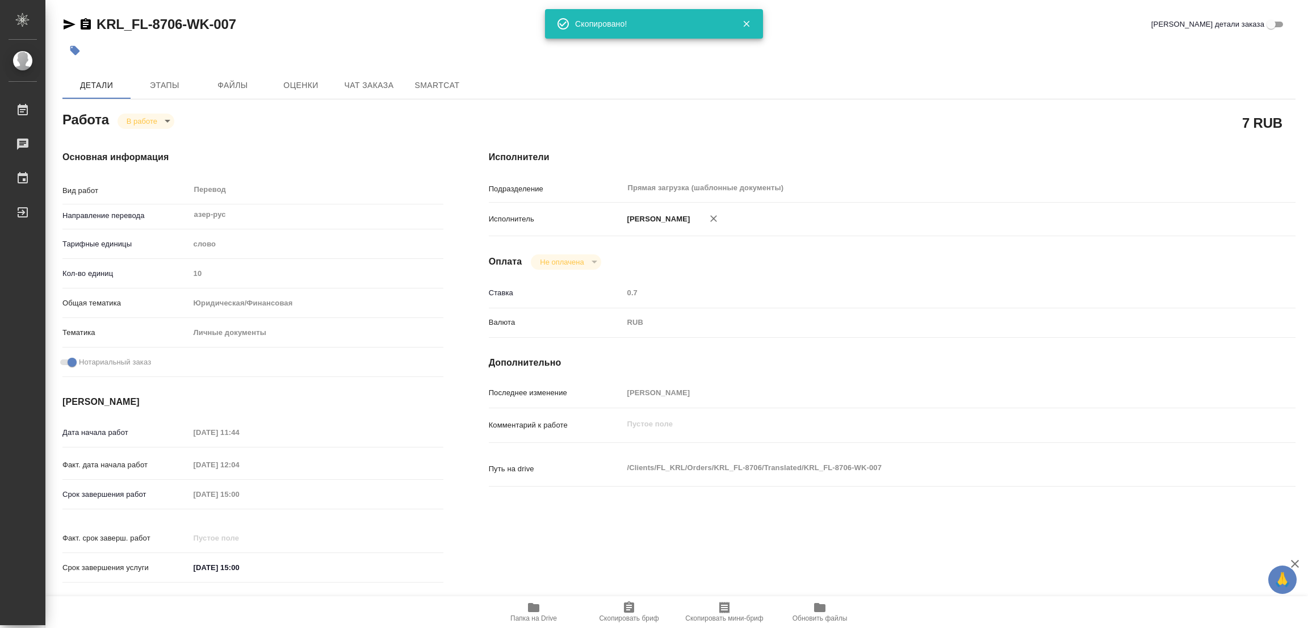
click at [97, 497] on div "Срок завершения работ 16.09.2025 15:00" at bounding box center [252, 494] width 381 height 20
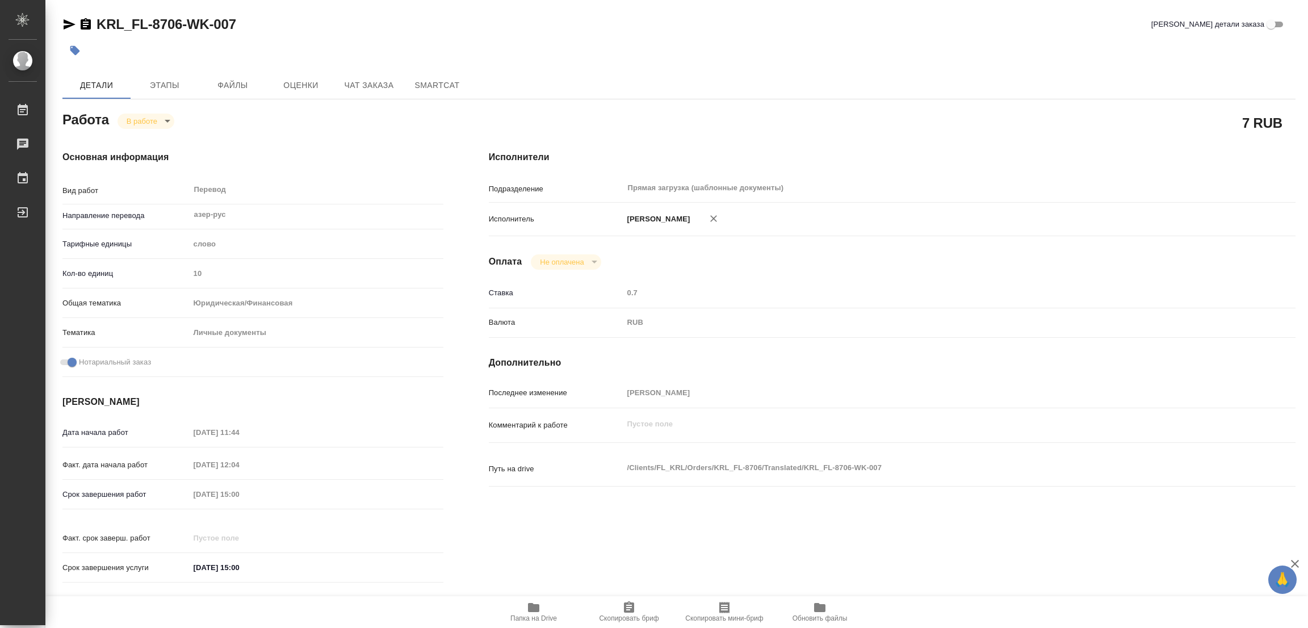
click at [328, 39] on div at bounding box center [473, 50] width 822 height 25
click at [976, 546] on div "Исполнители Подразделение Прямая загрузка (шаблонные документы) ​ Исполнитель П…" at bounding box center [892, 370] width 852 height 485
click at [536, 613] on icon "button" at bounding box center [534, 608] width 14 height 14
type textarea "x"
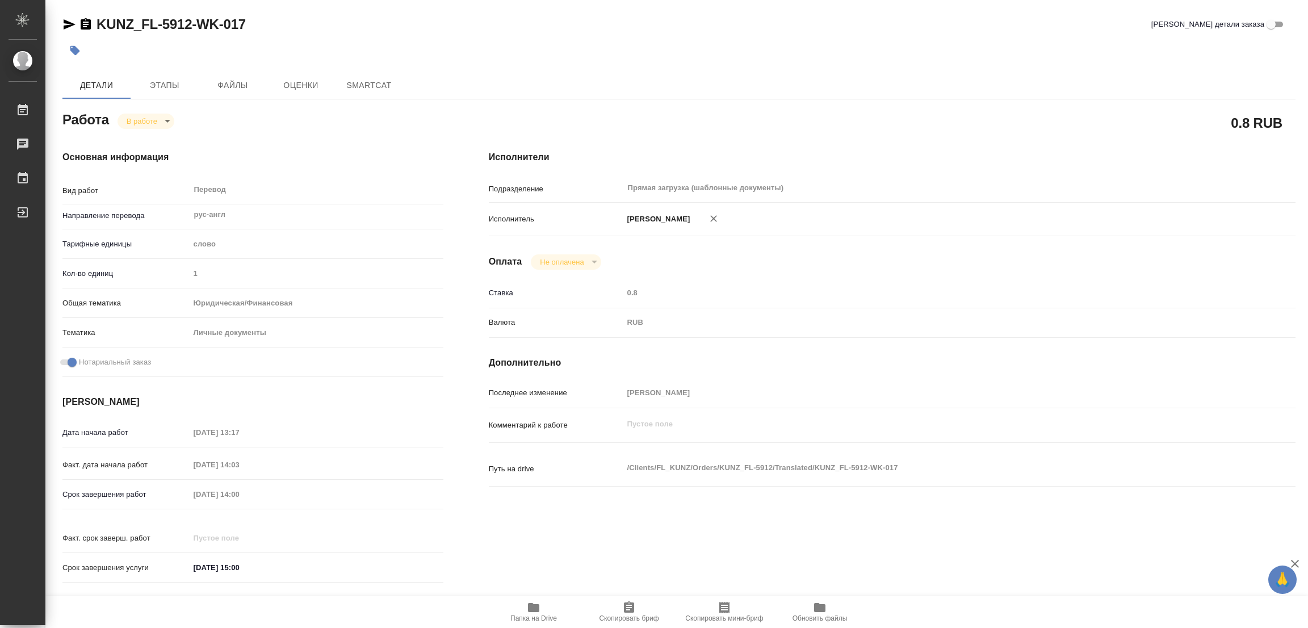
type textarea "x"
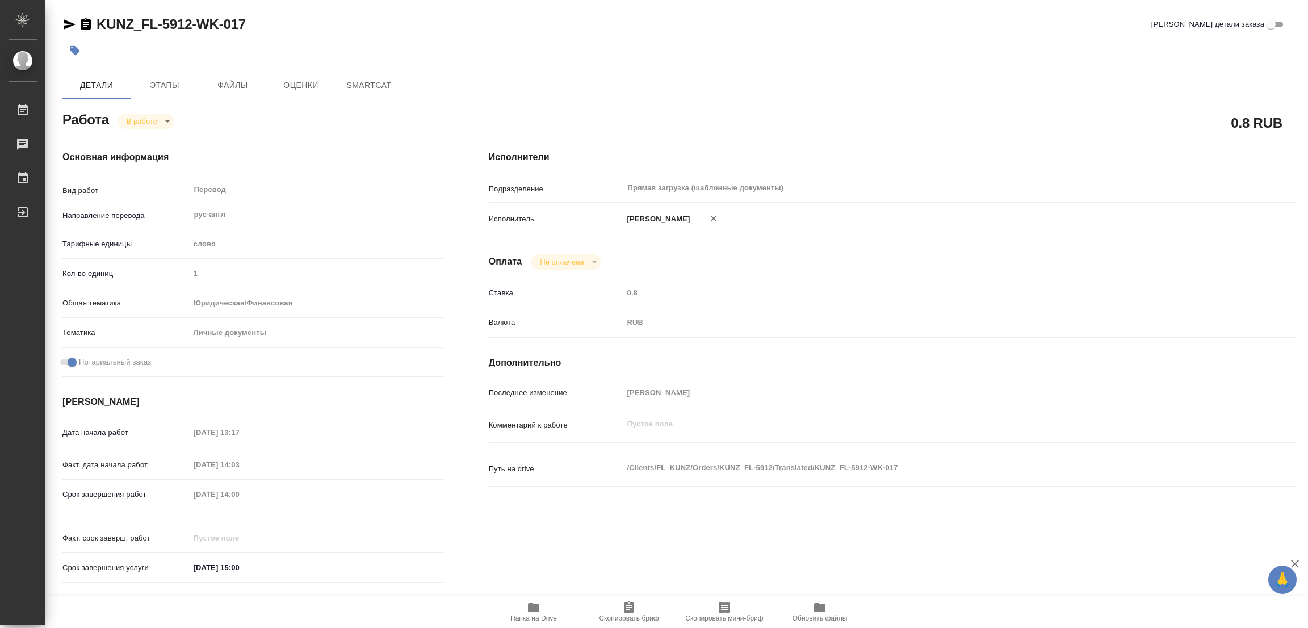
type textarea "x"
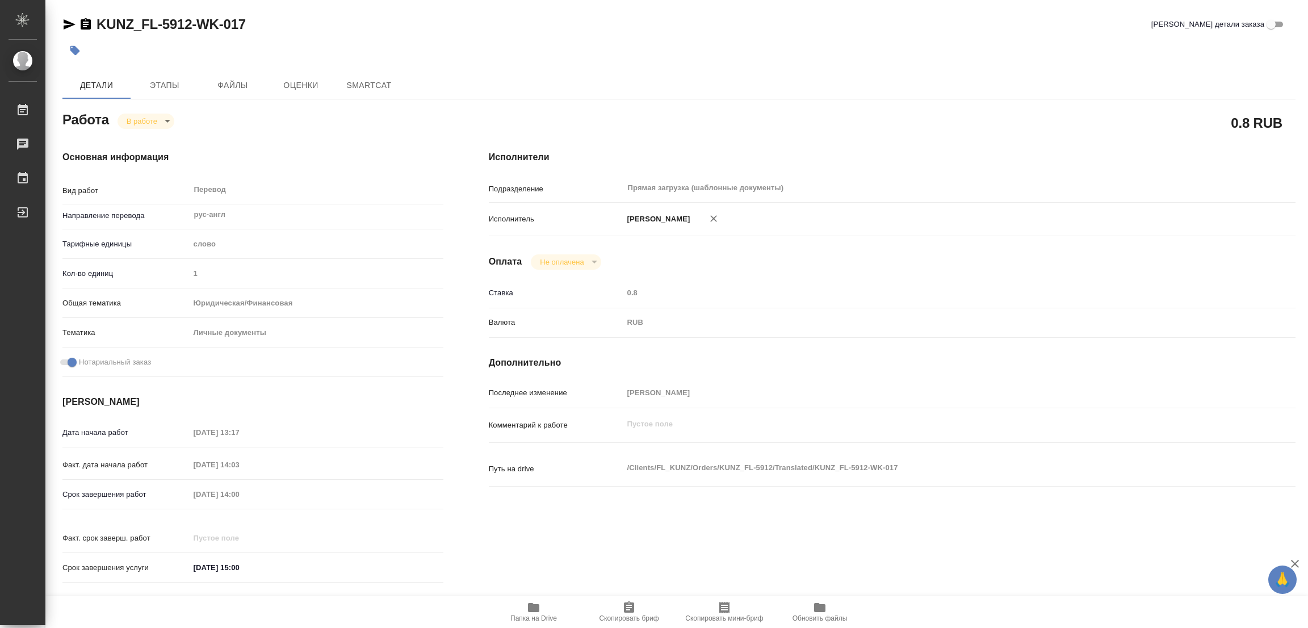
type textarea "x"
click at [529, 612] on icon "button" at bounding box center [533, 607] width 11 height 9
type textarea "x"
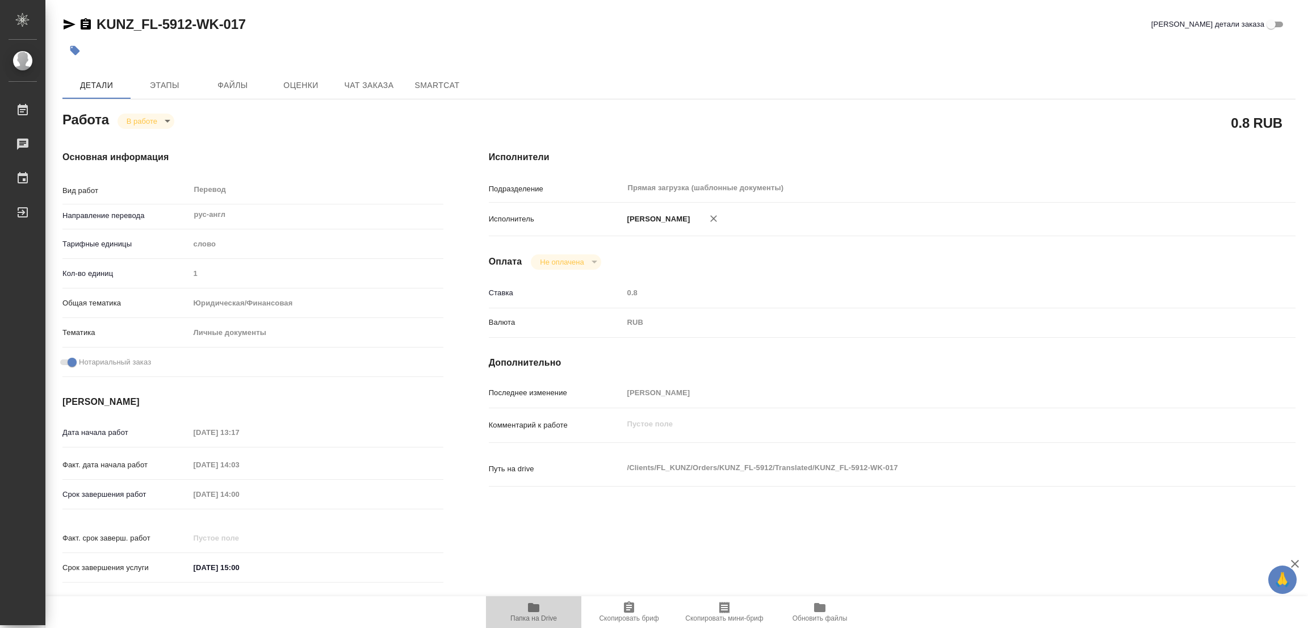
type textarea "x"
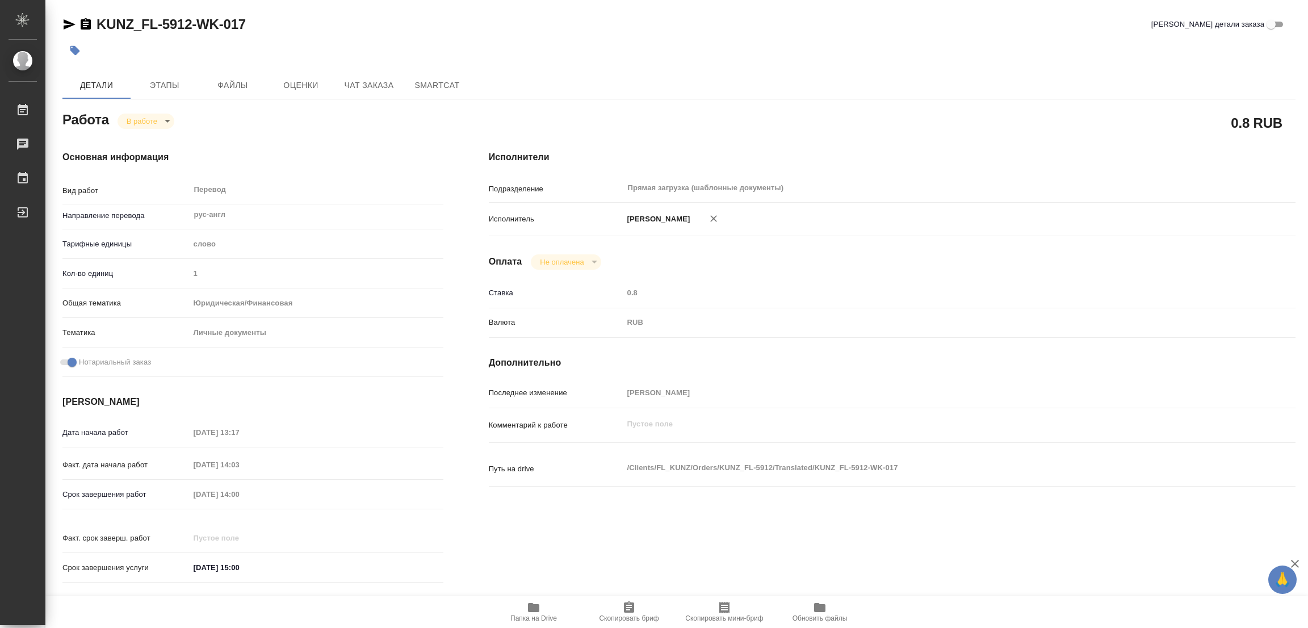
type textarea "x"
click at [159, 83] on span "Этапы" at bounding box center [164, 85] width 55 height 14
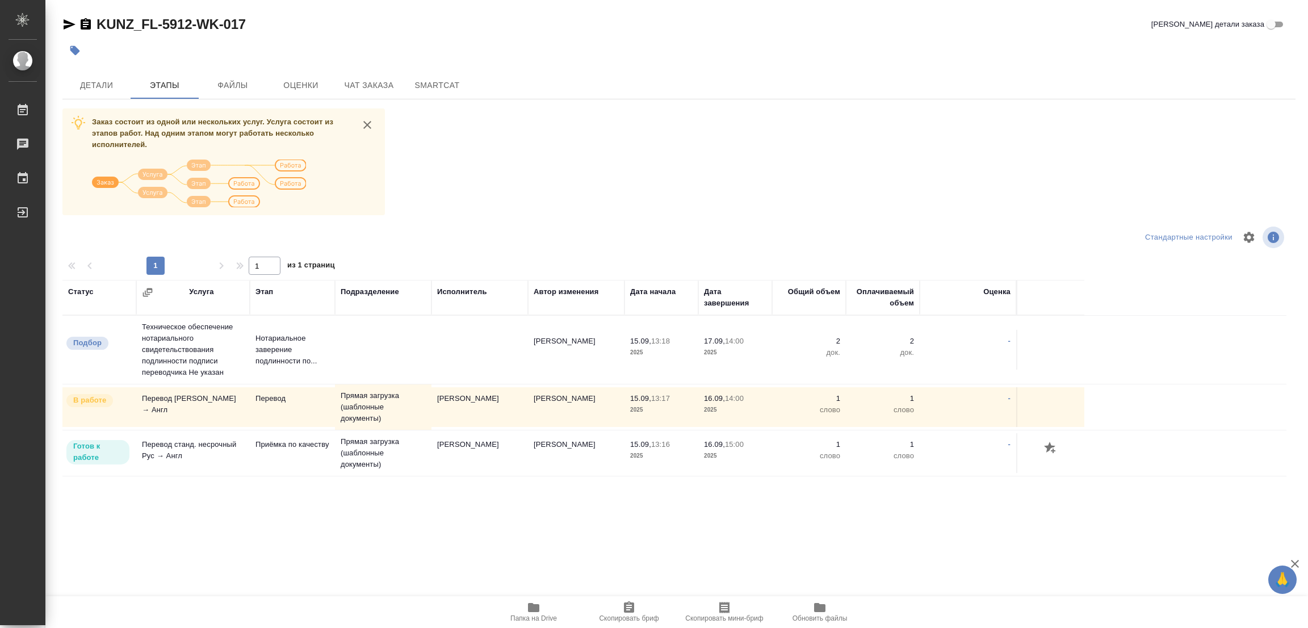
click at [708, 564] on div ".cls-1 fill:#fff; AWATERA [PERSON_NAME] Работы 0 Чаты График Выйти KUNZ_FL-5912…" at bounding box center [654, 314] width 1308 height 628
click at [93, 83] on span "Детали" at bounding box center [96, 85] width 55 height 14
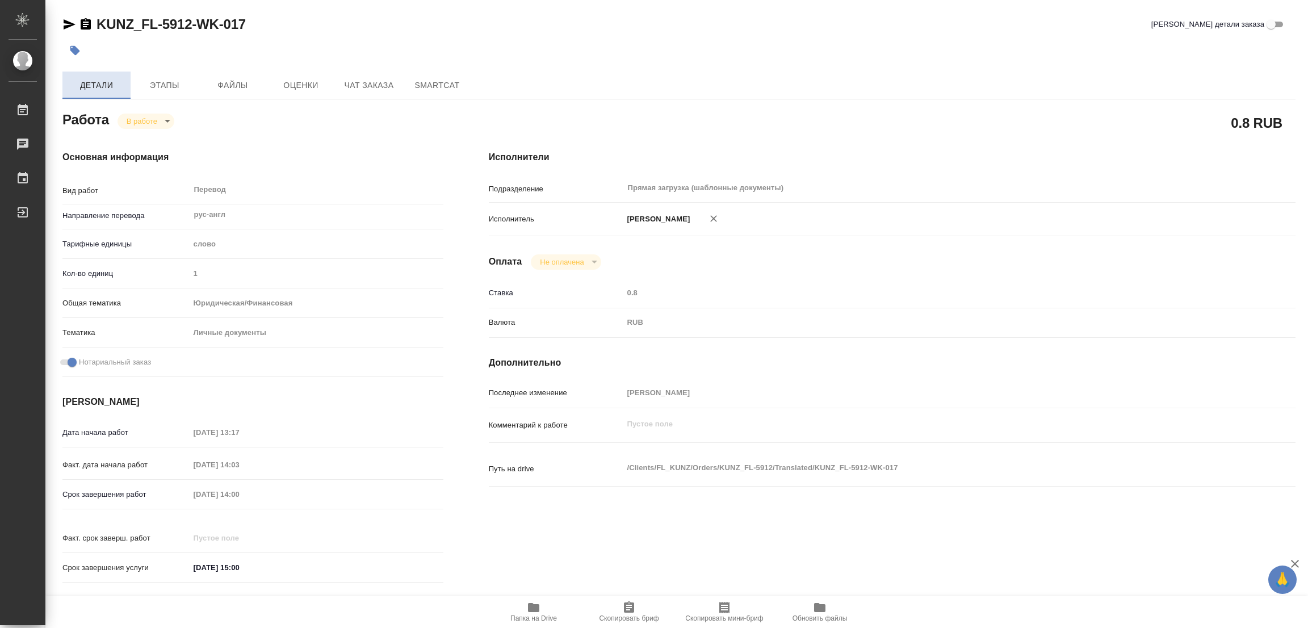
type textarea "x"
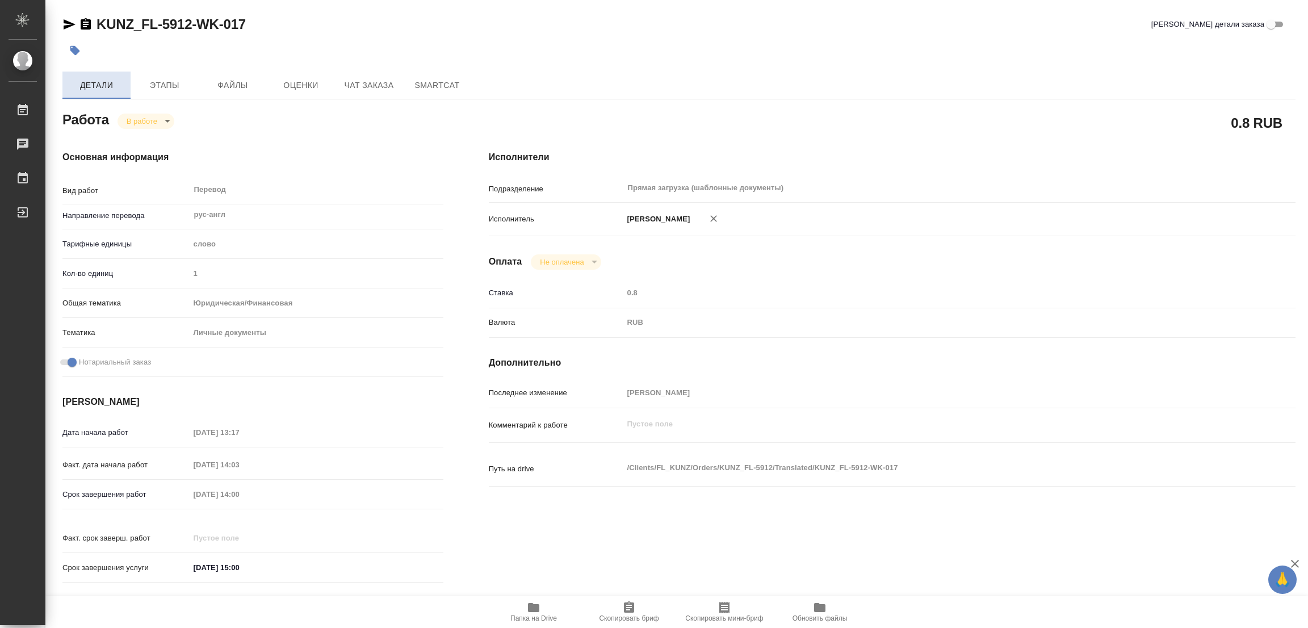
type textarea "x"
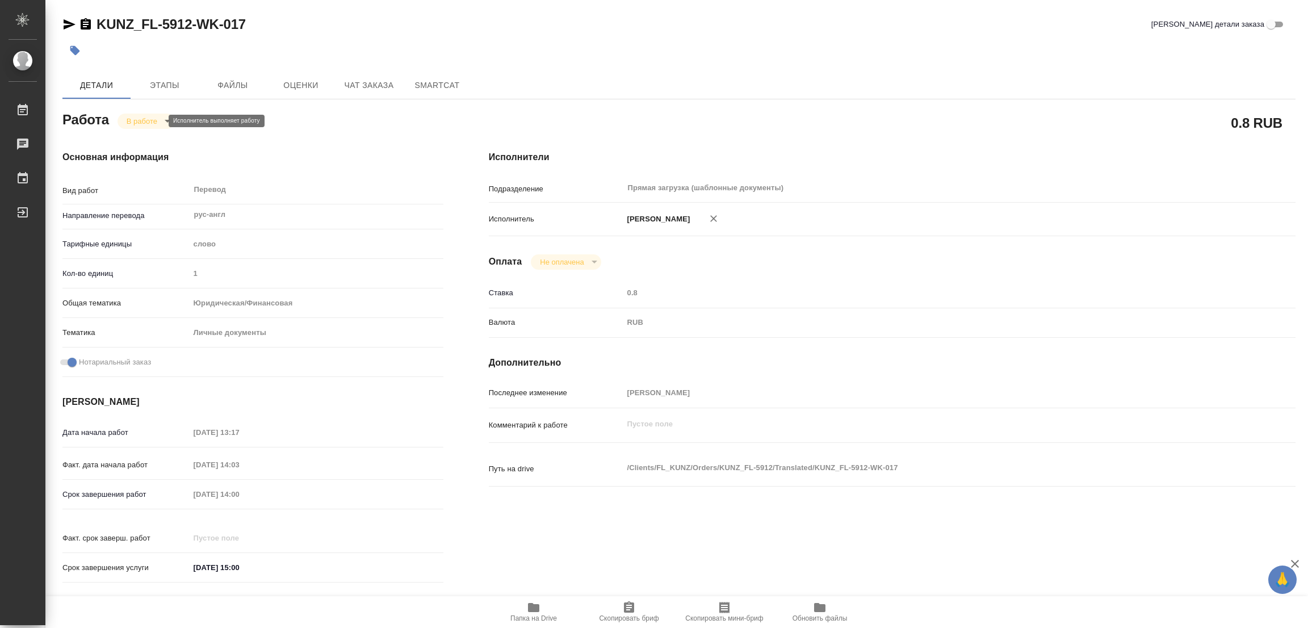
type textarea "x"
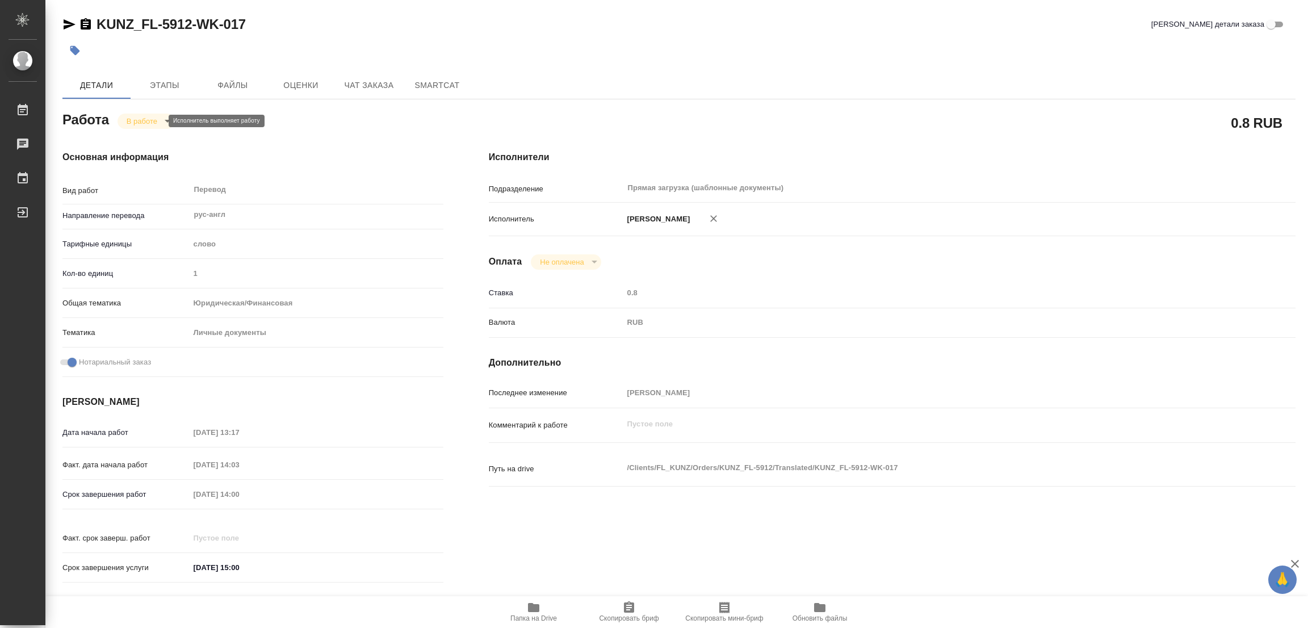
click at [128, 119] on body "🙏 .cls-1 fill:#fff; AWATERA Popova Galina Работы 0 Чаты График Выйти KUNZ_FL-59…" at bounding box center [654, 314] width 1308 height 628
click at [132, 138] on button "Выполнен" at bounding box center [147, 140] width 41 height 12
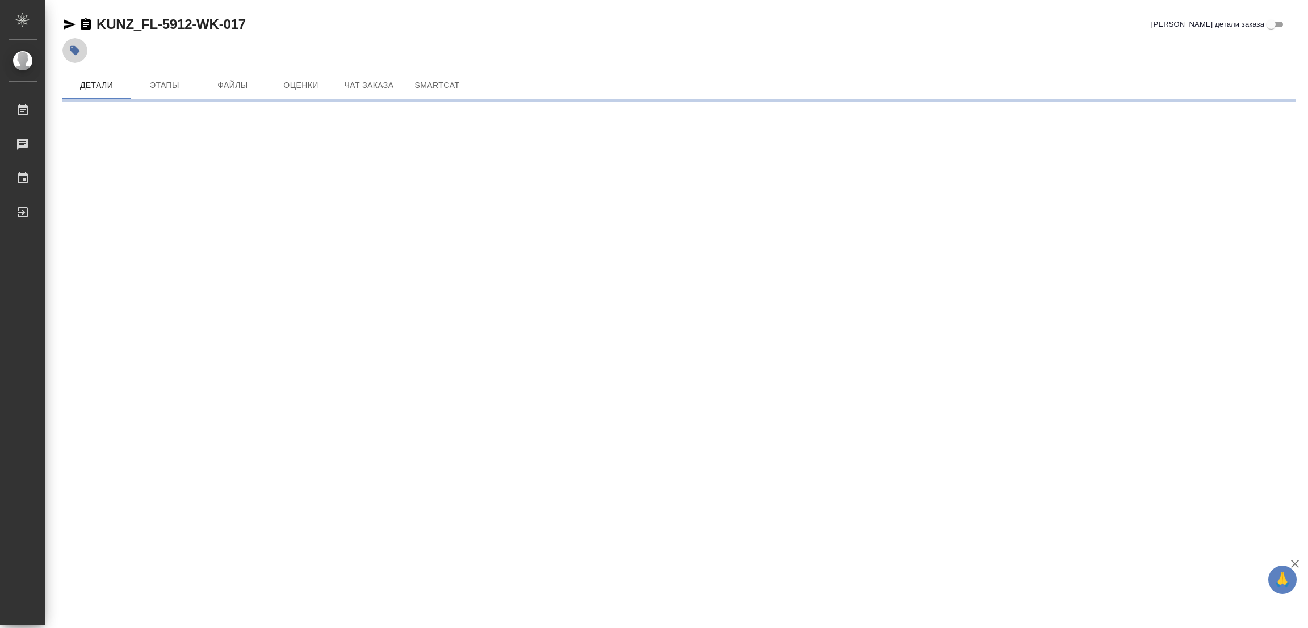
click at [78, 49] on icon "button" at bounding box center [74, 50] width 11 height 11
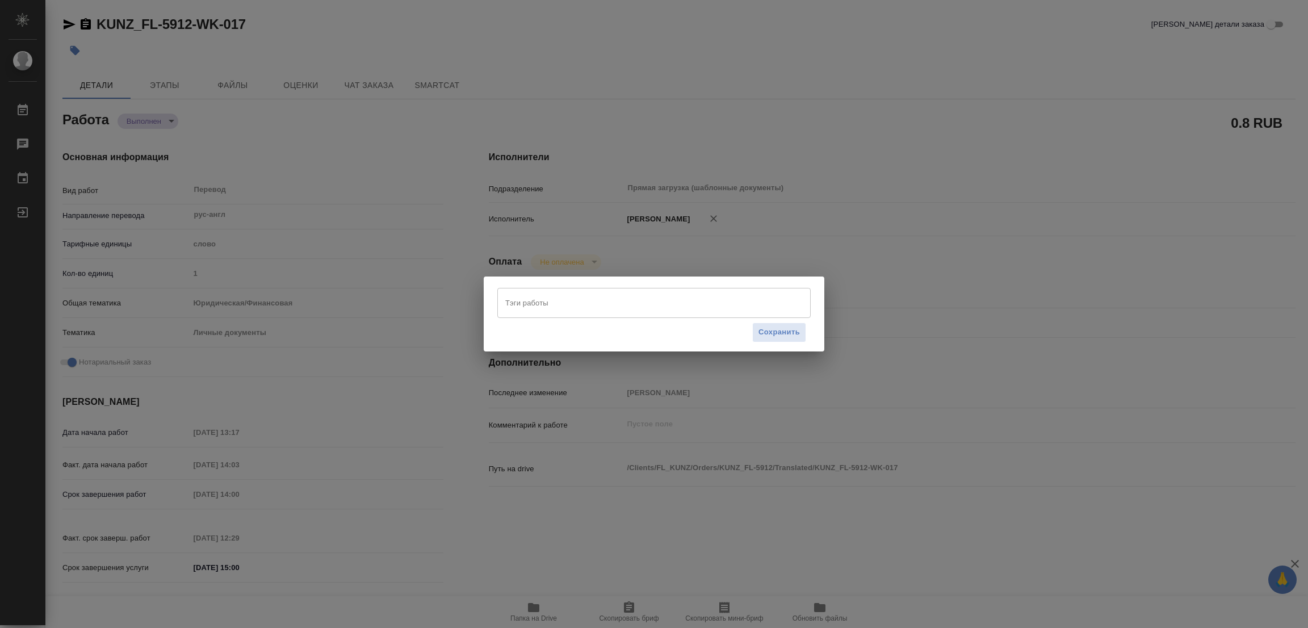
type textarea "x"
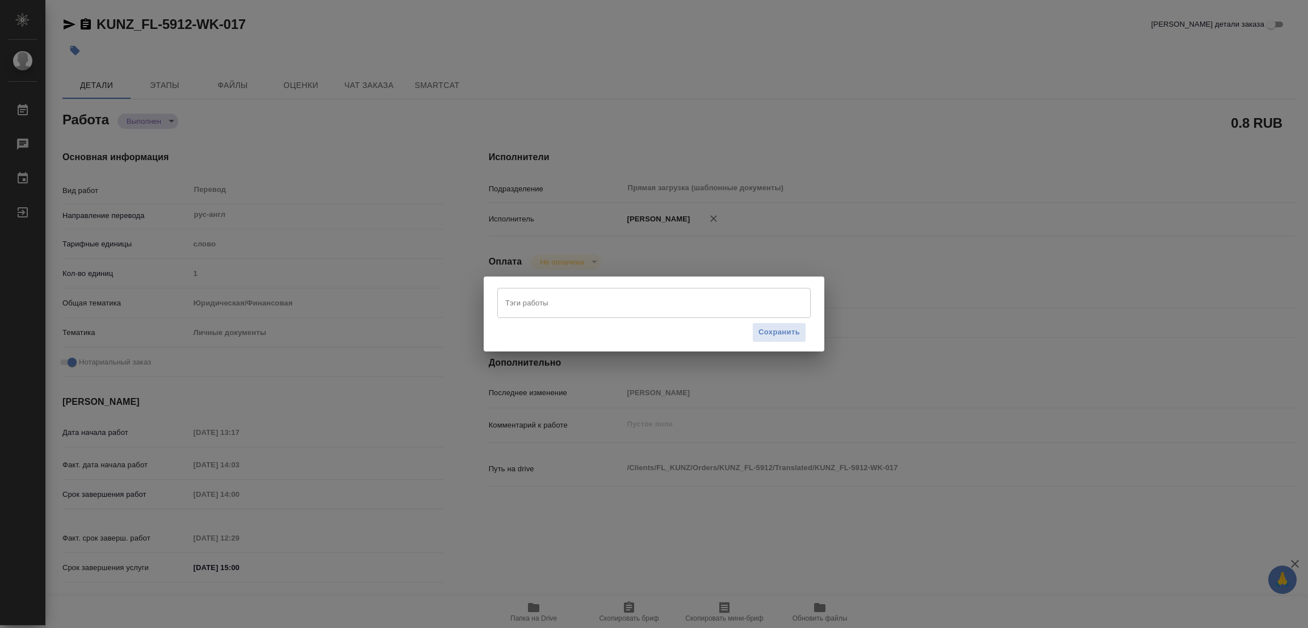
type textarea "x"
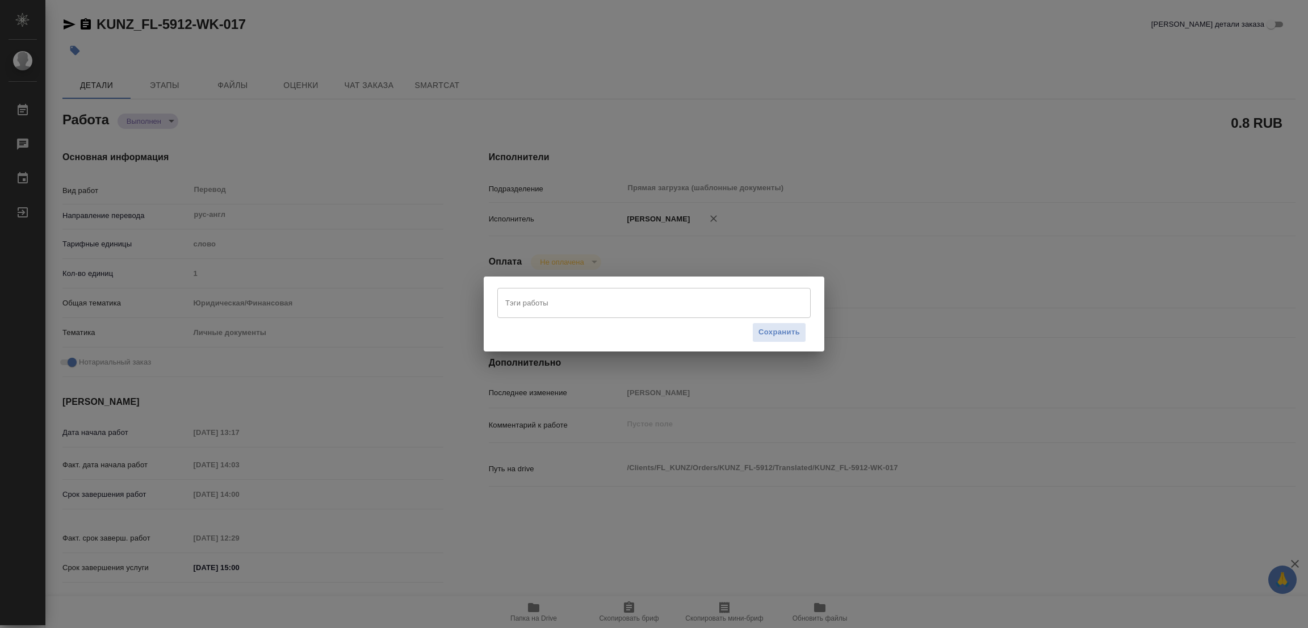
type textarea "x"
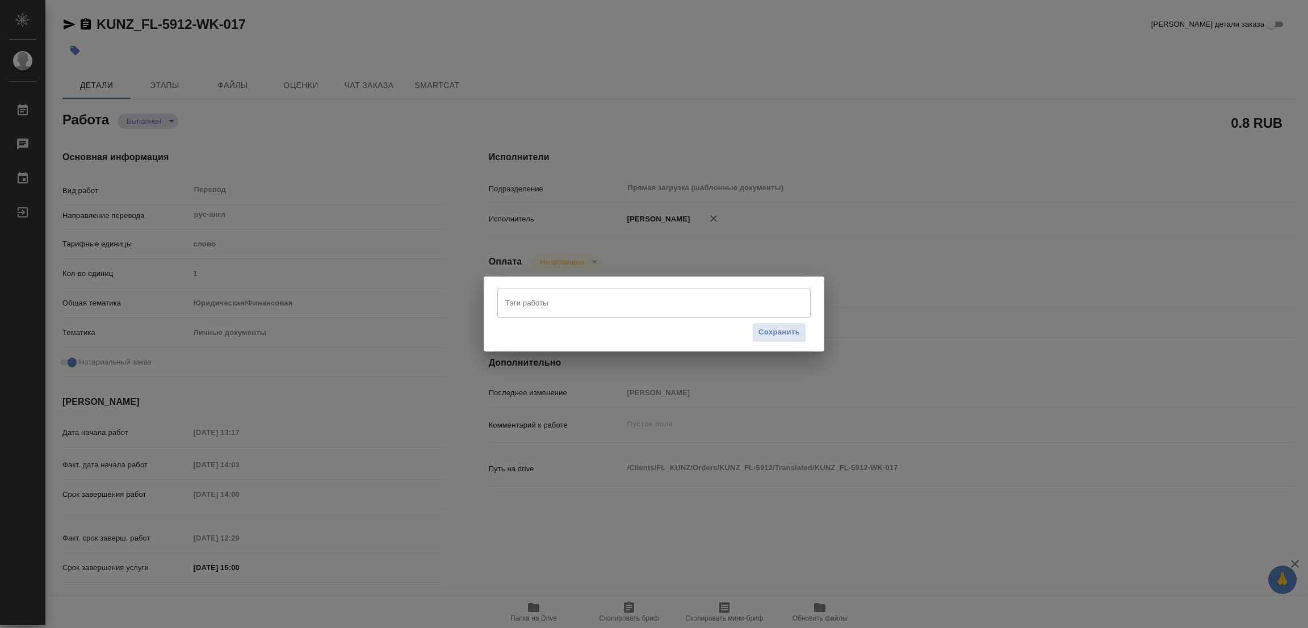
click at [513, 298] on input "Тэги работы" at bounding box center [644, 302] width 282 height 19
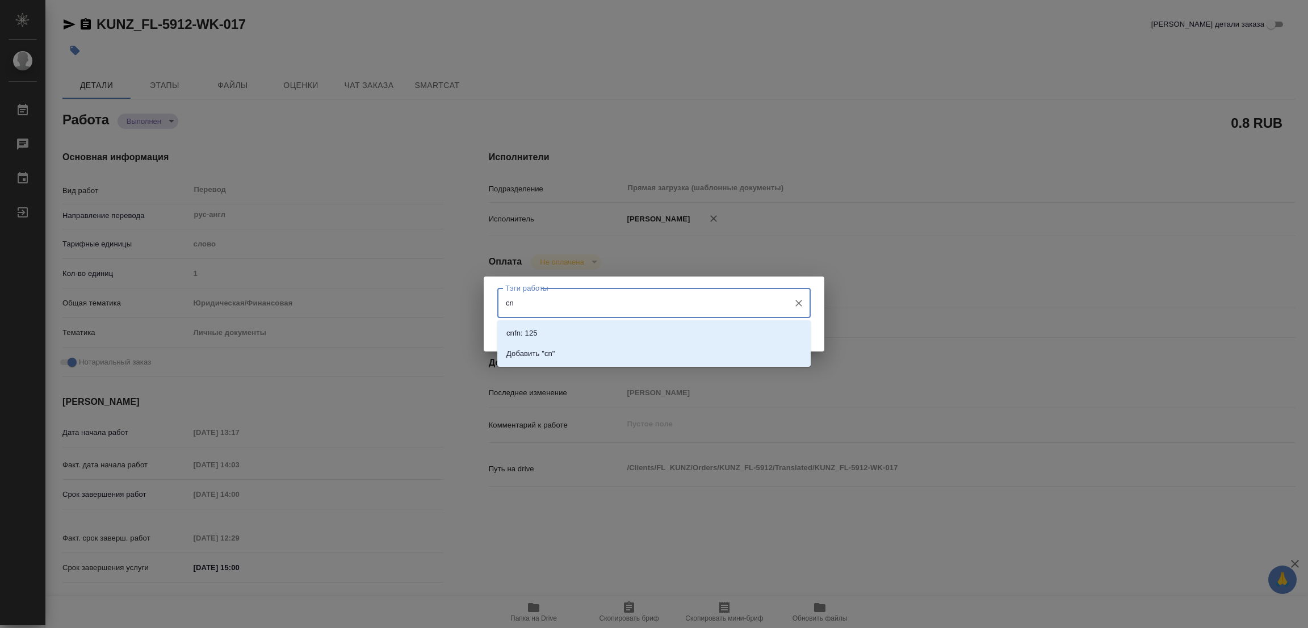
type input "c"
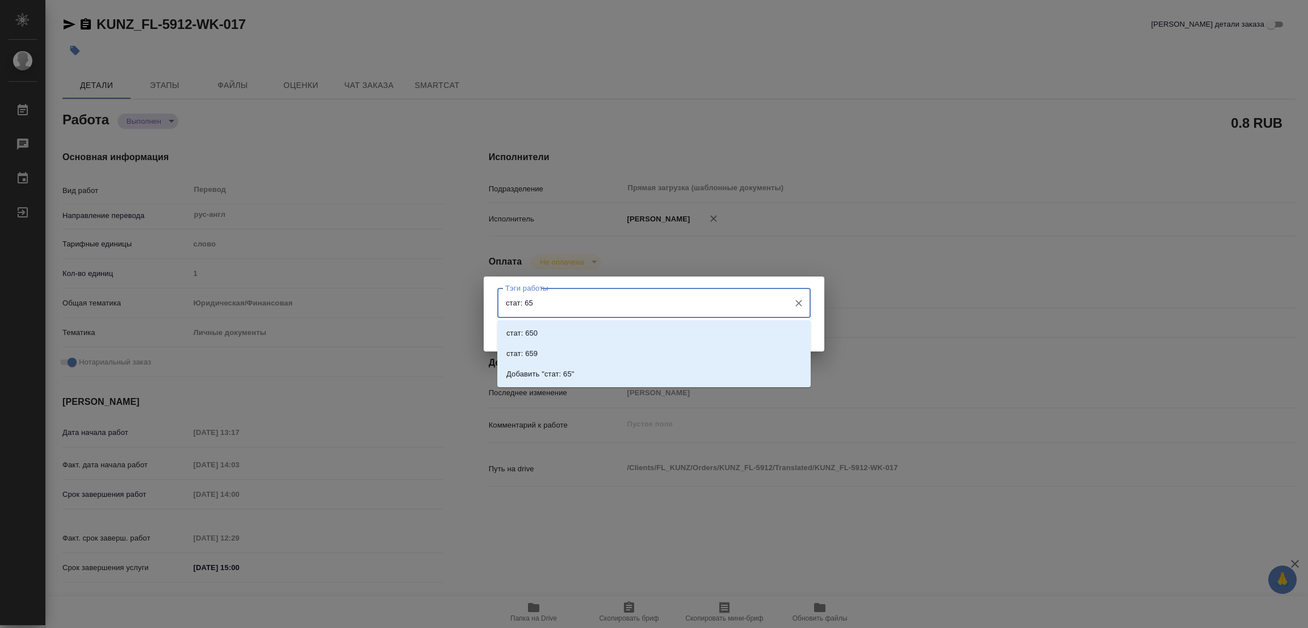
type input "стат: 650"
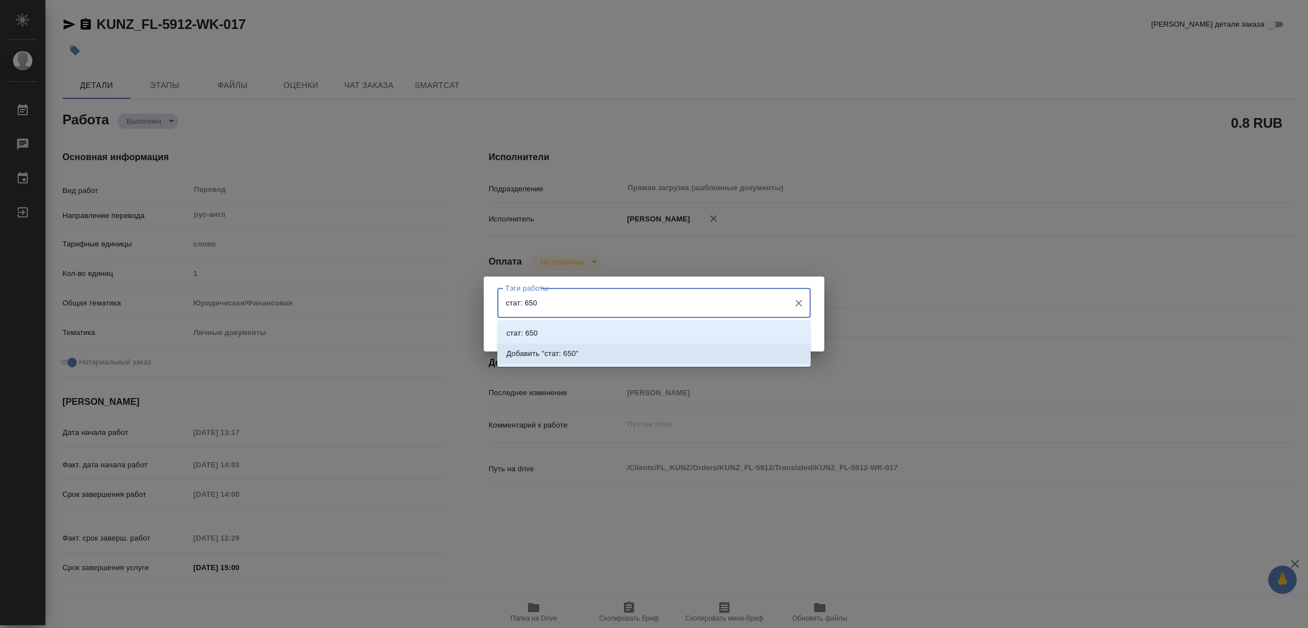
click at [553, 349] on p "Добавить "стат: 650"" at bounding box center [543, 353] width 72 height 11
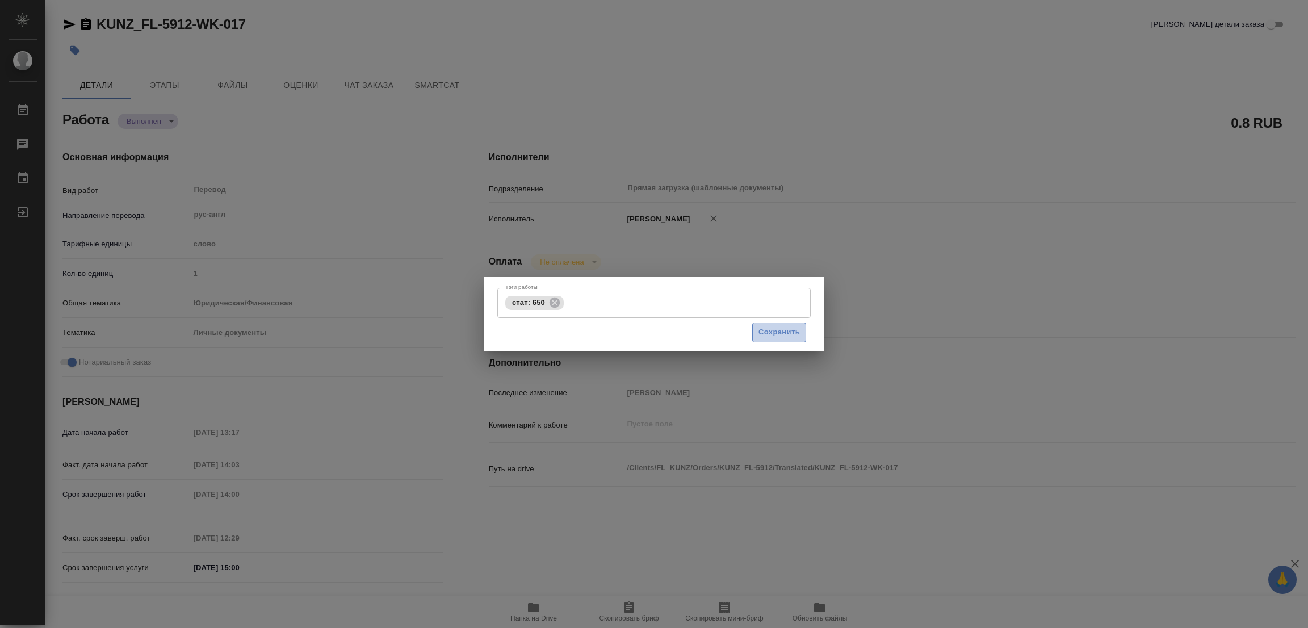
click at [772, 332] on span "Сохранить" at bounding box center [779, 332] width 41 height 13
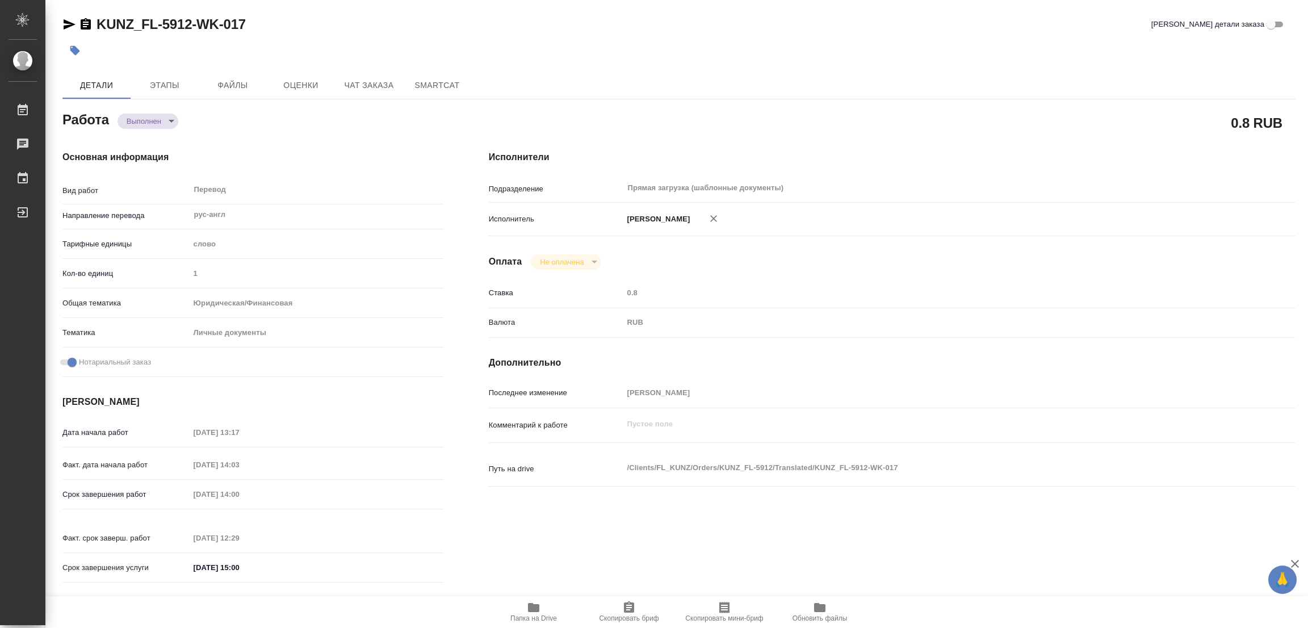
type input "completed"
type textarea "Перевод"
type textarea "x"
type input "рус-англ"
type input "5a8b1489cc6b4906c91bfd90"
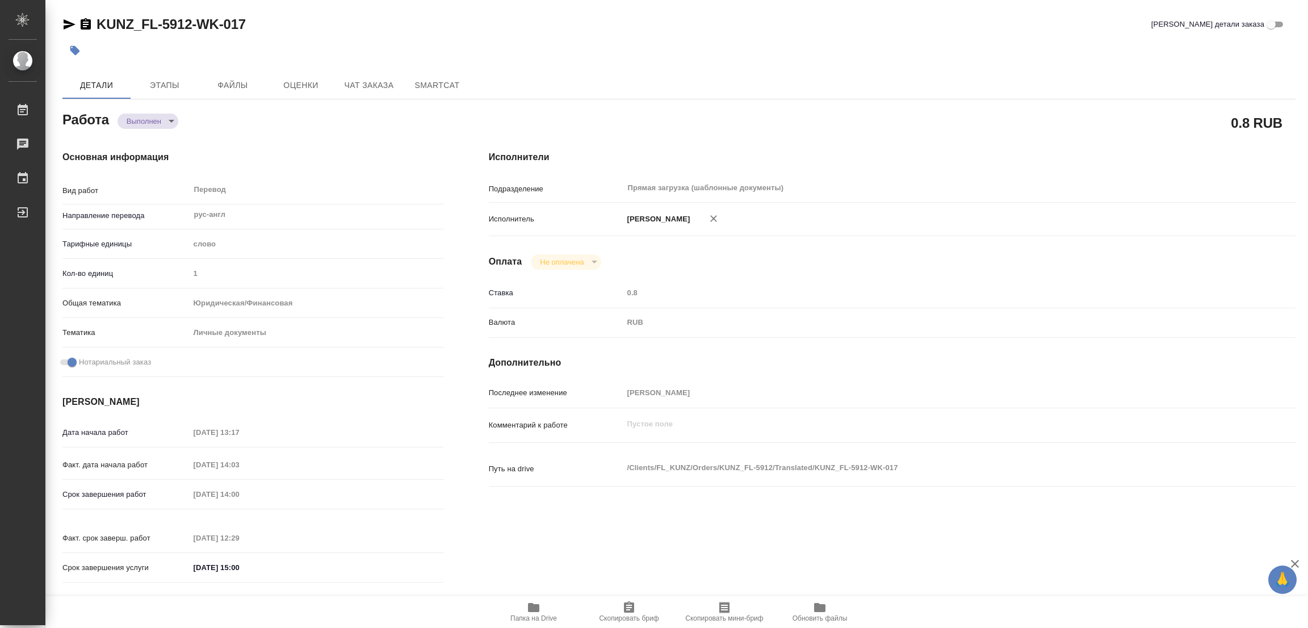
type input "1"
type input "yr-fn"
type input "5a8b8b956a9677013d343cfe"
checkbox input "true"
type input "15.09.2025 13:17"
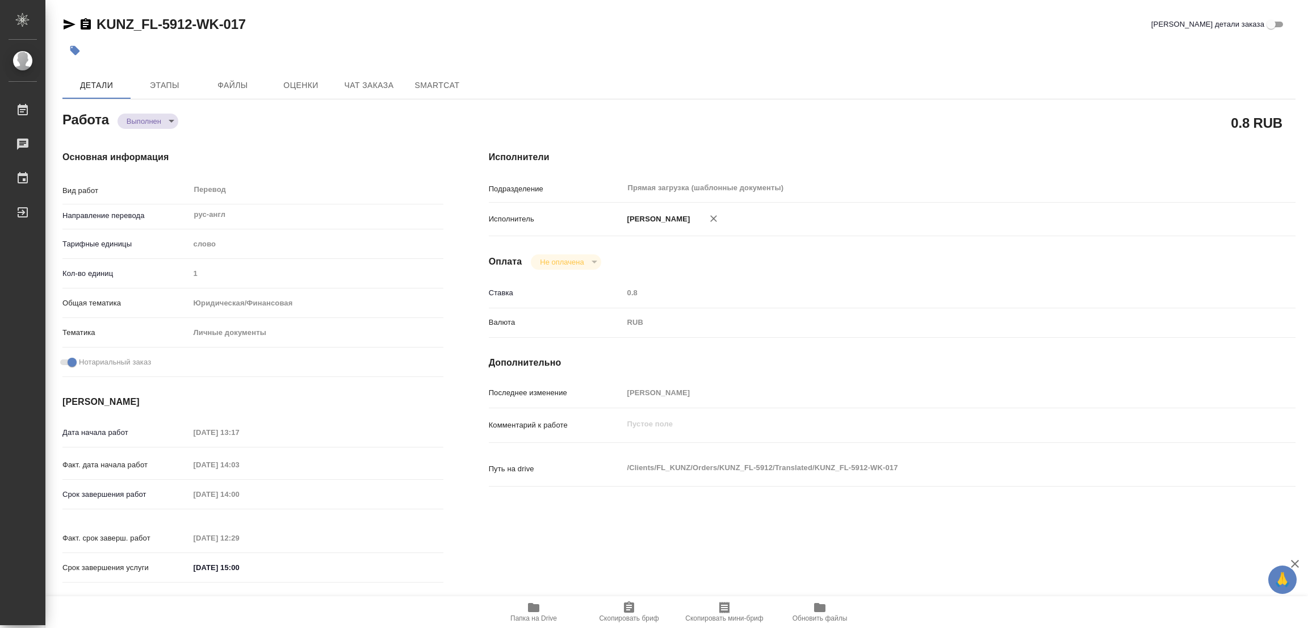
type input "15.09.2025 14:03"
type input "16.09.2025 14:00"
type input "16.09.2025 12:29"
type input "16.09.2025 15:00"
type input "Прямая загрузка (шаблонные документы)"
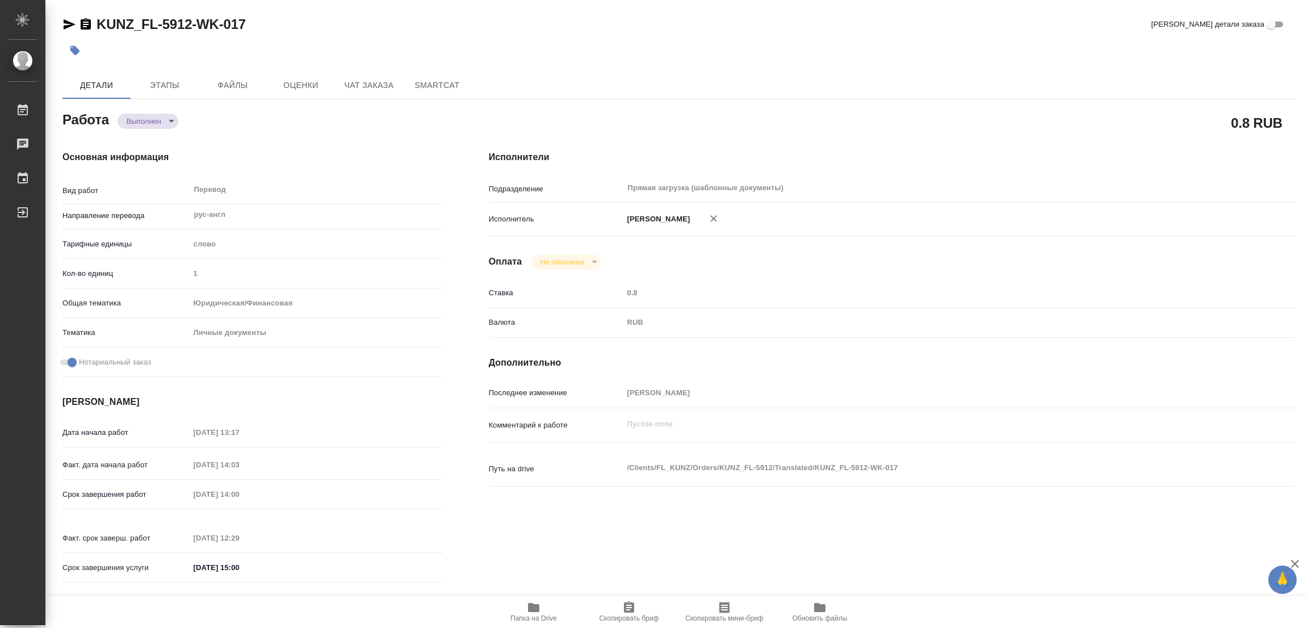
type input "notPayed"
type input "0.8"
type input "RUB"
type input "[PERSON_NAME] [PERSON_NAME]"
type textarea "x"
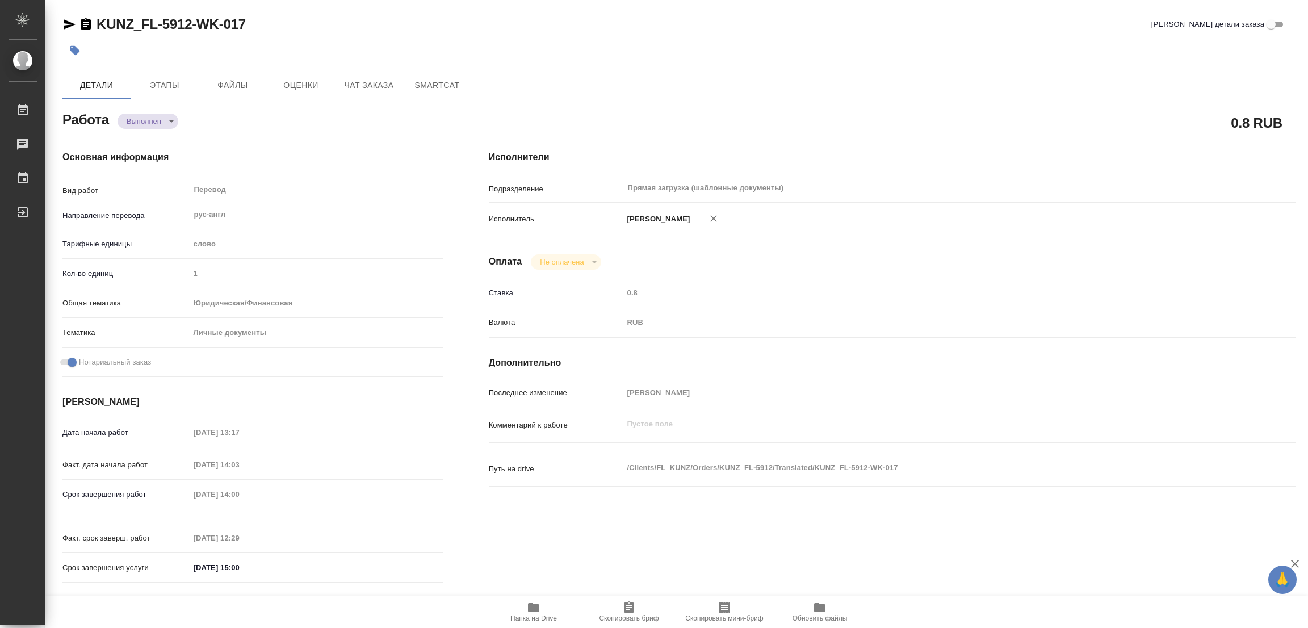
type textarea "/Clients/FL_KUNZ/Orders/KUNZ_FL-5912/Translated/KUNZ_FL-5912-WK-017"
type textarea "x"
type input "KUNZ_FL-5912"
type input "Перевод Стандарт"
type input "Корректура, Редактура, Перевод, Постредактура машинного перевода, Приёмка по ка…"
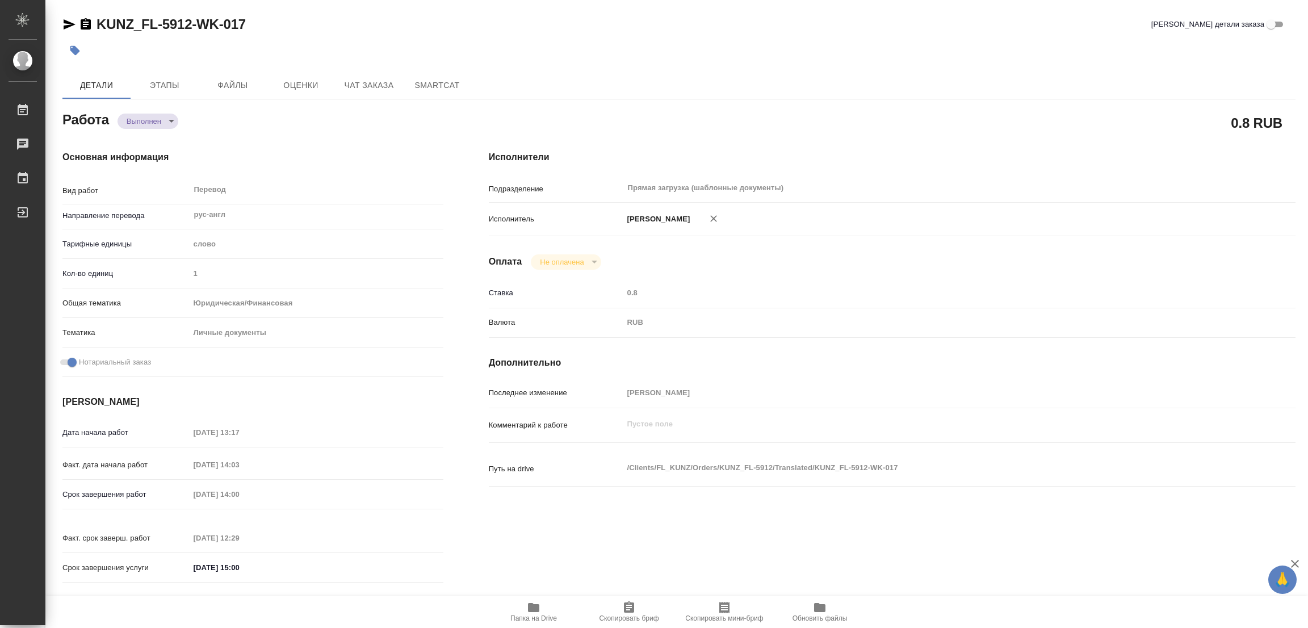
type input "[PERSON_NAME]"
type input "/Clients/FL_KUNZ/Orders/KUNZ_FL-5912"
type textarea "x"
type textarea "Согласие на выезд, СОР под нот"
type textarea "x"
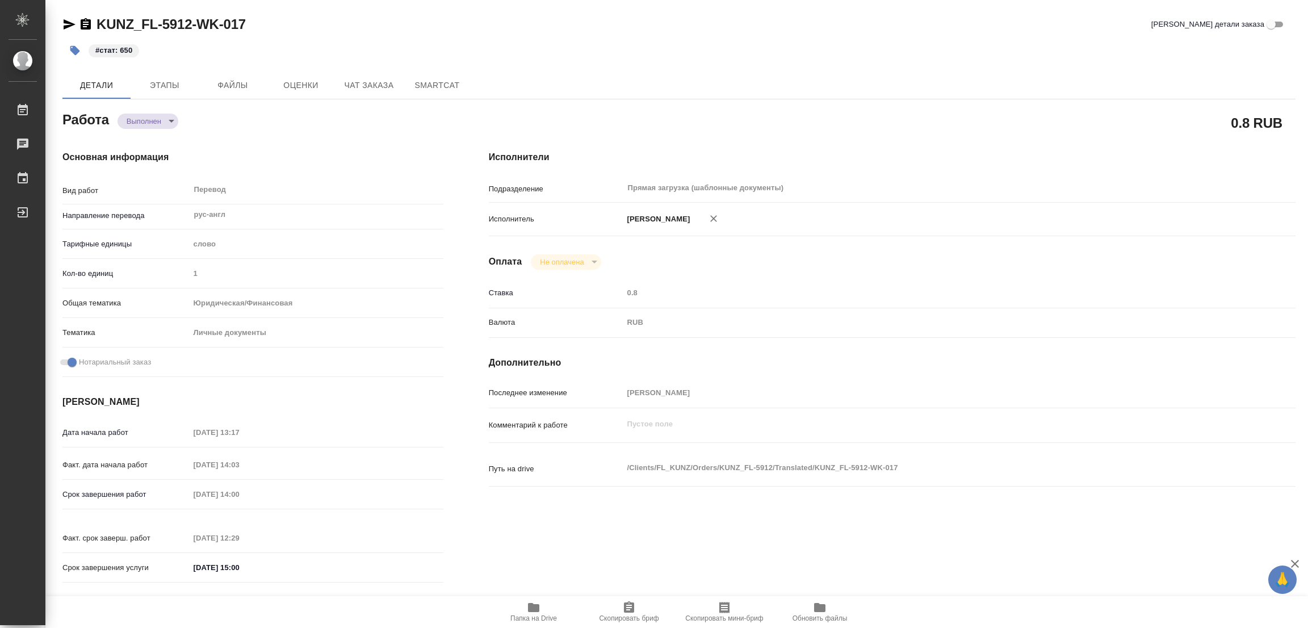
type textarea "x"
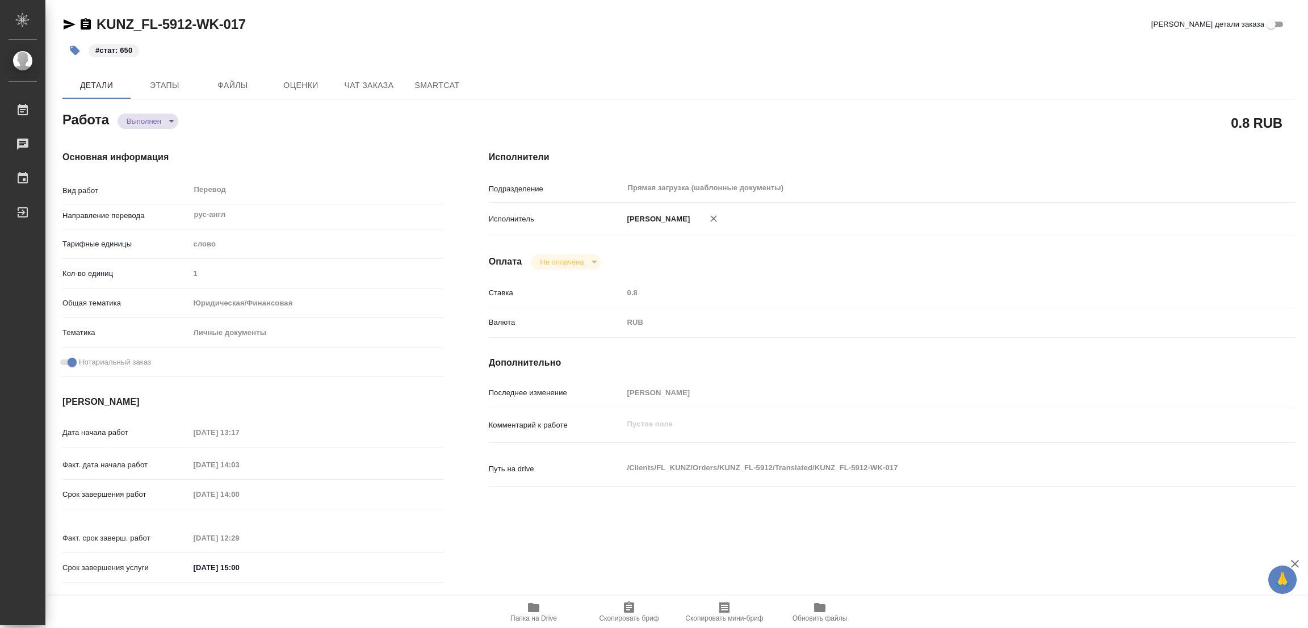
type textarea "x"
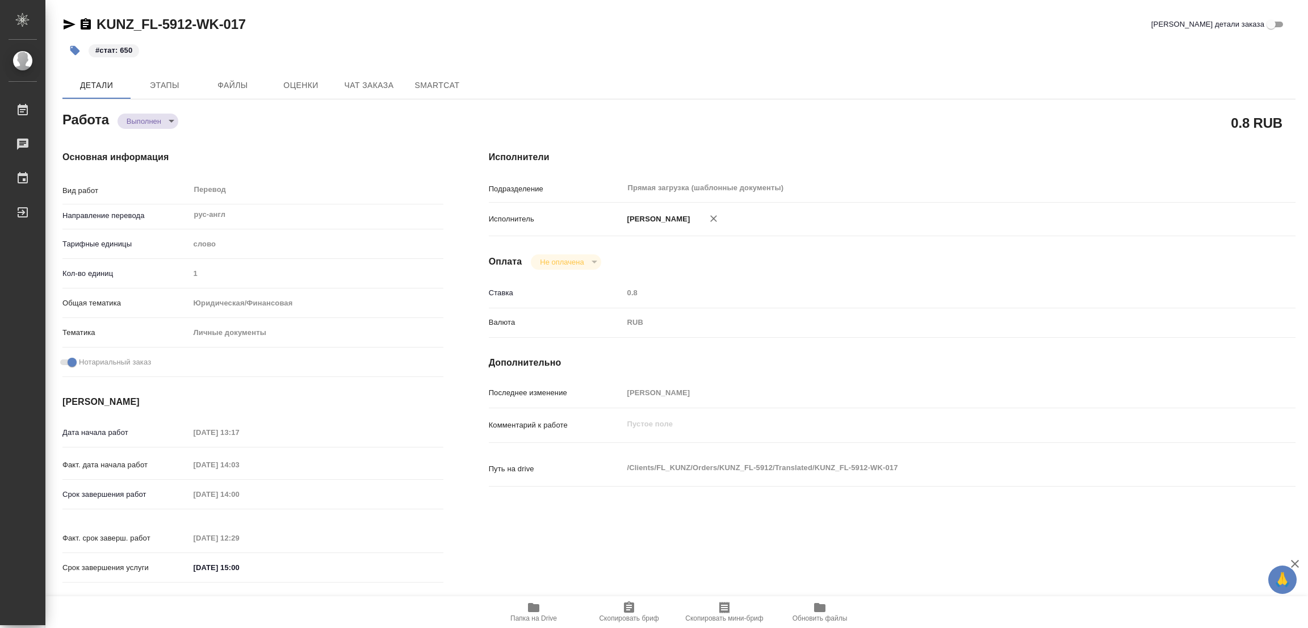
type textarea "x"
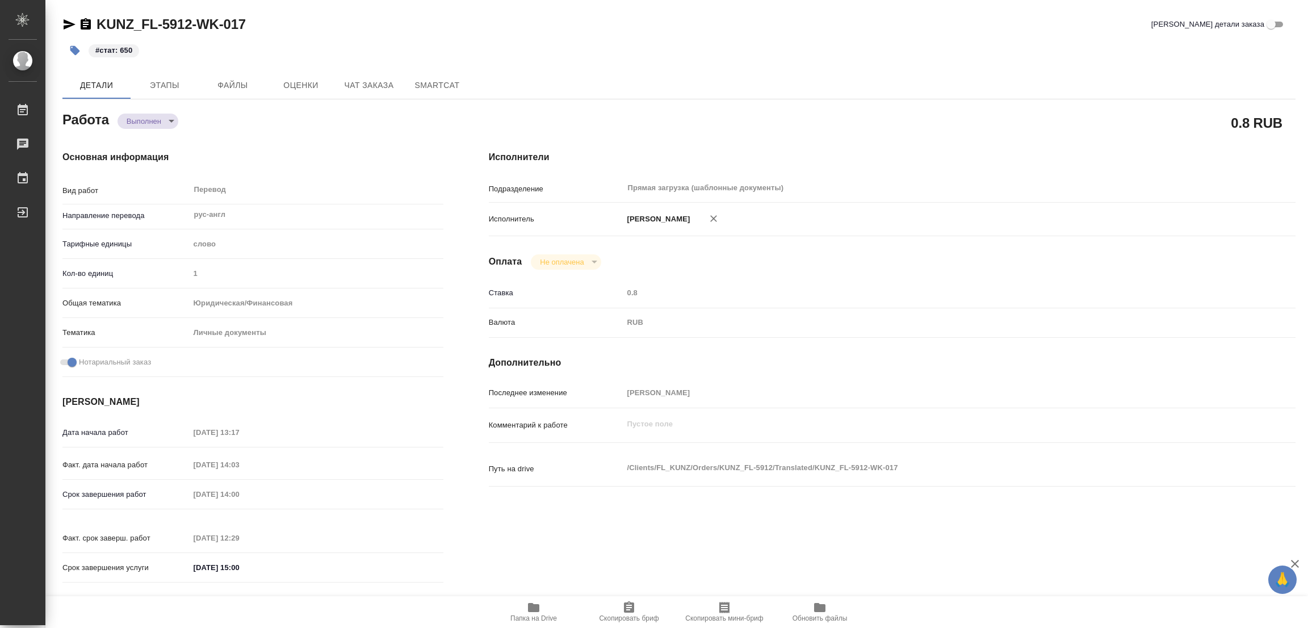
type textarea "x"
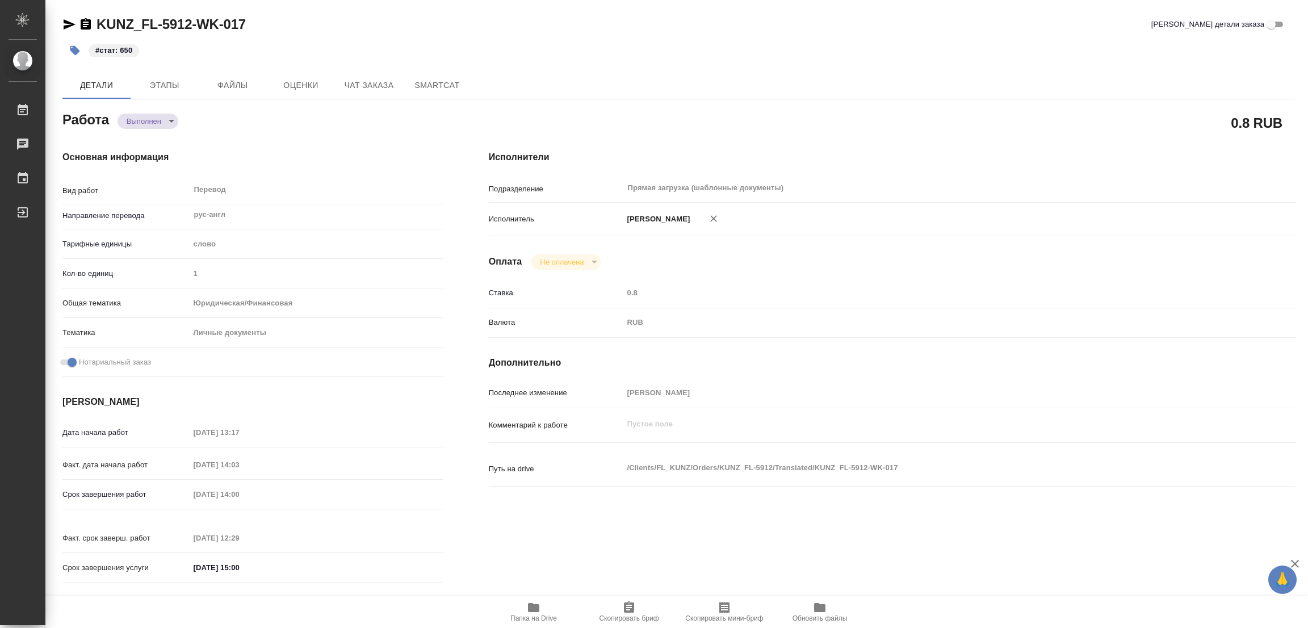
type textarea "x"
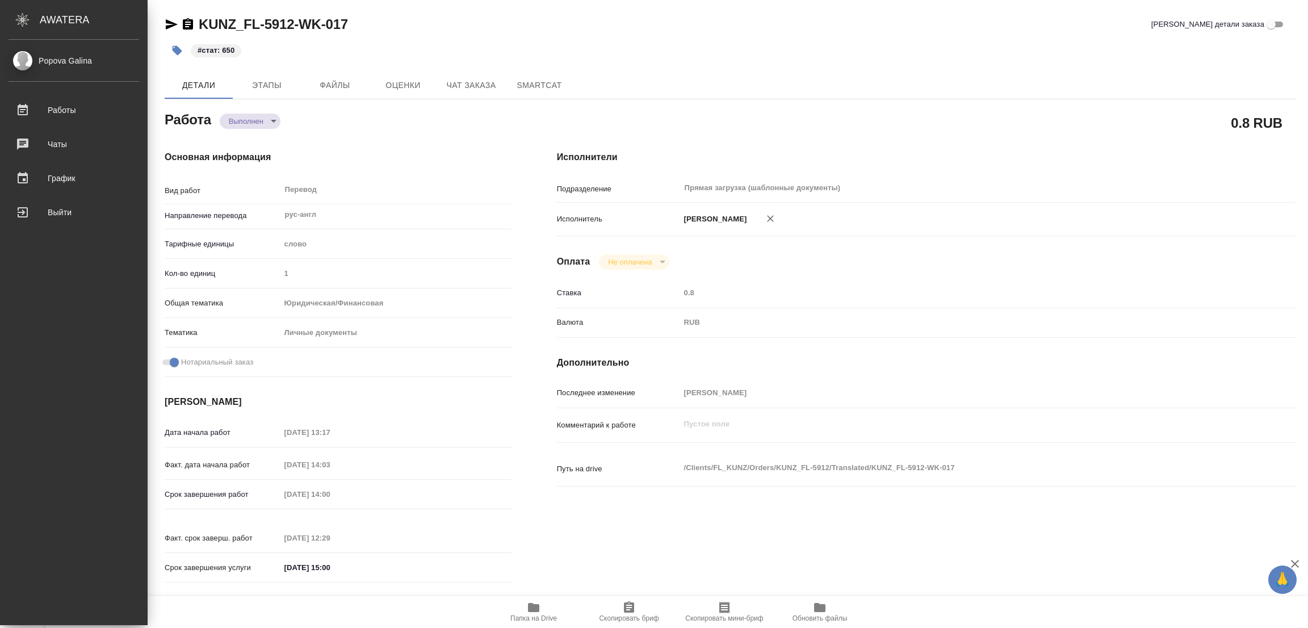
type textarea "x"
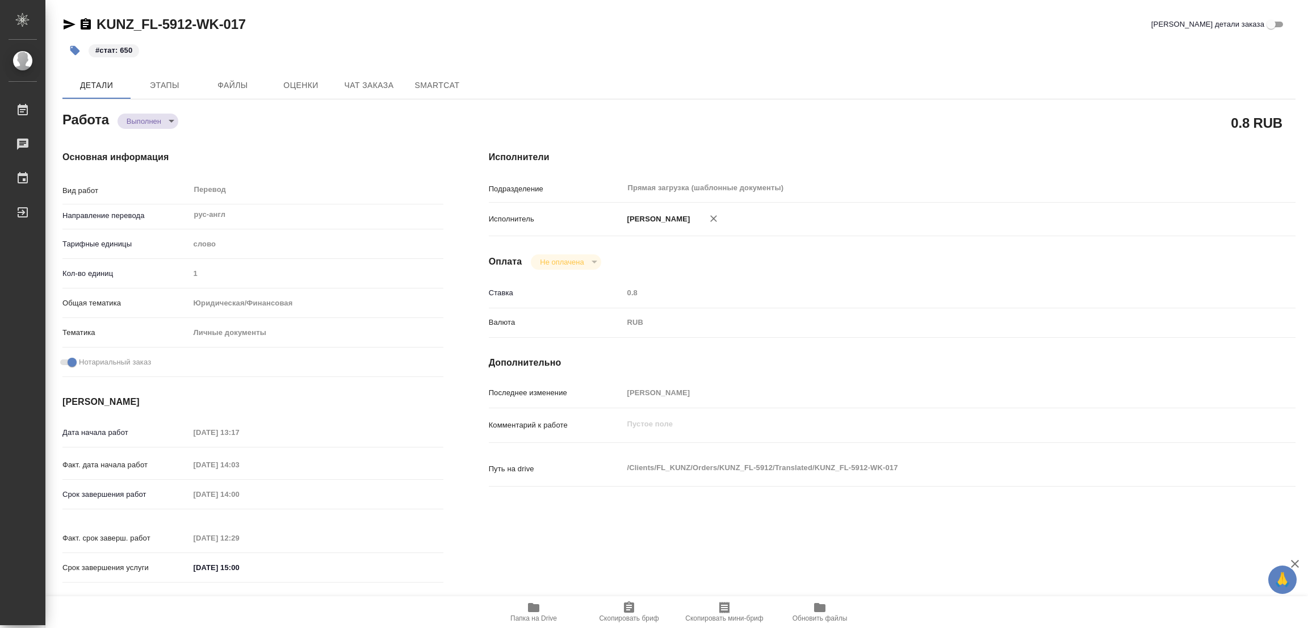
type textarea "x"
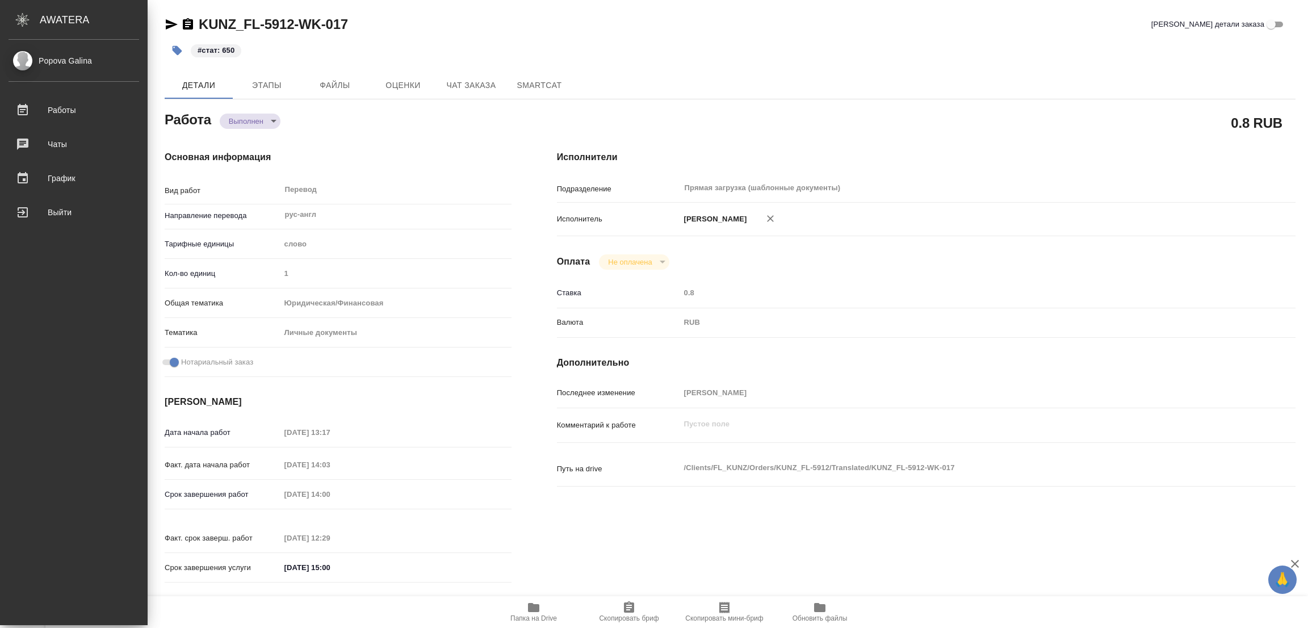
type textarea "x"
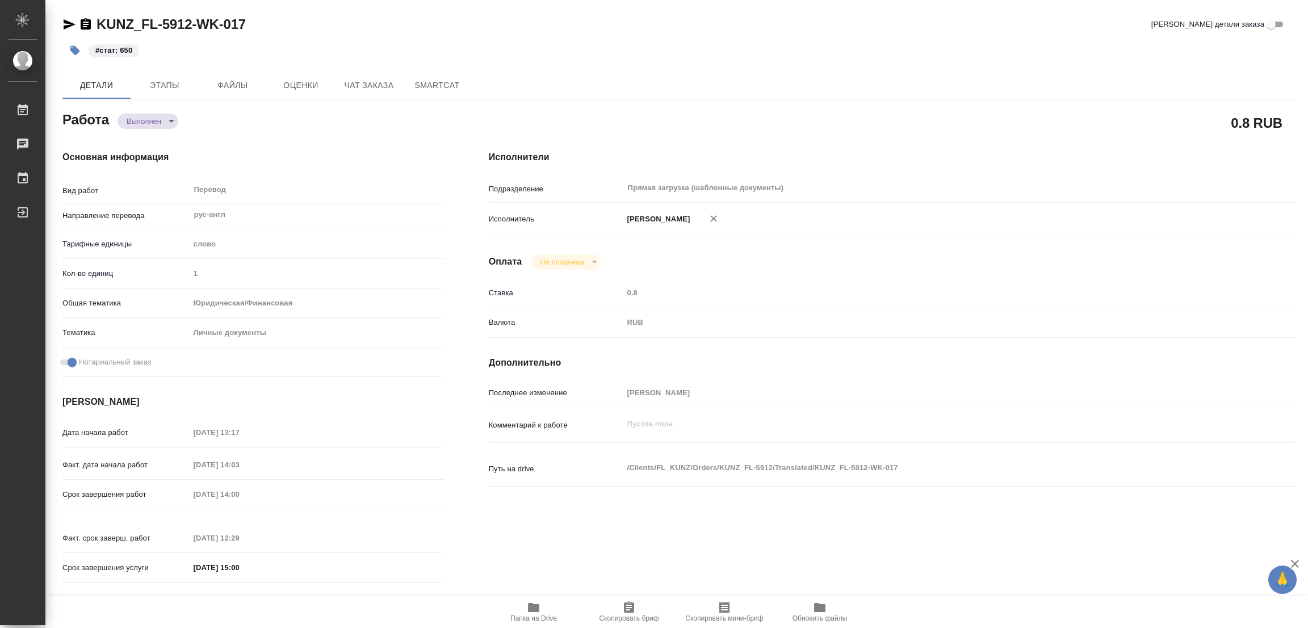
click at [208, 133] on div "Основная информация Вид работ Перевод x ​ Направление перевода рус-англ ​ Тариф…" at bounding box center [253, 370] width 426 height 485
type textarea "x"
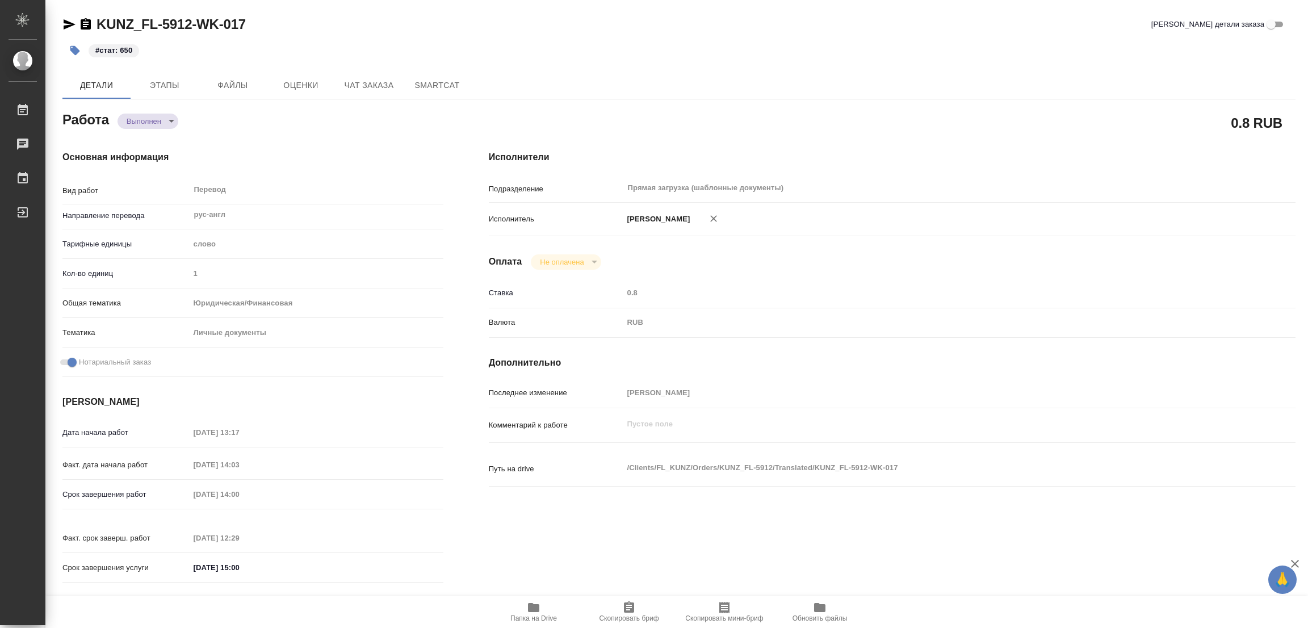
type textarea "x"
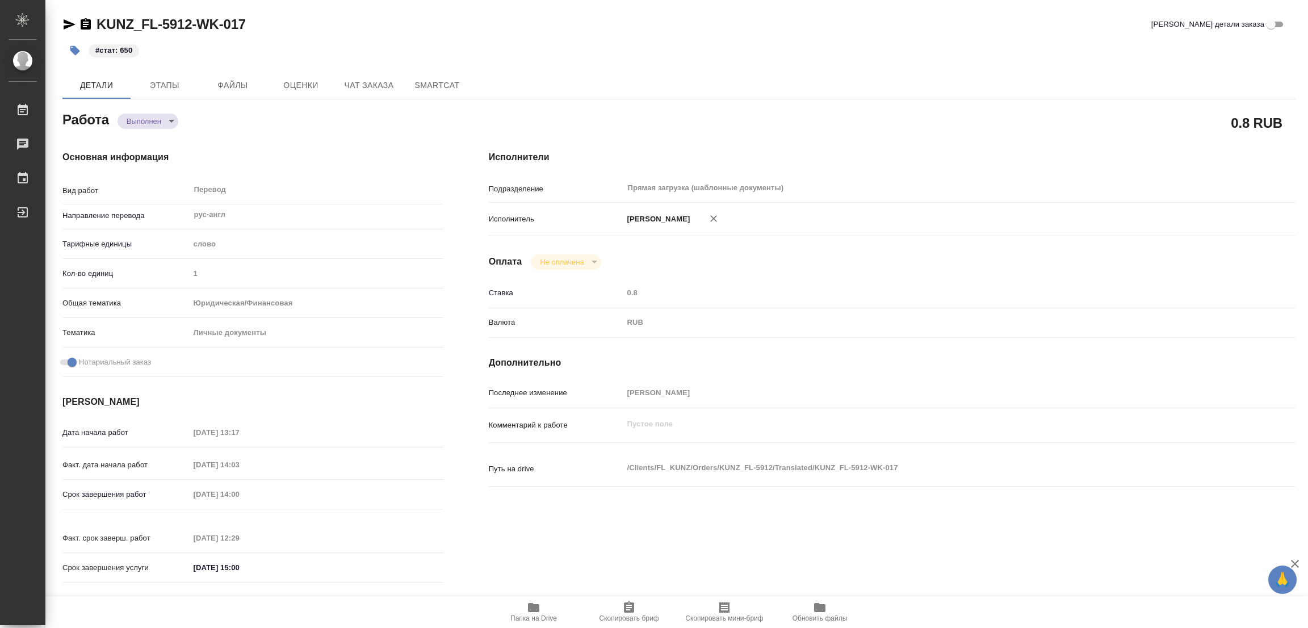
type textarea "x"
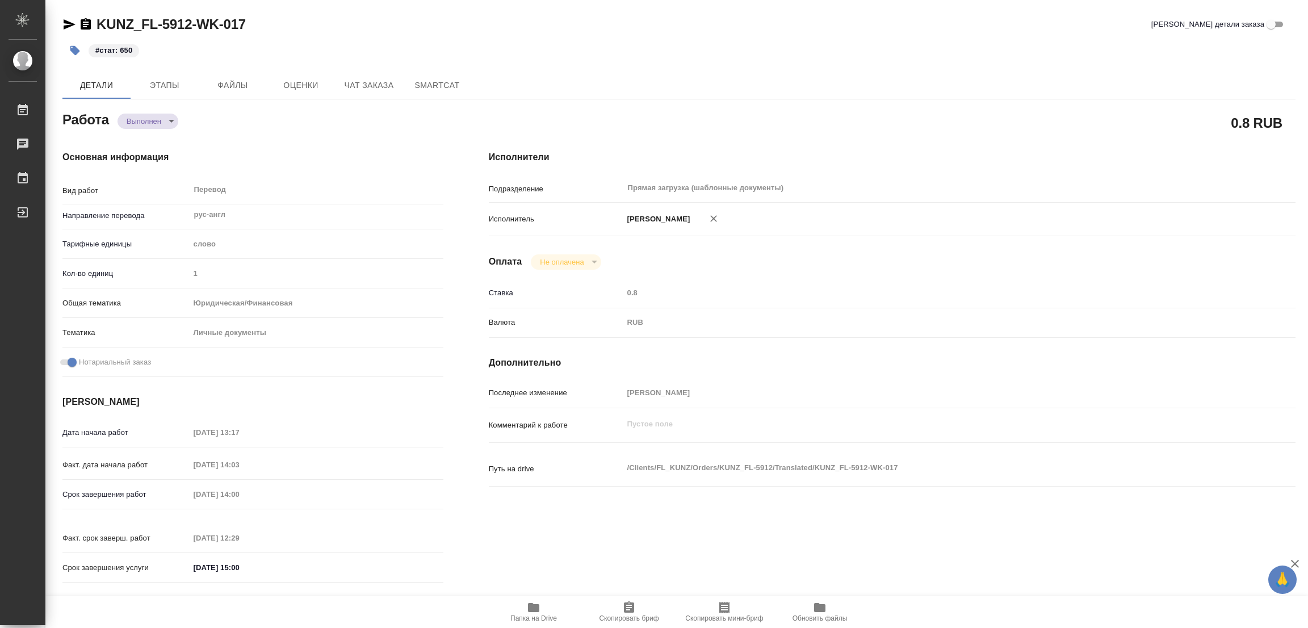
type textarea "x"
click at [993, 492] on div "Путь на drive /Clients/FL_KUNZ/Orders/KUNZ_FL-5912/Translated/KUNZ_FL-5912-WK-0…" at bounding box center [892, 479] width 807 height 44
click at [23, 110] on div "Работы" at bounding box center [8, 110] width 28 height 17
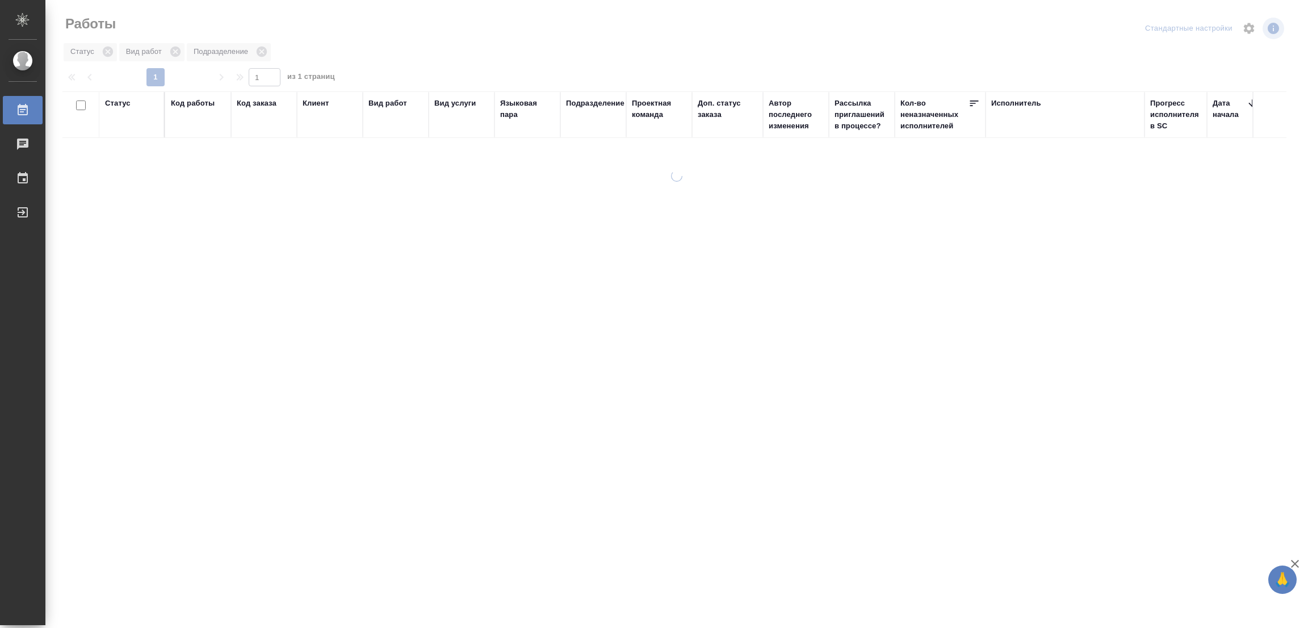
click at [456, 48] on div "Статус Вид работ Подразделение" at bounding box center [674, 52] width 1224 height 20
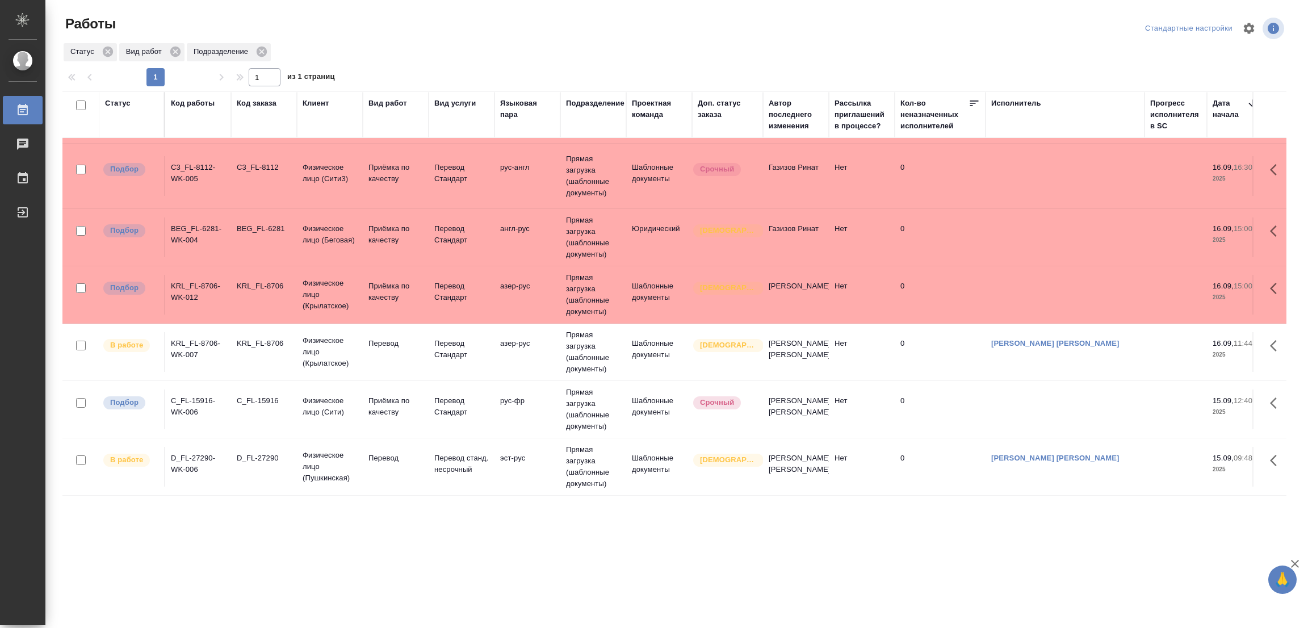
scroll to position [176, 0]
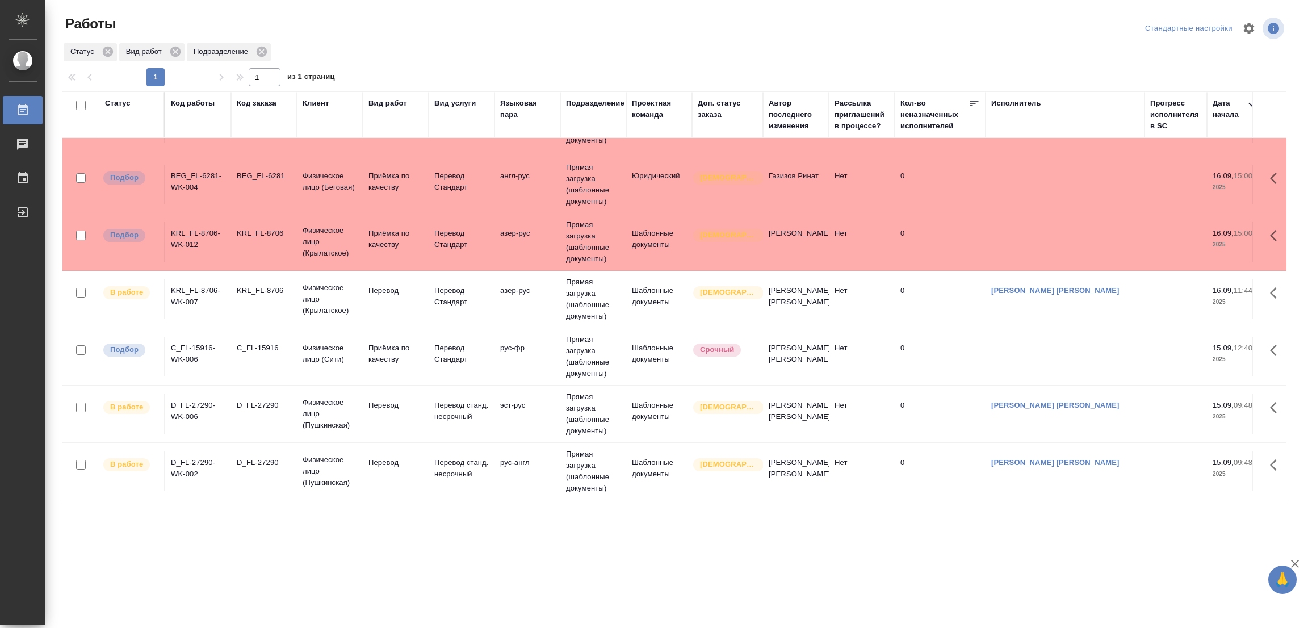
click at [844, 41] on div at bounding box center [679, 28] width 411 height 27
click at [936, 27] on div "Стандартные настройки" at bounding box center [1086, 28] width 402 height 27
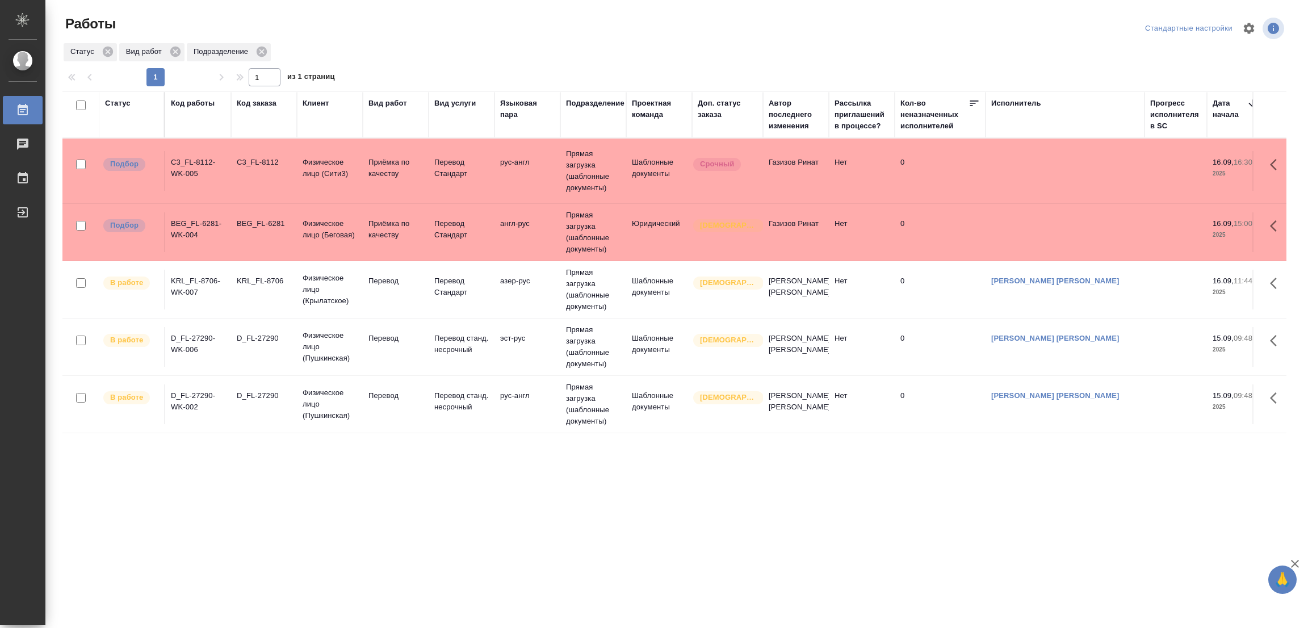
scroll to position [0, 0]
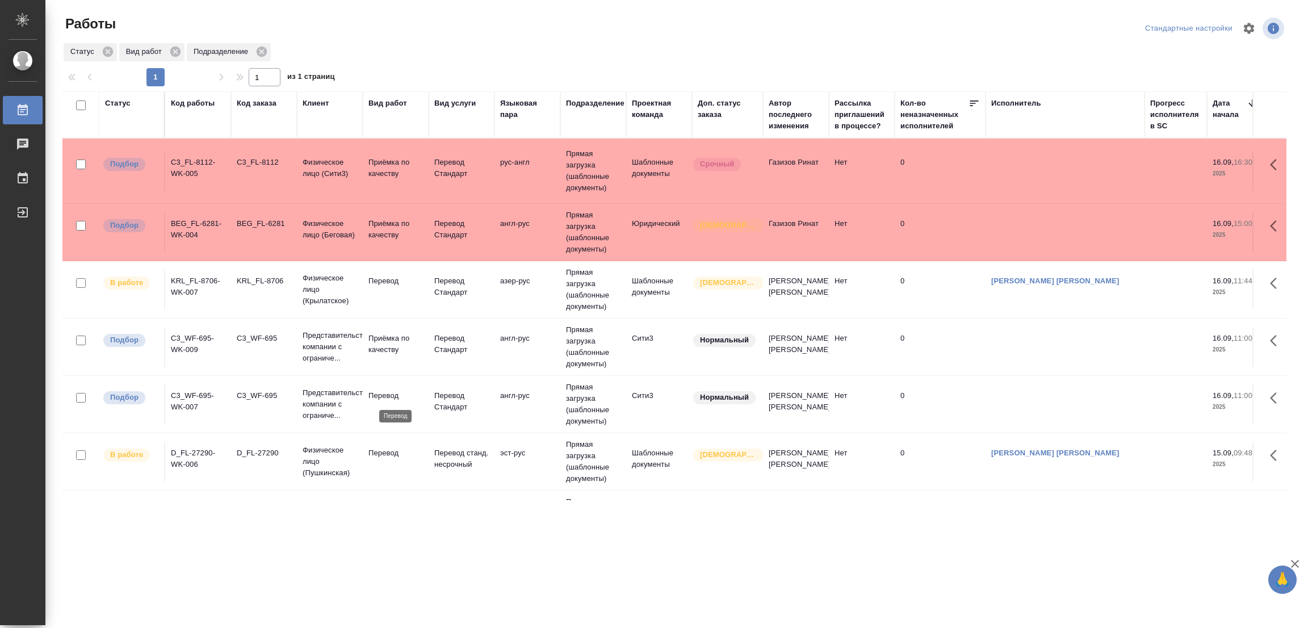
click at [381, 395] on p "Перевод" at bounding box center [396, 395] width 55 height 11
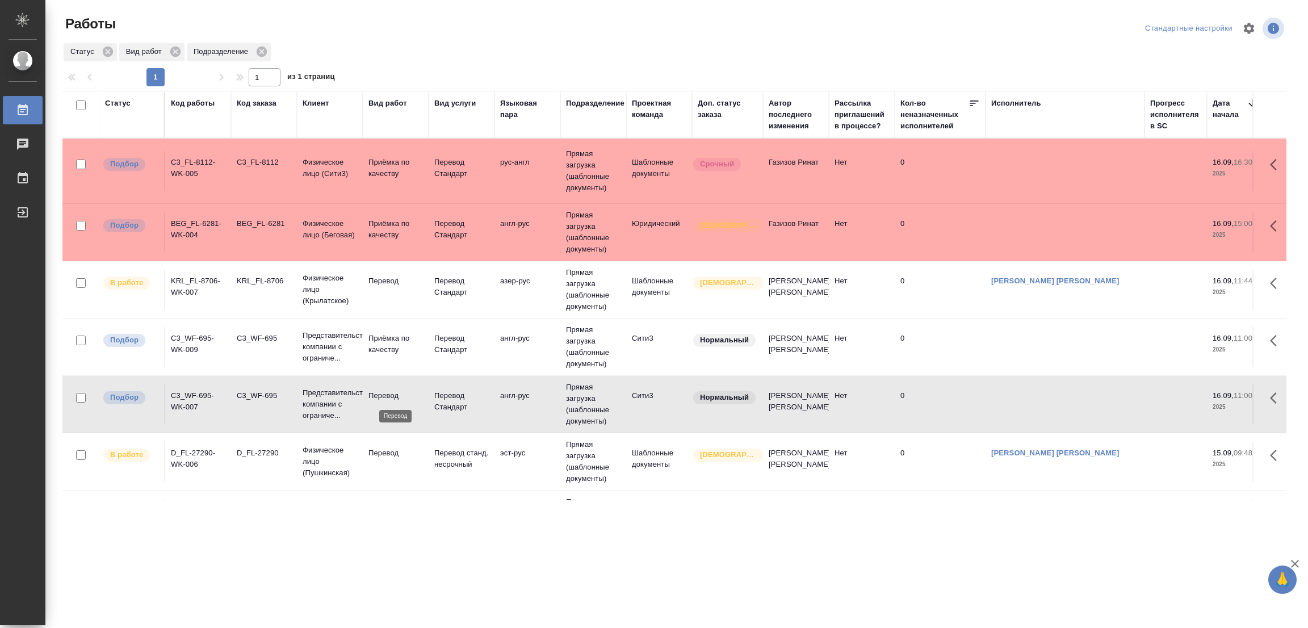
click at [380, 390] on p "Перевод" at bounding box center [396, 395] width 55 height 11
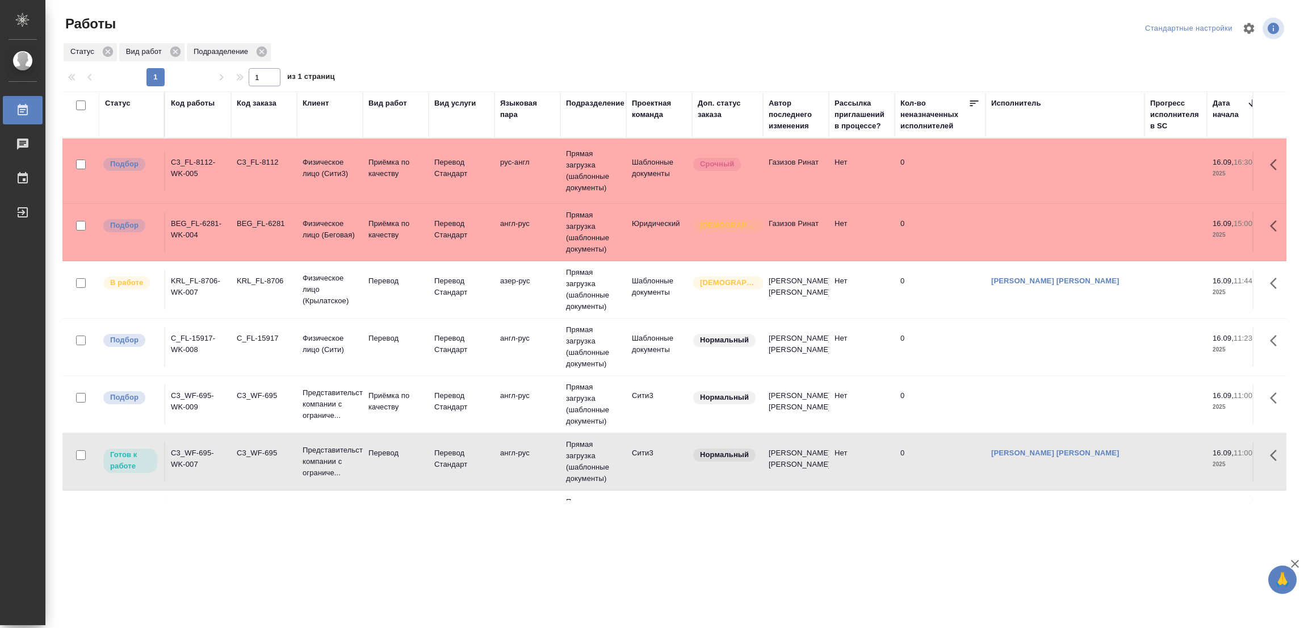
scroll to position [85, 0]
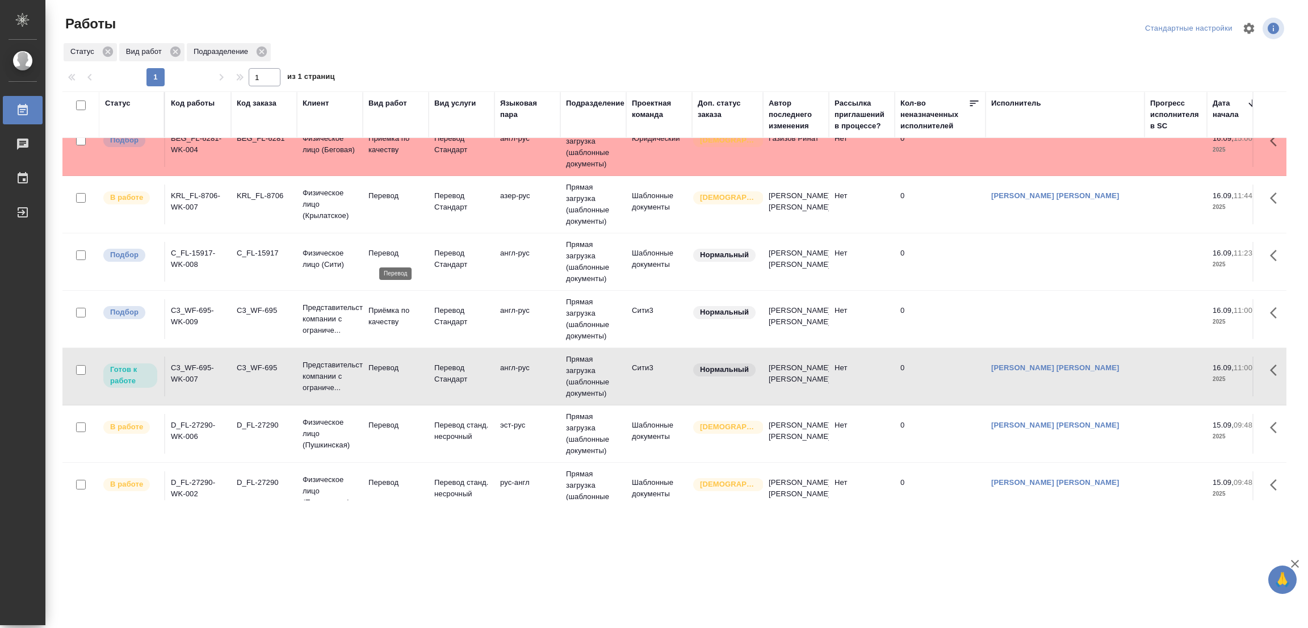
click at [390, 257] on p "Перевод" at bounding box center [396, 253] width 55 height 11
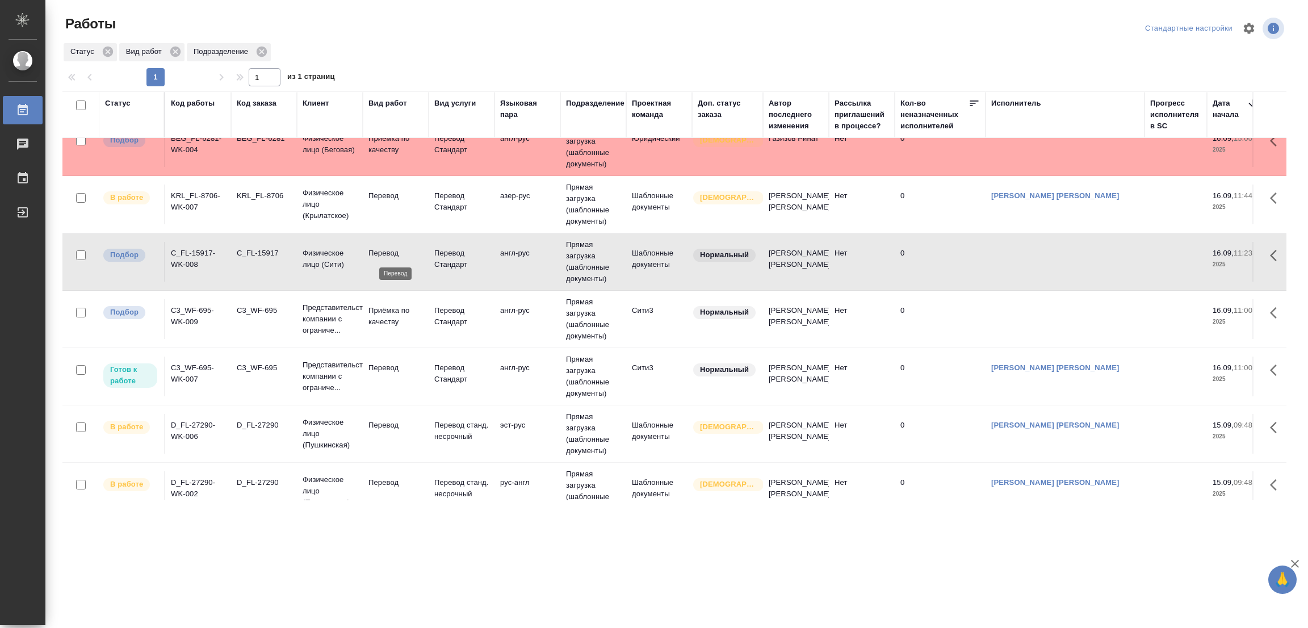
click at [384, 253] on p "Перевод" at bounding box center [396, 253] width 55 height 11
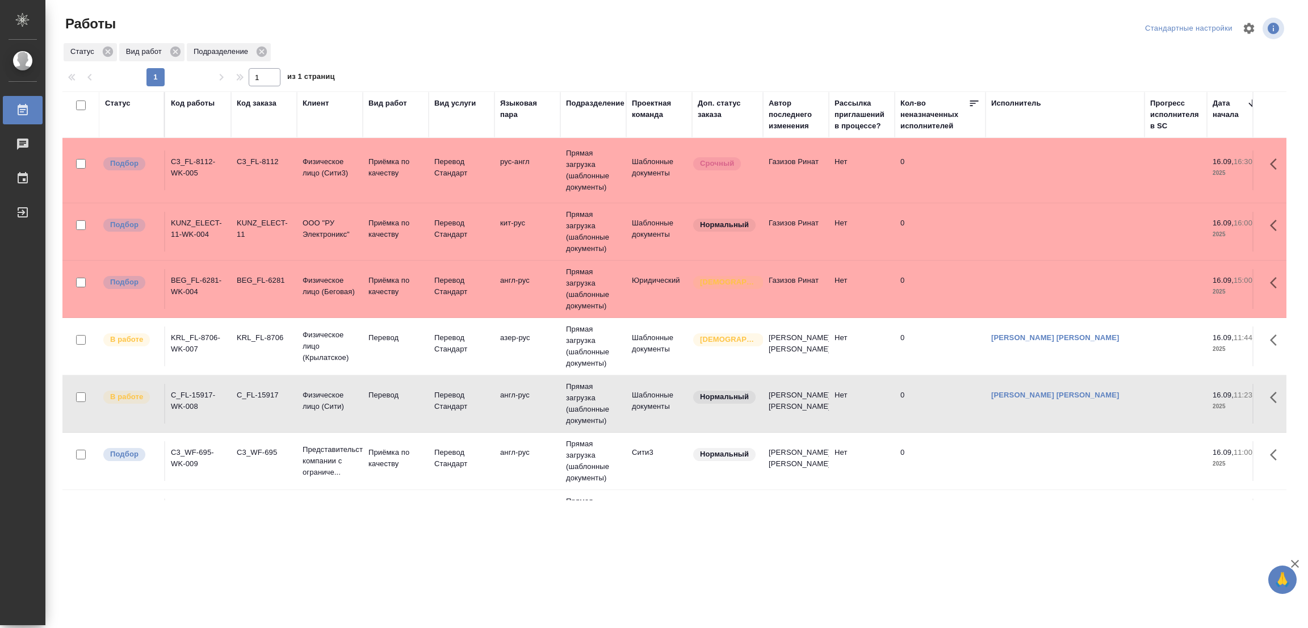
scroll to position [0, 0]
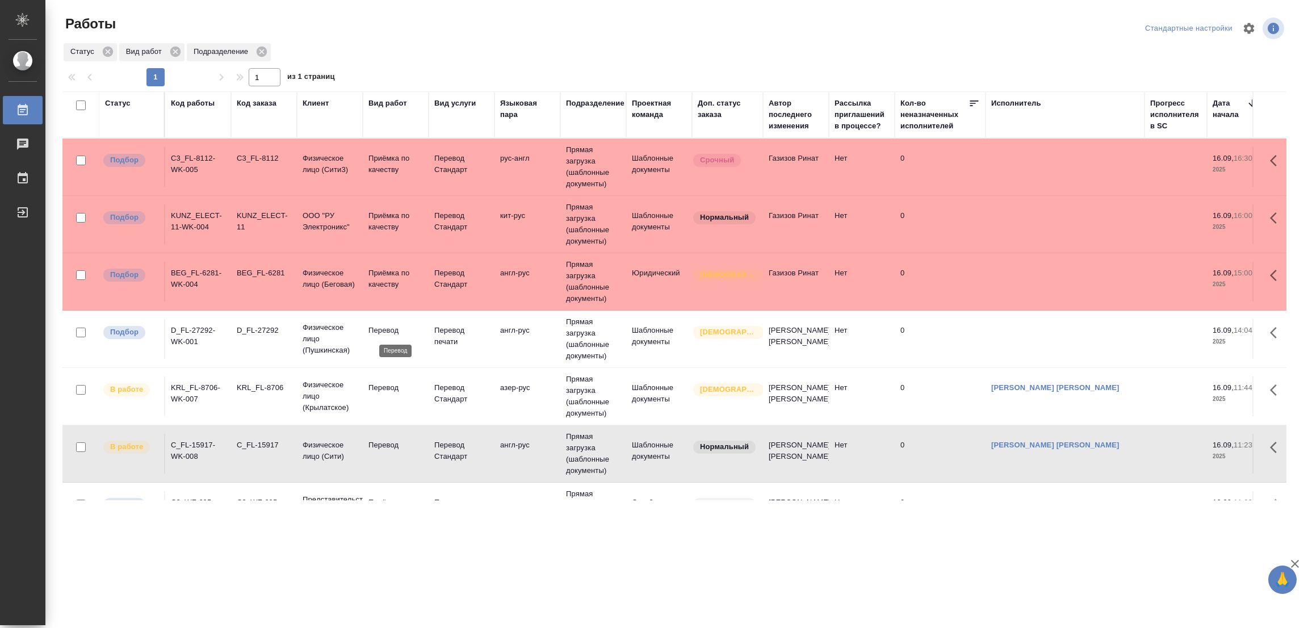
click at [382, 332] on p "Перевод" at bounding box center [396, 330] width 55 height 11
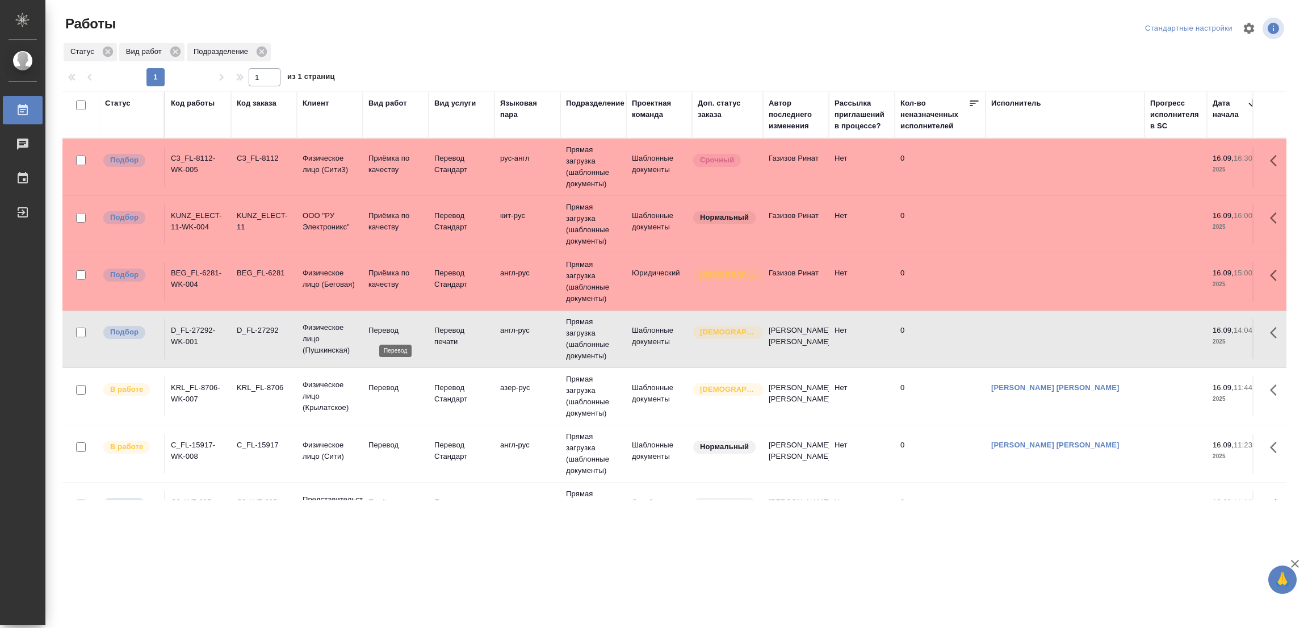
click at [382, 332] on p "Перевод" at bounding box center [396, 330] width 55 height 11
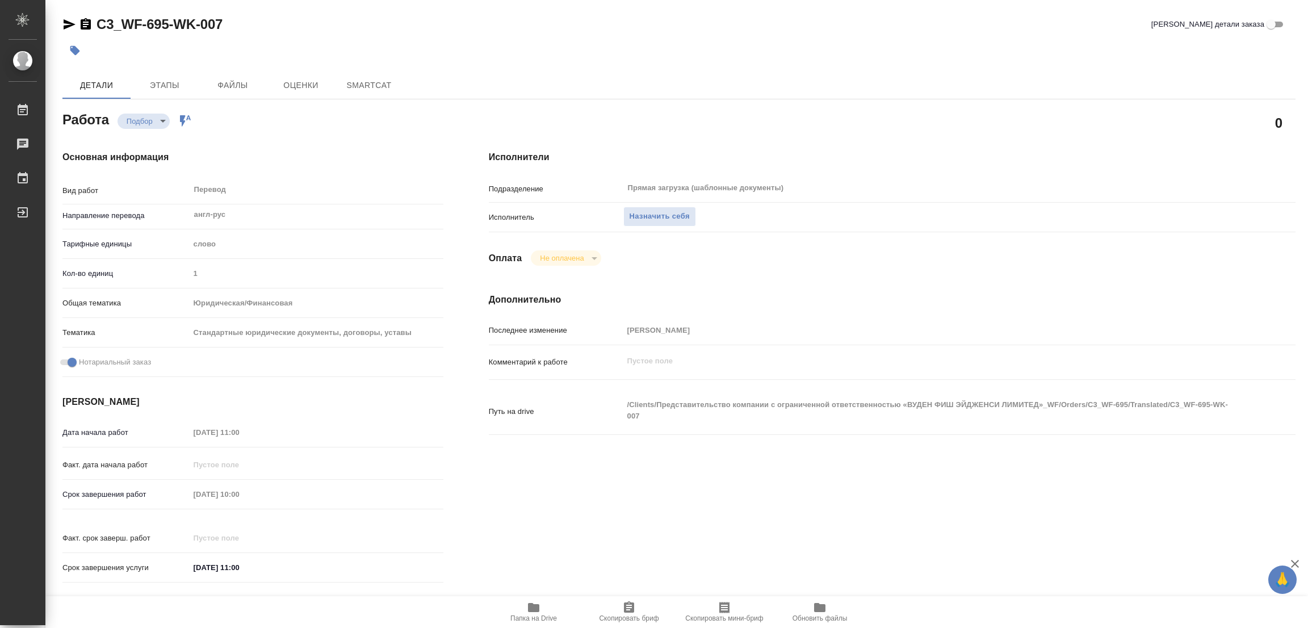
type textarea "x"
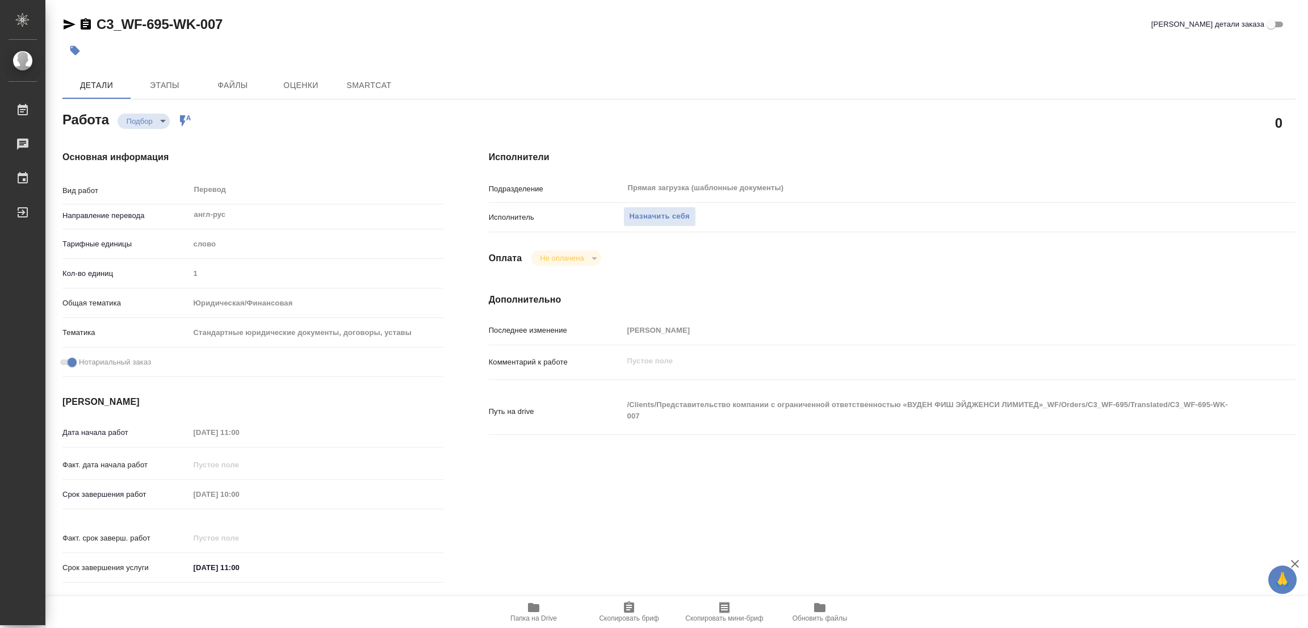
type textarea "x"
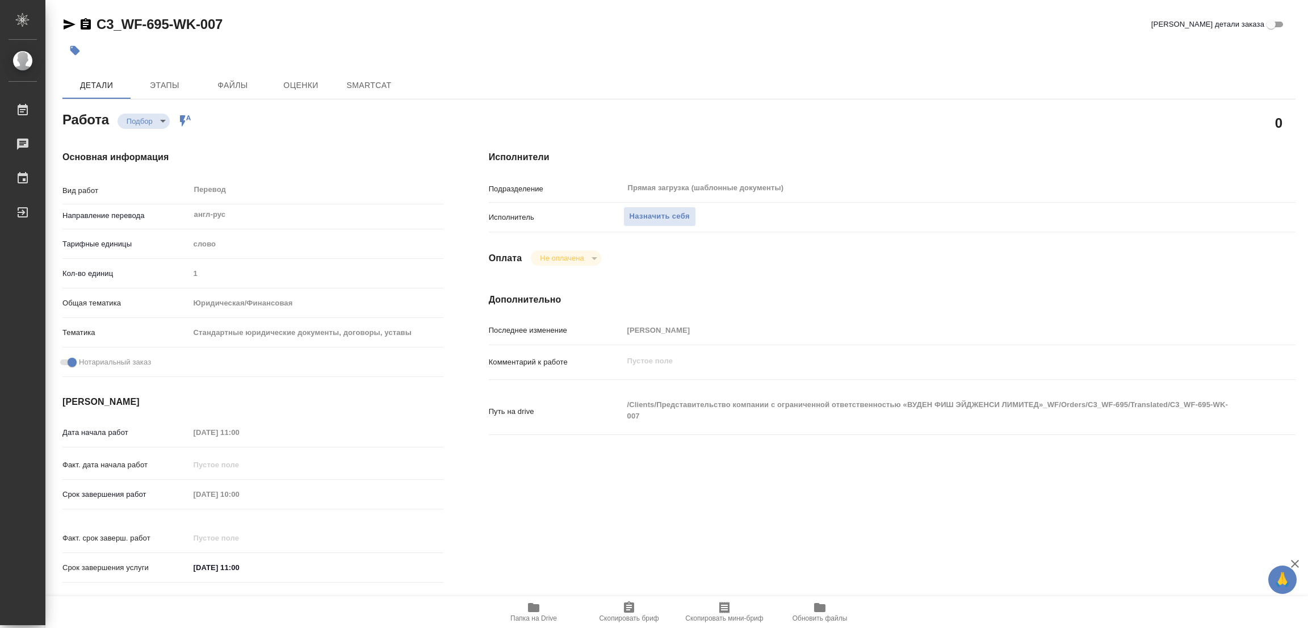
type textarea "x"
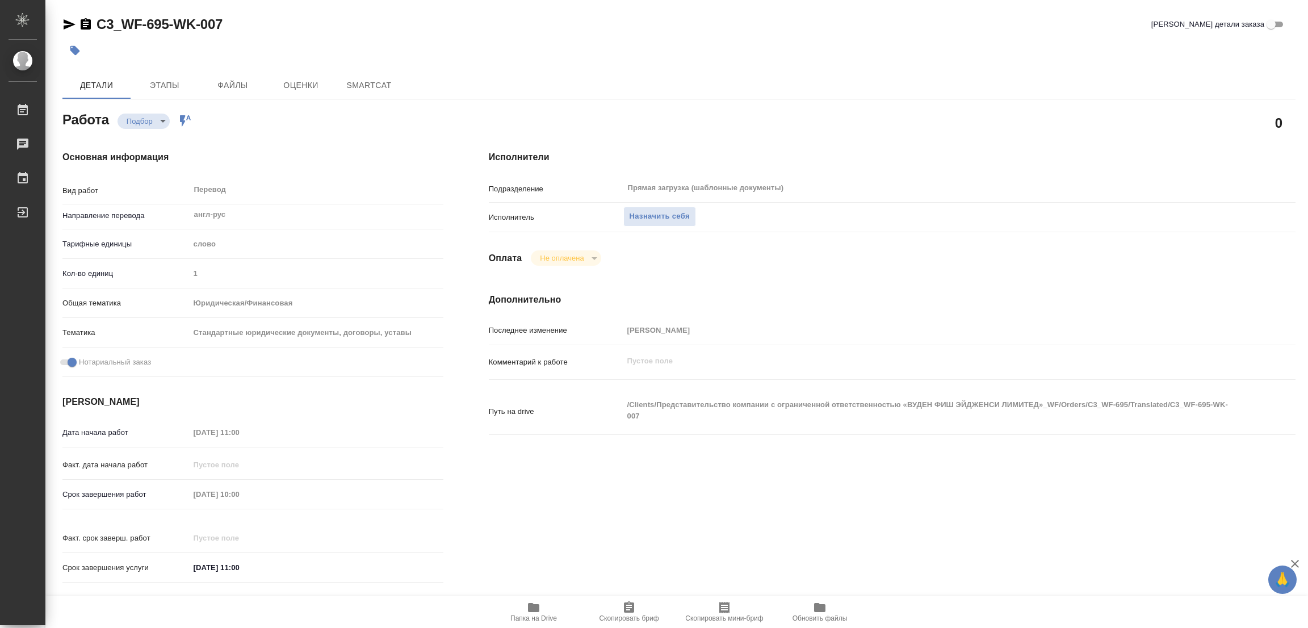
type textarea "x"
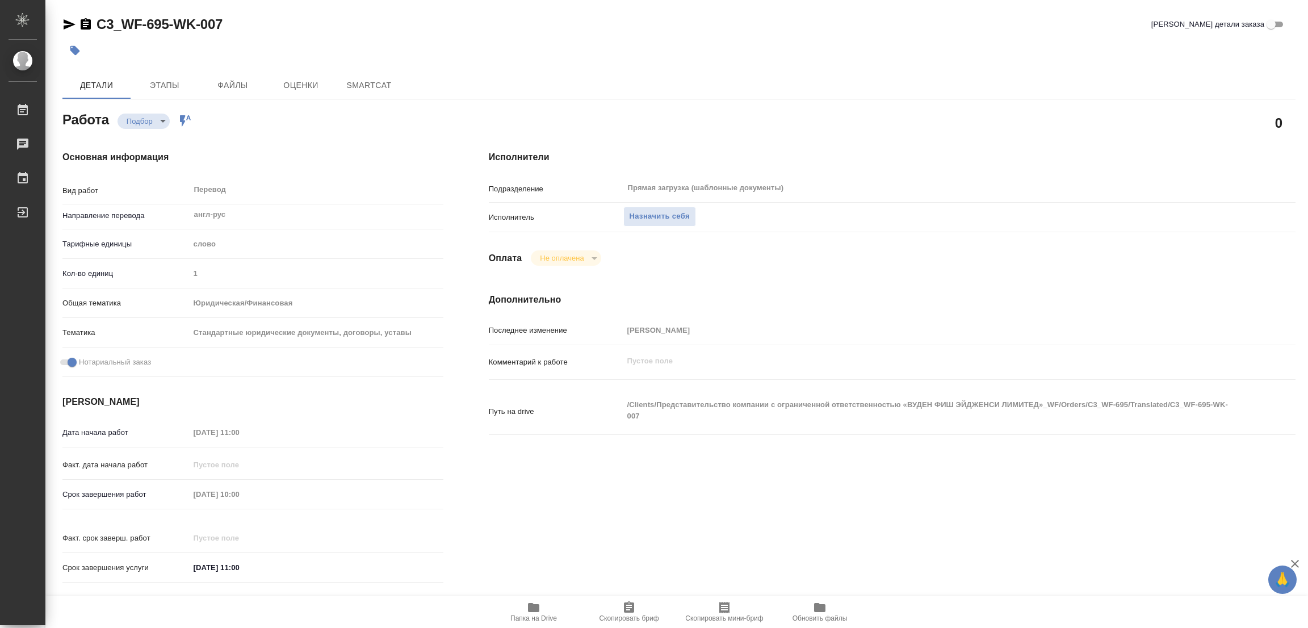
type textarea "x"
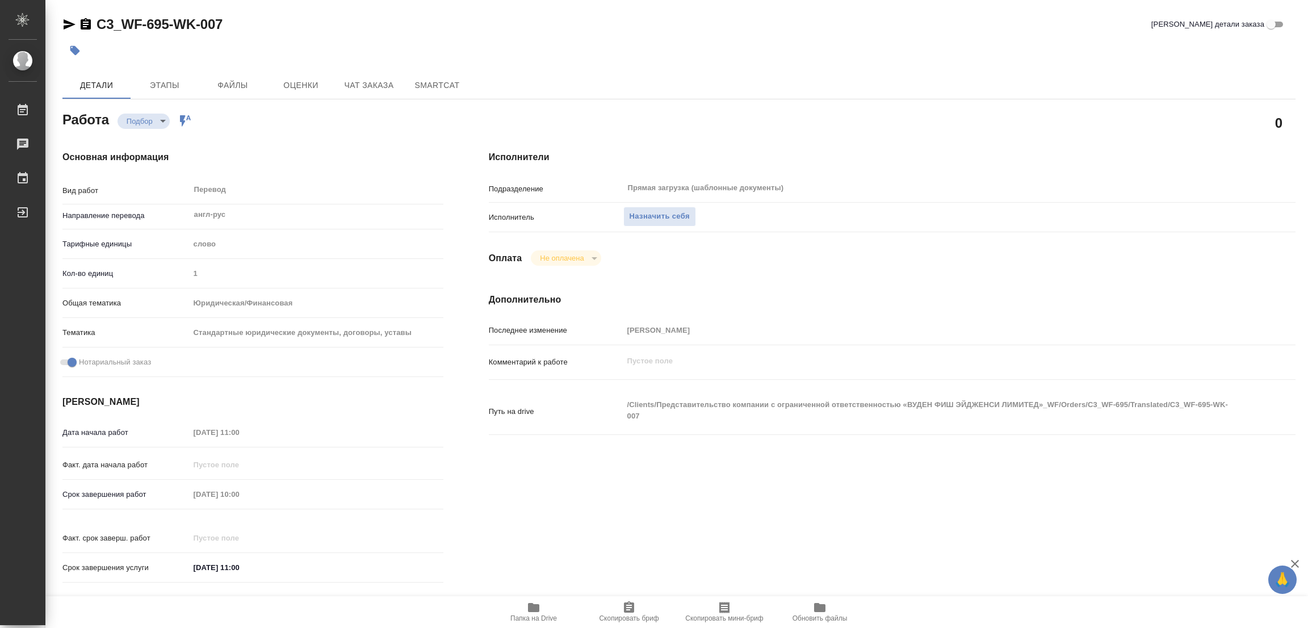
type textarea "x"
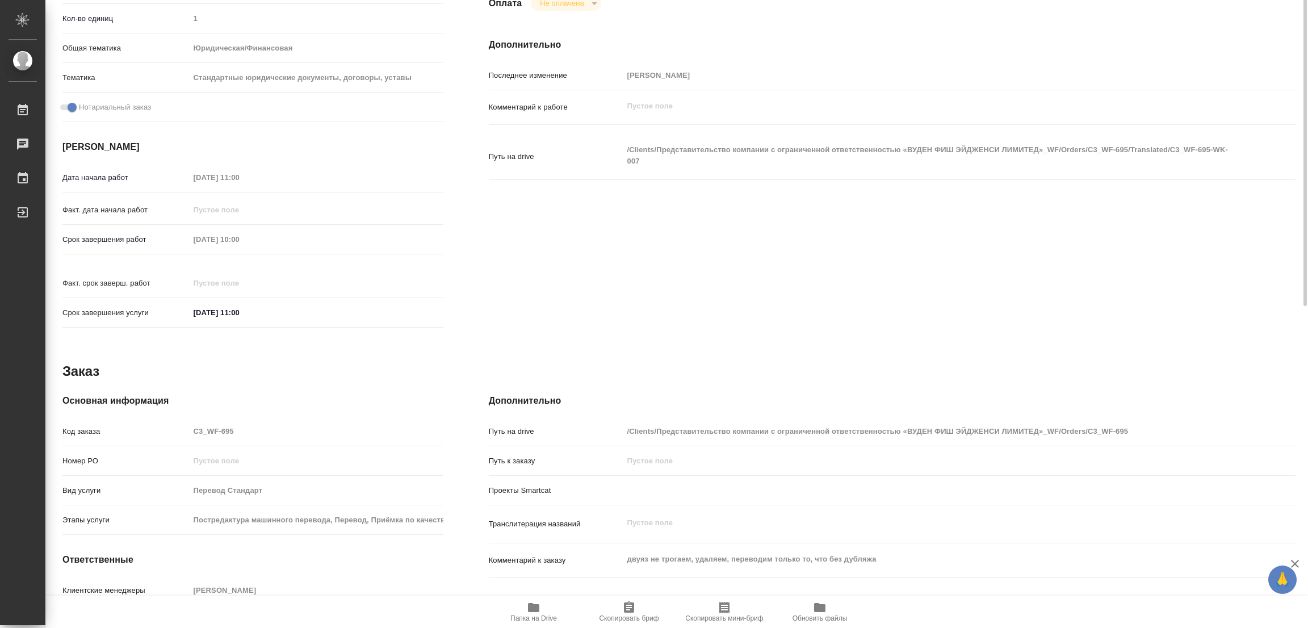
scroll to position [312, 0]
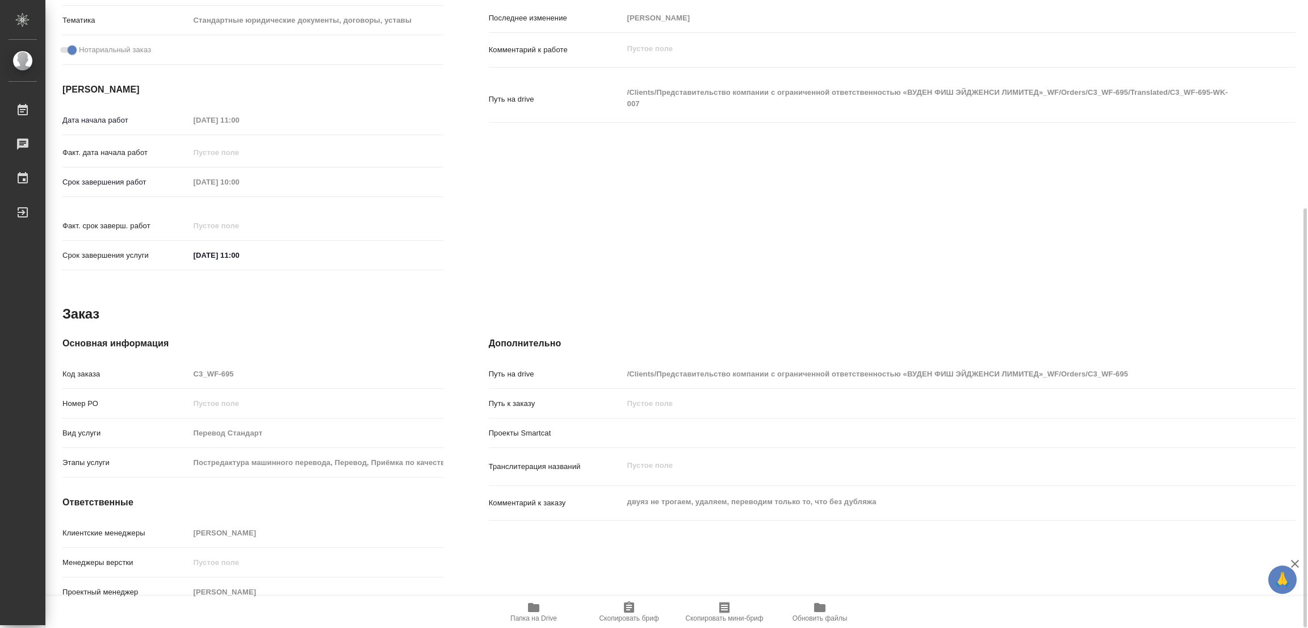
type textarea "x"
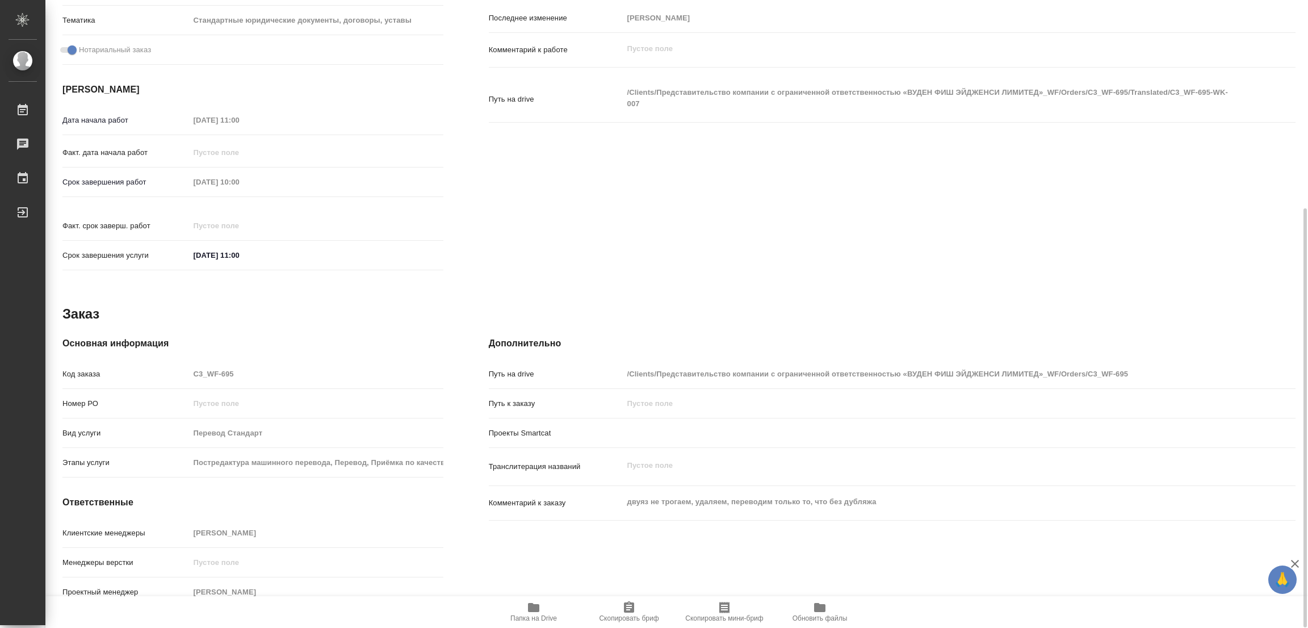
type textarea "x"
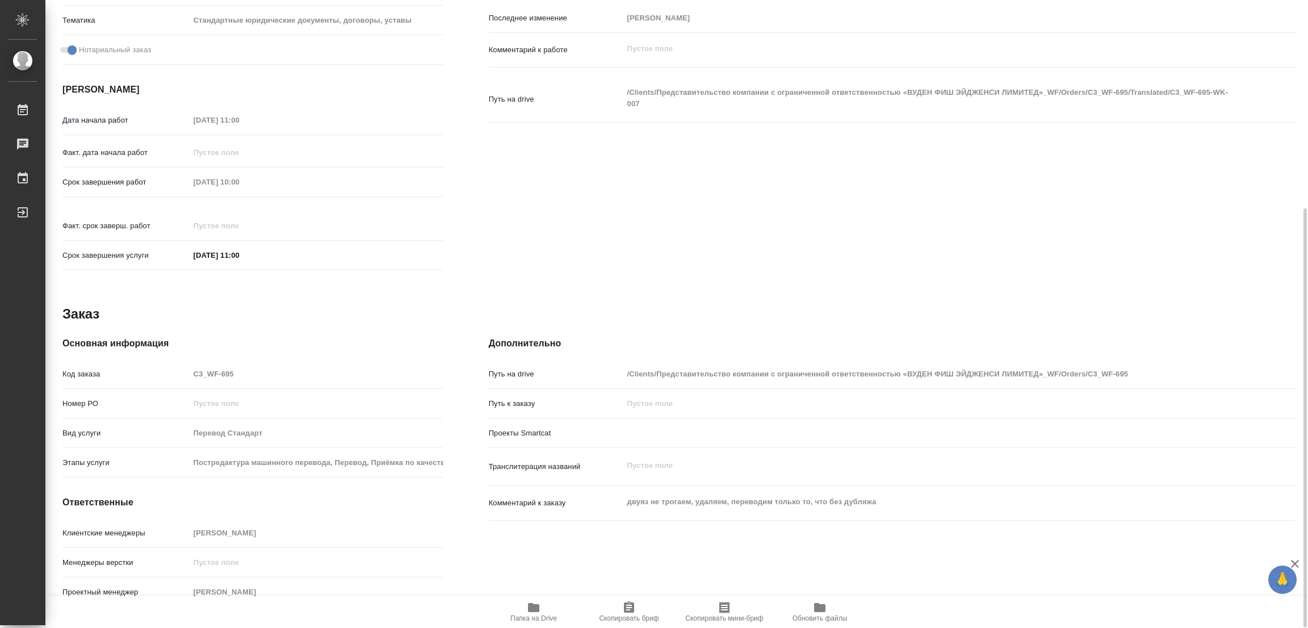
scroll to position [0, 0]
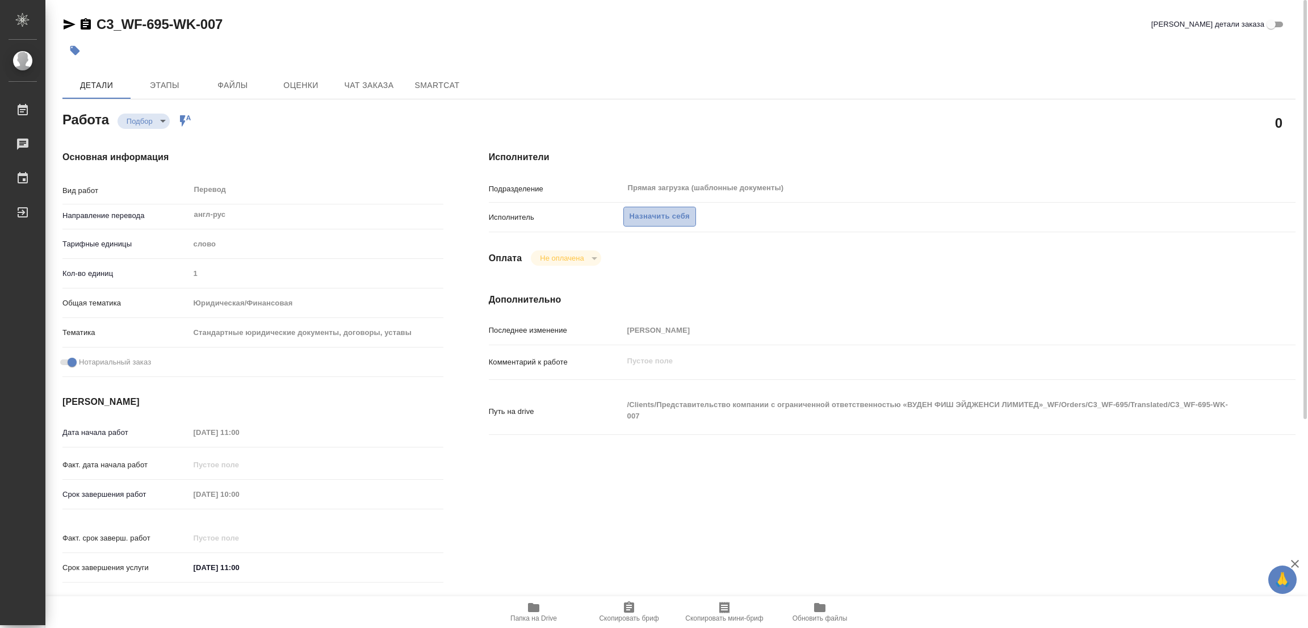
click at [666, 218] on span "Назначить себя" at bounding box center [660, 216] width 60 height 13
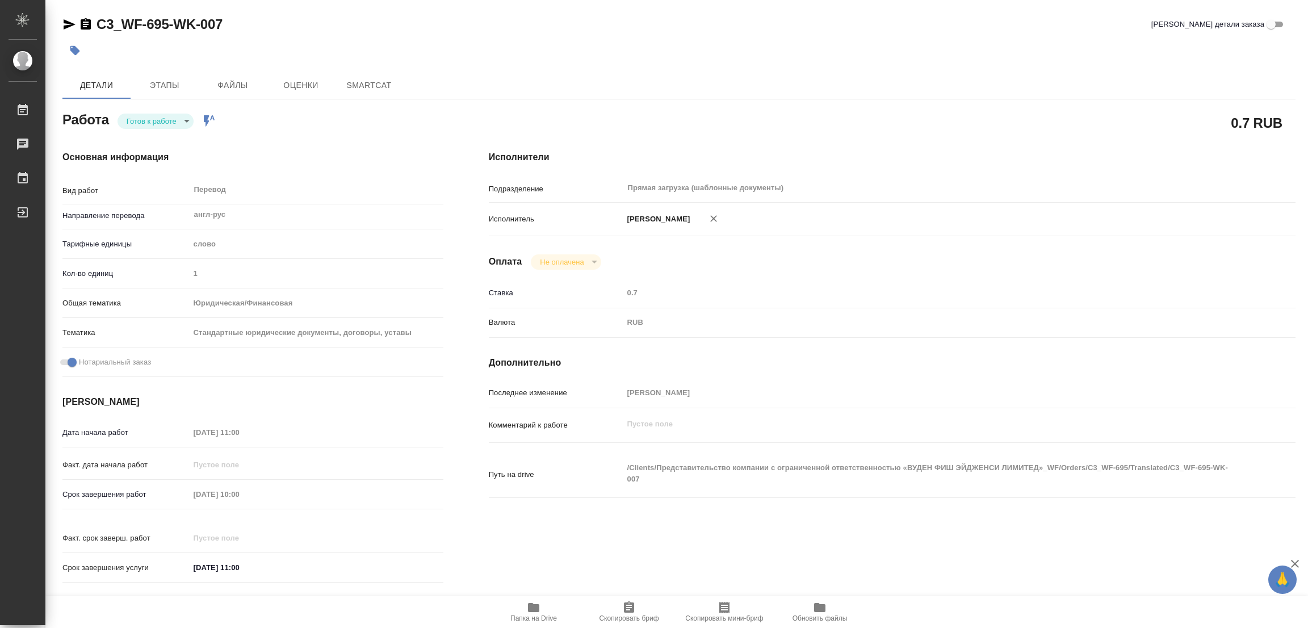
type textarea "x"
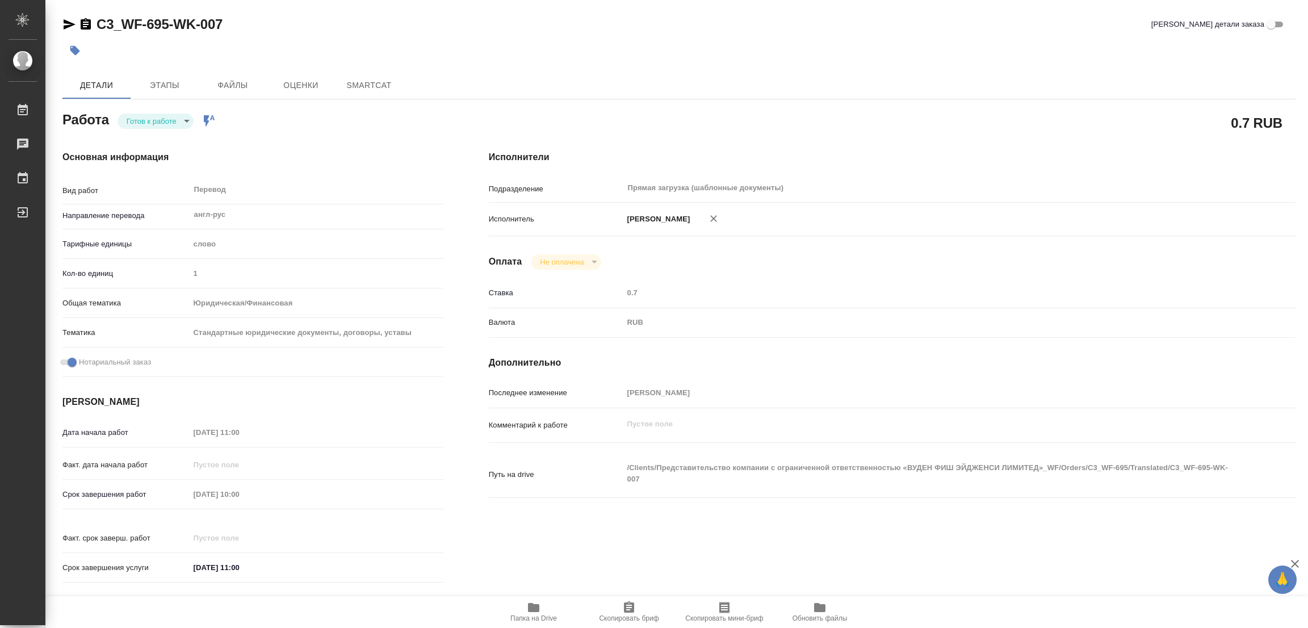
type textarea "x"
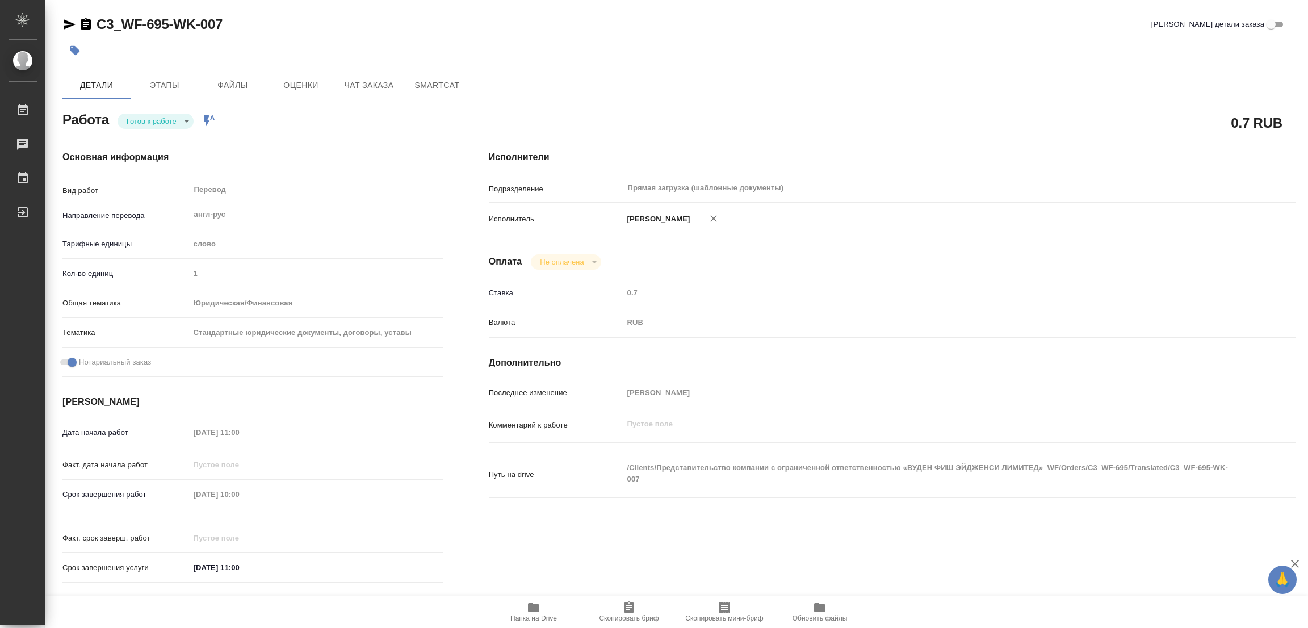
type textarea "x"
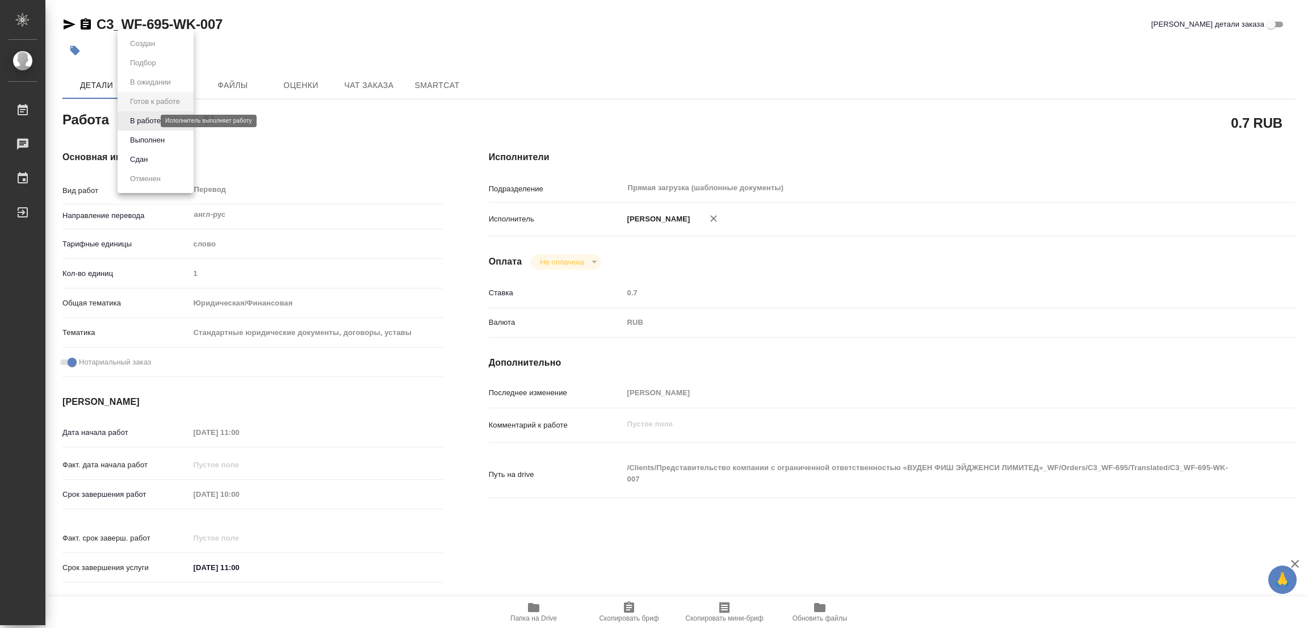
click at [143, 123] on body "🙏 .cls-1 fill:#fff; AWATERA Popova Galina Работы Чаты График Выйти C3_WF-695-WK…" at bounding box center [654, 314] width 1308 height 628
type textarea "x"
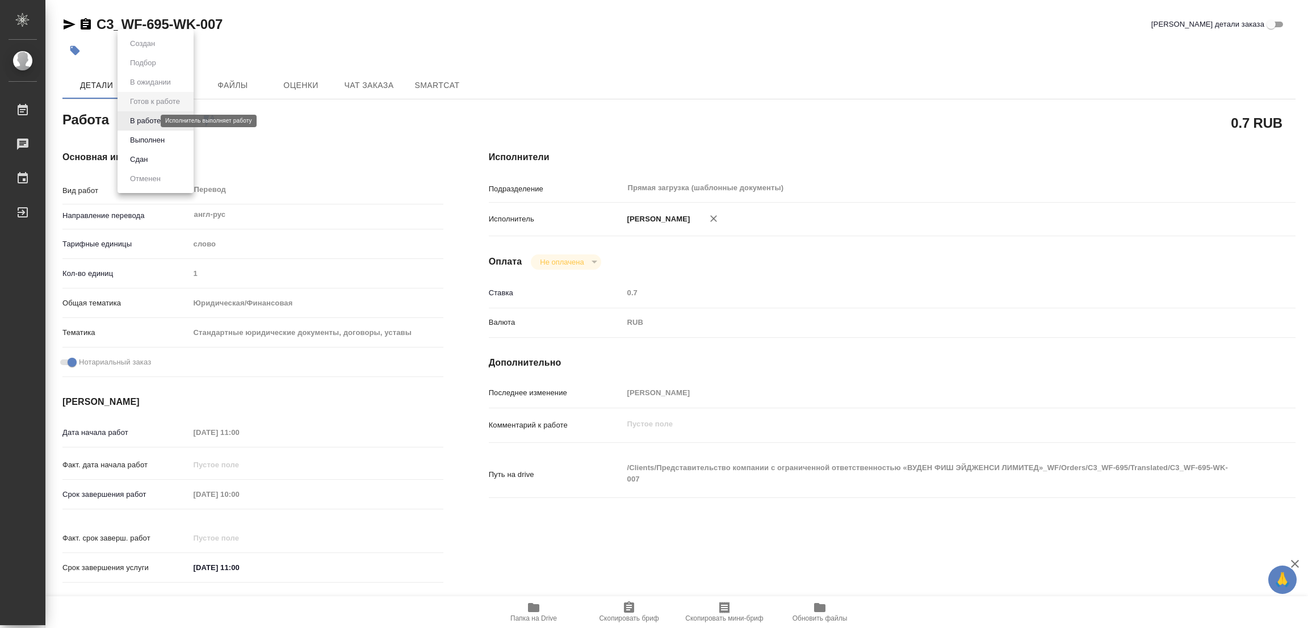
type textarea "x"
click at [143, 123] on button "В работе" at bounding box center [145, 121] width 37 height 12
type textarea "x"
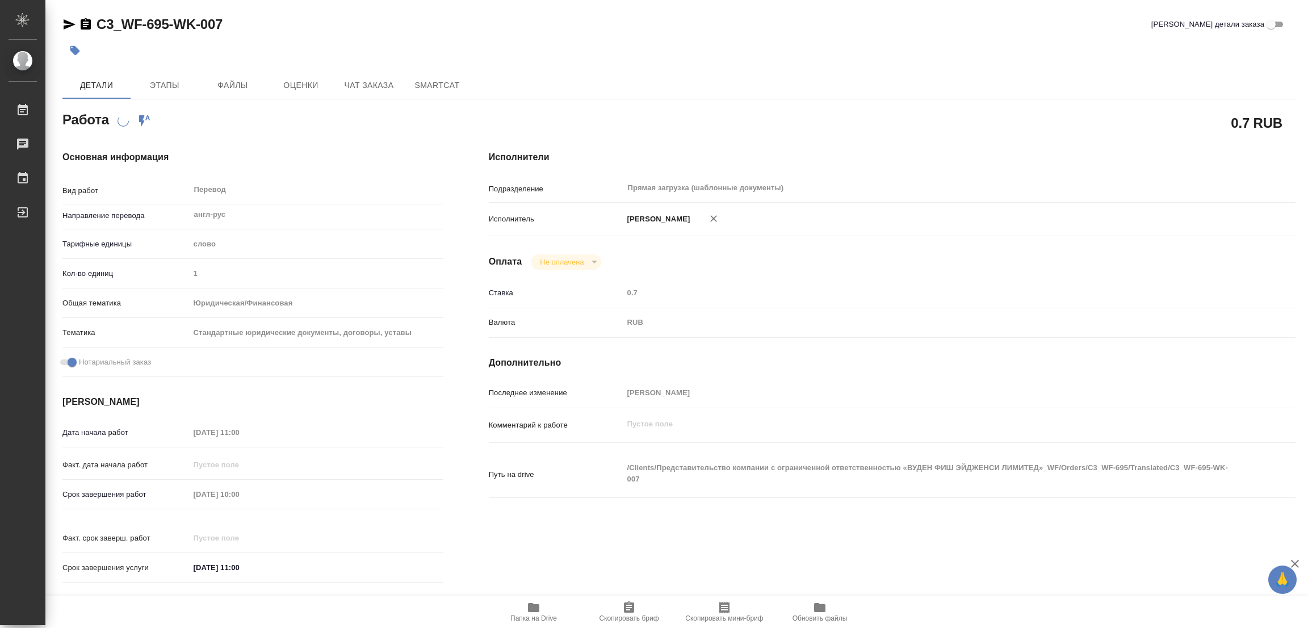
type textarea "x"
click at [541, 62] on div at bounding box center [473, 50] width 822 height 25
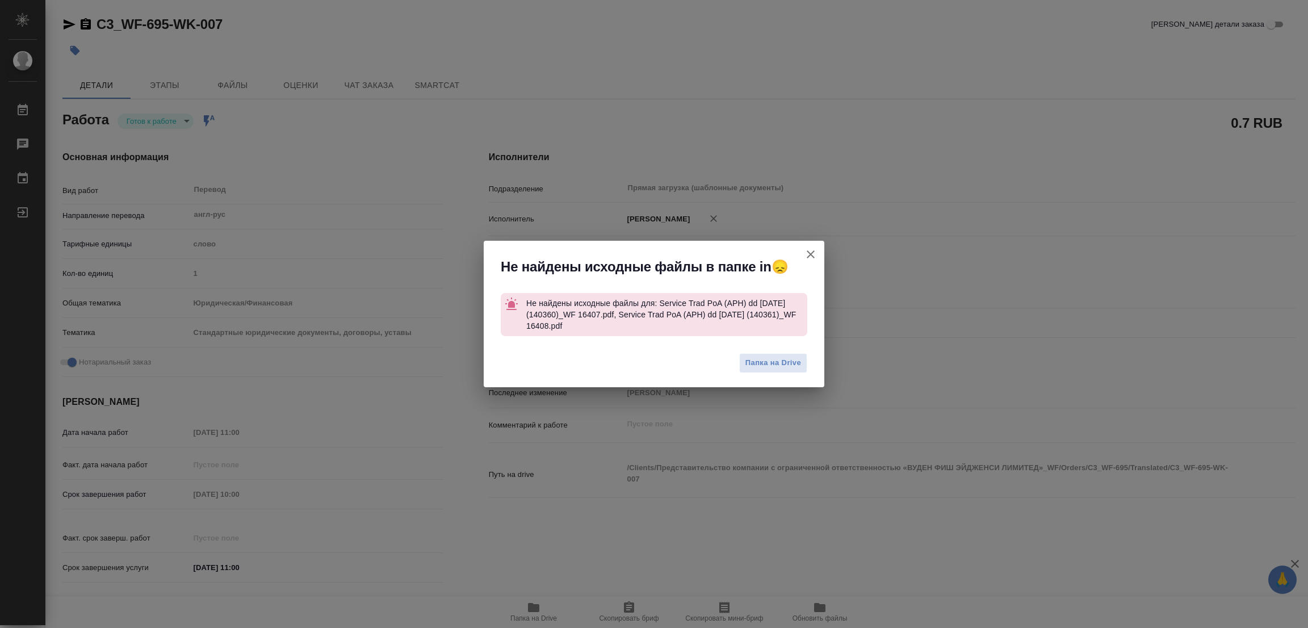
type textarea "x"
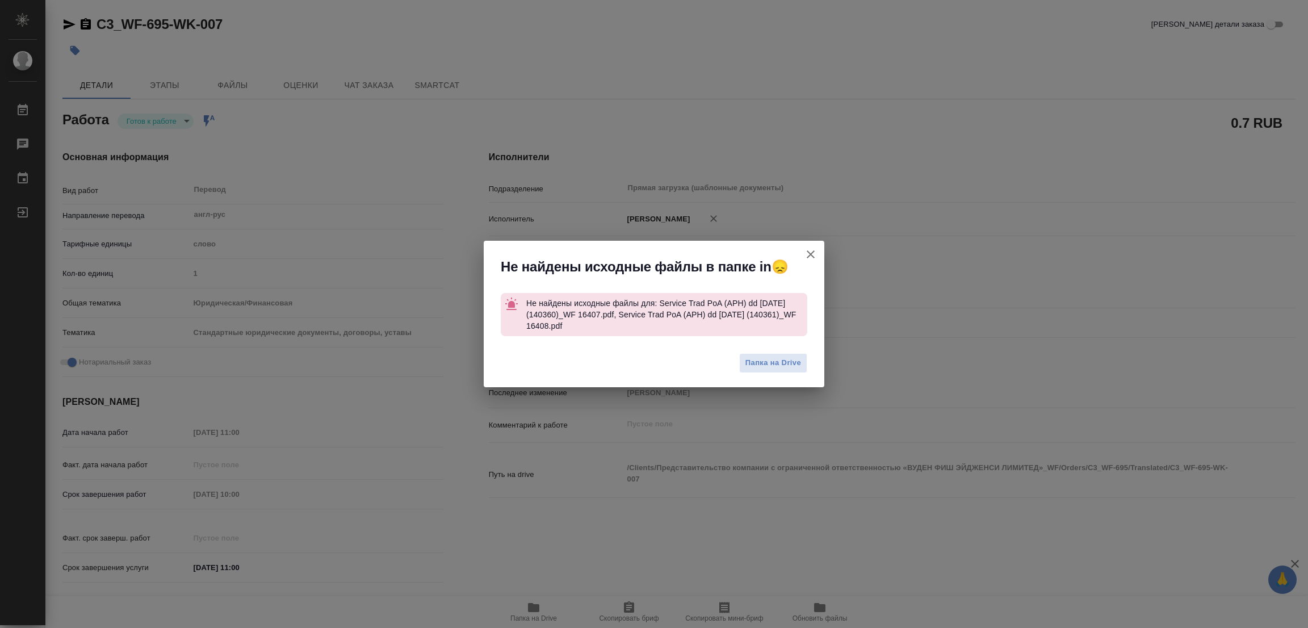
type textarea "x"
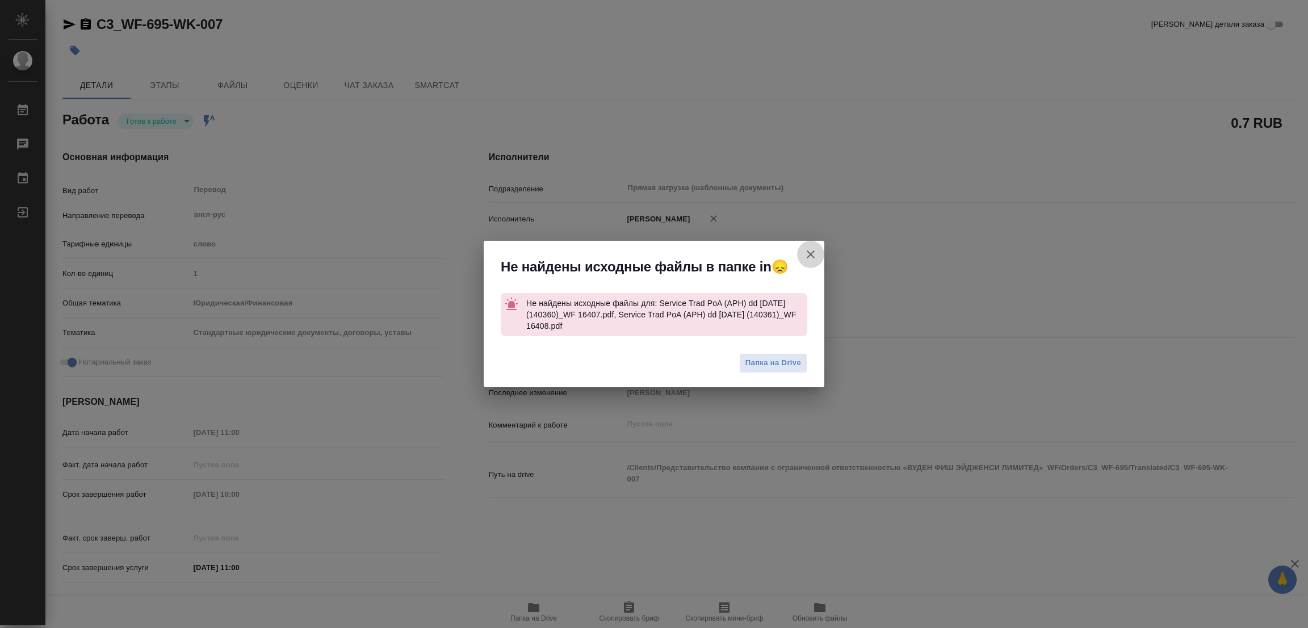
click at [811, 256] on icon "button" at bounding box center [811, 254] width 8 height 8
type textarea "x"
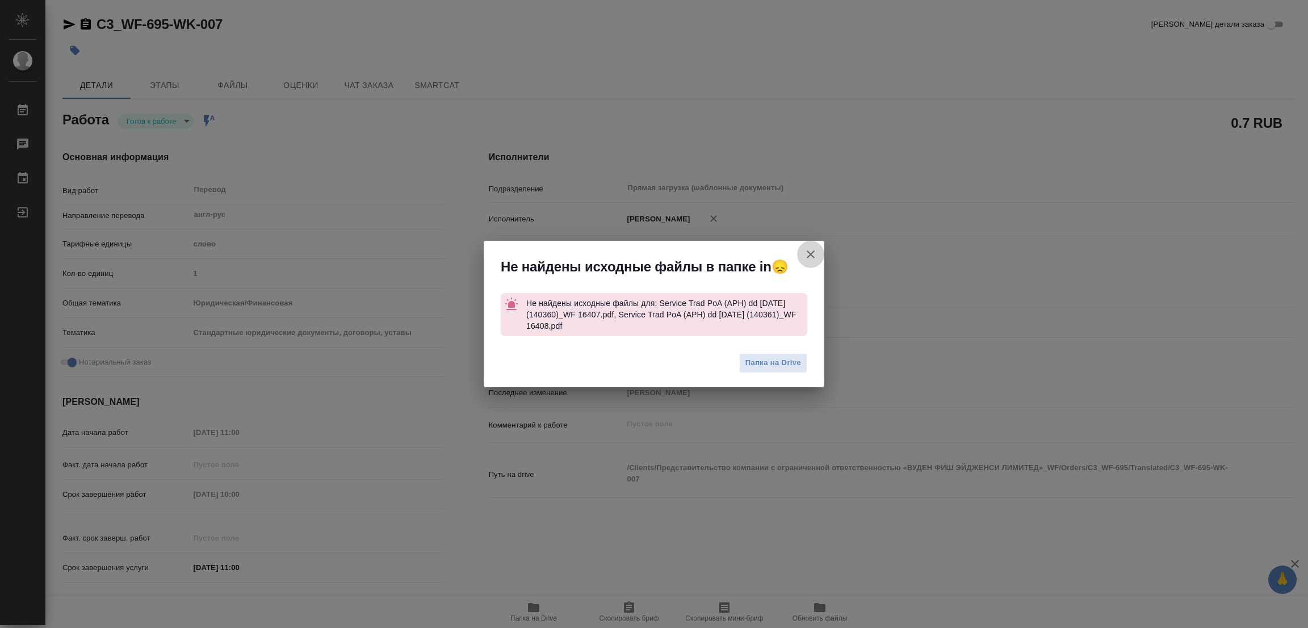
type textarea "x"
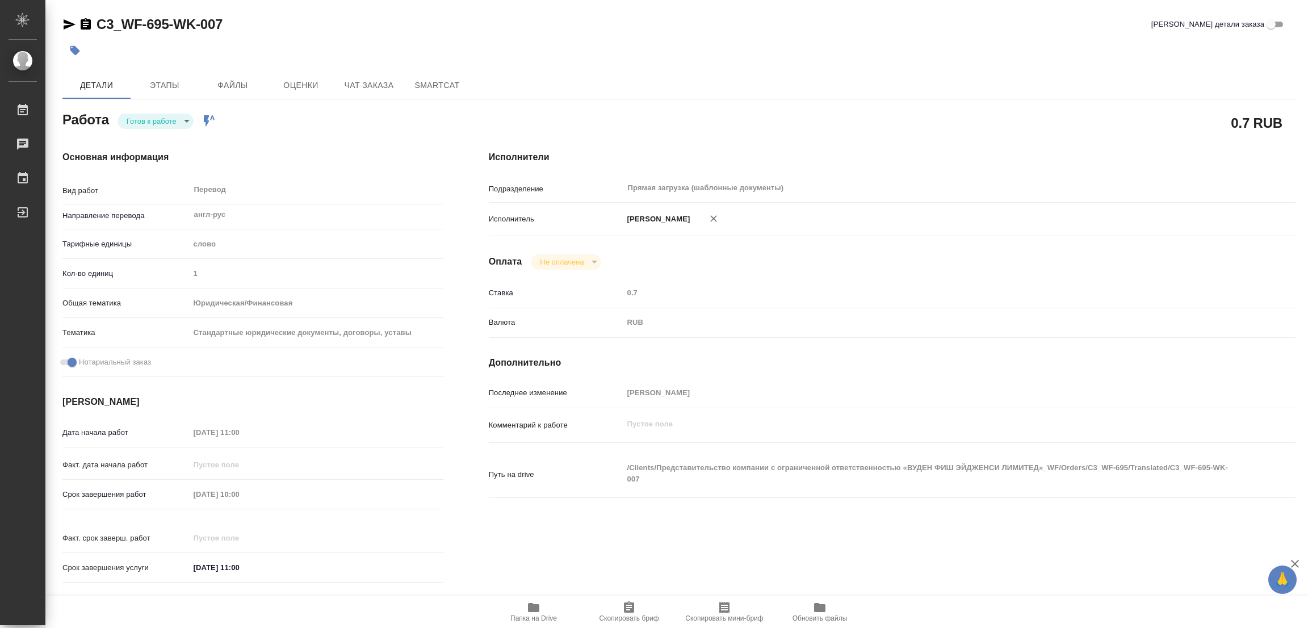
type textarea "x"
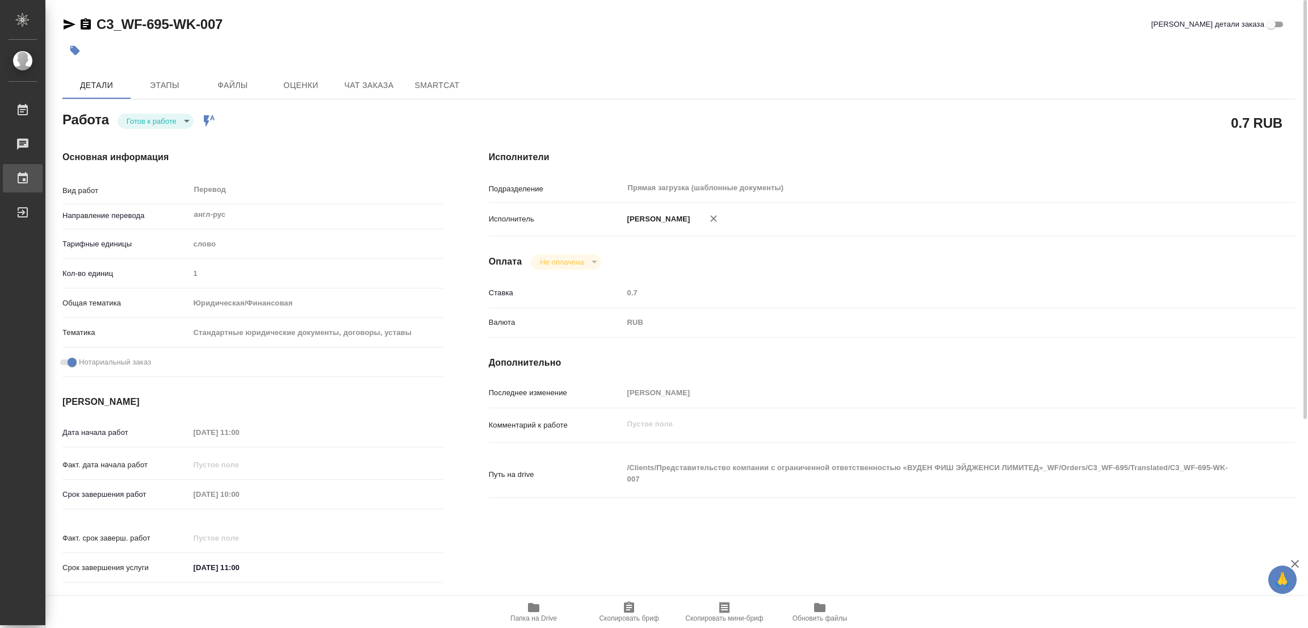
type textarea "x"
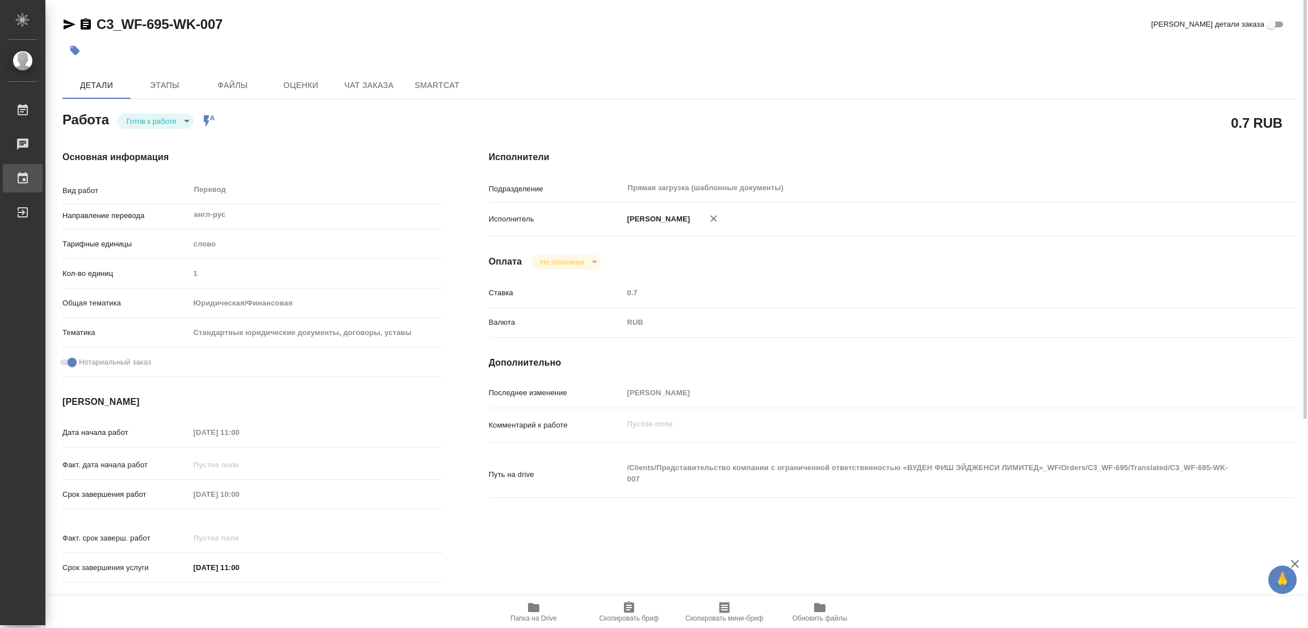
type textarea "x"
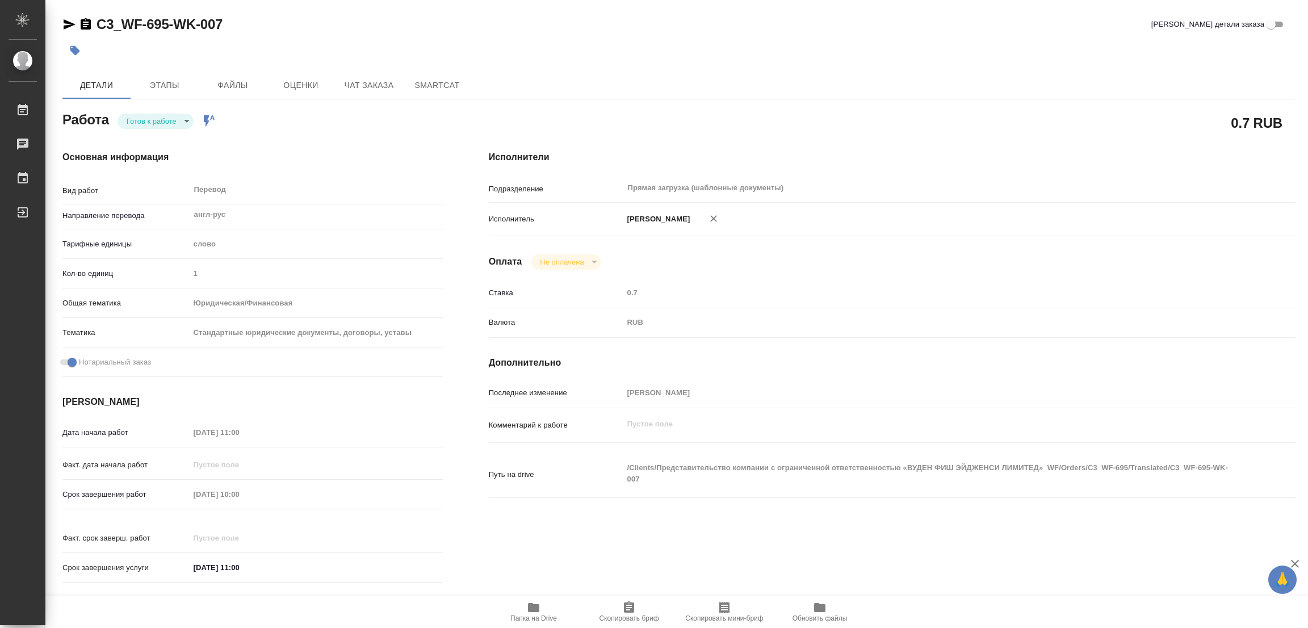
click at [620, 27] on div "C3_WF-695-WK-007 Кратко детали заказа" at bounding box center [678, 24] width 1233 height 18
click at [141, 124] on body "🙏 .cls-1 fill:#fff; AWATERA Popova Galina Работы 0 Чаты График Выйти C3_WF-695-…" at bounding box center [654, 314] width 1308 height 628
click at [141, 124] on button "В работе" at bounding box center [145, 121] width 37 height 12
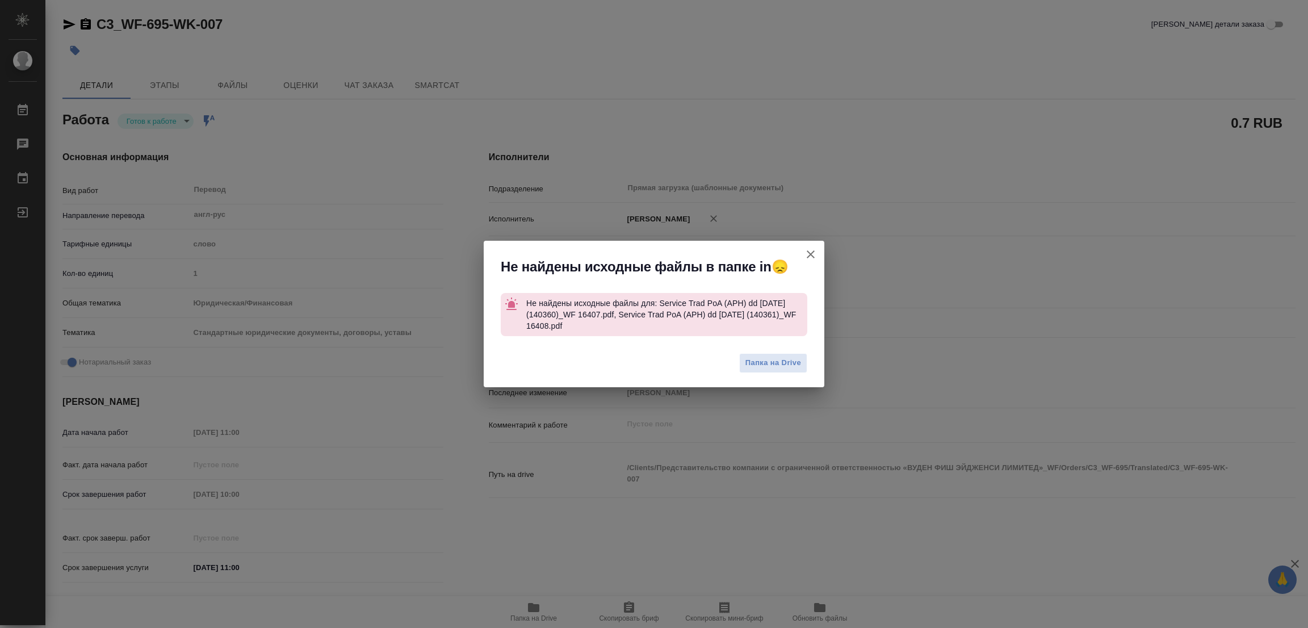
type textarea "x"
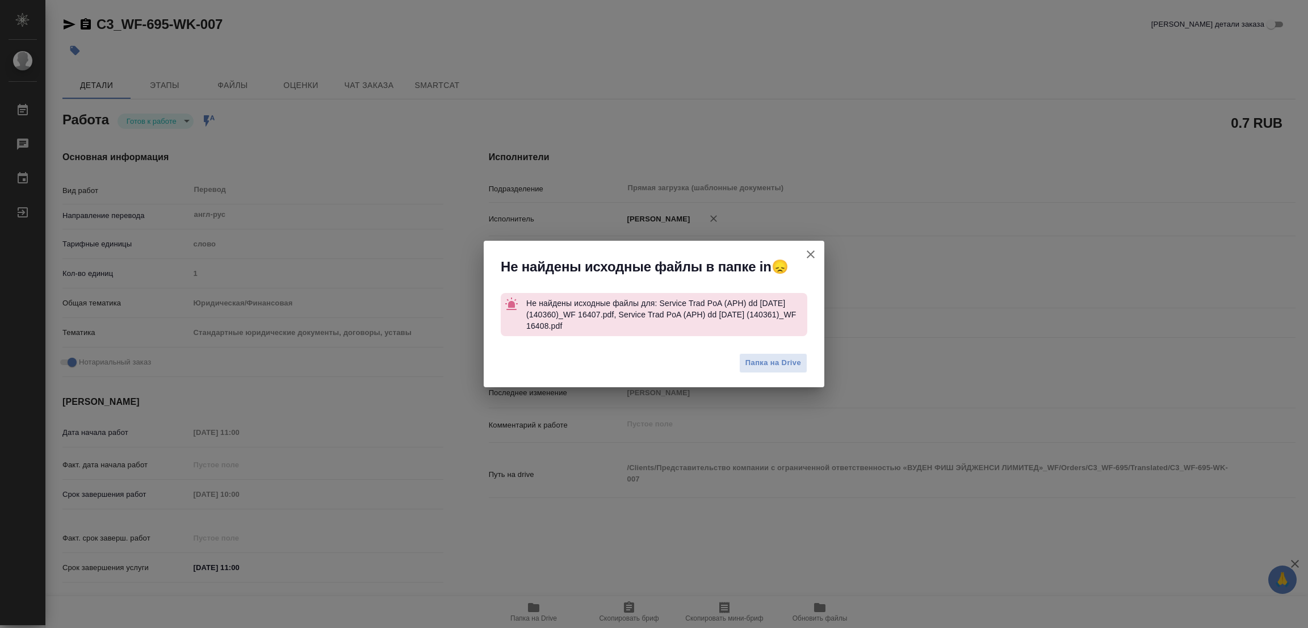
type textarea "x"
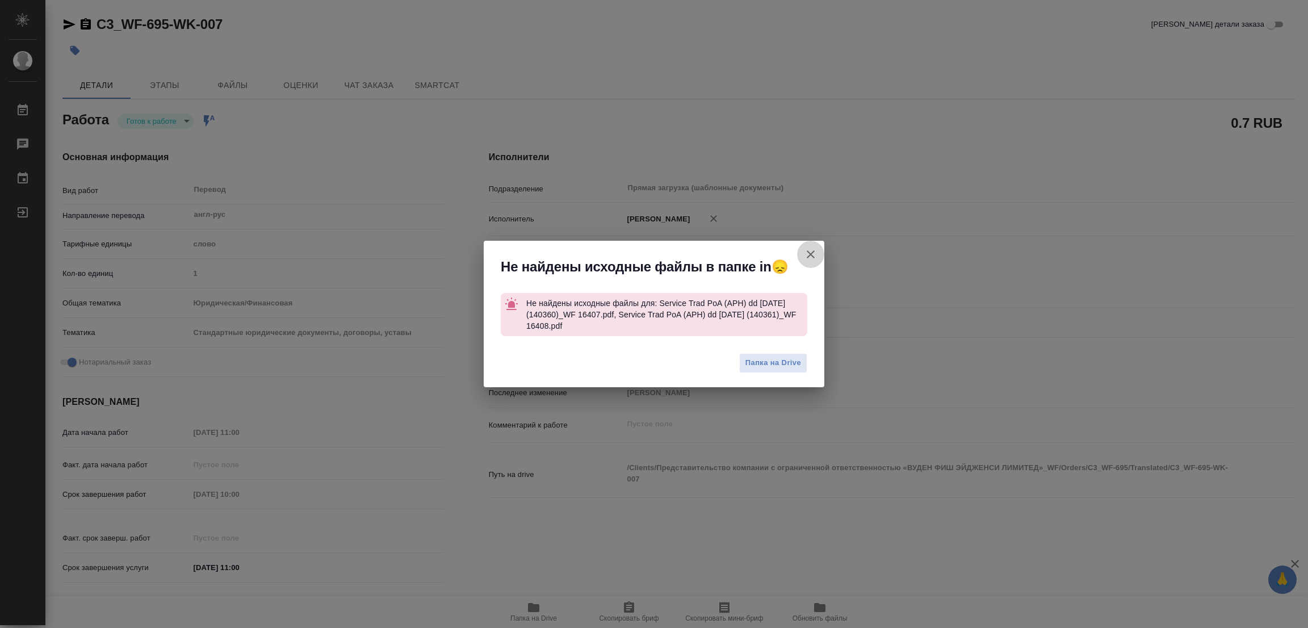
click at [810, 256] on icon "button" at bounding box center [811, 255] width 14 height 14
type textarea "x"
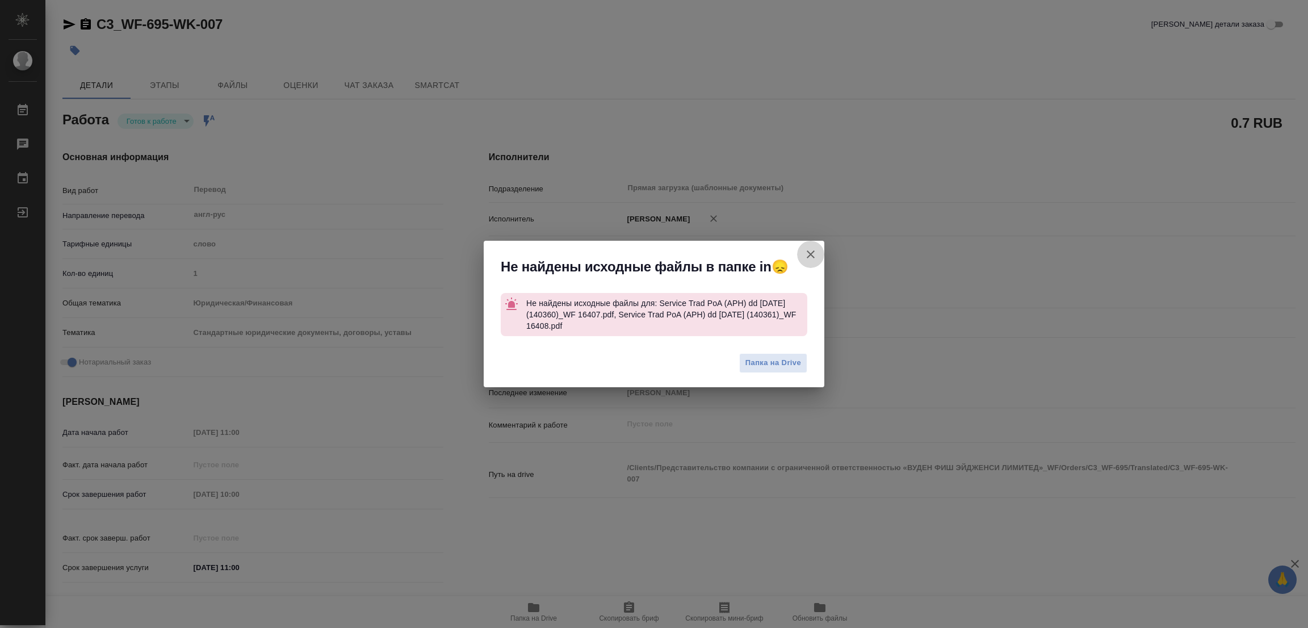
type textarea "x"
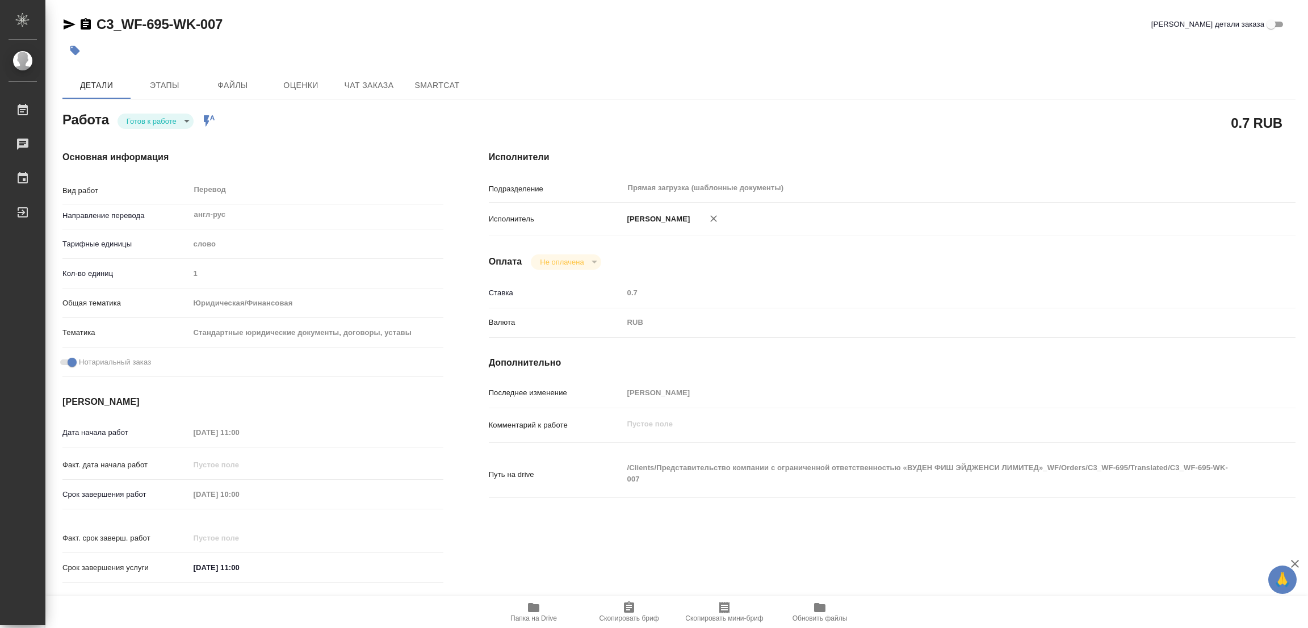
type textarea "x"
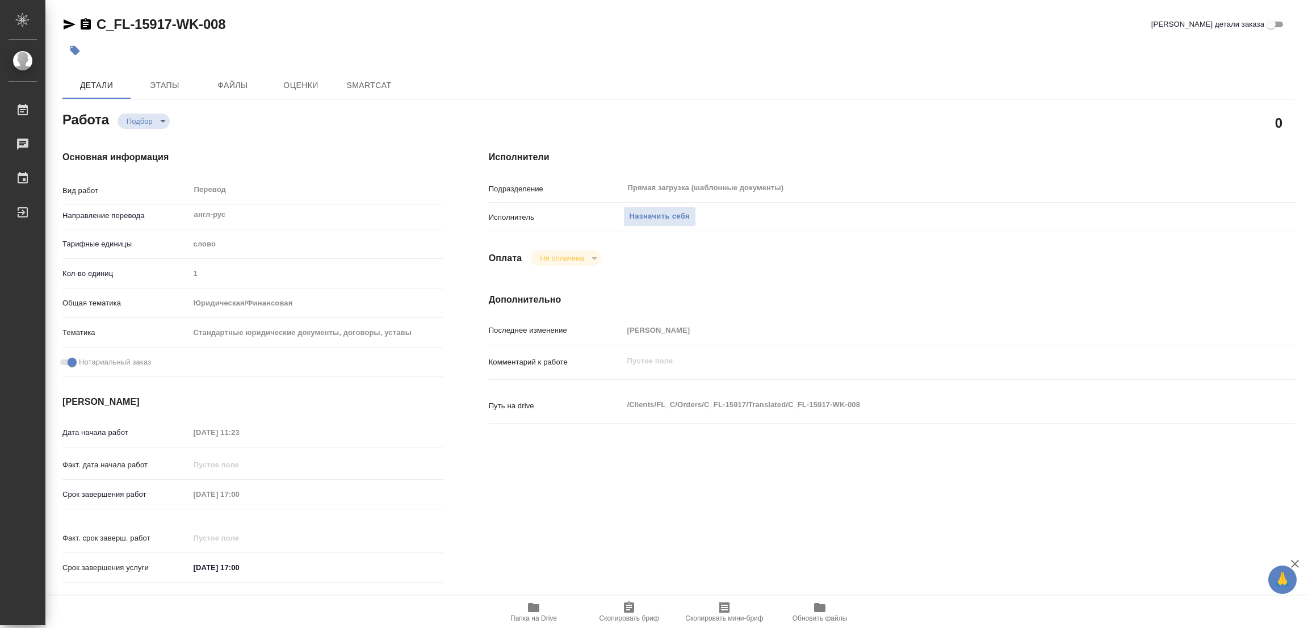
type textarea "x"
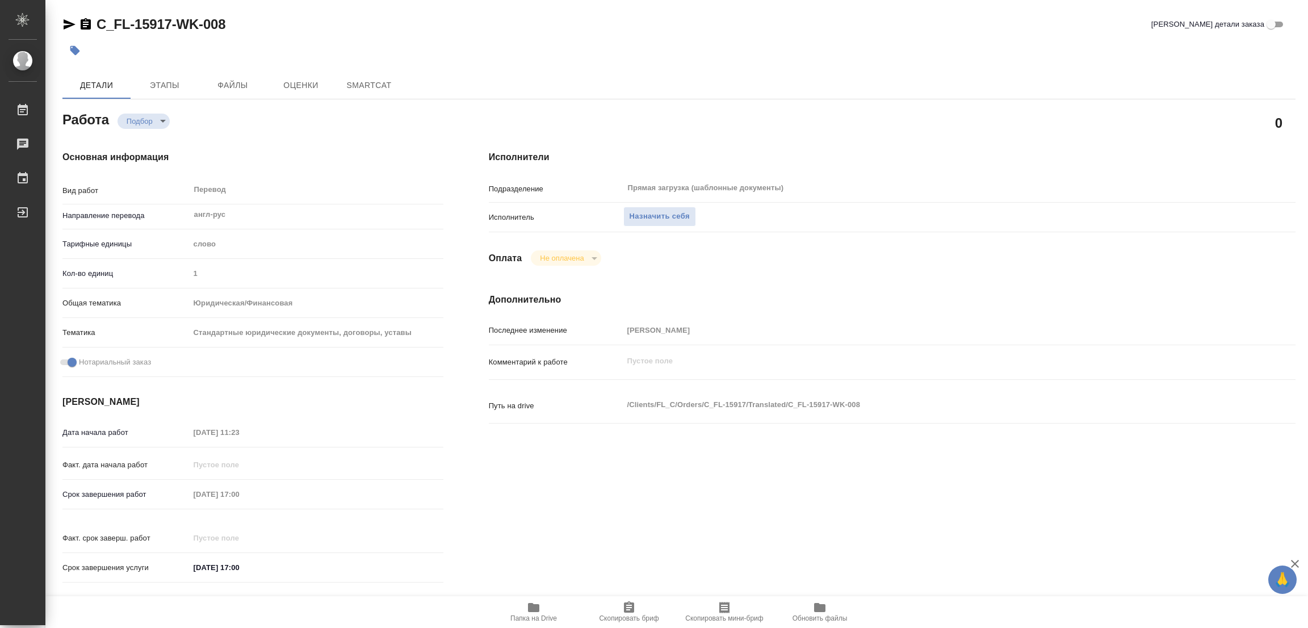
type textarea "x"
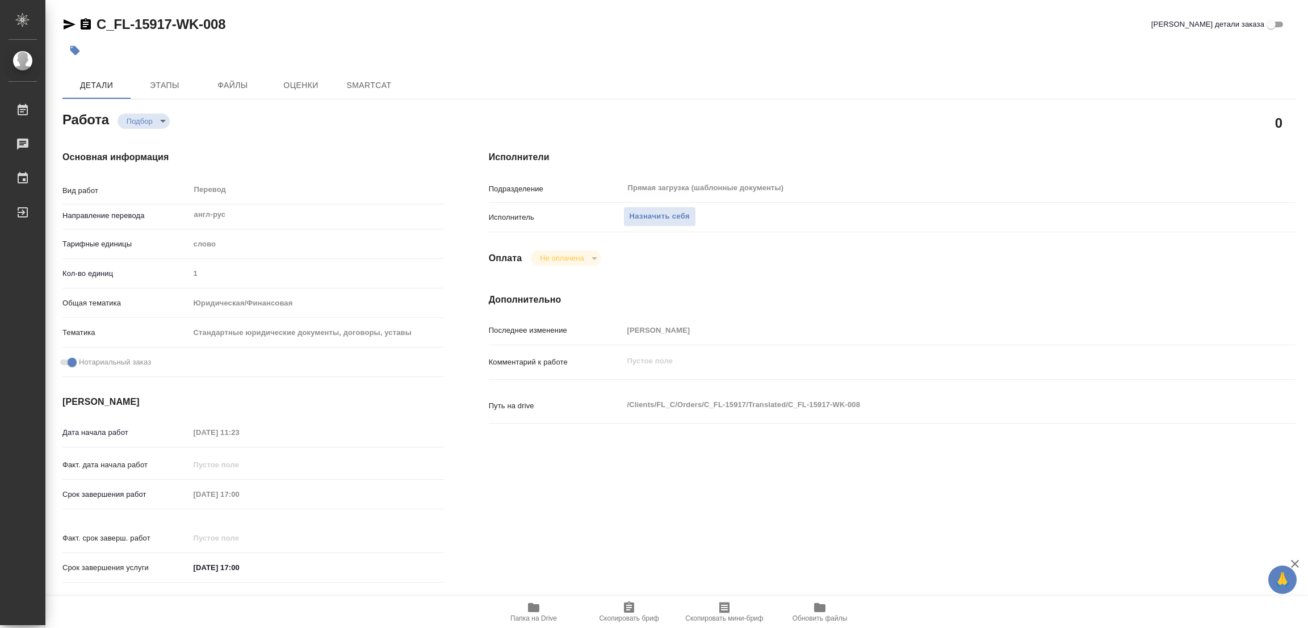
type textarea "x"
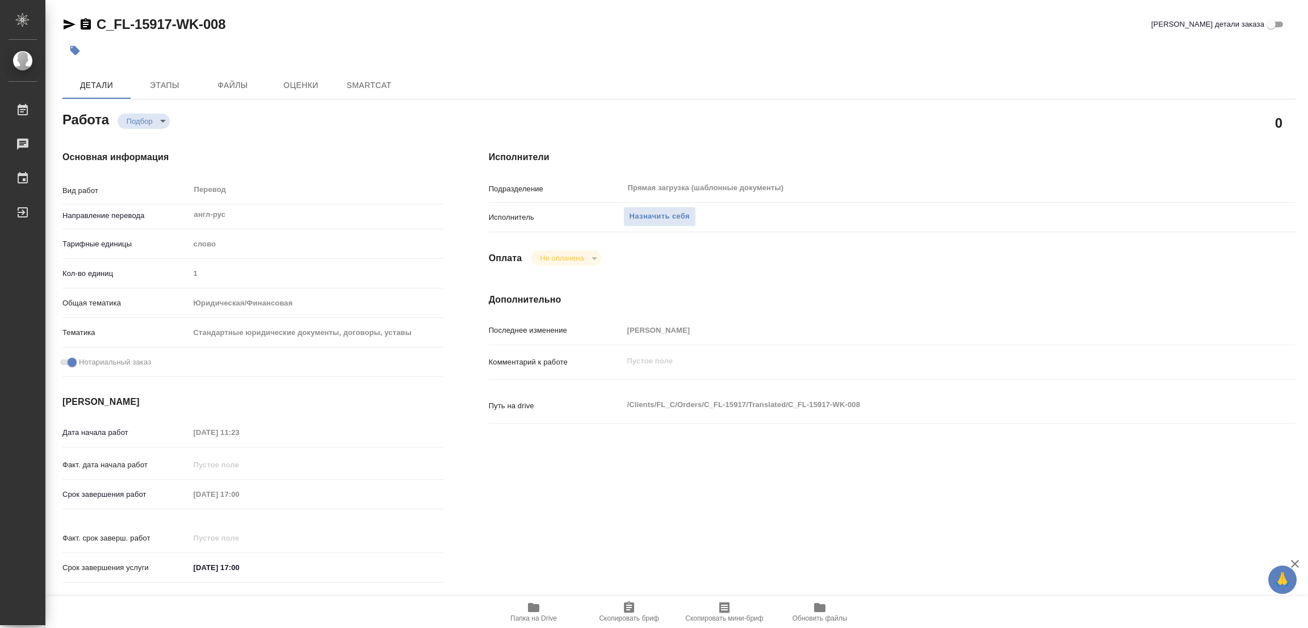
type textarea "x"
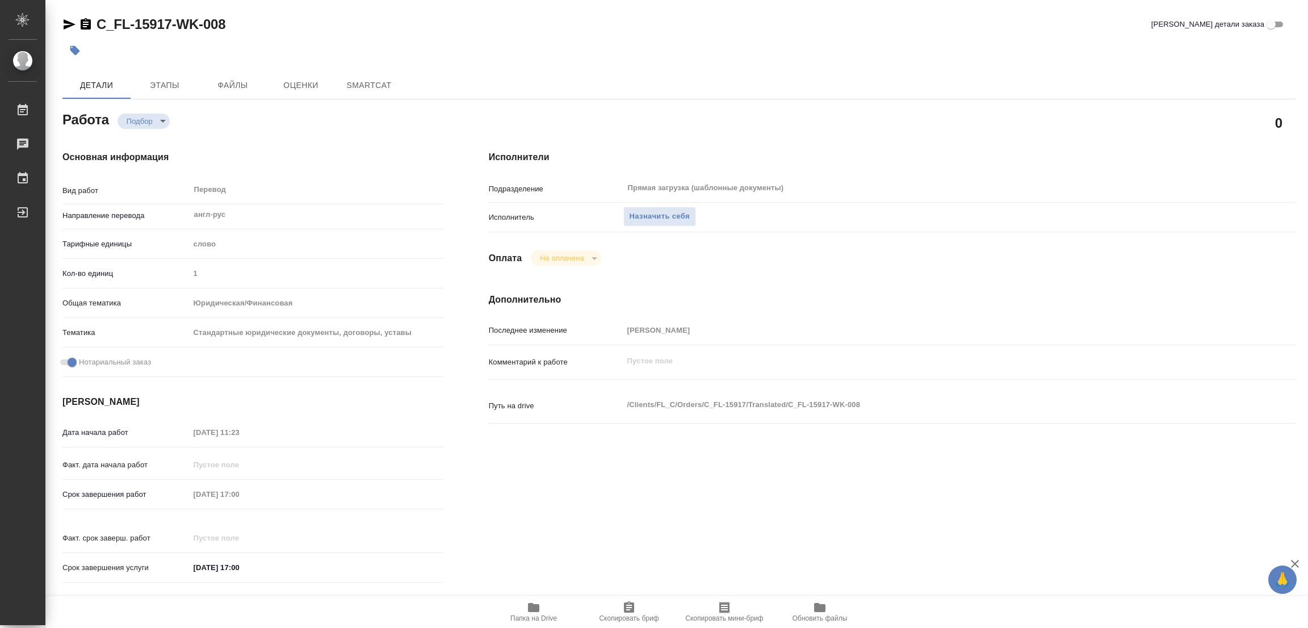
type textarea "x"
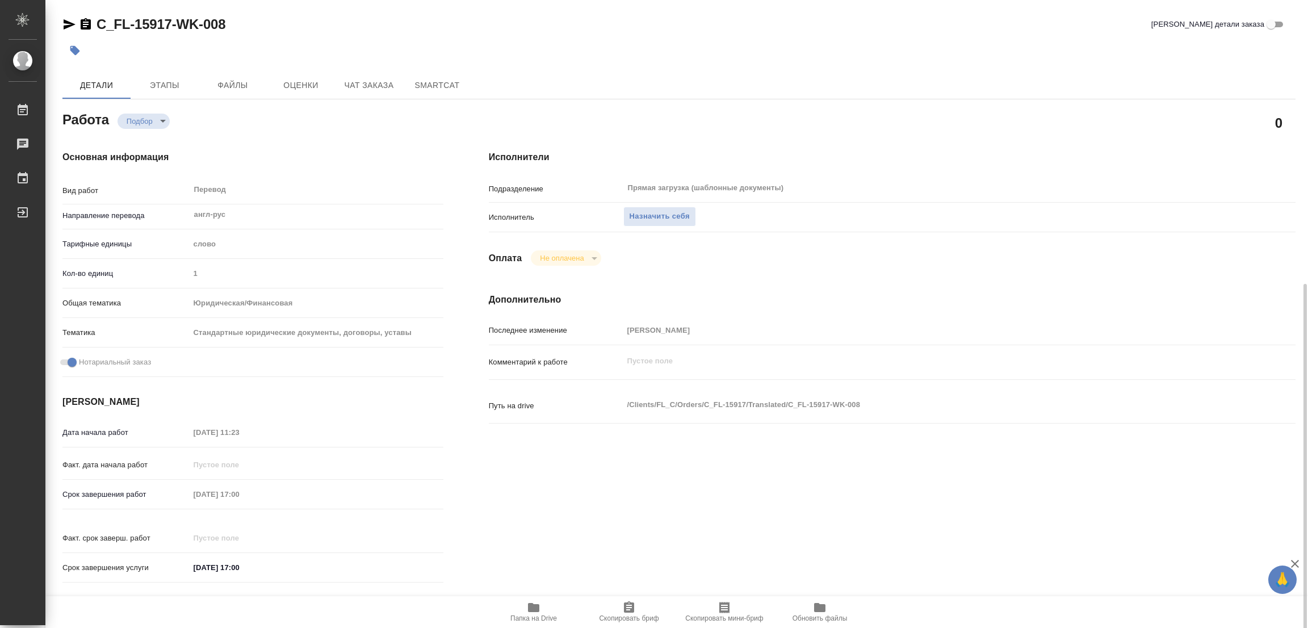
scroll to position [170, 0]
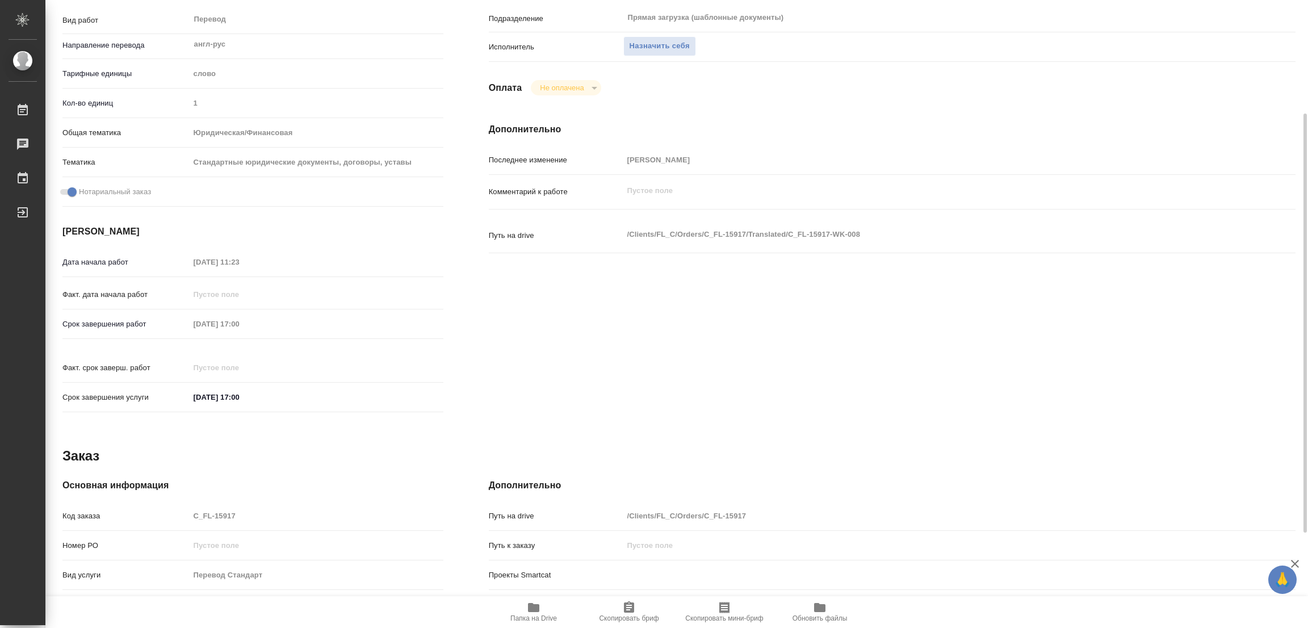
type textarea "x"
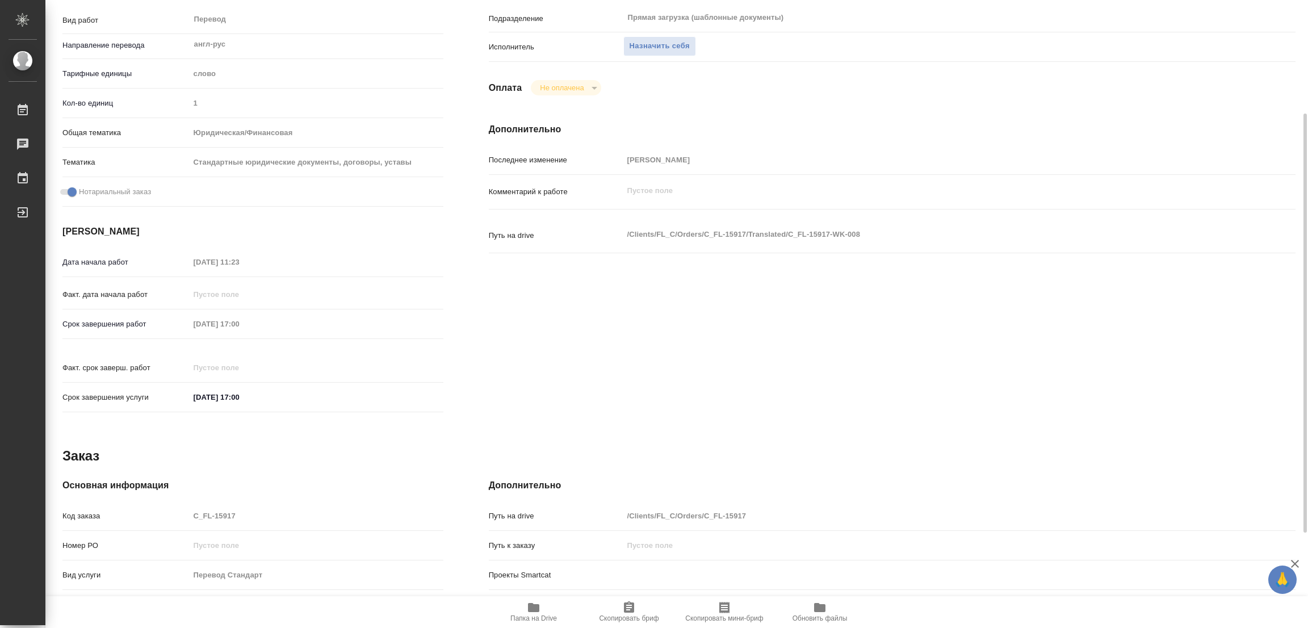
type textarea "x"
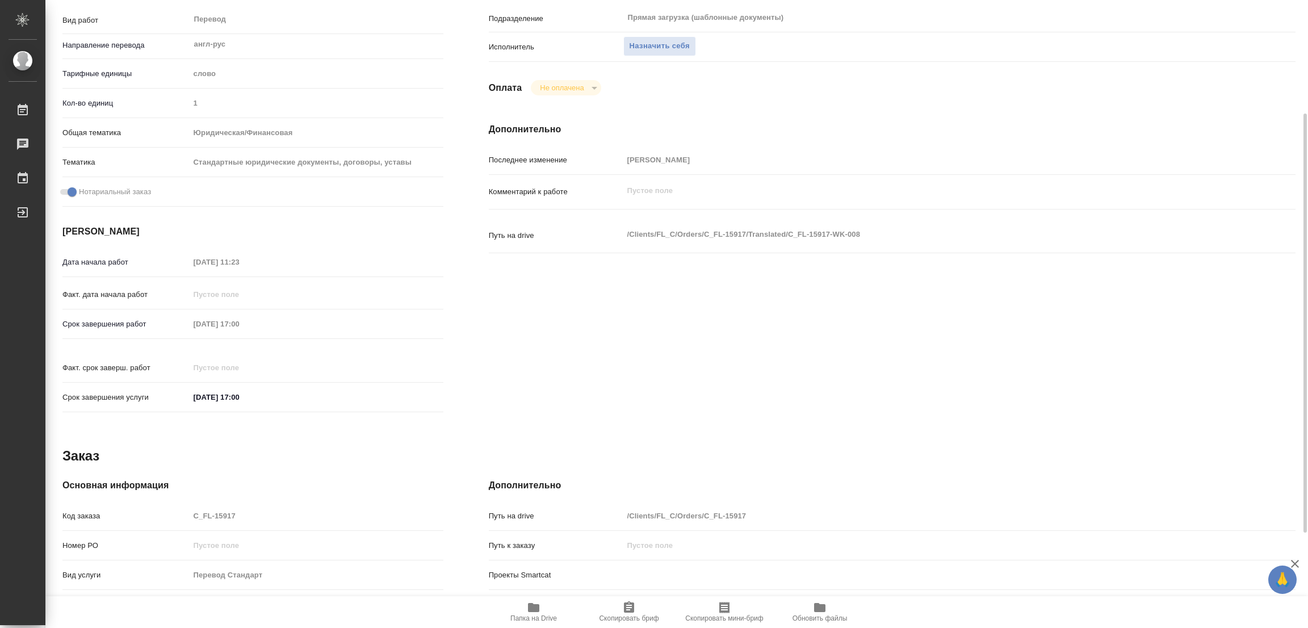
type textarea "x"
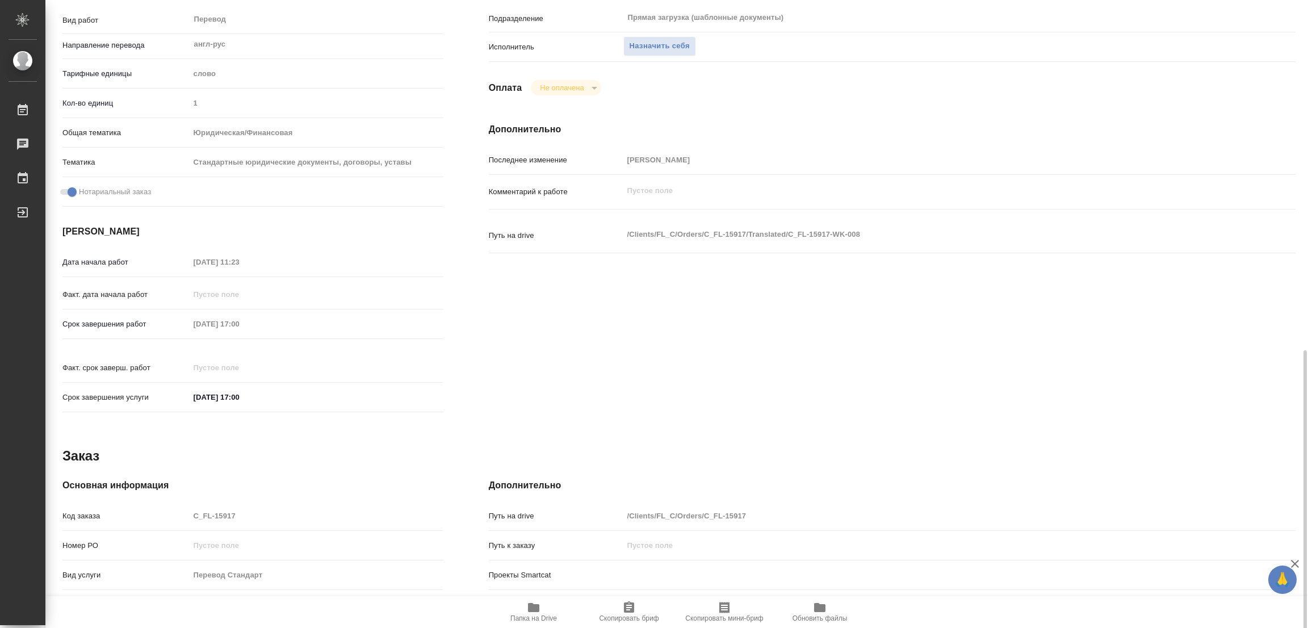
scroll to position [312, 0]
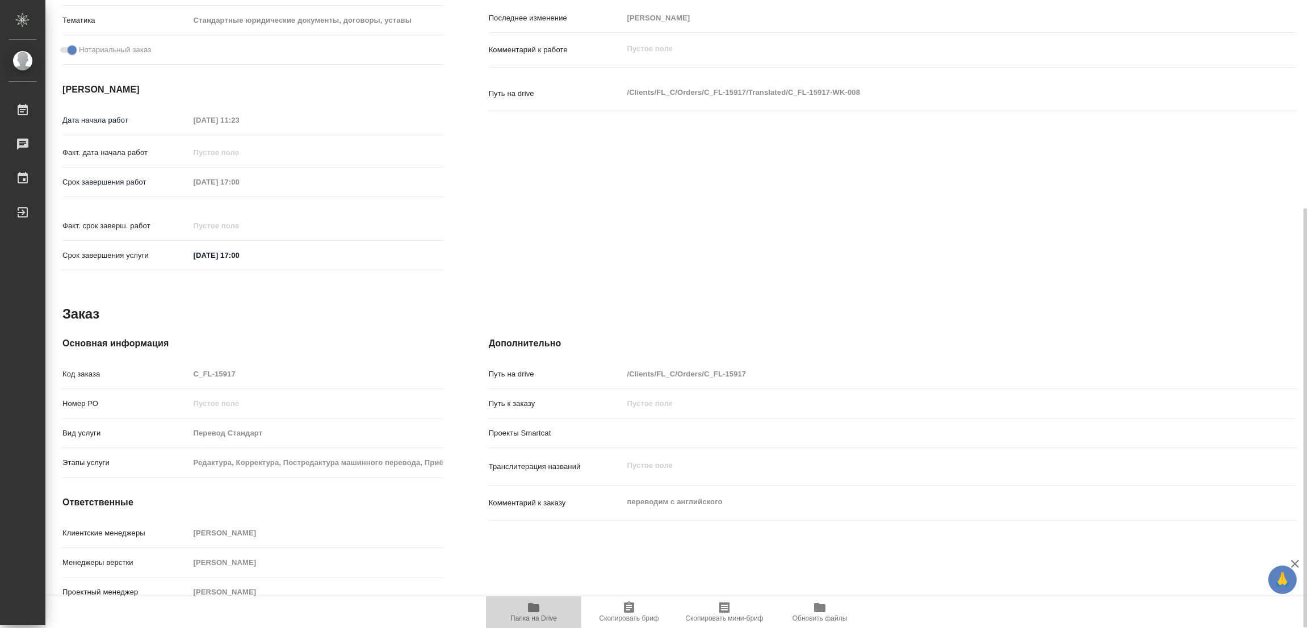
click at [536, 604] on icon "button" at bounding box center [534, 608] width 14 height 14
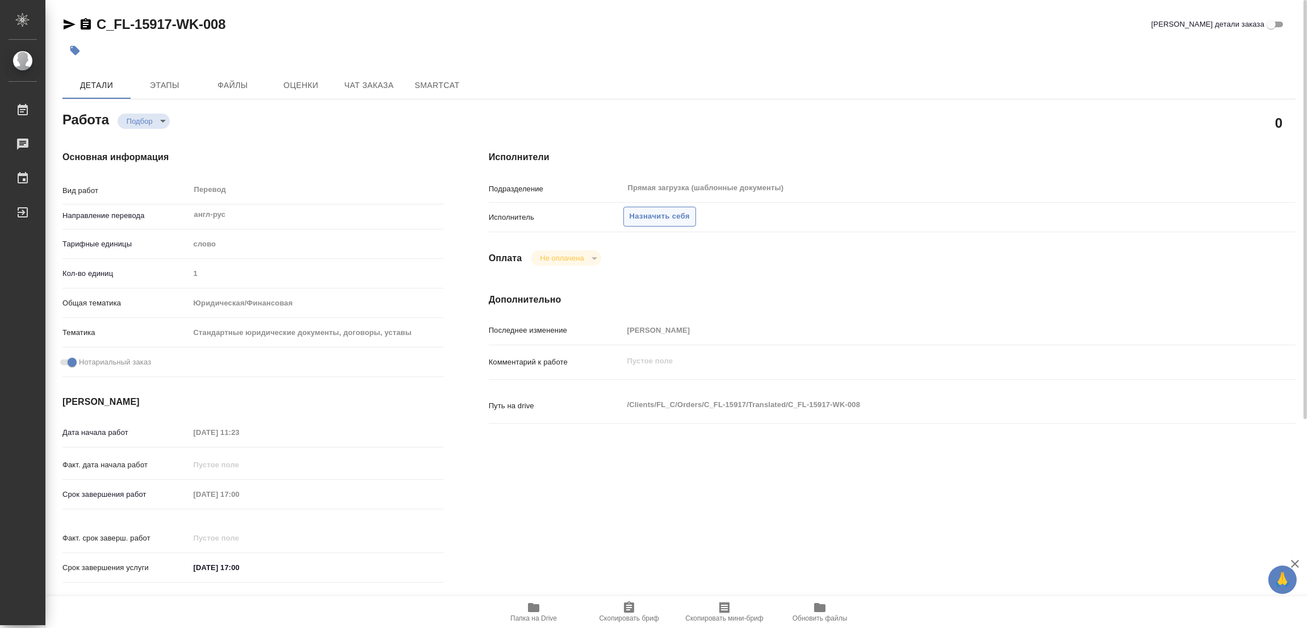
click at [660, 219] on span "Назначить себя" at bounding box center [660, 216] width 60 height 13
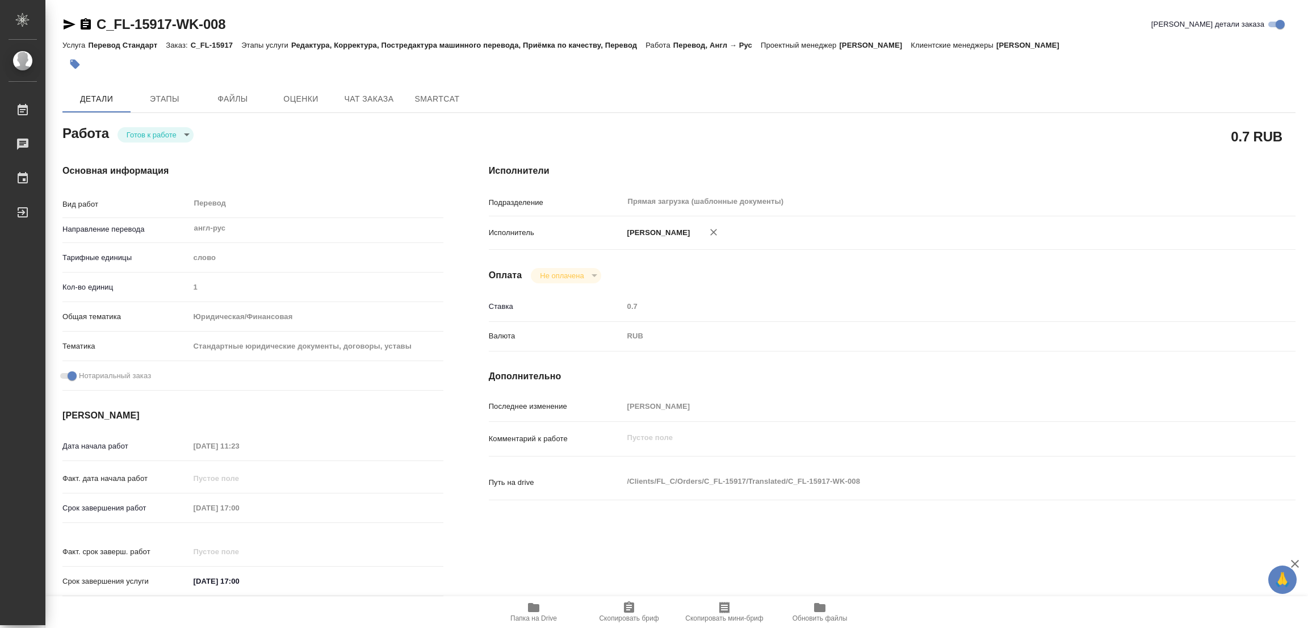
type textarea "x"
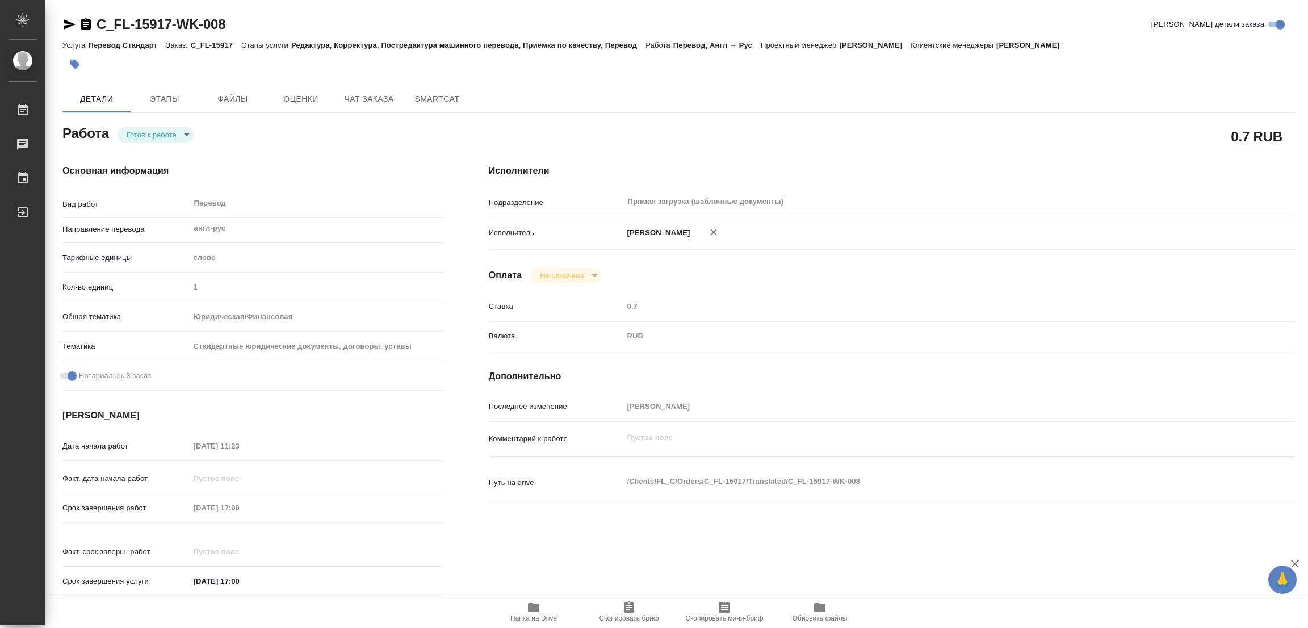
type textarea "x"
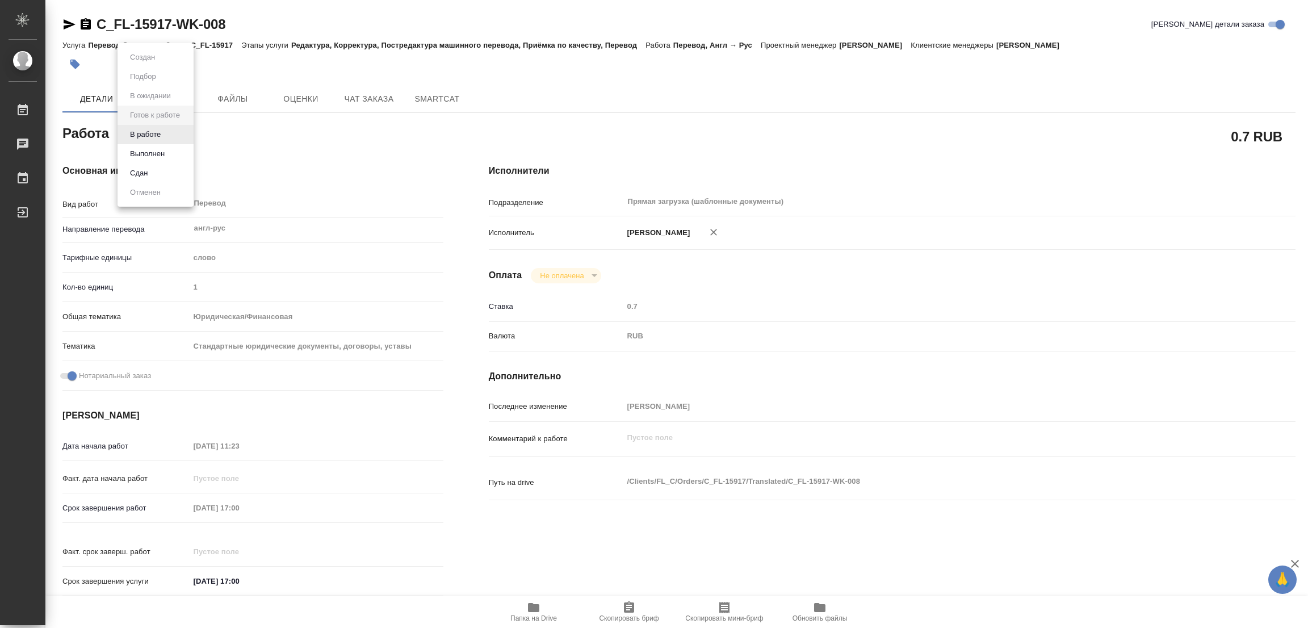
click at [154, 131] on body "🙏 .cls-1 fill:#fff; AWATERA [PERSON_NAME] Работы Чаты График Выйти C_FL-15917-W…" at bounding box center [654, 314] width 1308 height 628
type textarea "x"
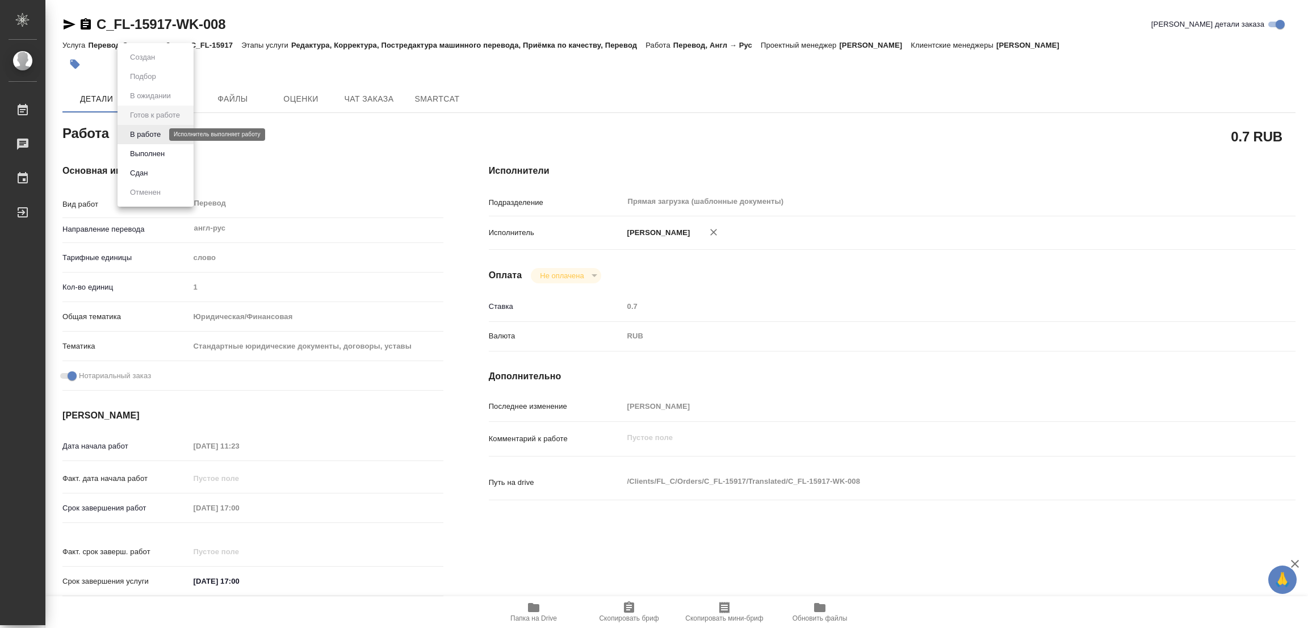
type textarea "x"
click at [154, 131] on button "В работе" at bounding box center [145, 134] width 37 height 12
type textarea "x"
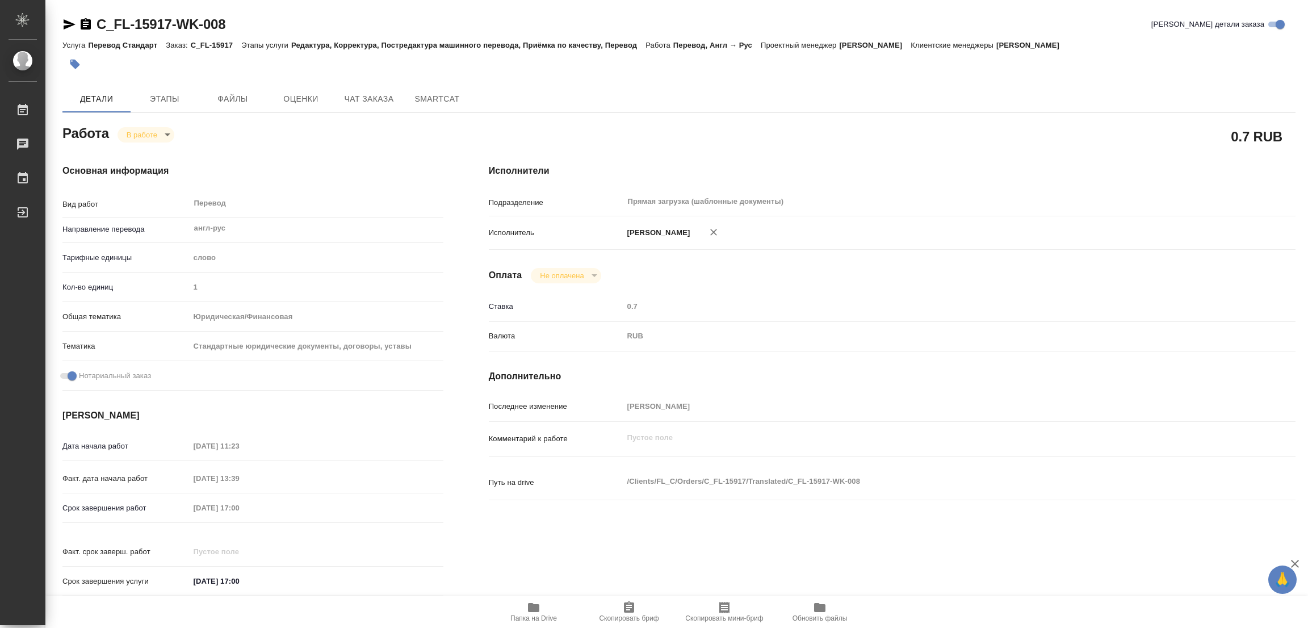
type textarea "x"
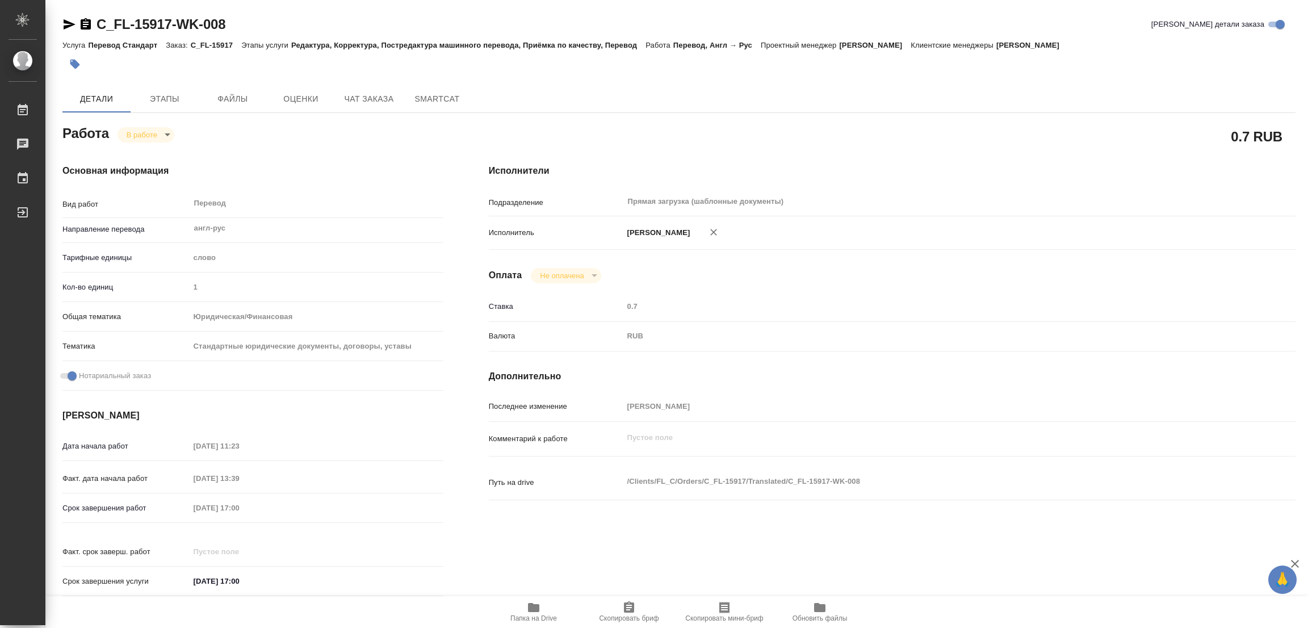
type textarea "x"
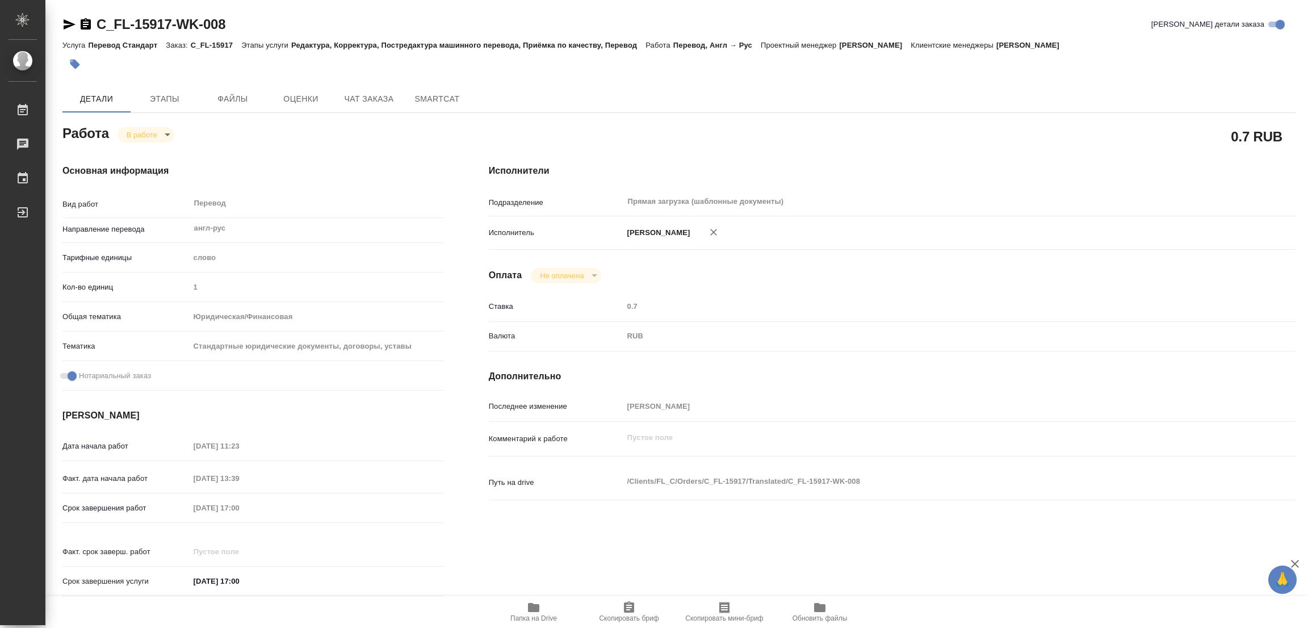
type textarea "x"
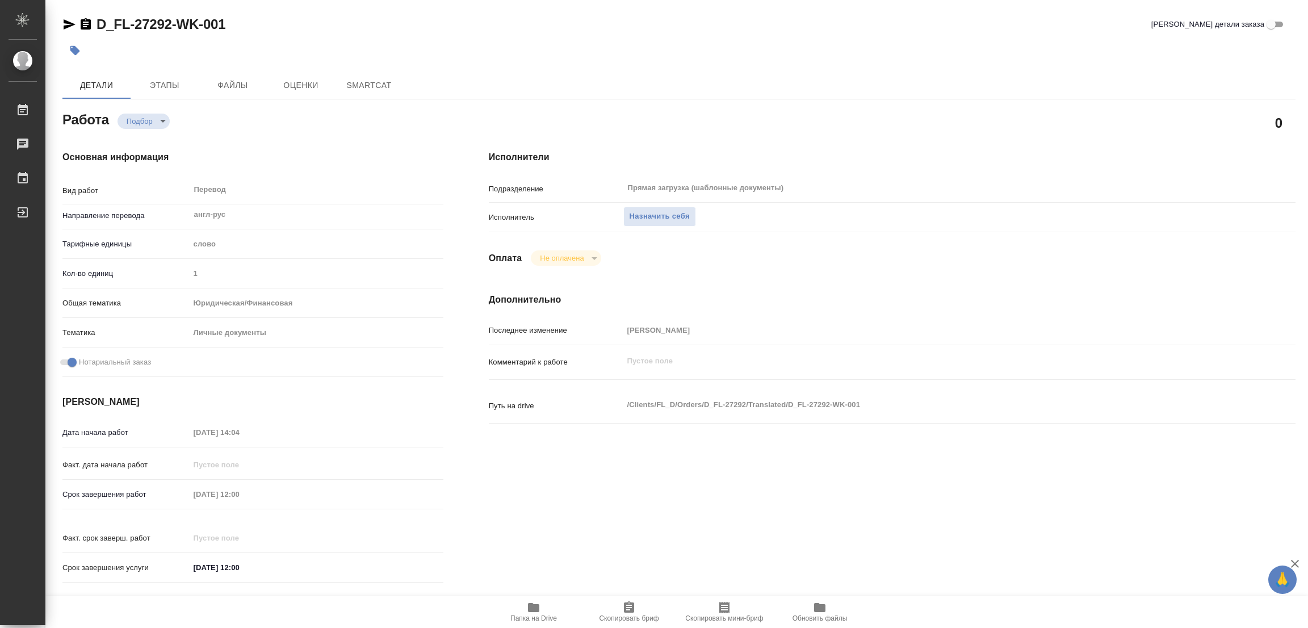
type textarea "x"
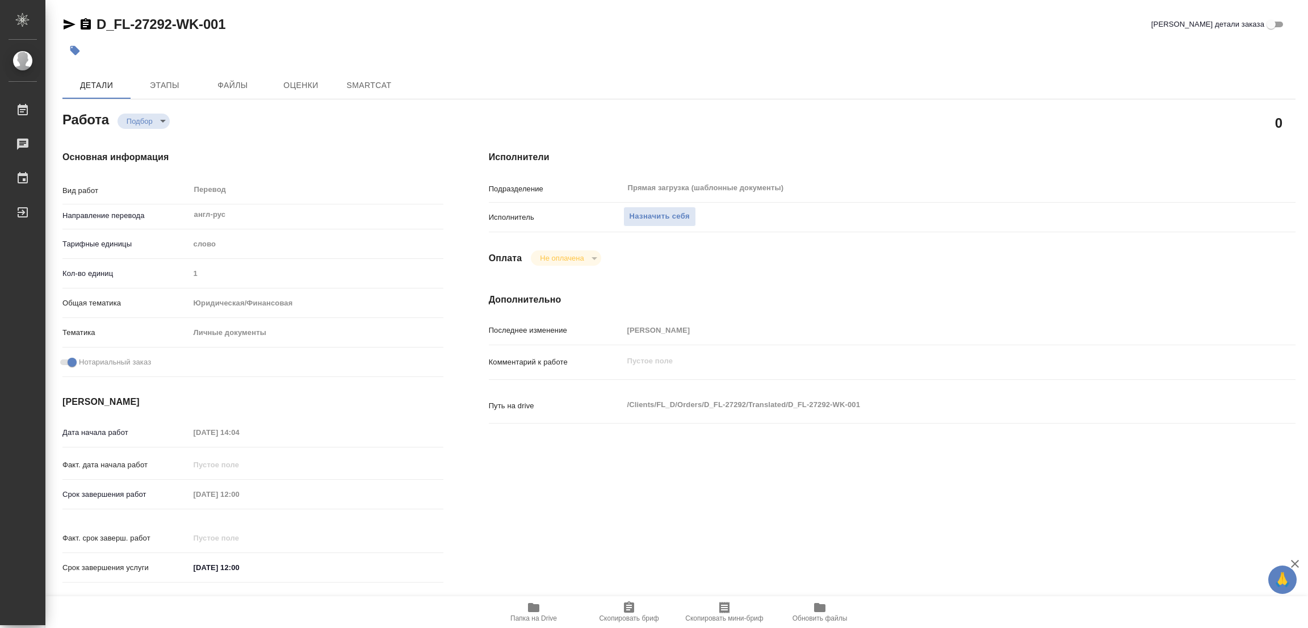
type textarea "x"
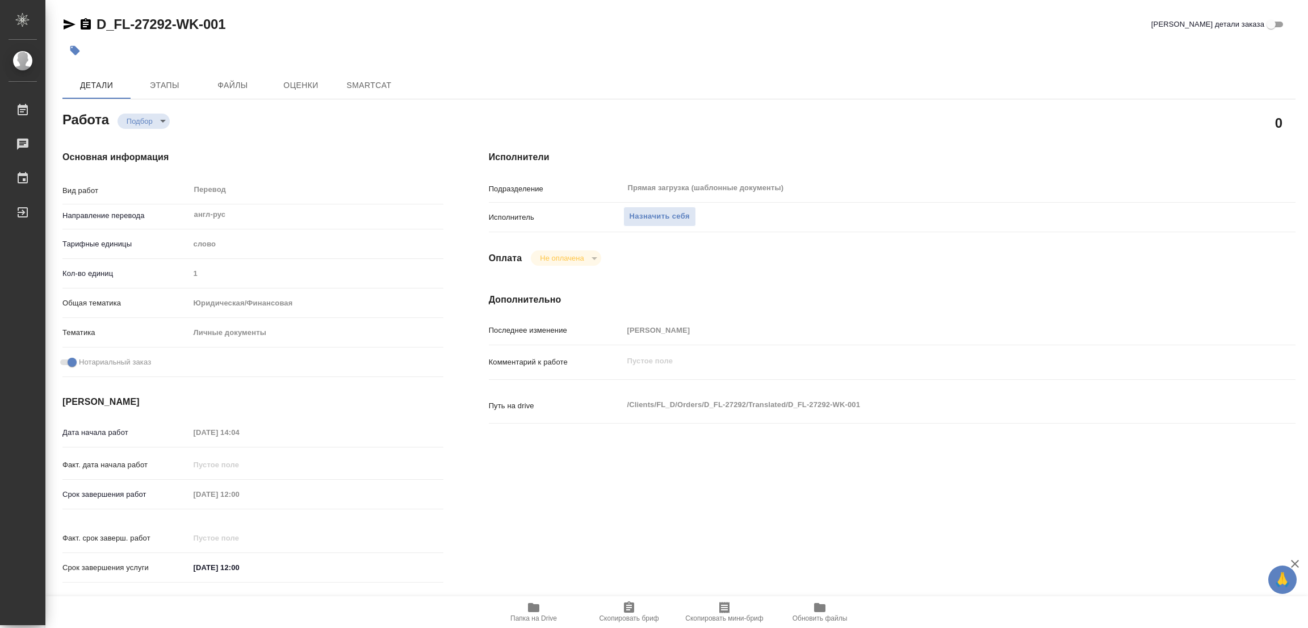
type textarea "x"
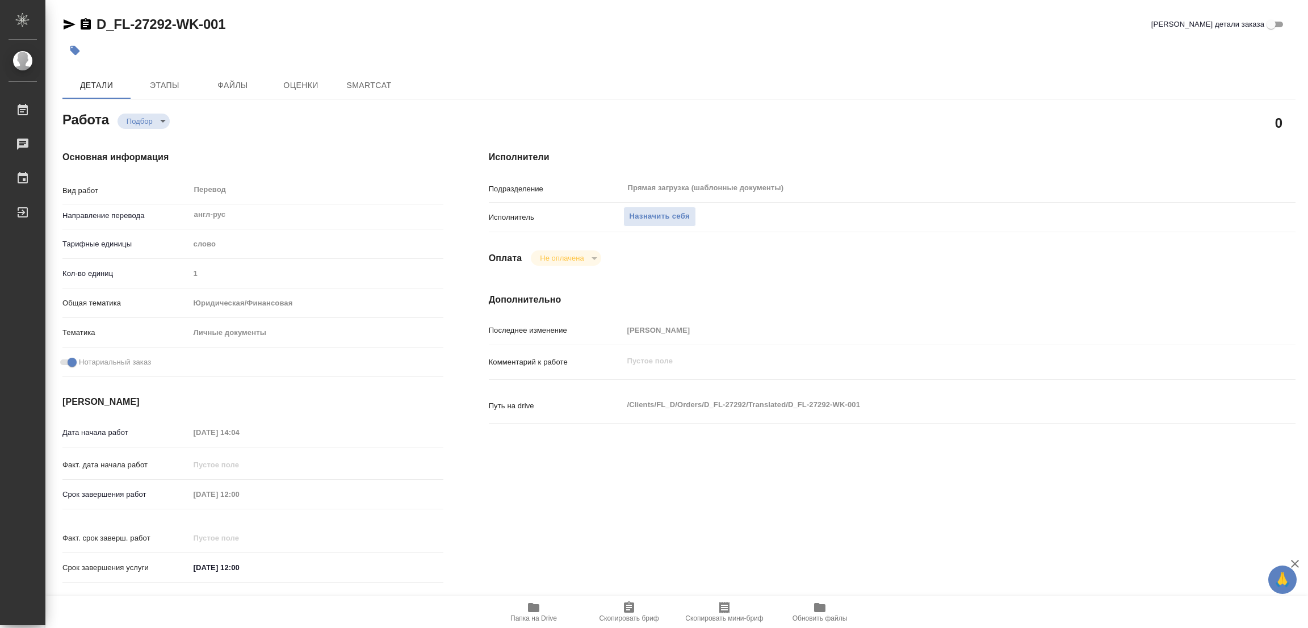
type textarea "x"
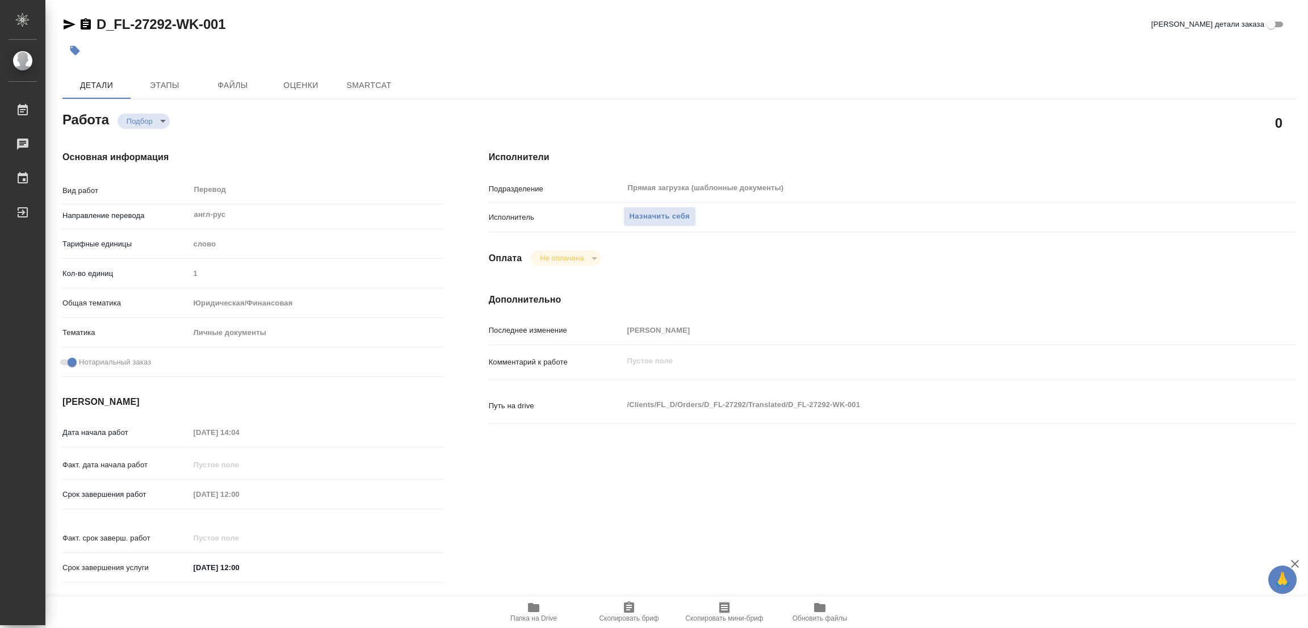
type textarea "x"
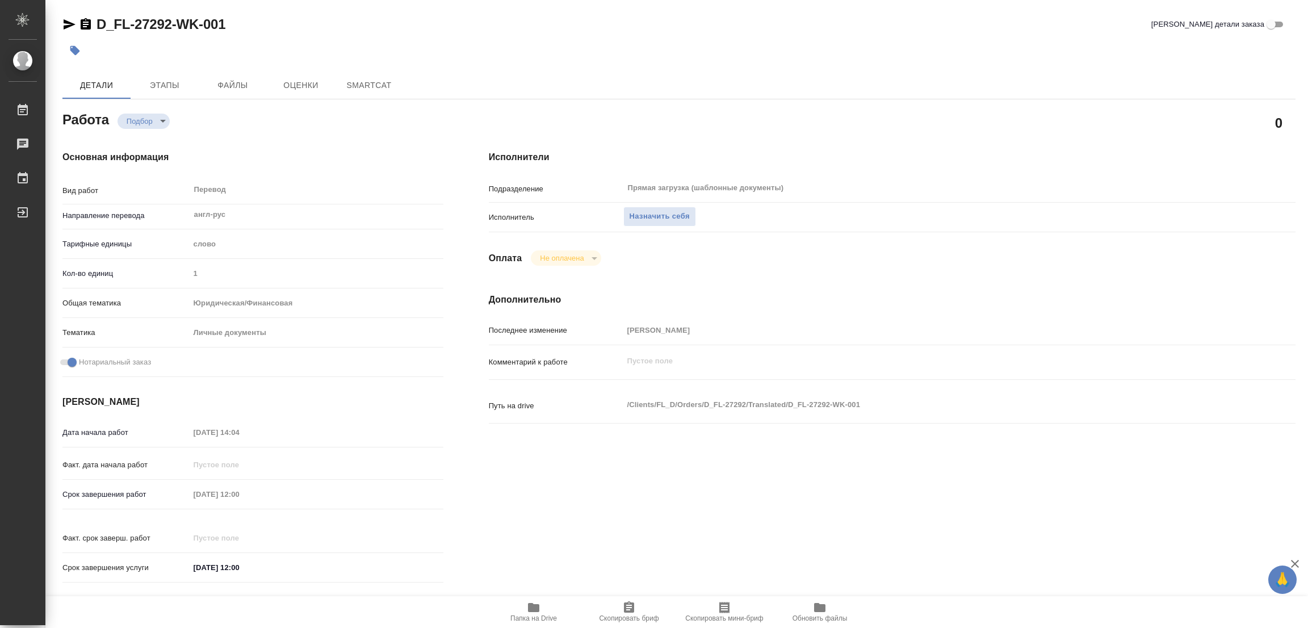
type textarea "x"
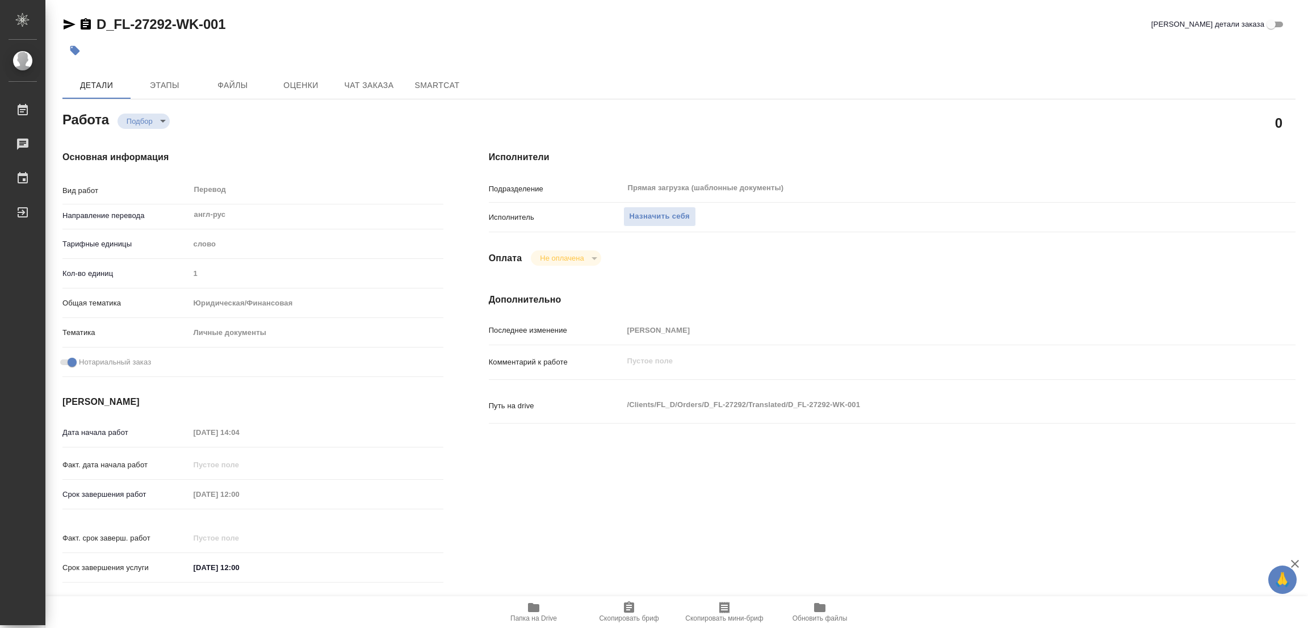
type textarea "x"
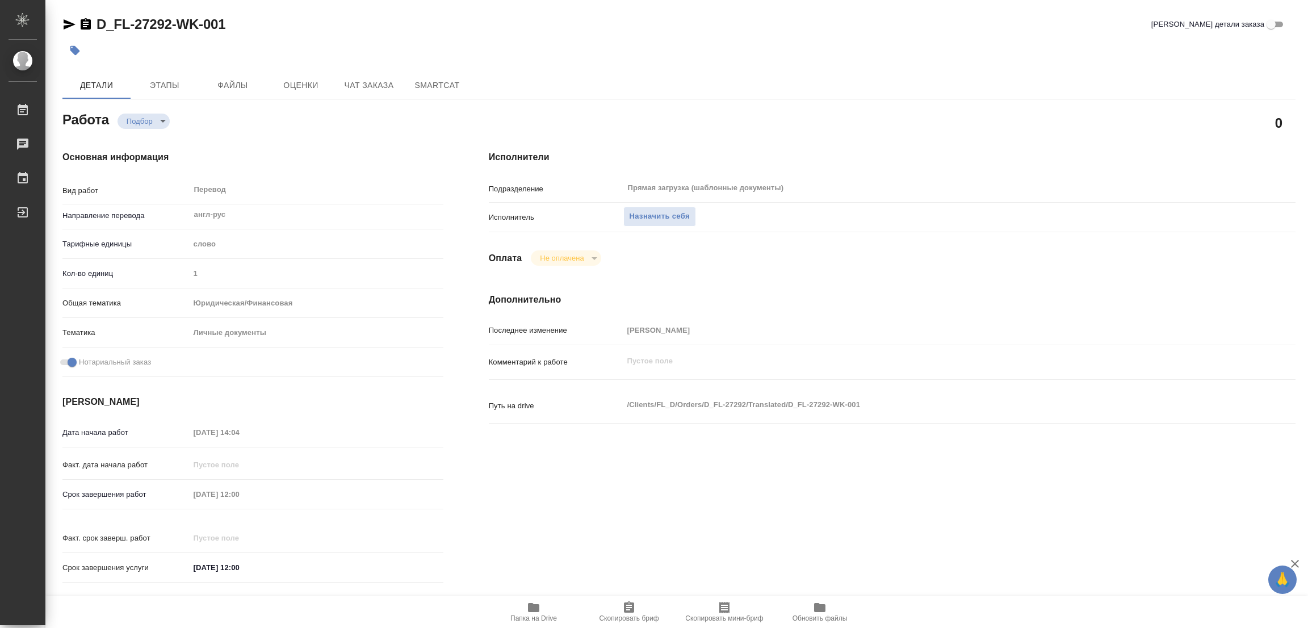
type textarea "x"
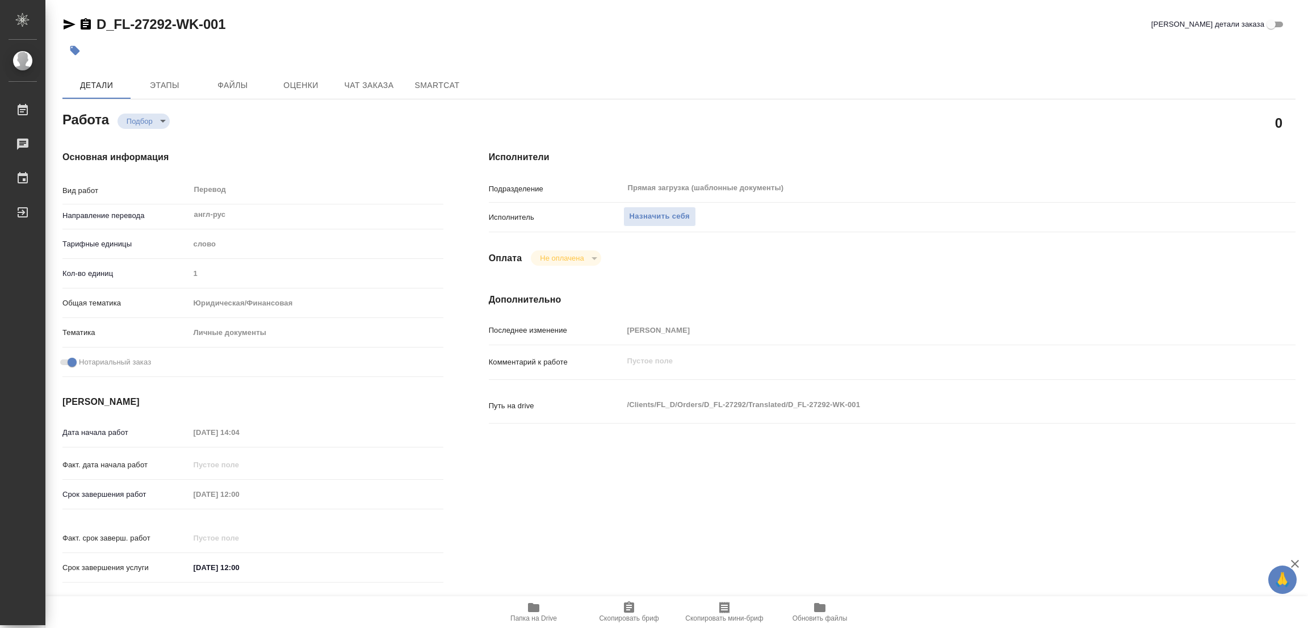
scroll to position [312, 0]
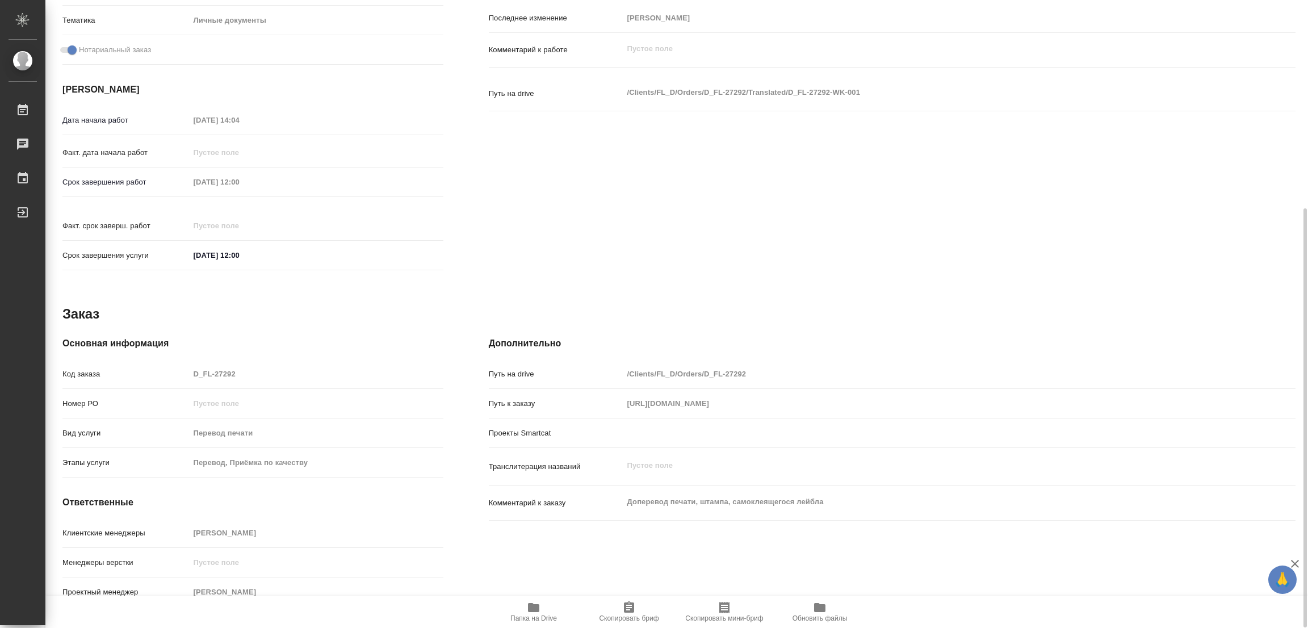
type textarea "x"
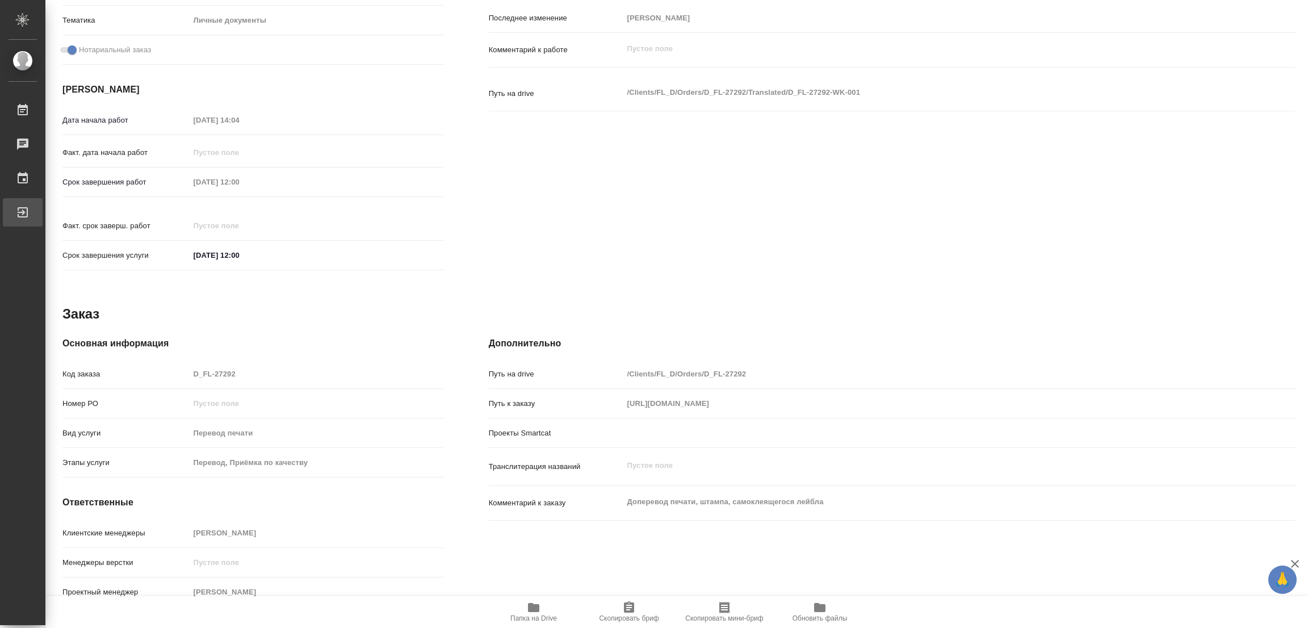
type textarea "x"
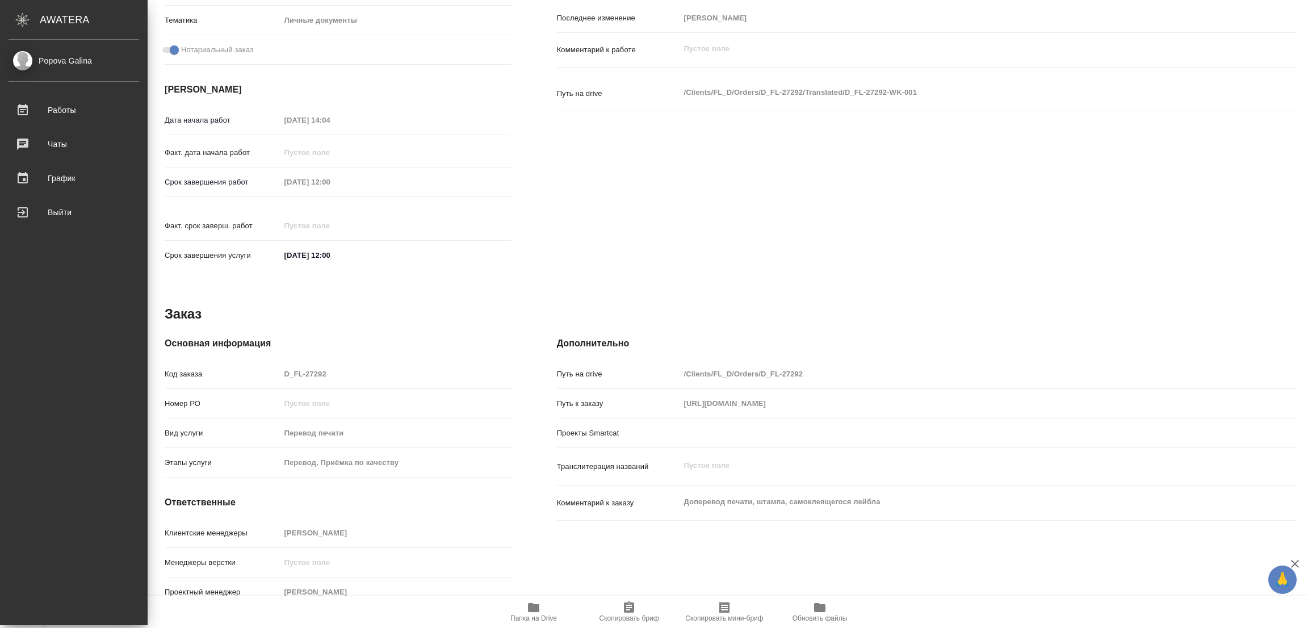
type textarea "x"
